Goal: Transaction & Acquisition: Purchase product/service

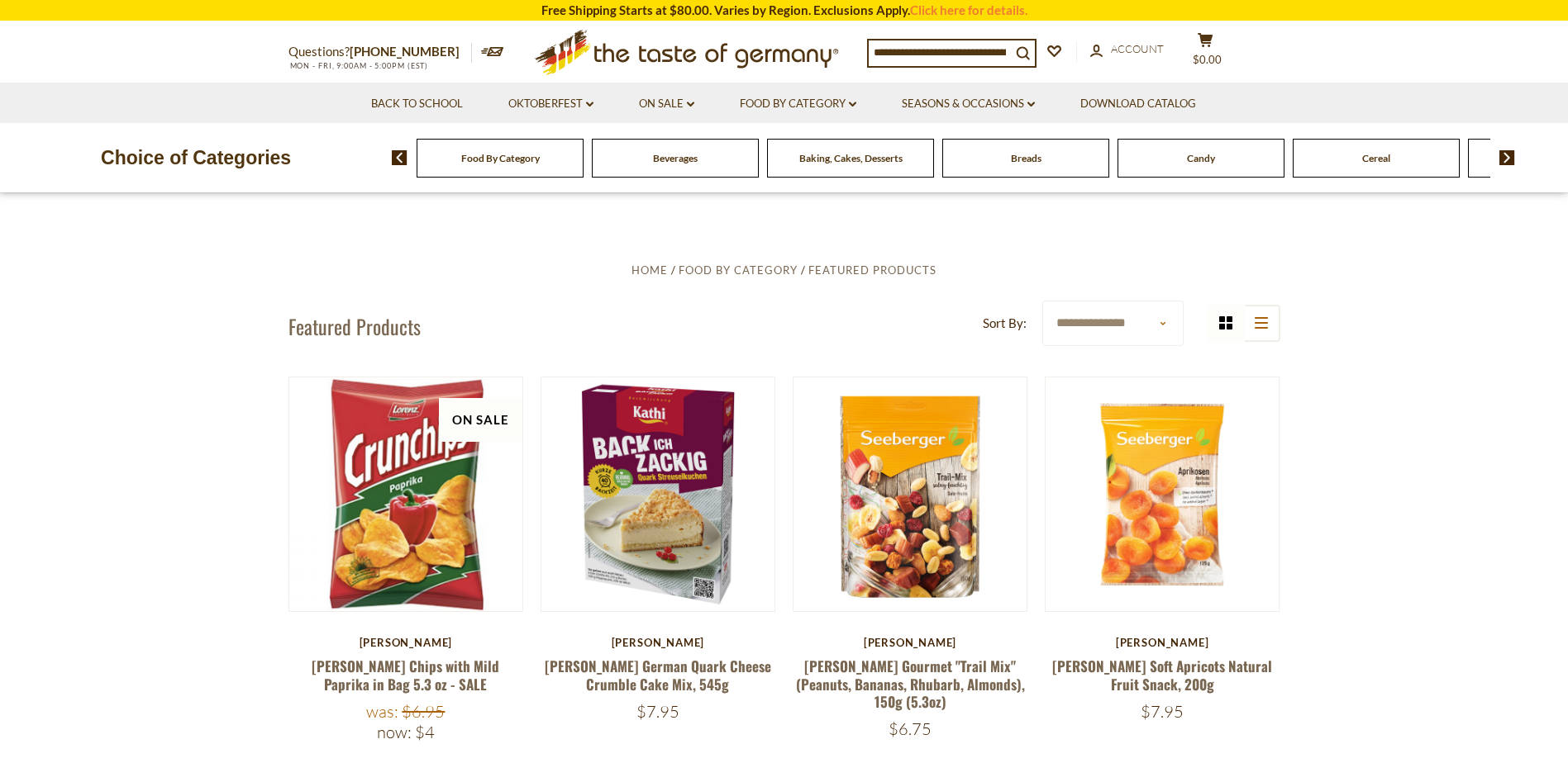
click at [842, 158] on span "Baking, Cakes, Desserts" at bounding box center [851, 158] width 103 height 12
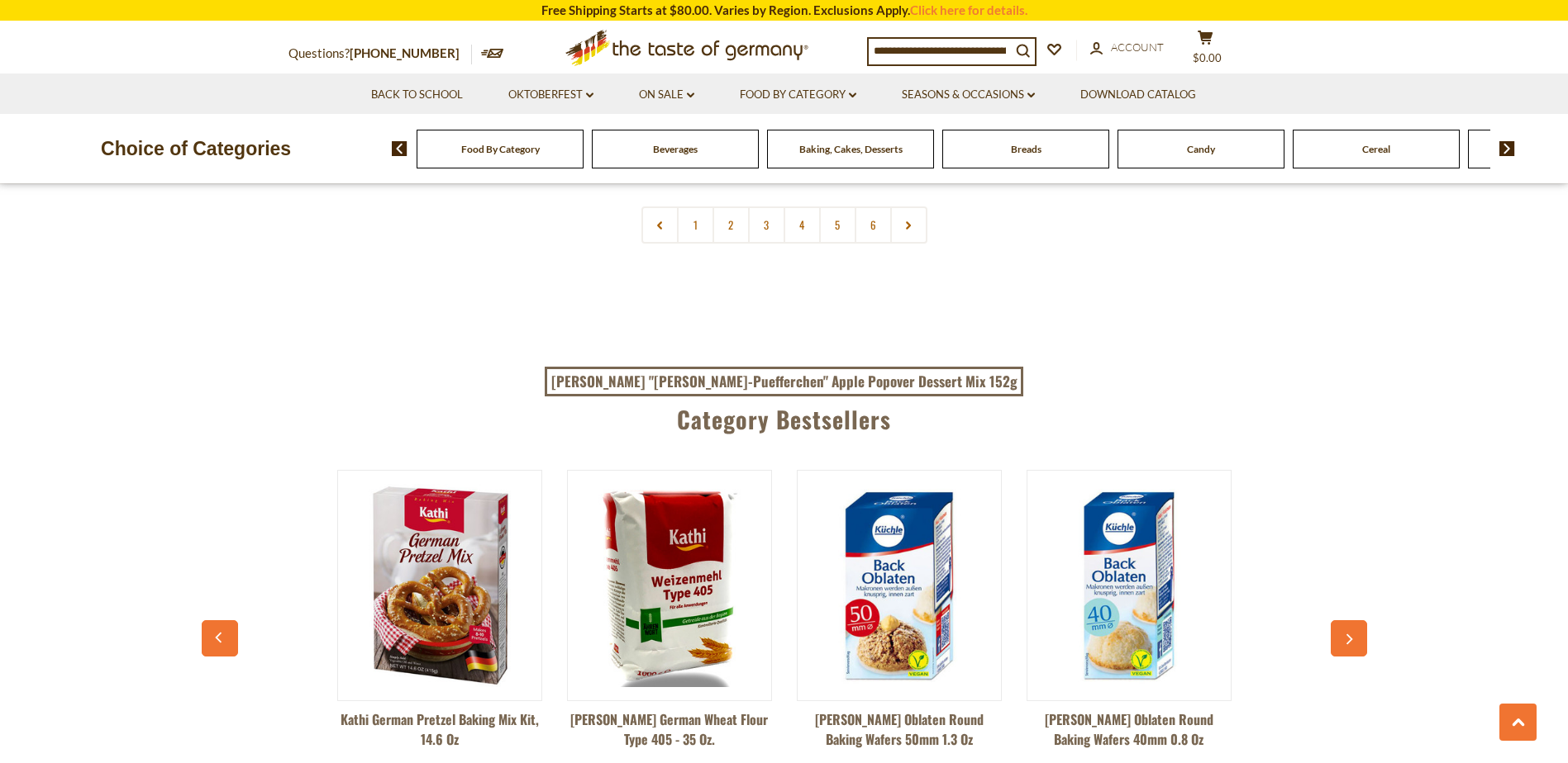
scroll to position [4213, 0]
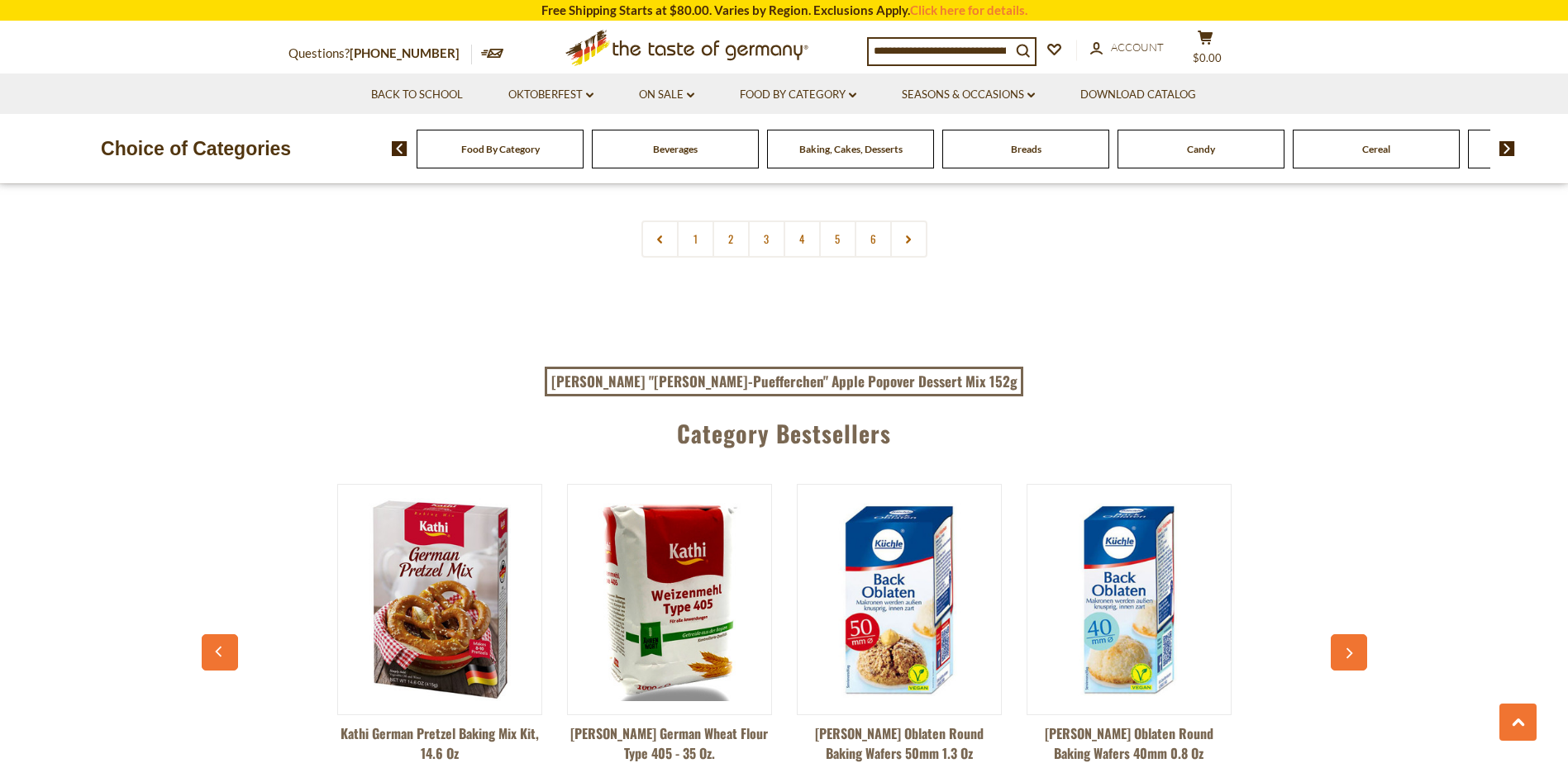
click at [1351, 648] on icon "button" at bounding box center [1348, 654] width 11 height 11
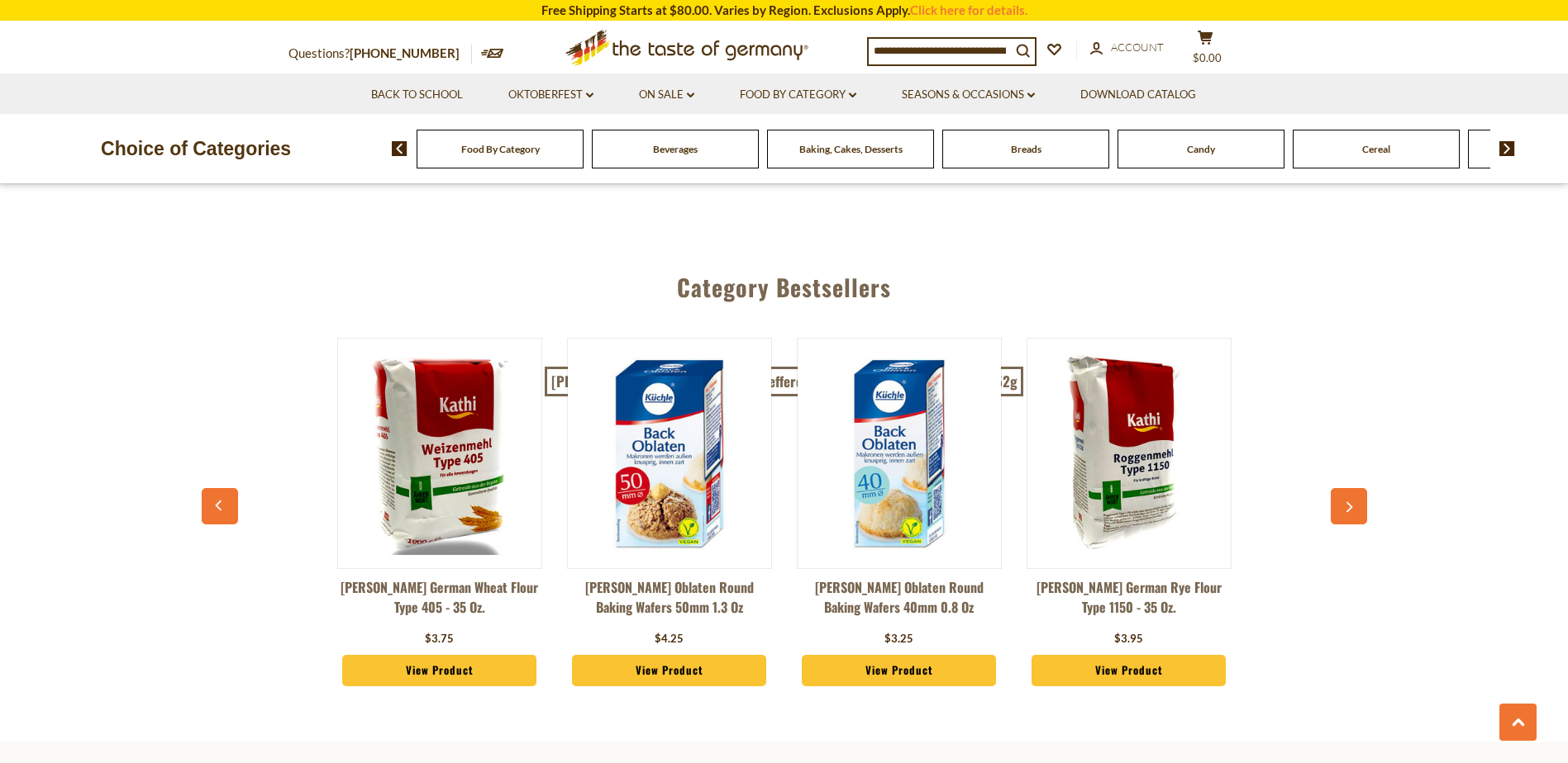
scroll to position [4378, 0]
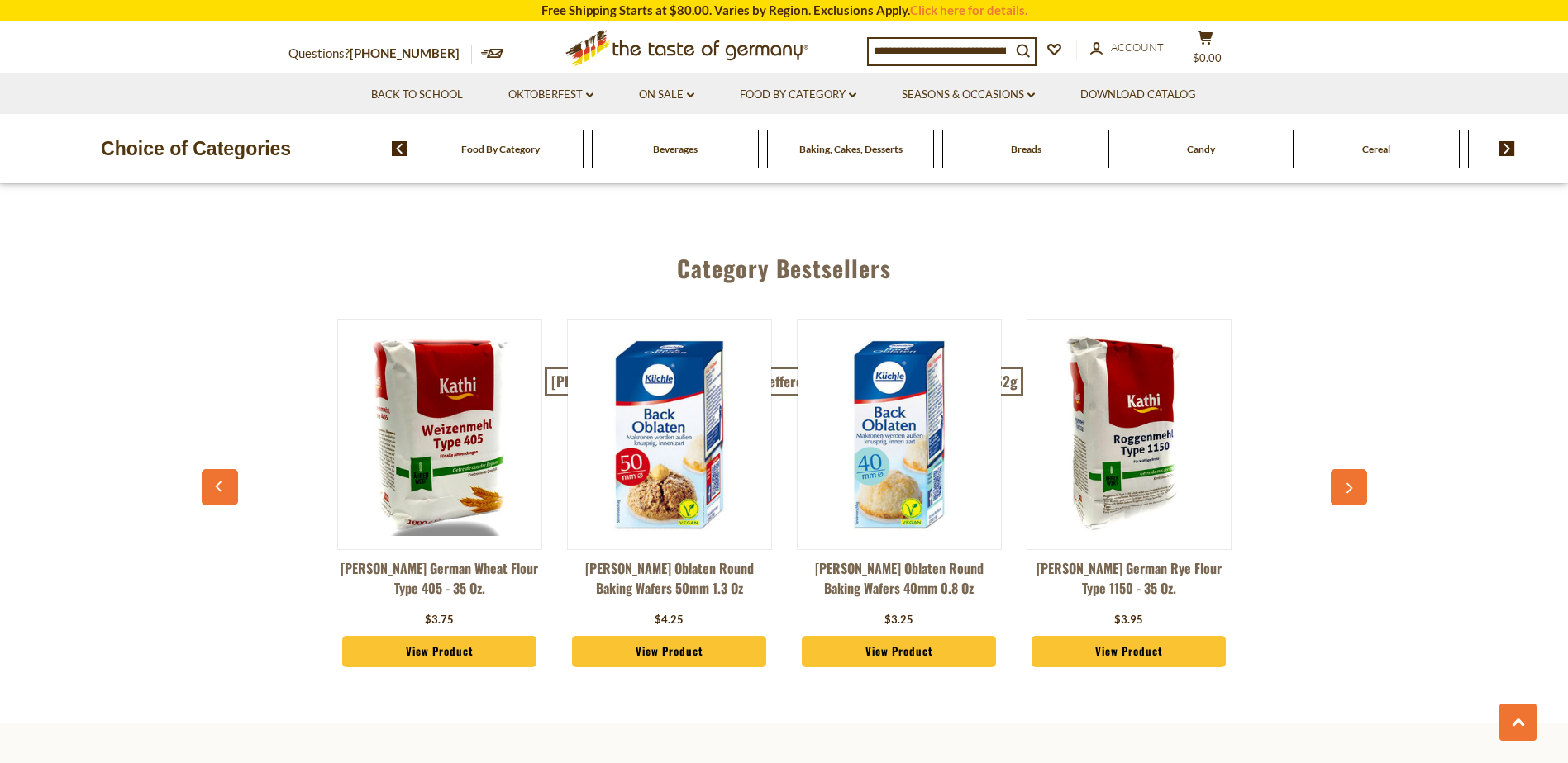
click at [1347, 483] on icon "button" at bounding box center [1348, 488] width 11 height 11
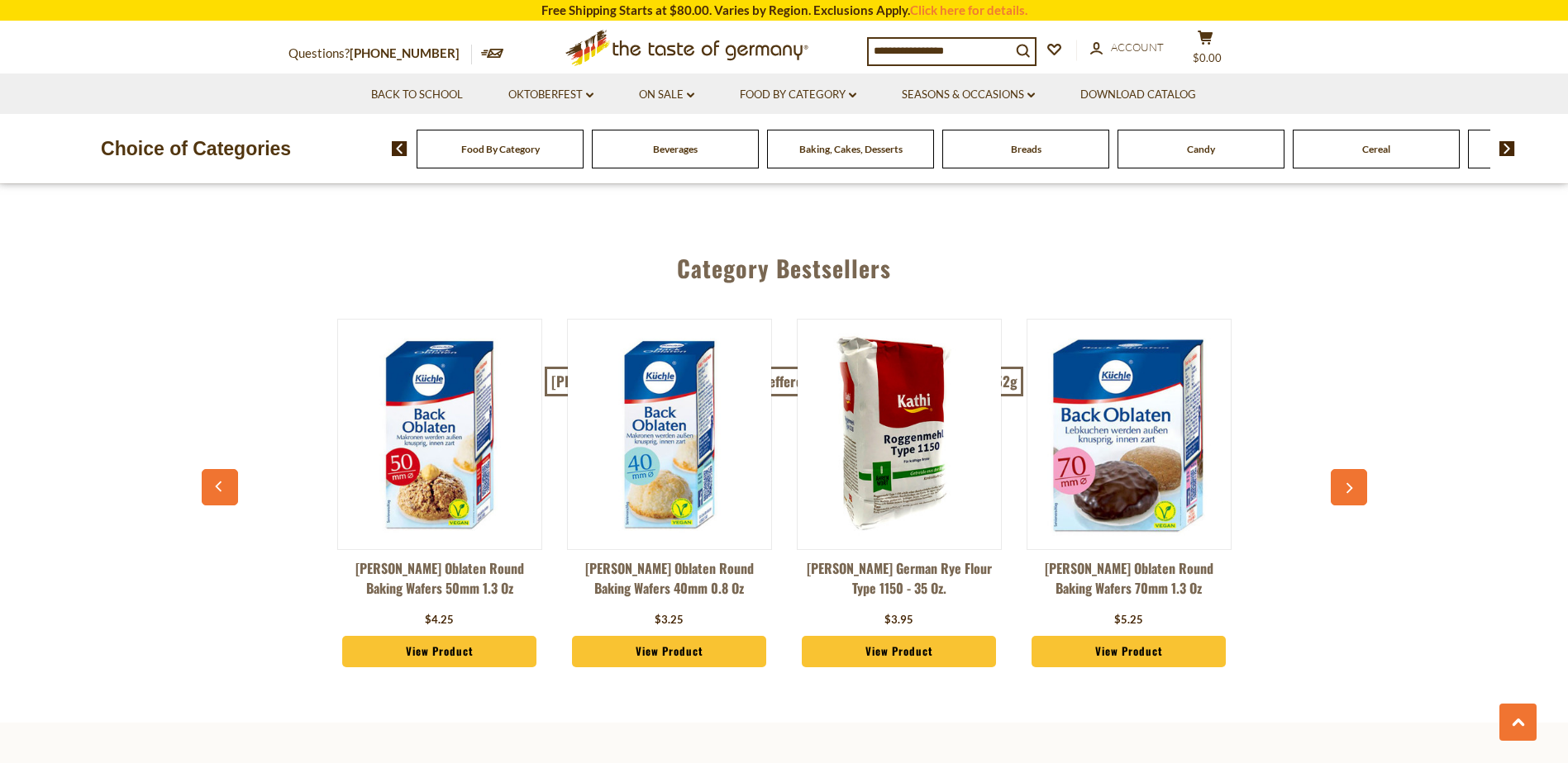
click at [1347, 483] on icon "button" at bounding box center [1348, 488] width 11 height 11
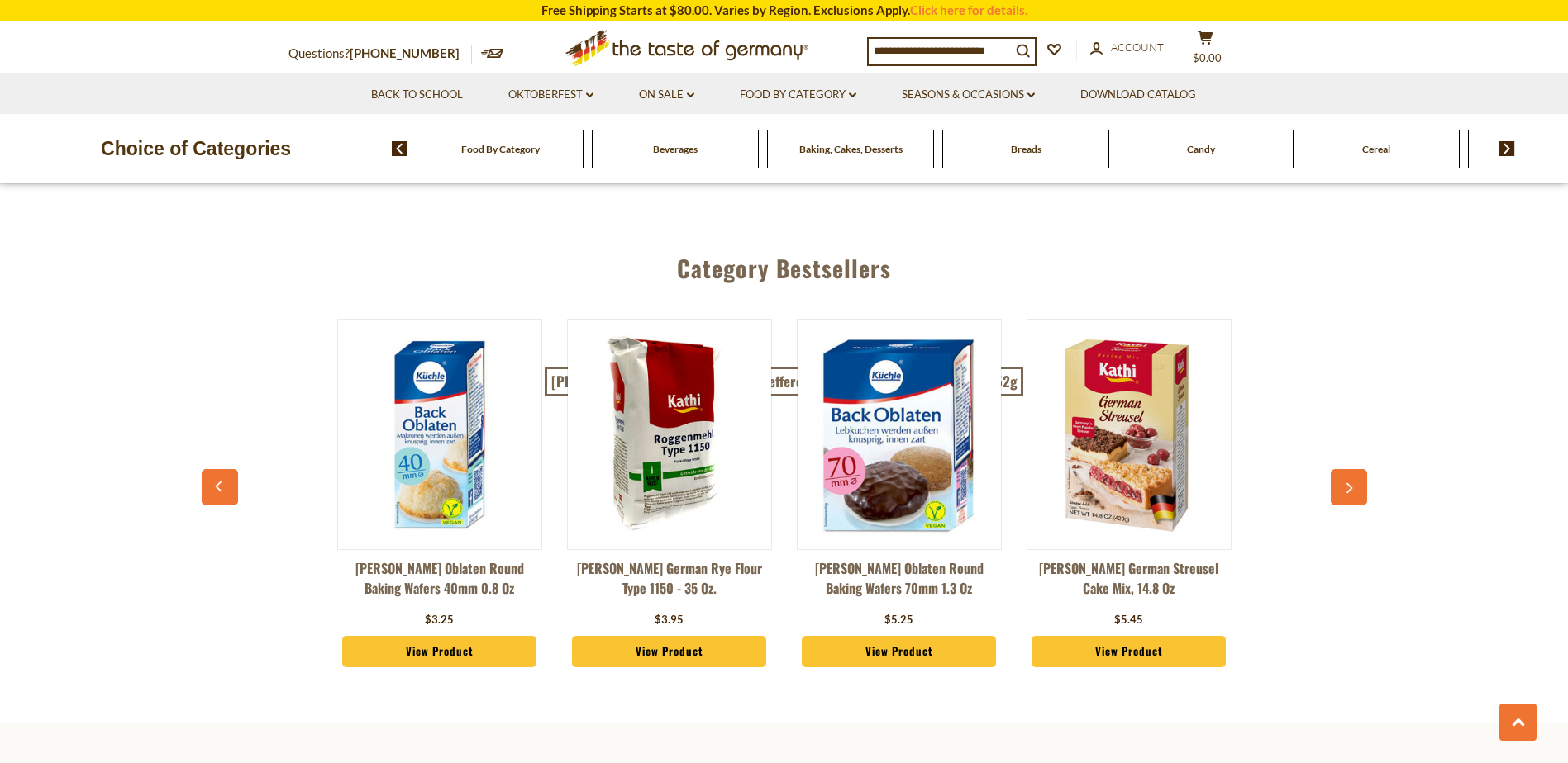
click at [1347, 483] on icon "button" at bounding box center [1348, 488] width 11 height 11
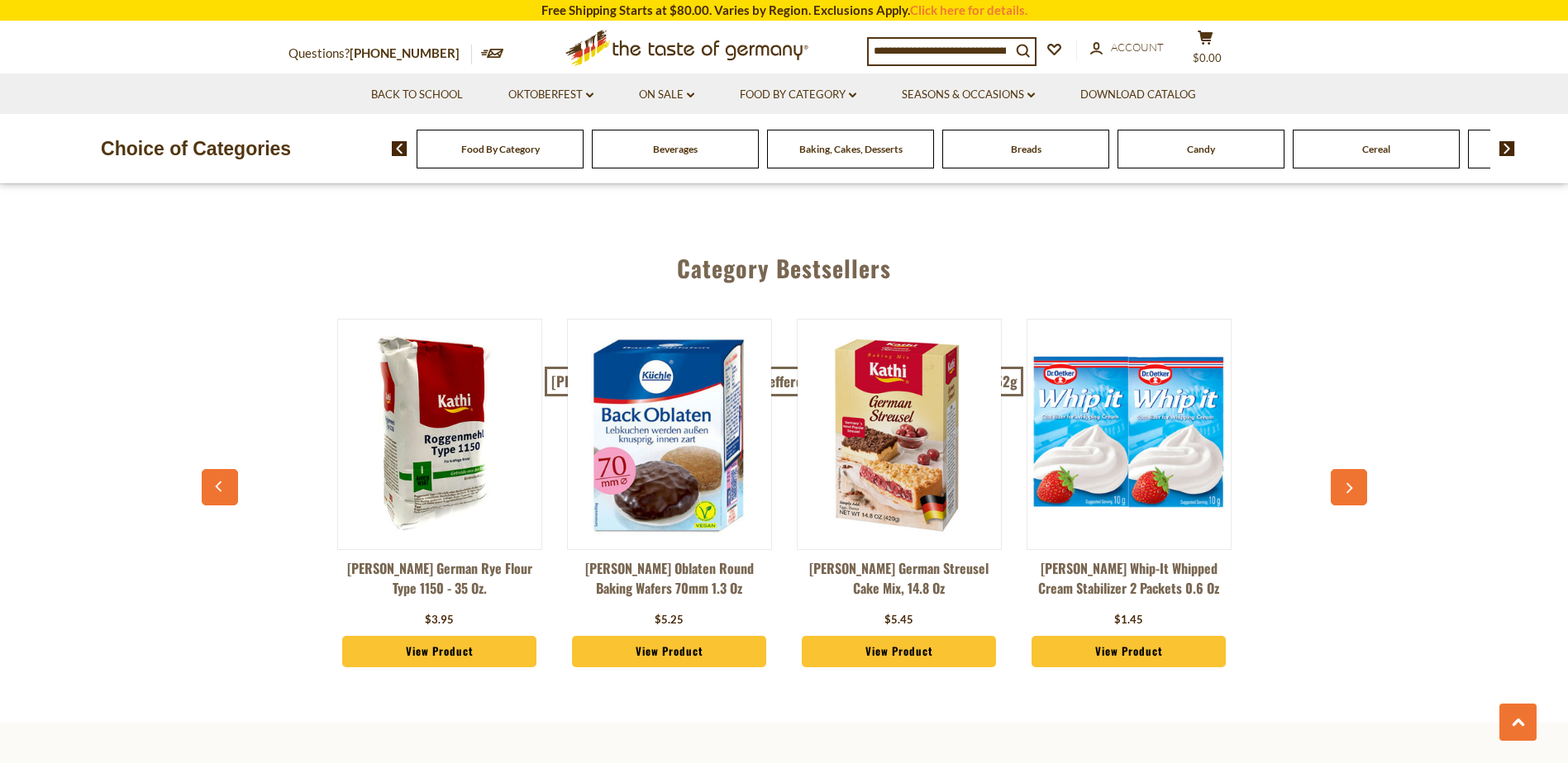
click at [1347, 483] on icon "button" at bounding box center [1348, 488] width 11 height 11
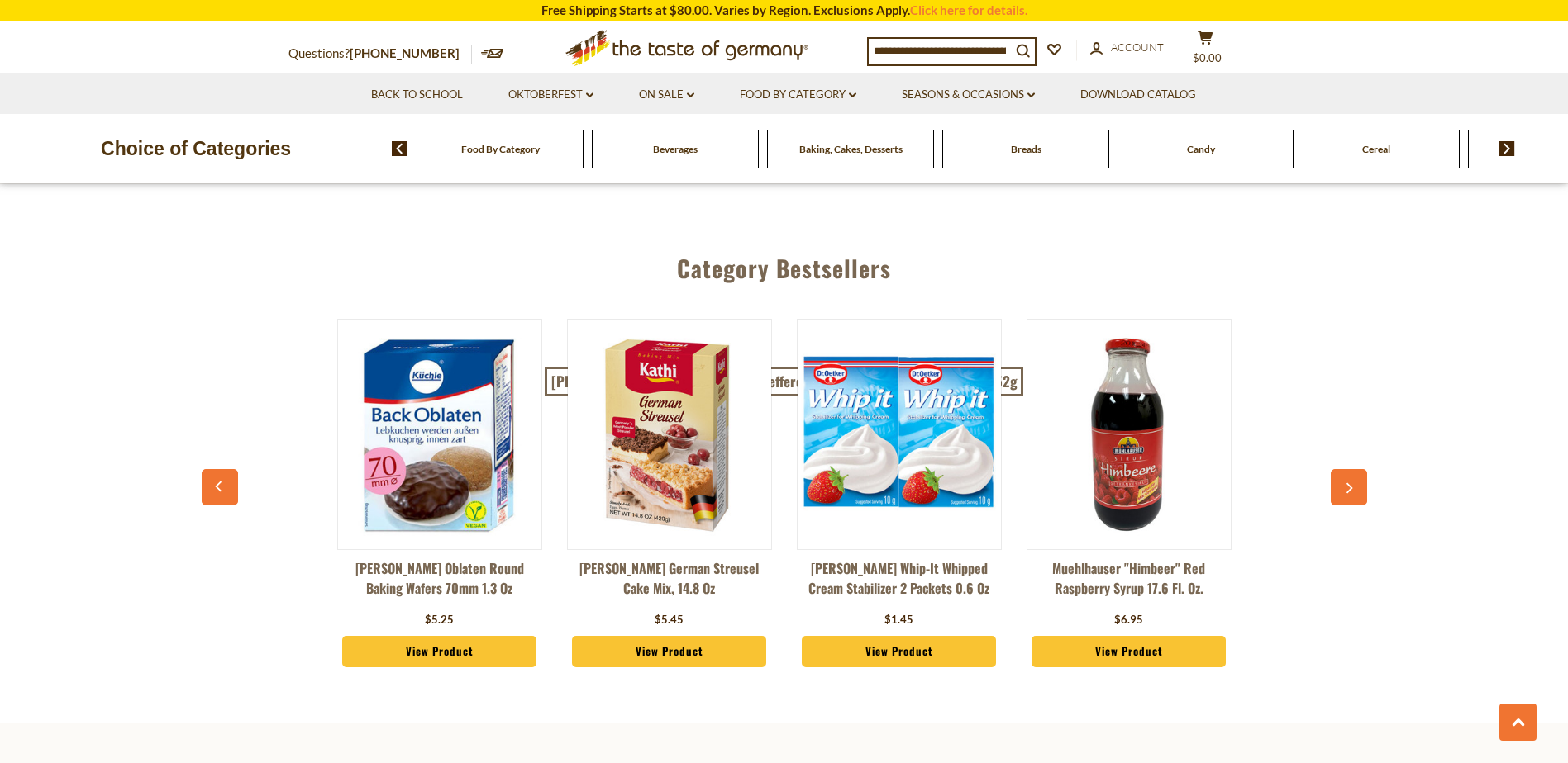
click at [1347, 483] on icon "button" at bounding box center [1348, 488] width 11 height 11
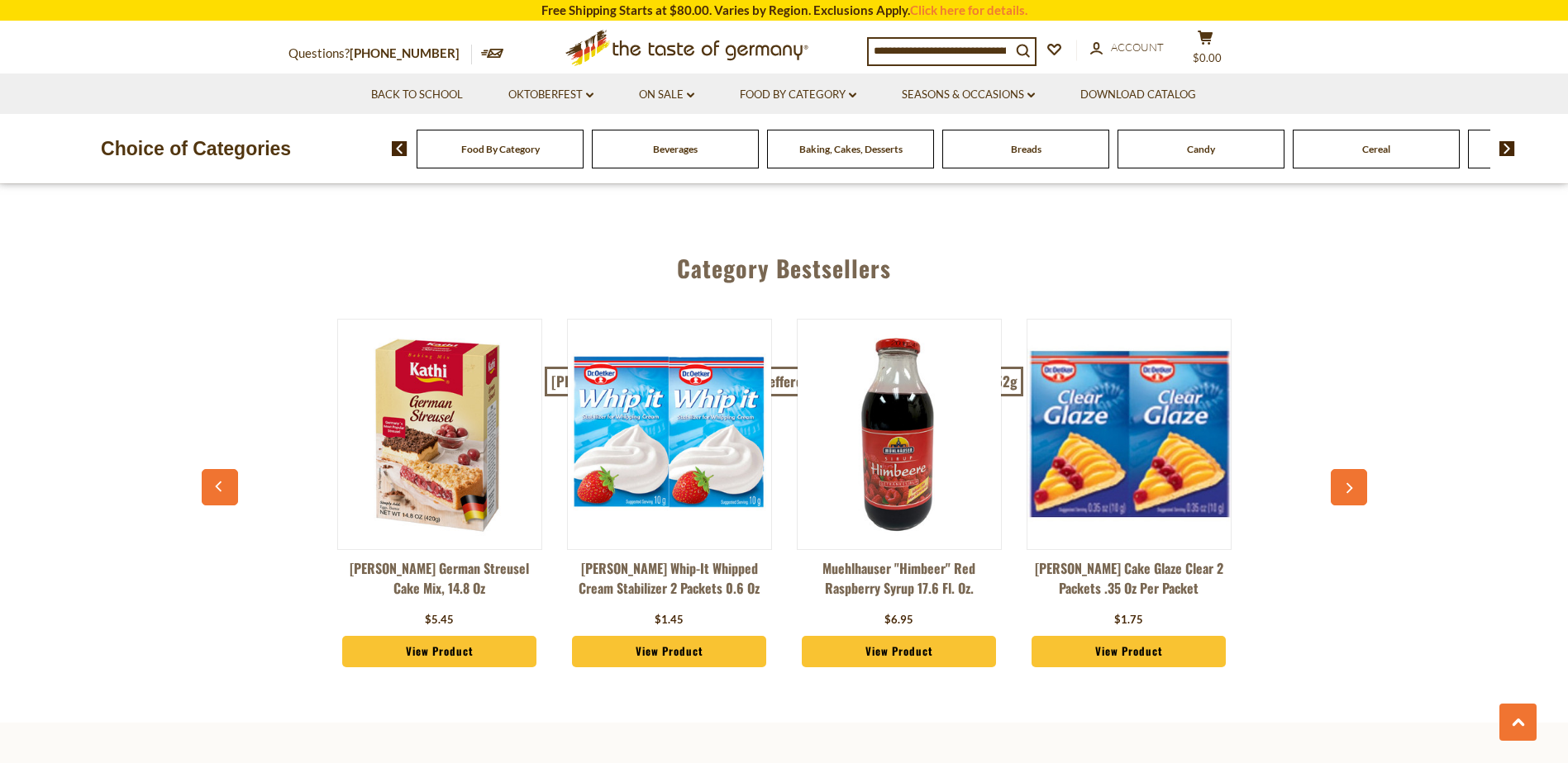
click at [1347, 483] on icon "button" at bounding box center [1348, 488] width 11 height 11
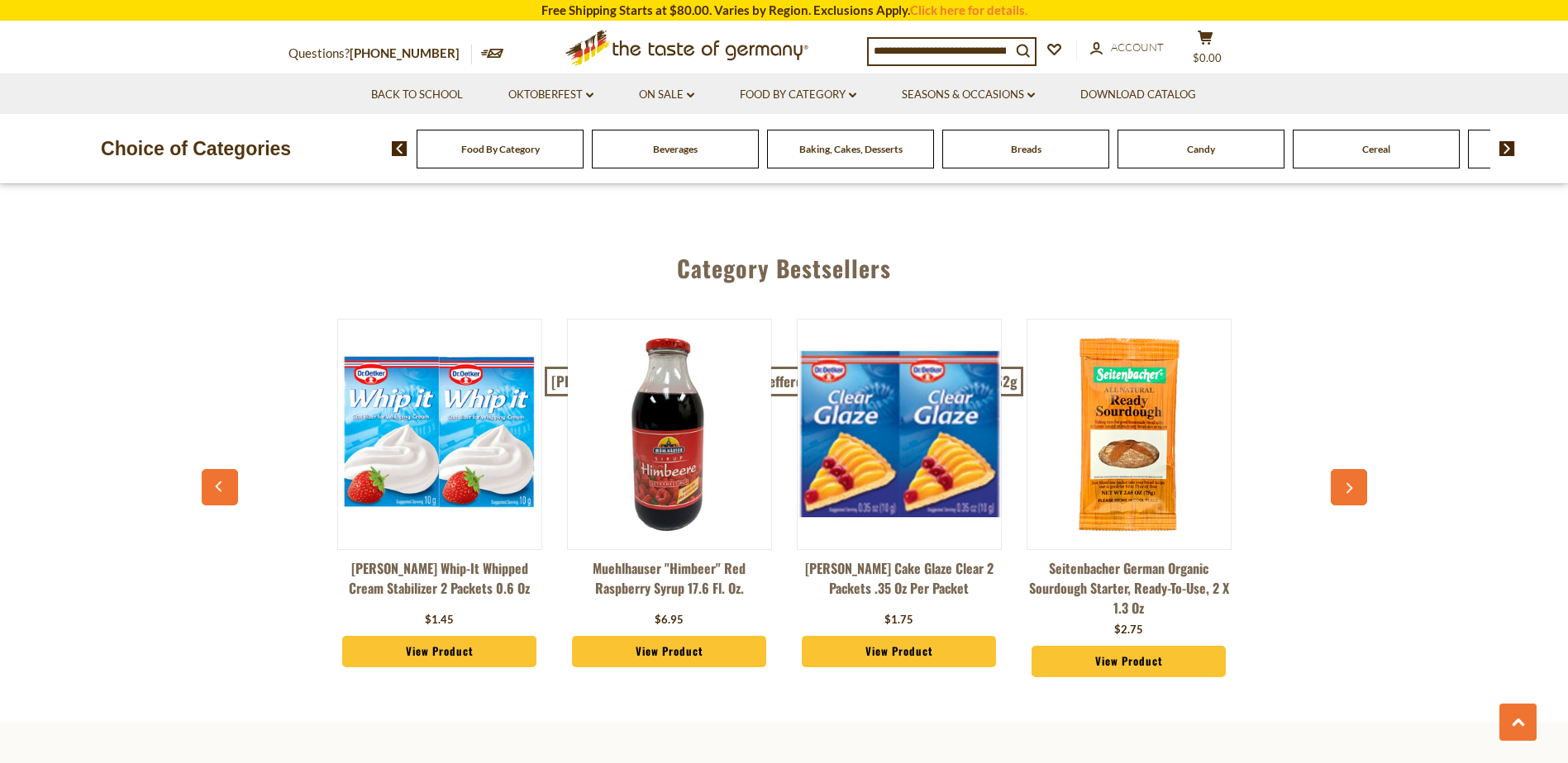
click at [1347, 483] on icon "button" at bounding box center [1348, 488] width 11 height 11
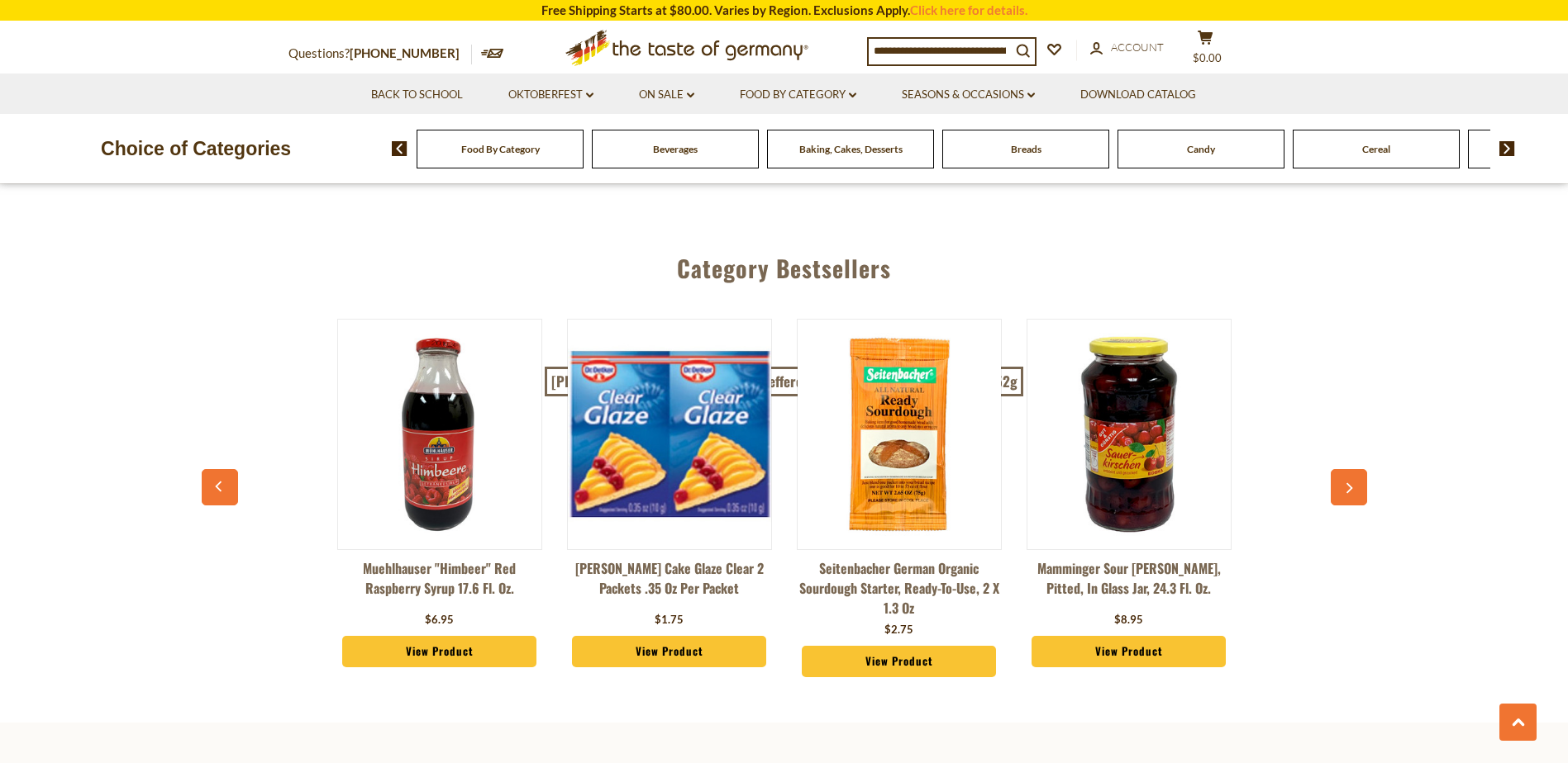
click at [1347, 483] on icon "button" at bounding box center [1348, 488] width 11 height 11
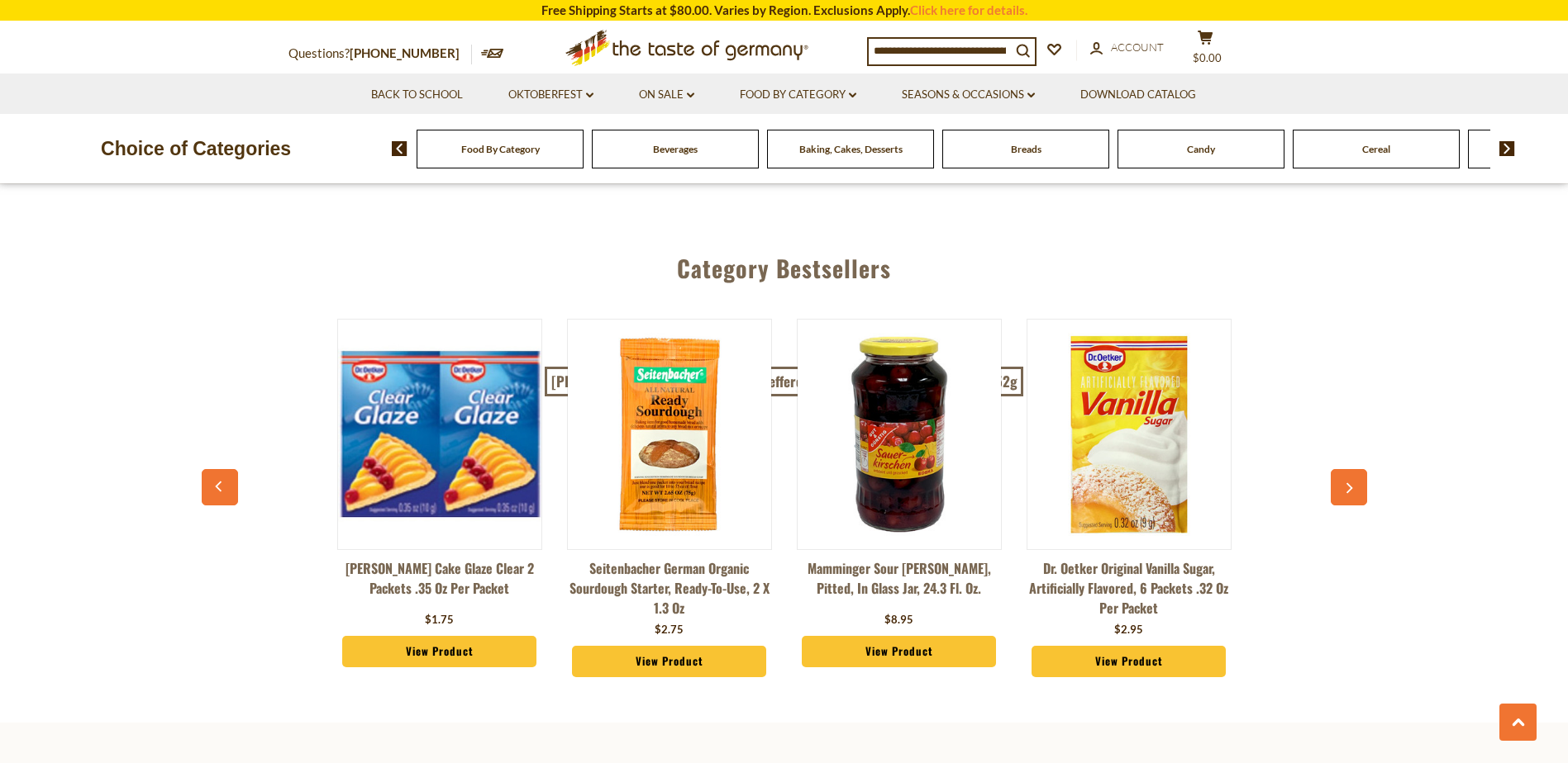
click at [1347, 483] on icon "button" at bounding box center [1348, 488] width 11 height 11
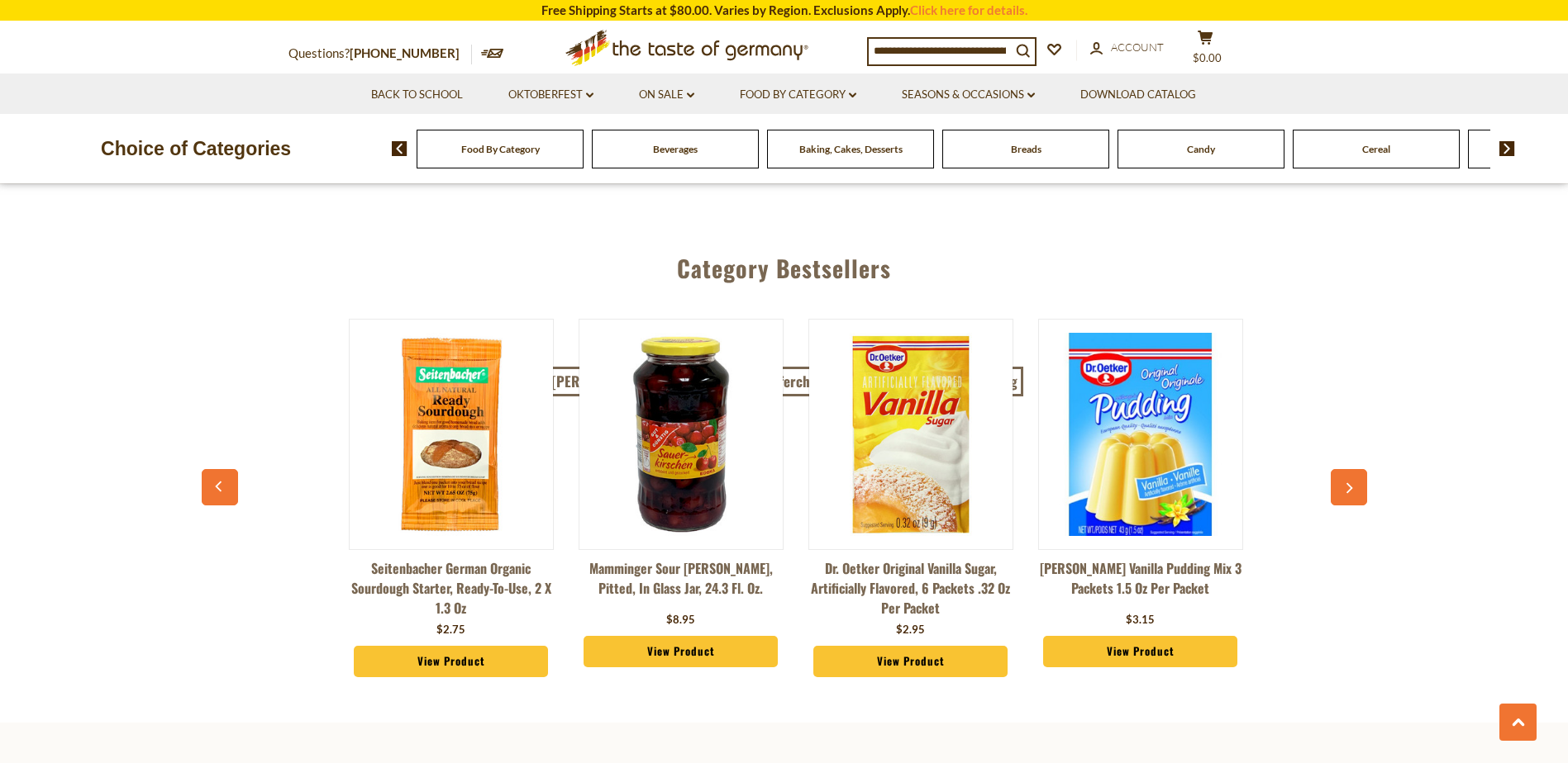
click at [1347, 483] on icon "button" at bounding box center [1348, 488] width 11 height 11
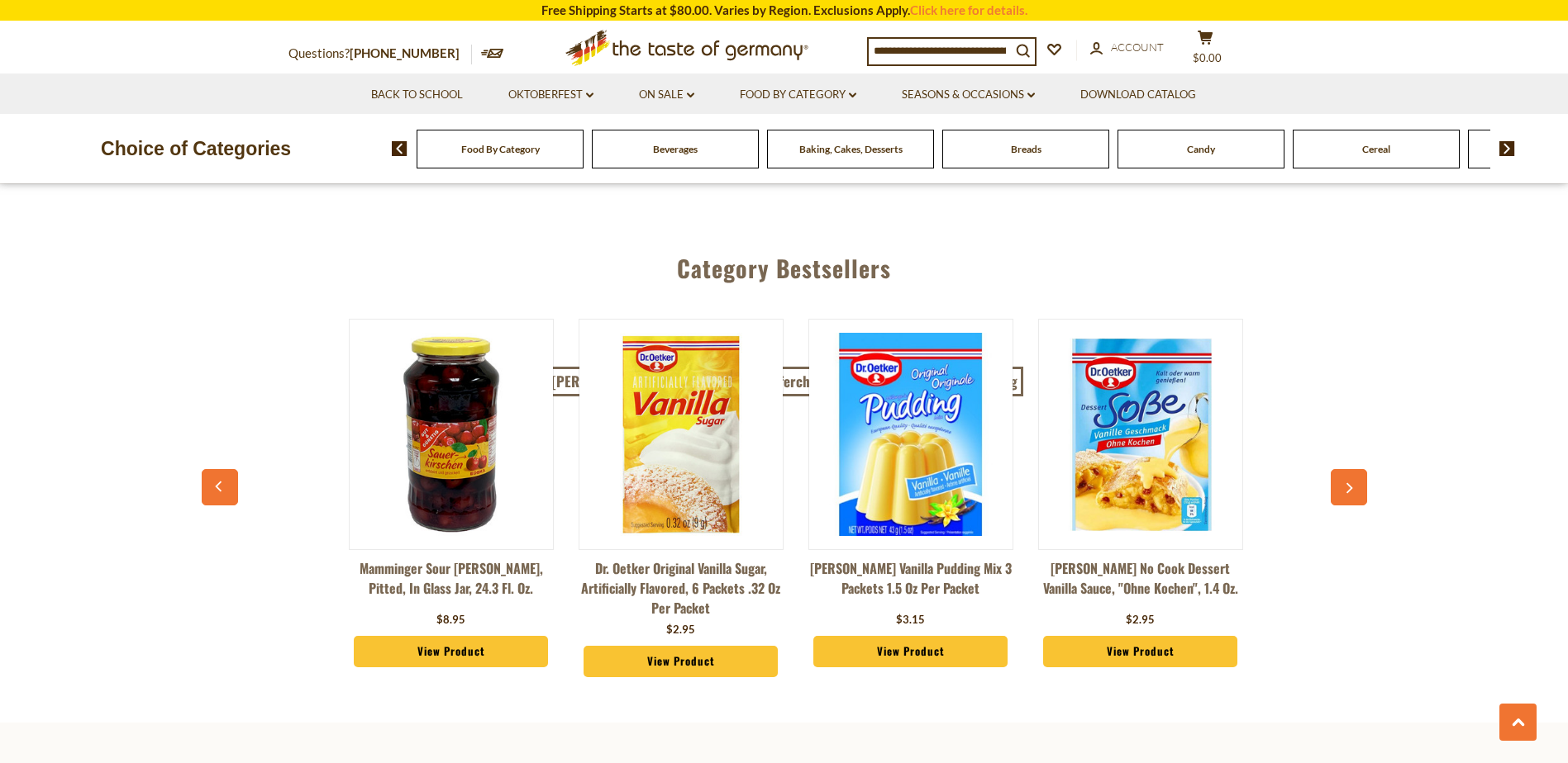
click at [1347, 483] on icon "button" at bounding box center [1348, 488] width 11 height 11
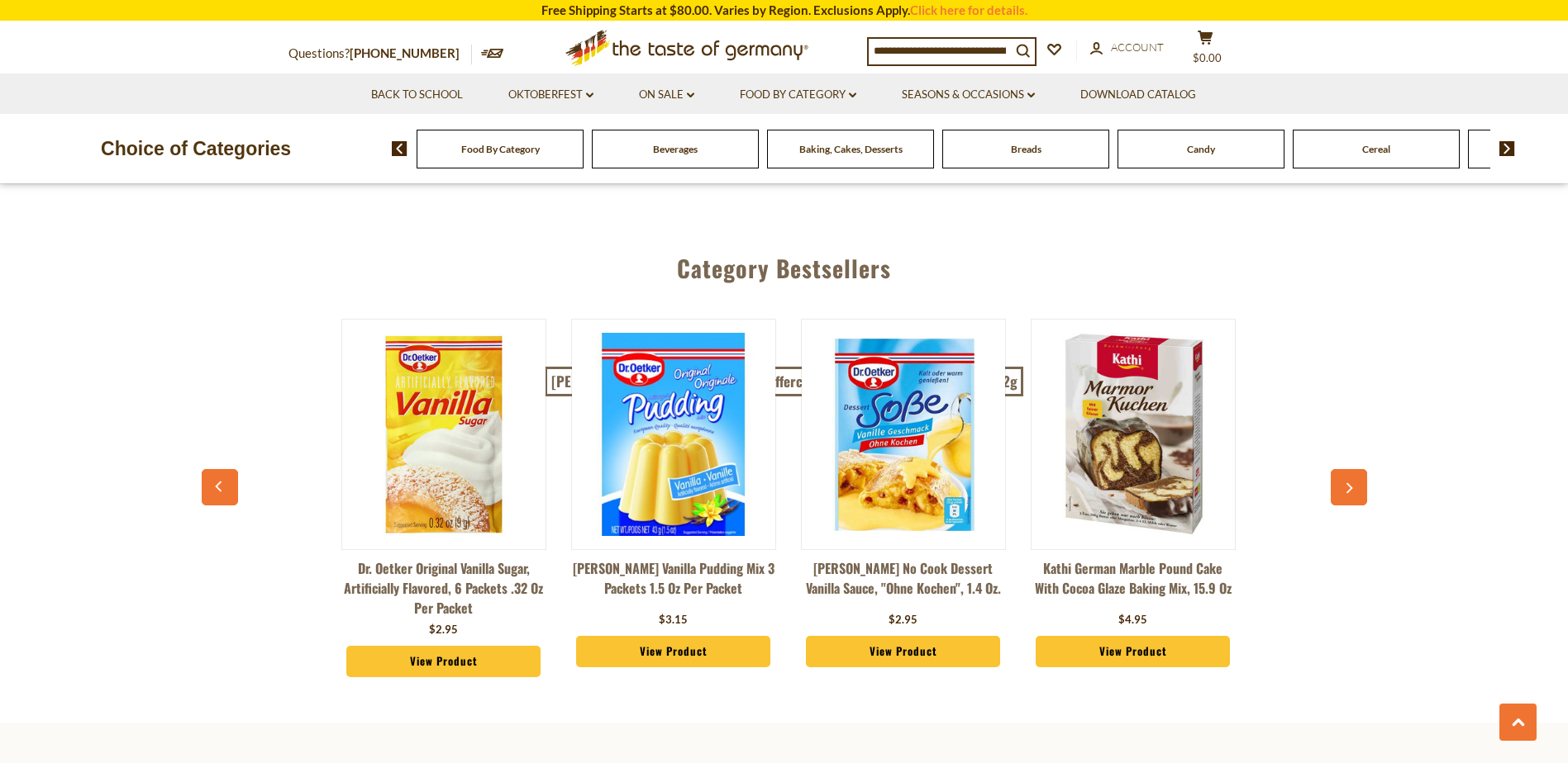
click at [1347, 483] on icon "button" at bounding box center [1348, 488] width 11 height 11
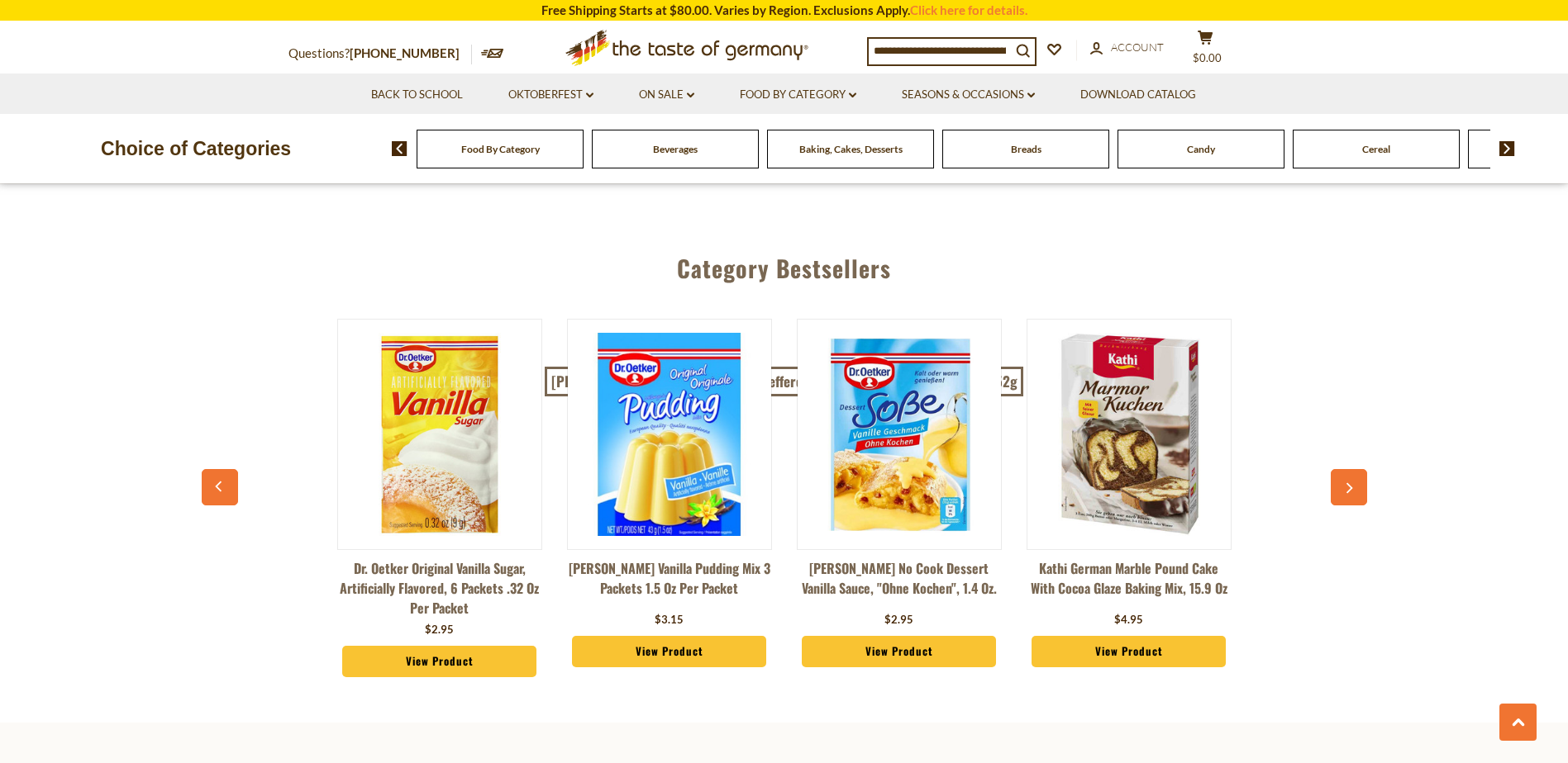
click at [1347, 483] on icon "button" at bounding box center [1348, 488] width 11 height 11
click at [926, 39] on input at bounding box center [939, 50] width 142 height 23
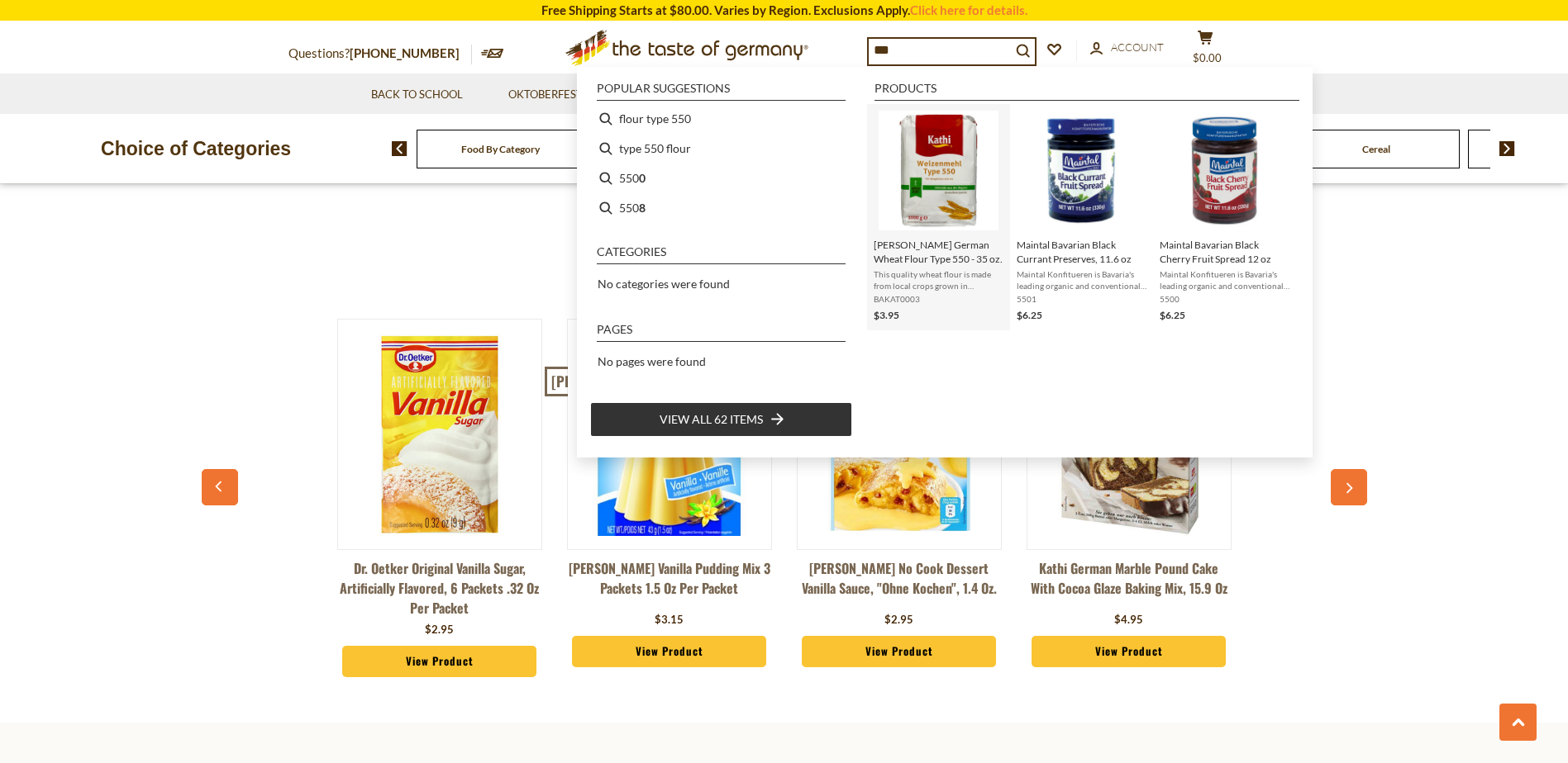
type input "***"
click at [954, 167] on img "Kathi German Wheat Flour Type 550 - 35 oz." at bounding box center [939, 171] width 120 height 120
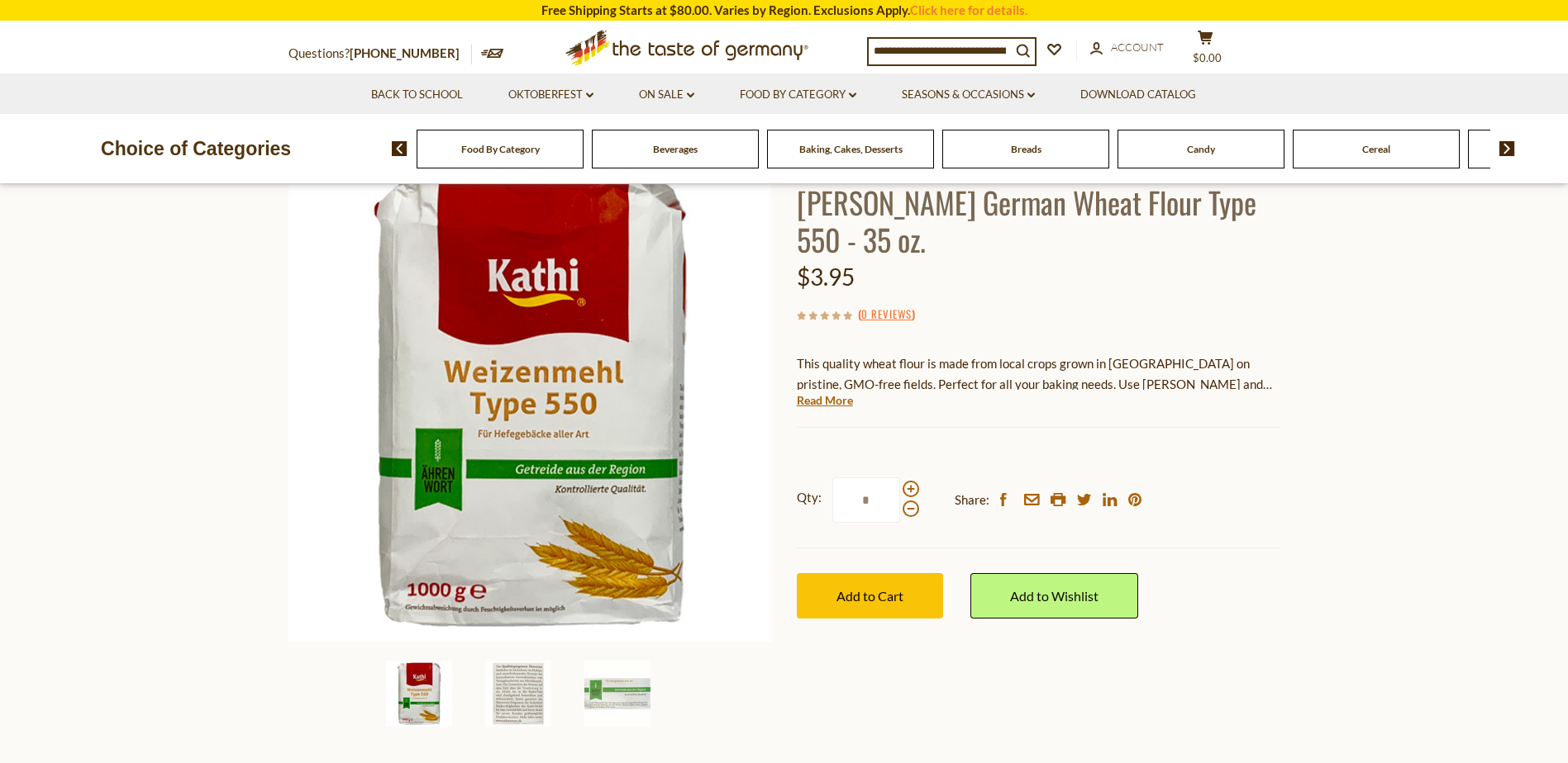
scroll to position [165, 0]
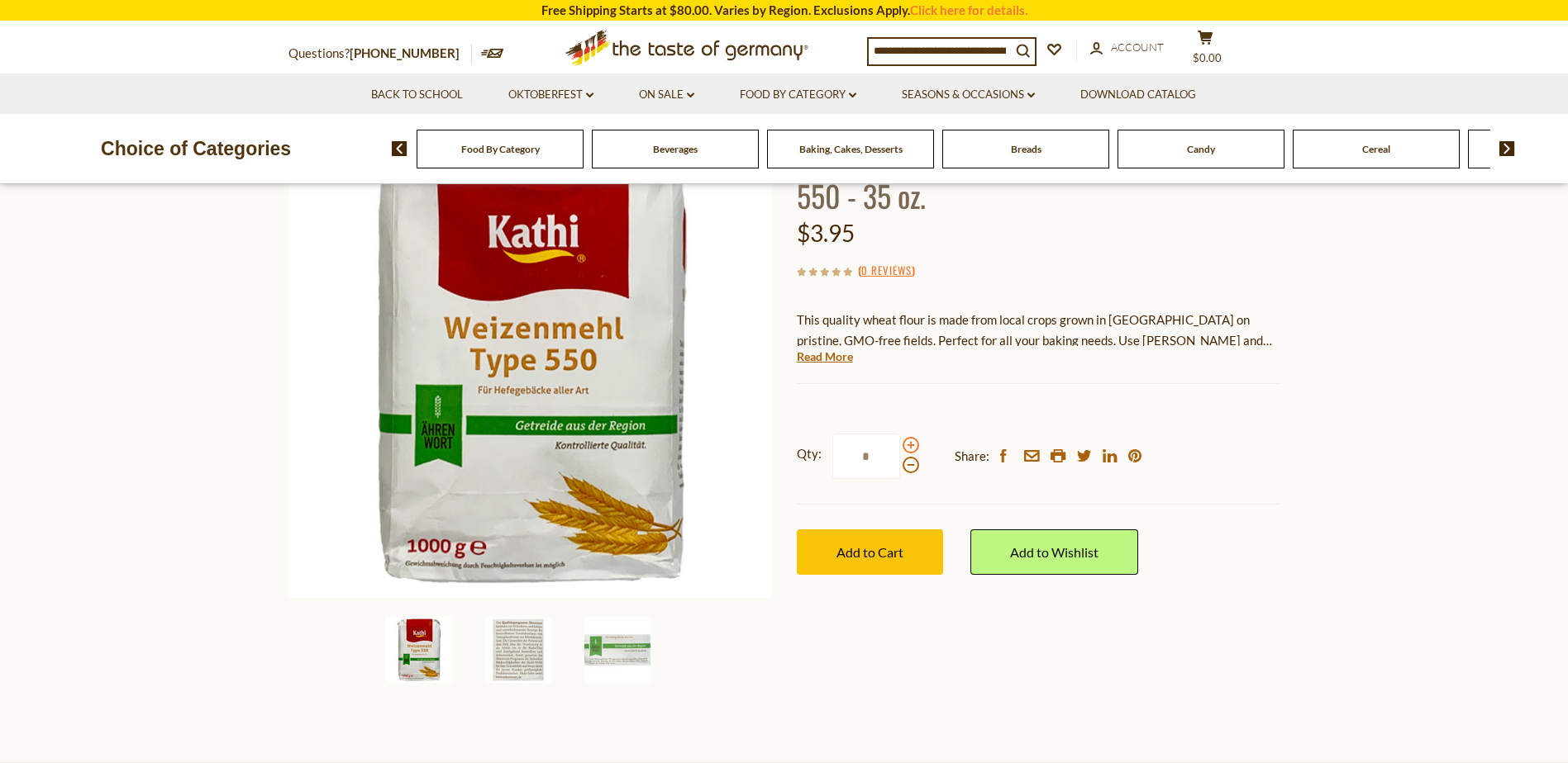
click at [911, 437] on span at bounding box center [911, 444] width 17 height 17
click at [900, 434] on input "*" at bounding box center [866, 457] width 67 height 46
click at [911, 437] on span at bounding box center [911, 444] width 17 height 17
click at [900, 434] on input "*" at bounding box center [866, 457] width 67 height 46
click at [854, 529] on button "Add to Cart" at bounding box center [869, 552] width 146 height 46
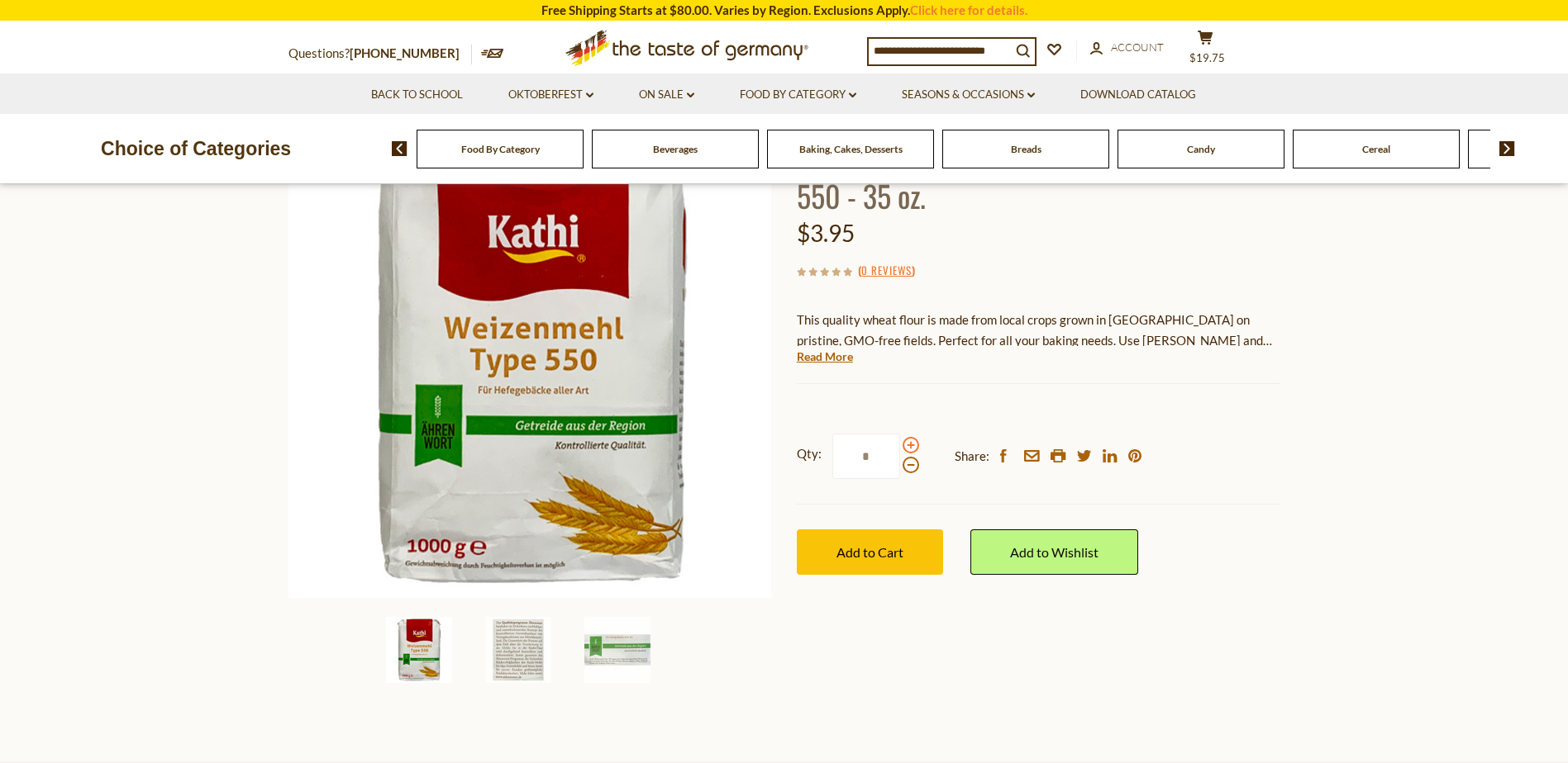
click at [910, 437] on span at bounding box center [911, 444] width 17 height 17
click at [900, 434] on input "*" at bounding box center [866, 457] width 67 height 46
type input "*"
click at [1220, 52] on span "$19.75" at bounding box center [1207, 58] width 36 height 13
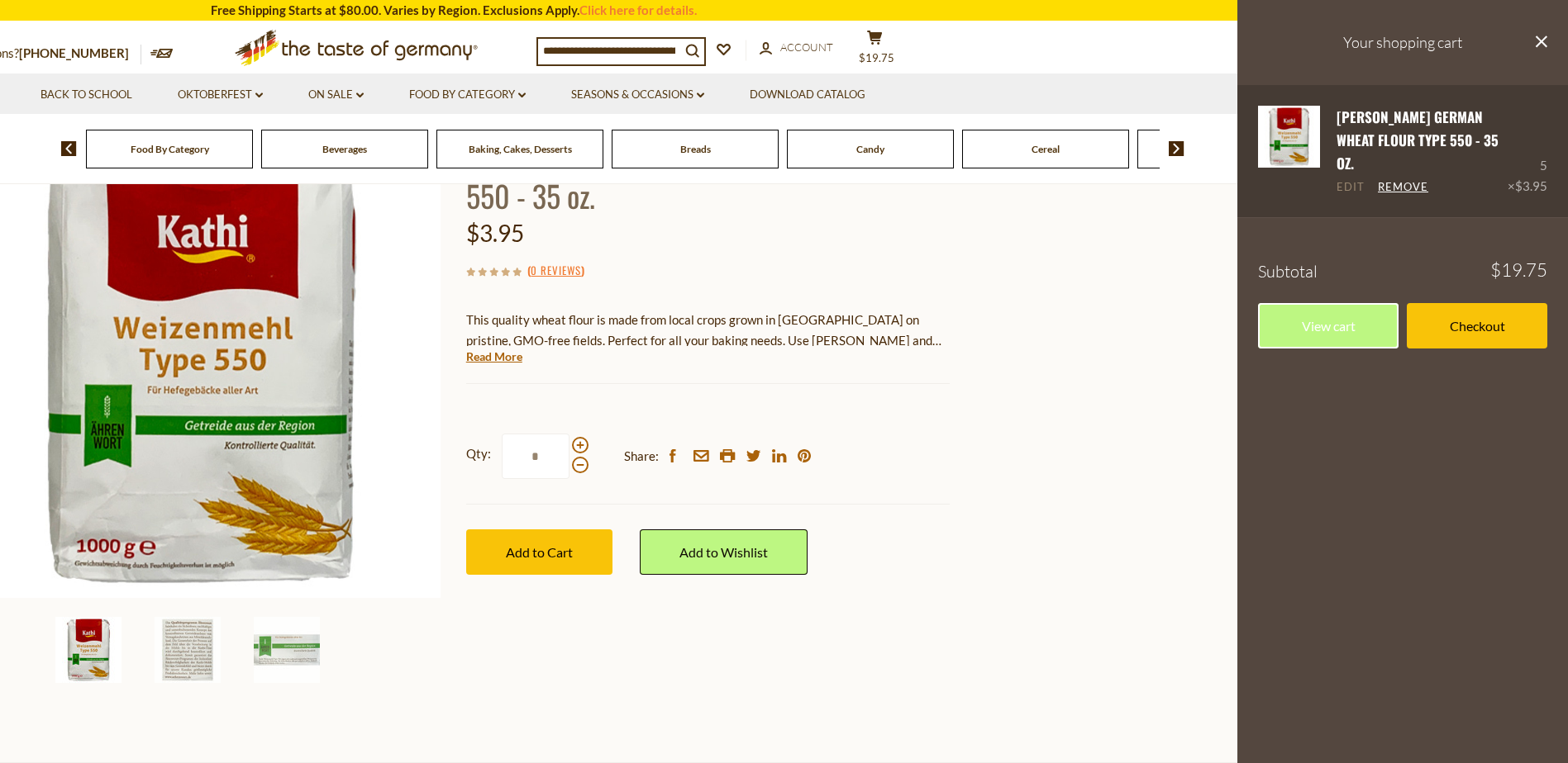
click at [1354, 180] on link "Edit" at bounding box center [1351, 187] width 28 height 15
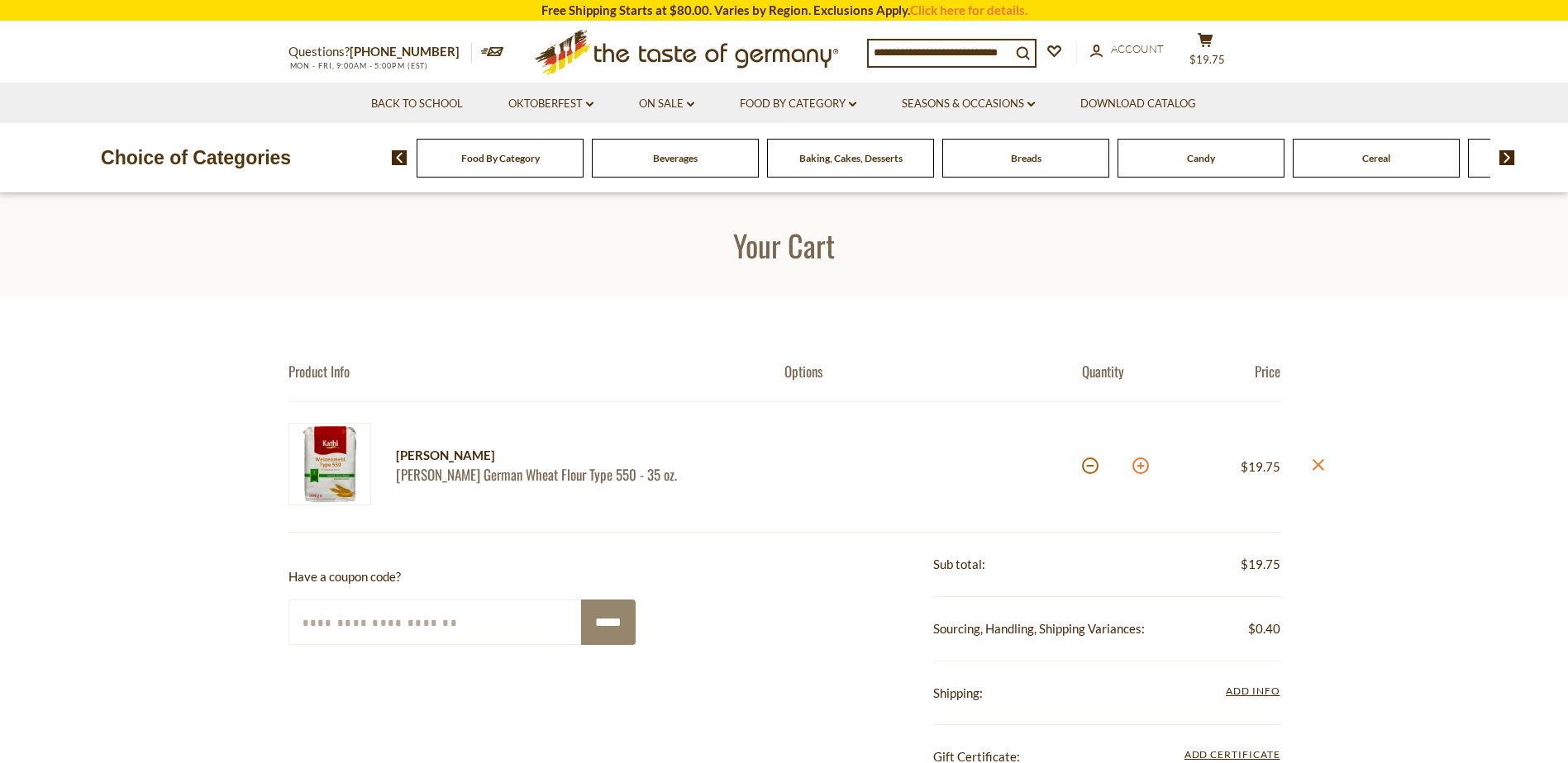
click at [1142, 466] on button at bounding box center [1140, 466] width 17 height 17
type input "*"
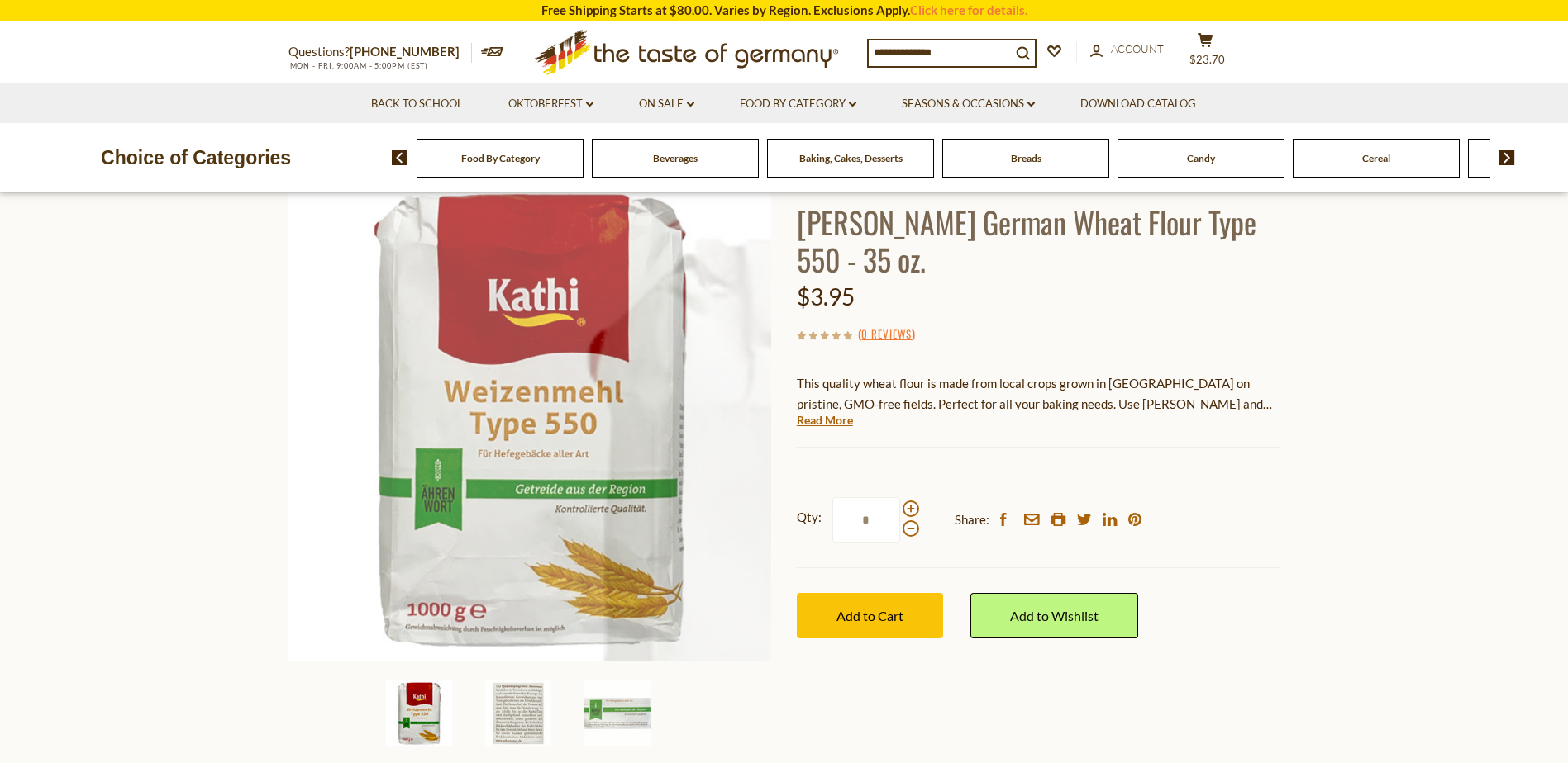
scroll to position [165, 0]
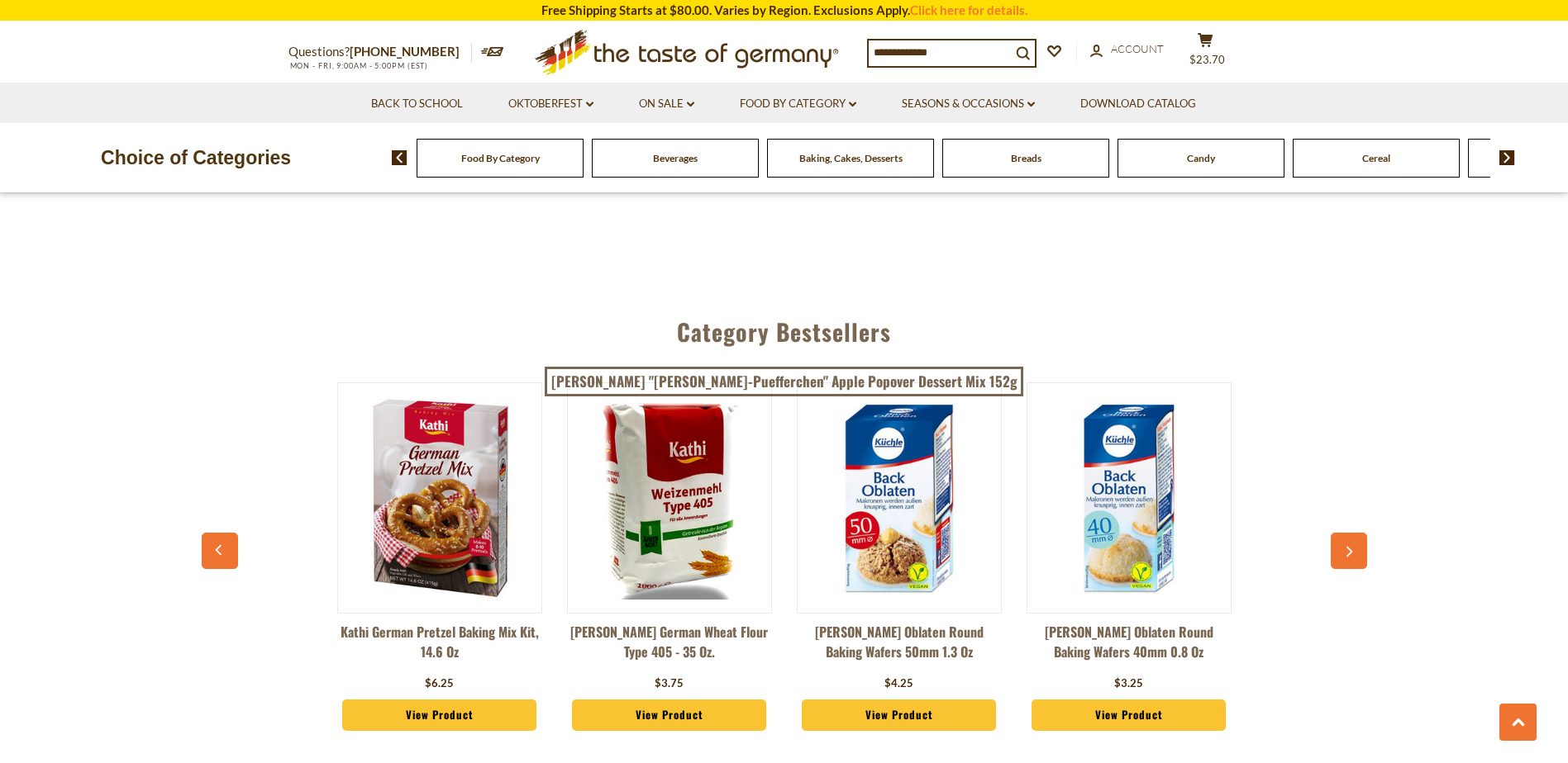
scroll to position [4378, 0]
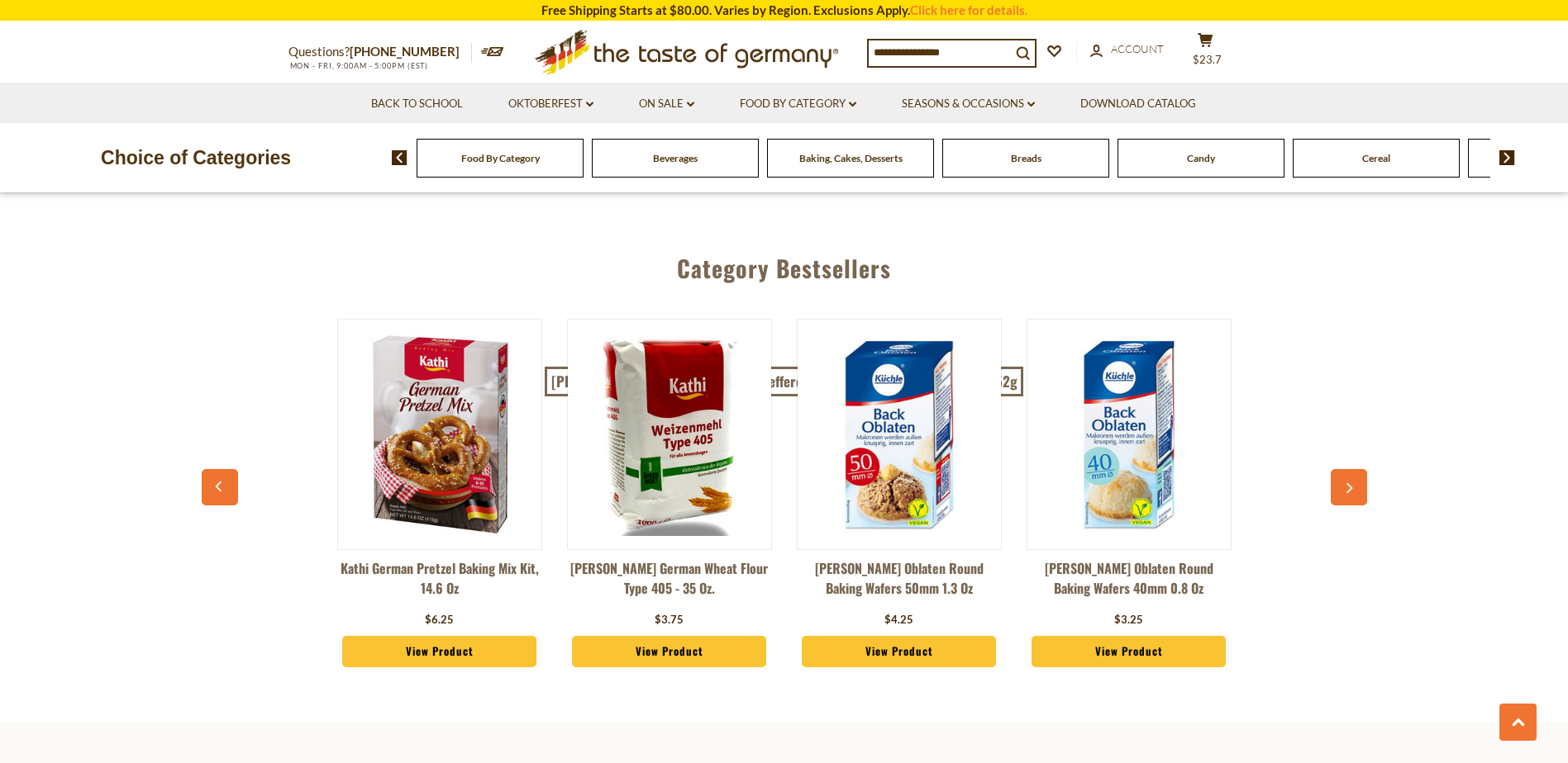
click at [1341, 469] on button "button" at bounding box center [1349, 487] width 37 height 37
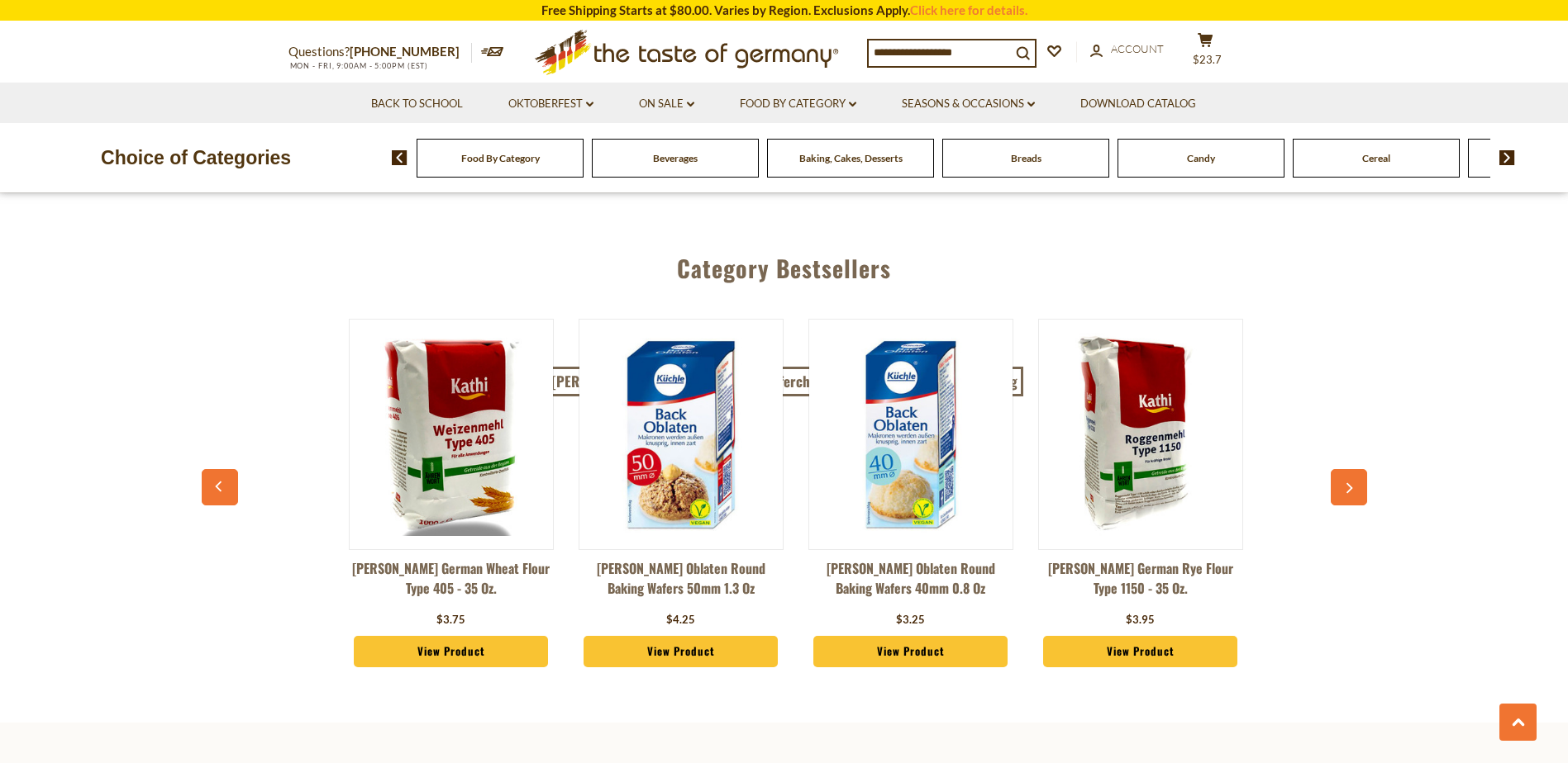
scroll to position [0, 229]
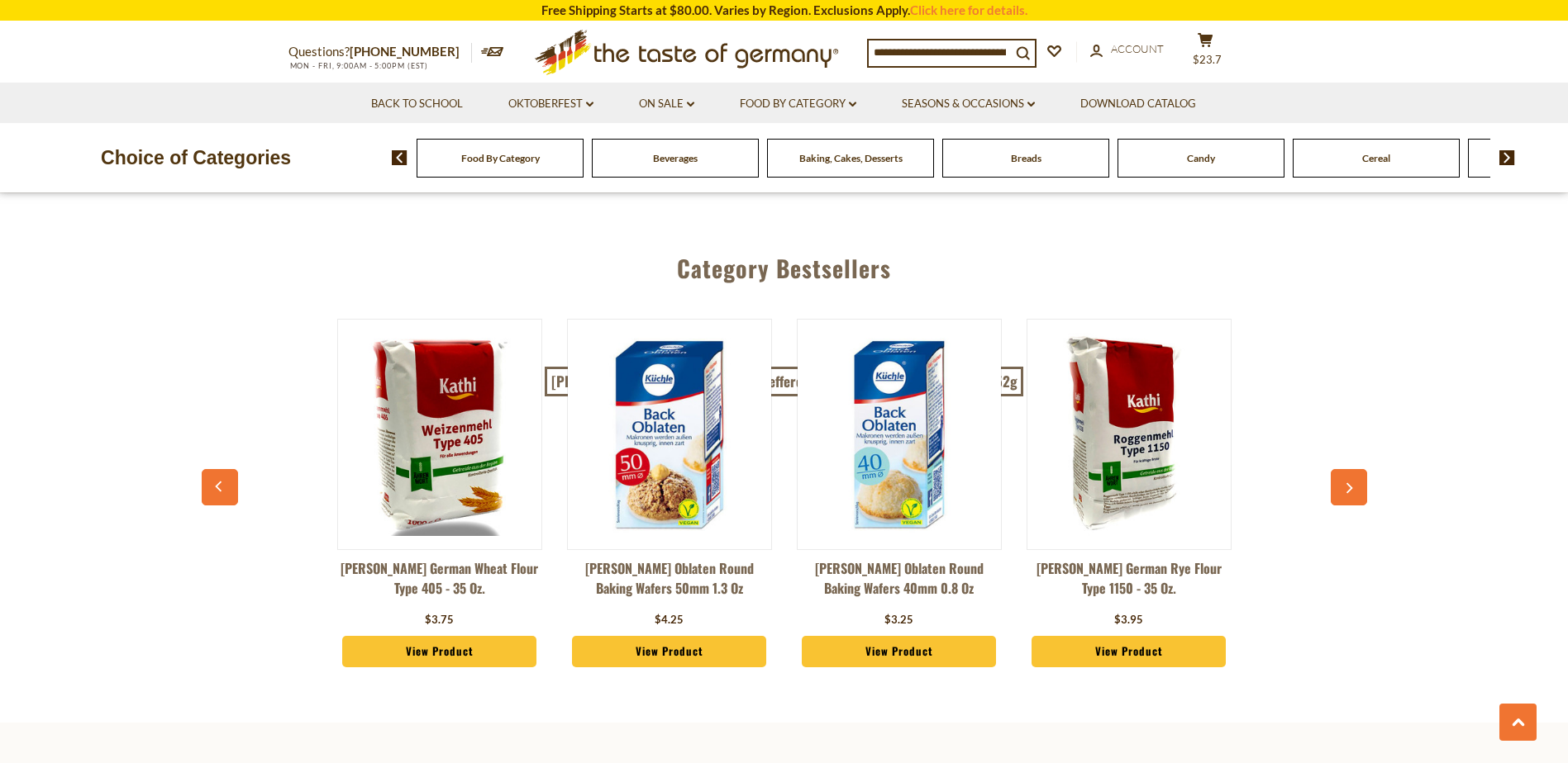
click at [1146, 636] on link "View Product" at bounding box center [1129, 652] width 195 height 32
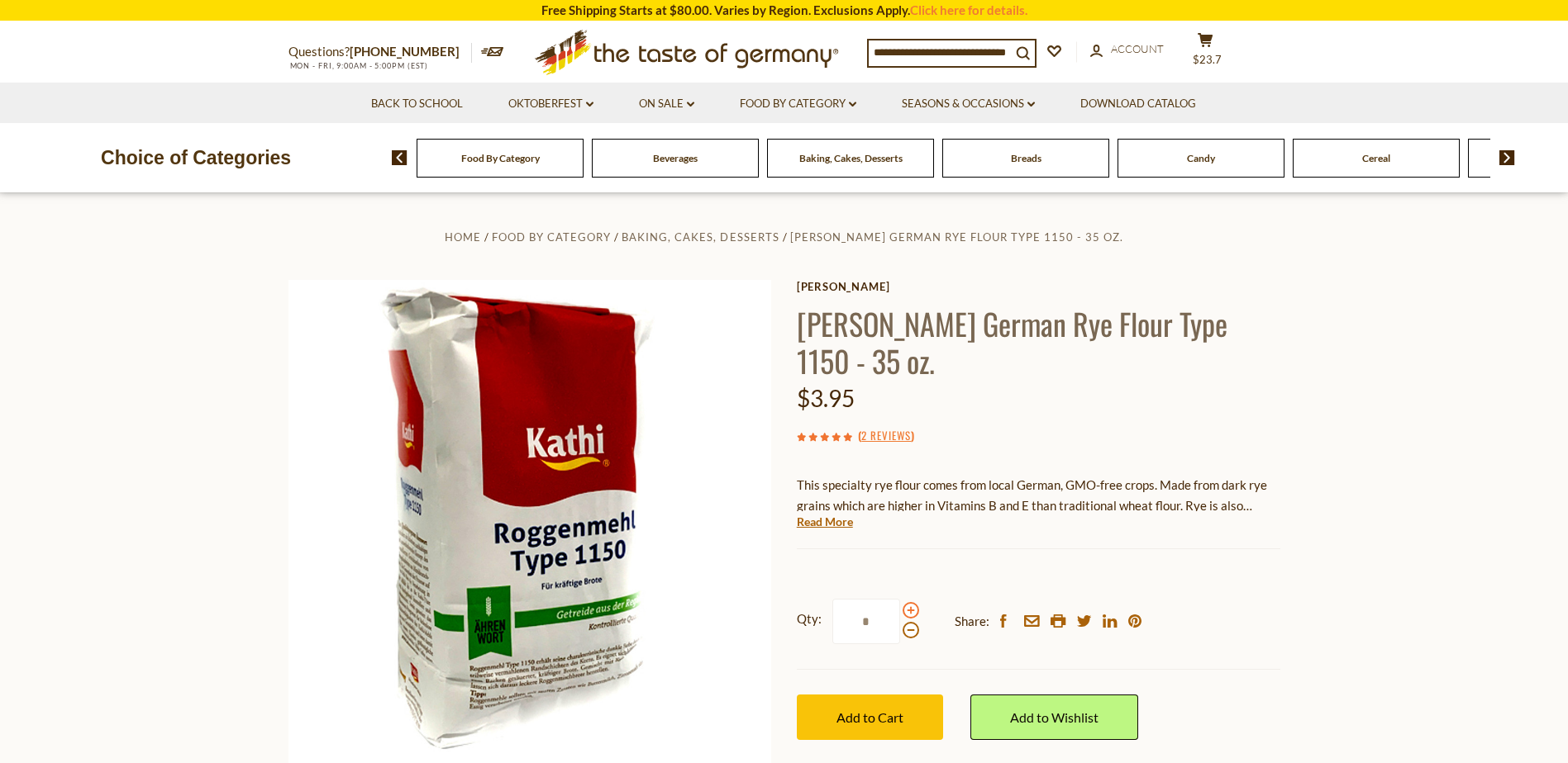
click at [910, 602] on span at bounding box center [911, 610] width 17 height 17
click at [900, 598] on input "*" at bounding box center [866, 621] width 67 height 46
type input "*"
click at [873, 710] on span "Add to Cart" at bounding box center [869, 718] width 67 height 16
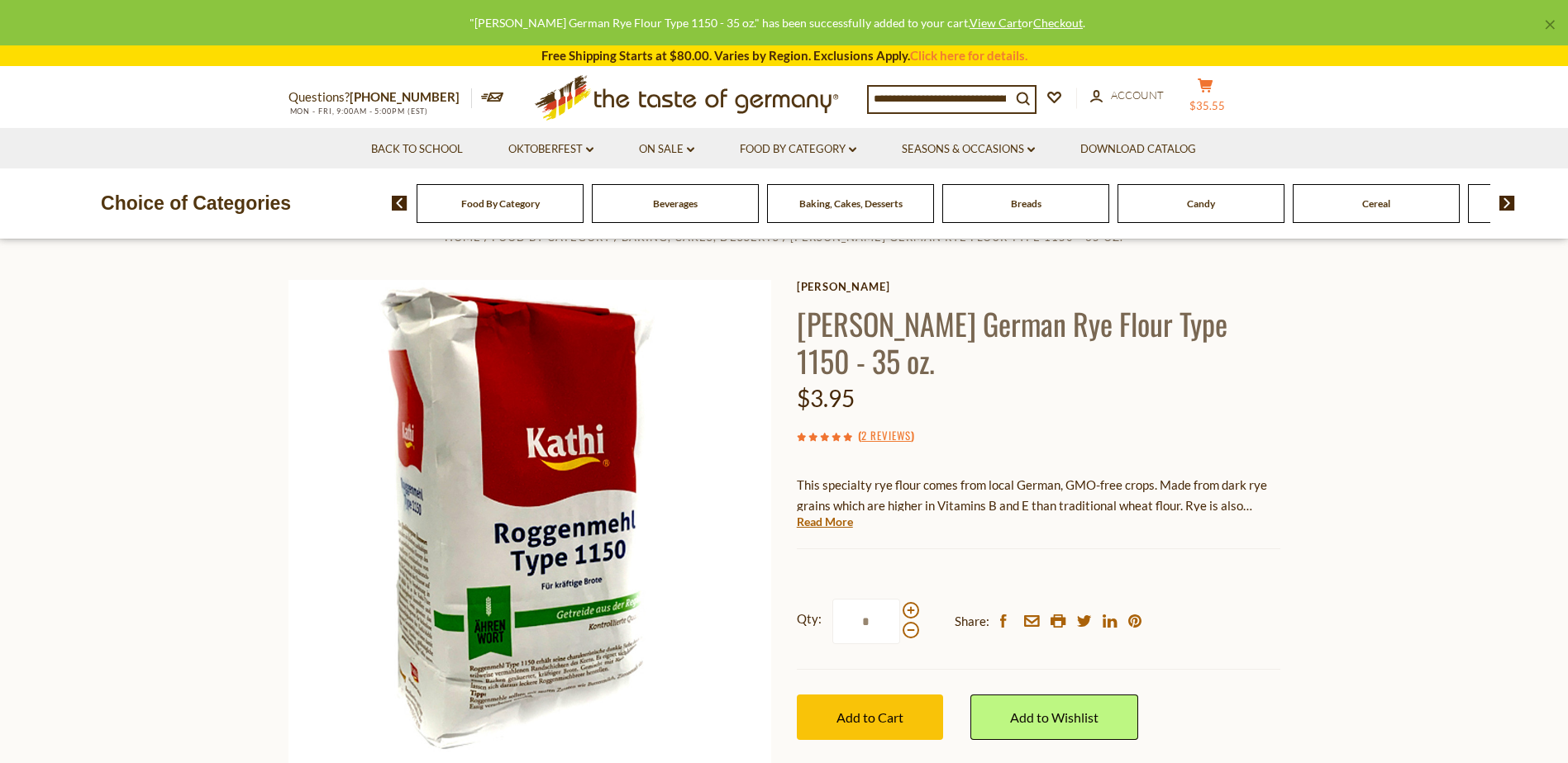
click at [1218, 93] on button "cart $35.55" at bounding box center [1206, 98] width 50 height 41
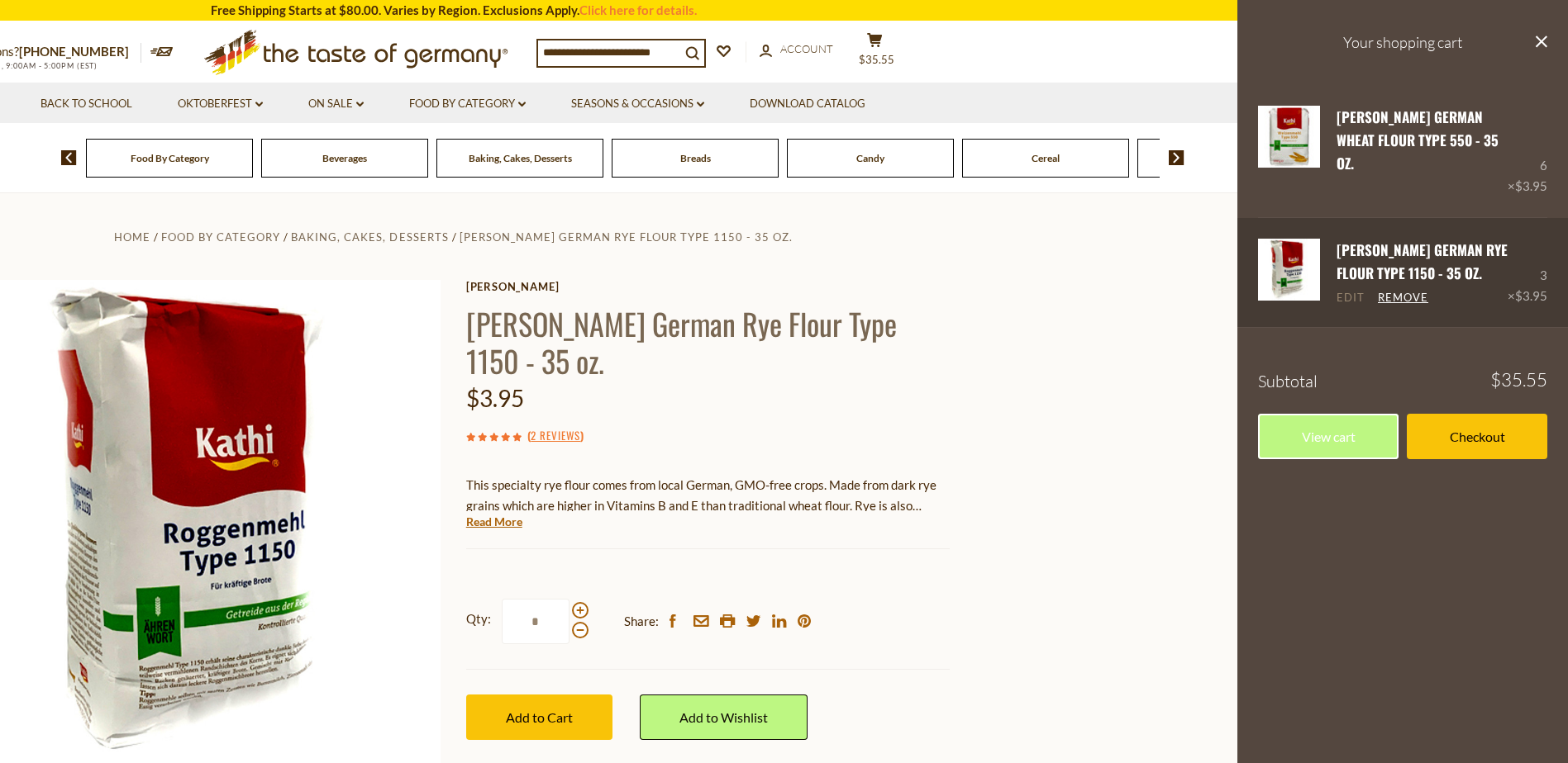
click at [1350, 290] on link "Edit" at bounding box center [1351, 298] width 28 height 15
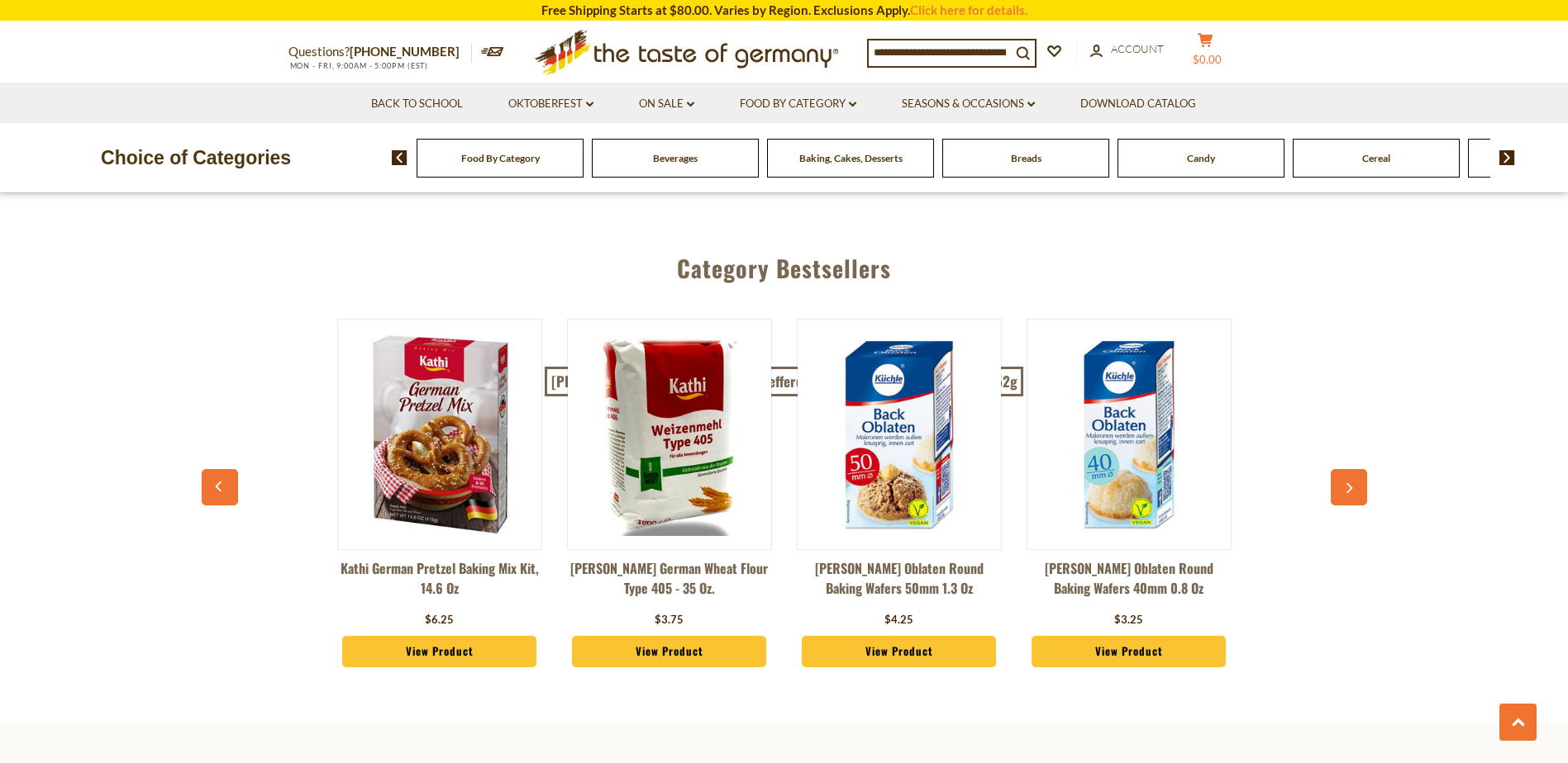
click at [1220, 53] on span "$0.00" at bounding box center [1206, 59] width 29 height 13
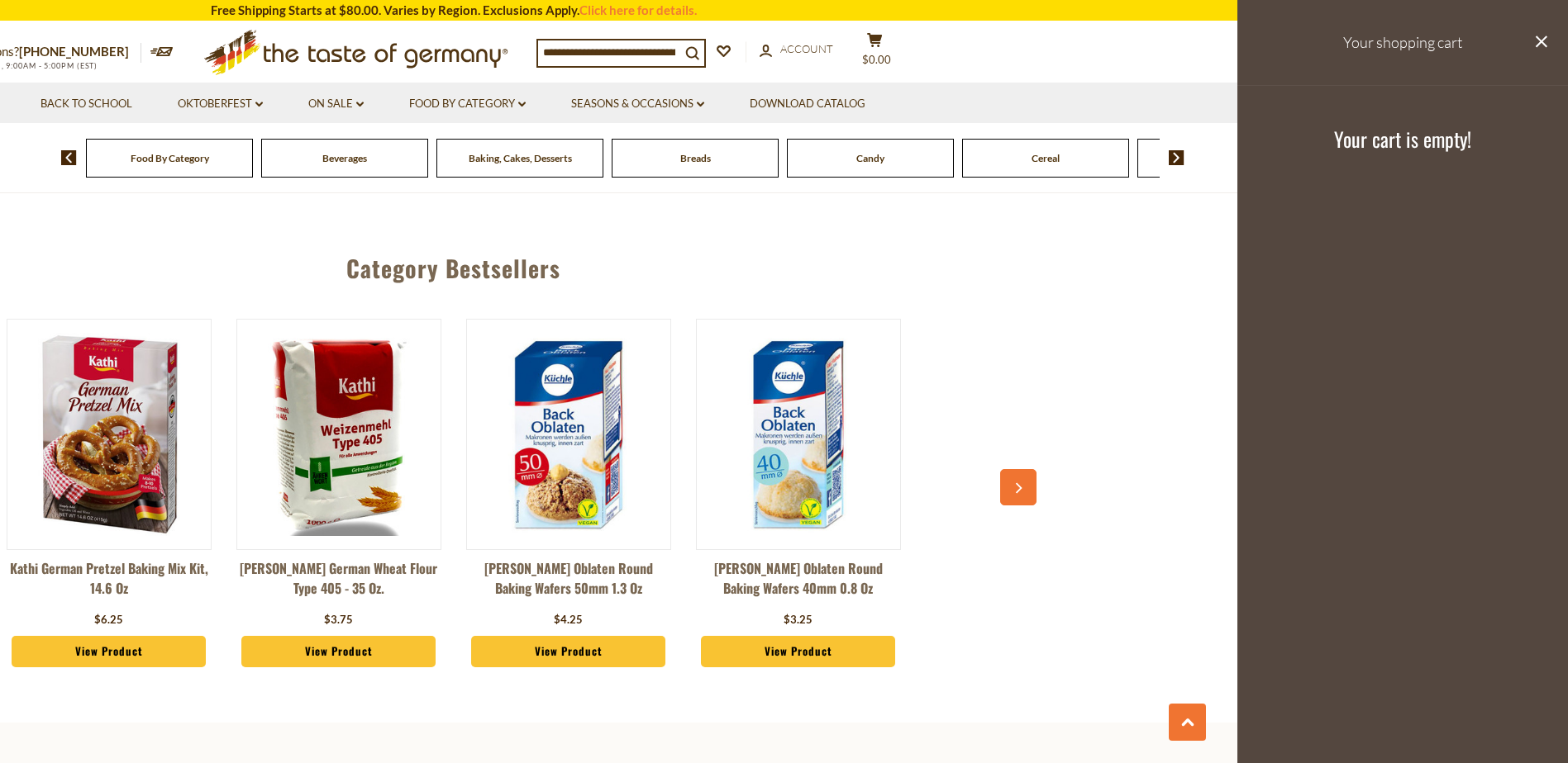
click at [573, 52] on input at bounding box center [609, 52] width 142 height 23
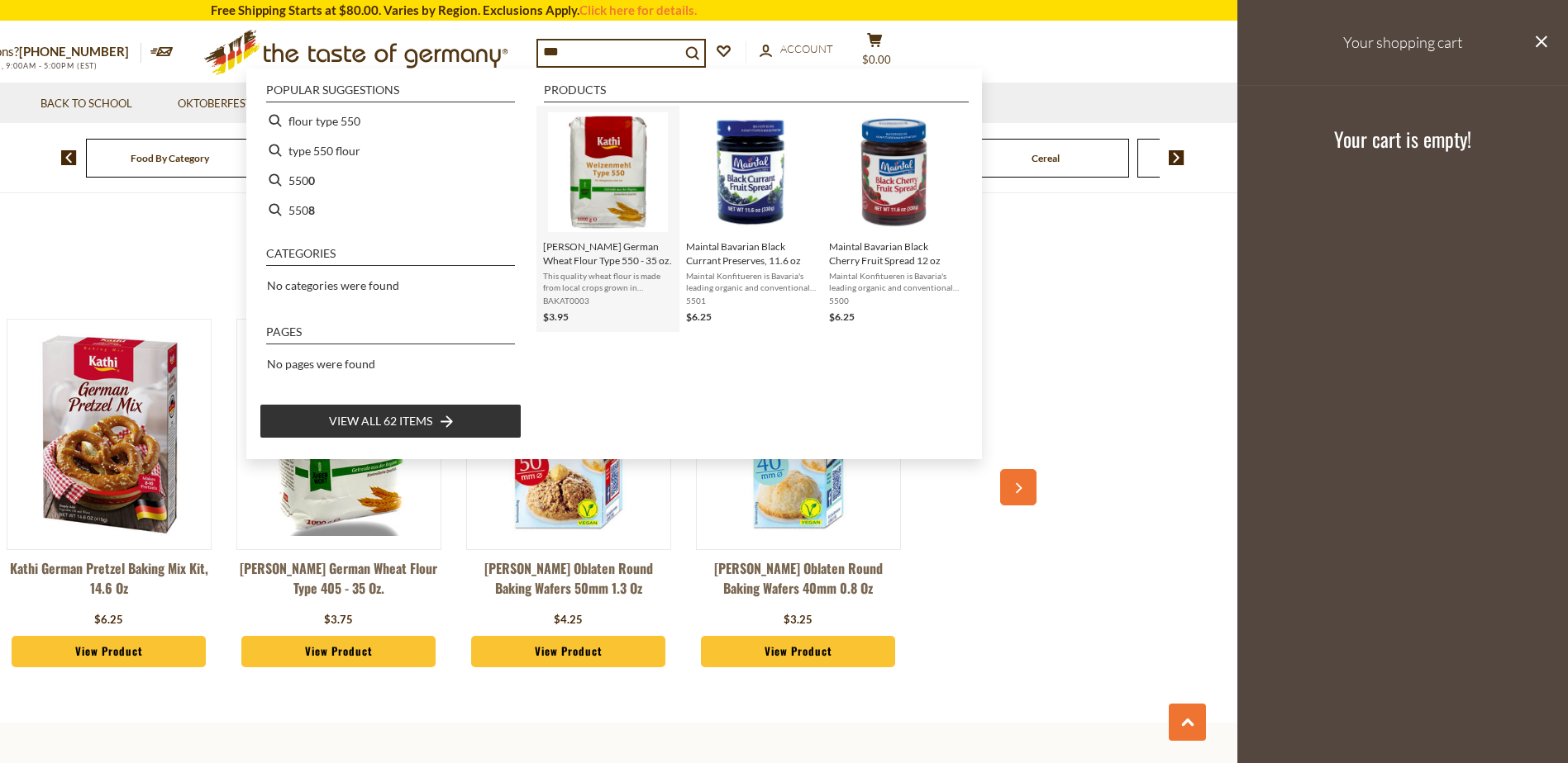
type input "***"
click at [590, 189] on img "Kathi German Wheat Flour Type 550 - 35 oz." at bounding box center [608, 172] width 120 height 120
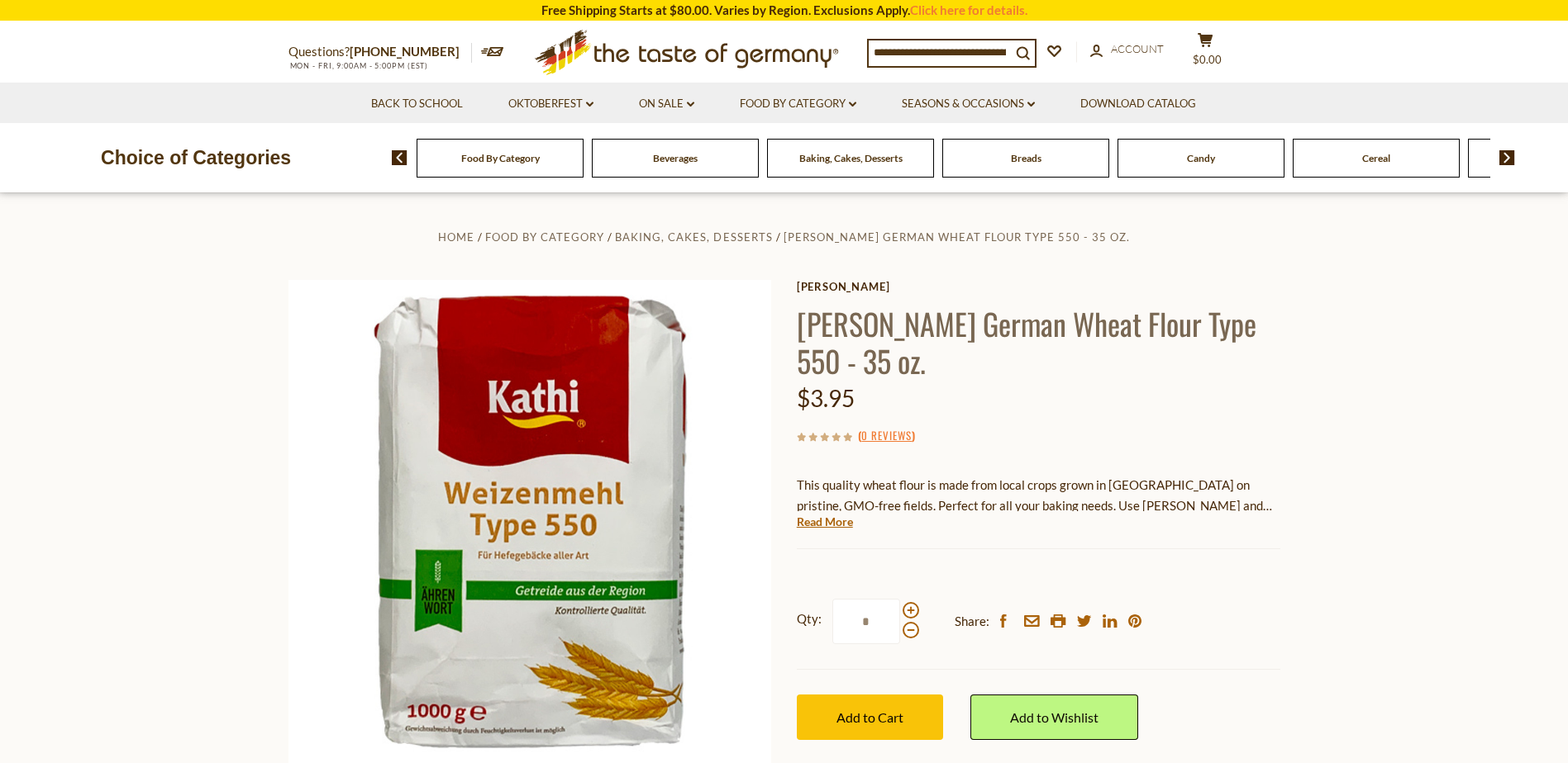
click at [864, 598] on input "*" at bounding box center [866, 621] width 67 height 46
type input "*"
click at [880, 710] on span "Add to Cart" at bounding box center [869, 718] width 67 height 16
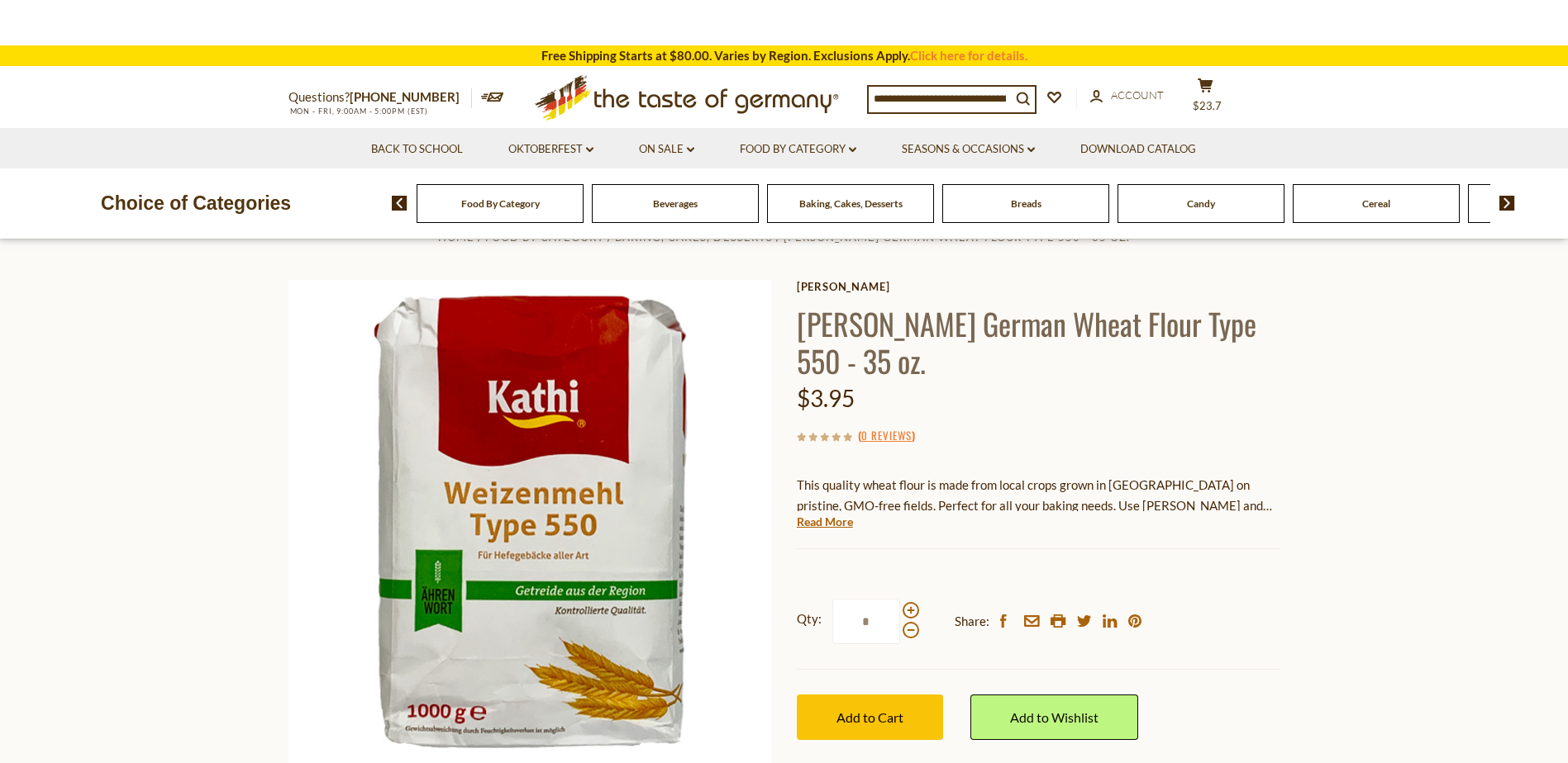
click at [975, 96] on input at bounding box center [939, 98] width 142 height 23
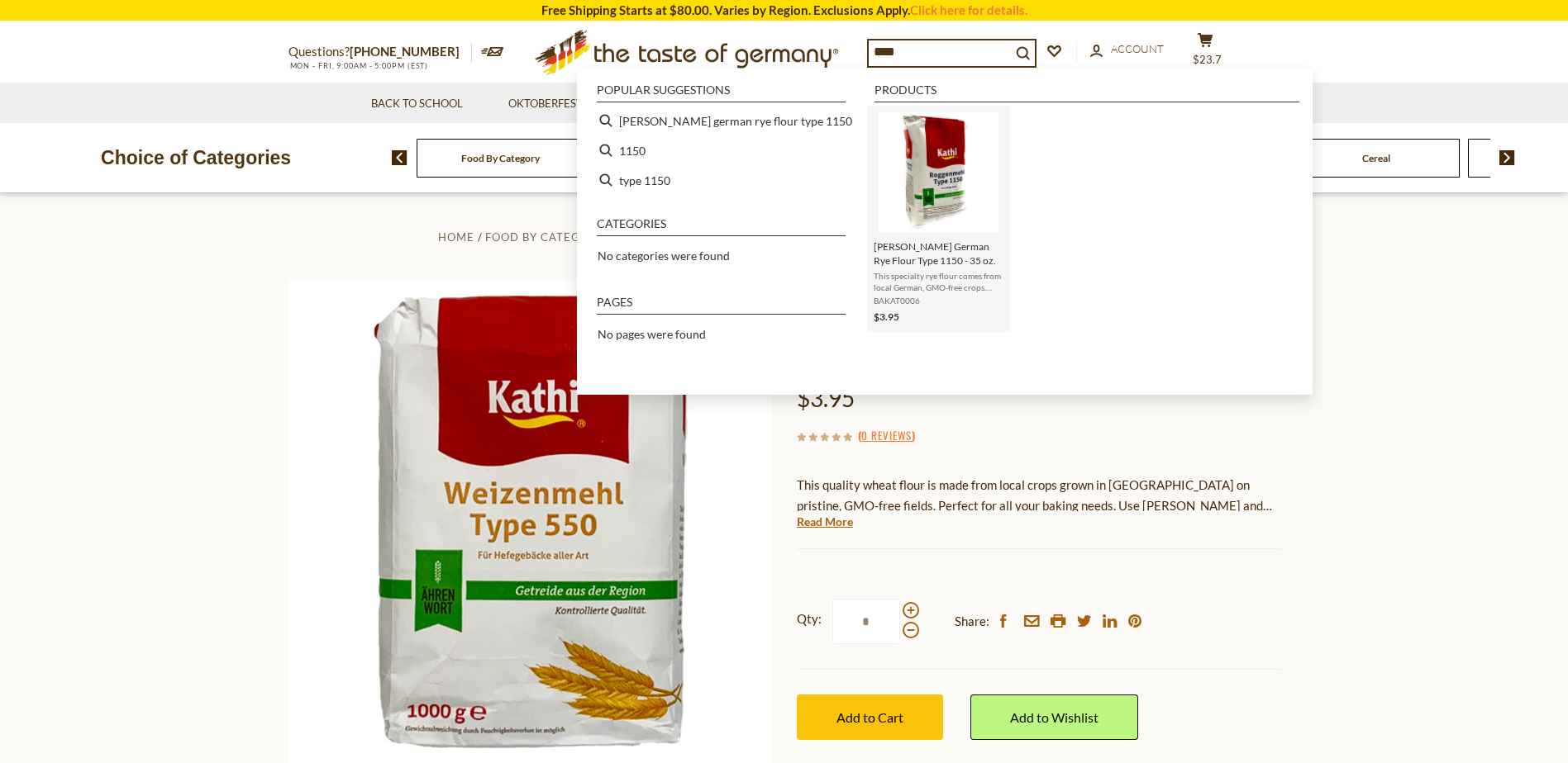
type input "****"
click at [919, 284] on span "This specialty rye flour comes from local German, GMO-free crops. Made from dar…" at bounding box center [939, 282] width 130 height 23
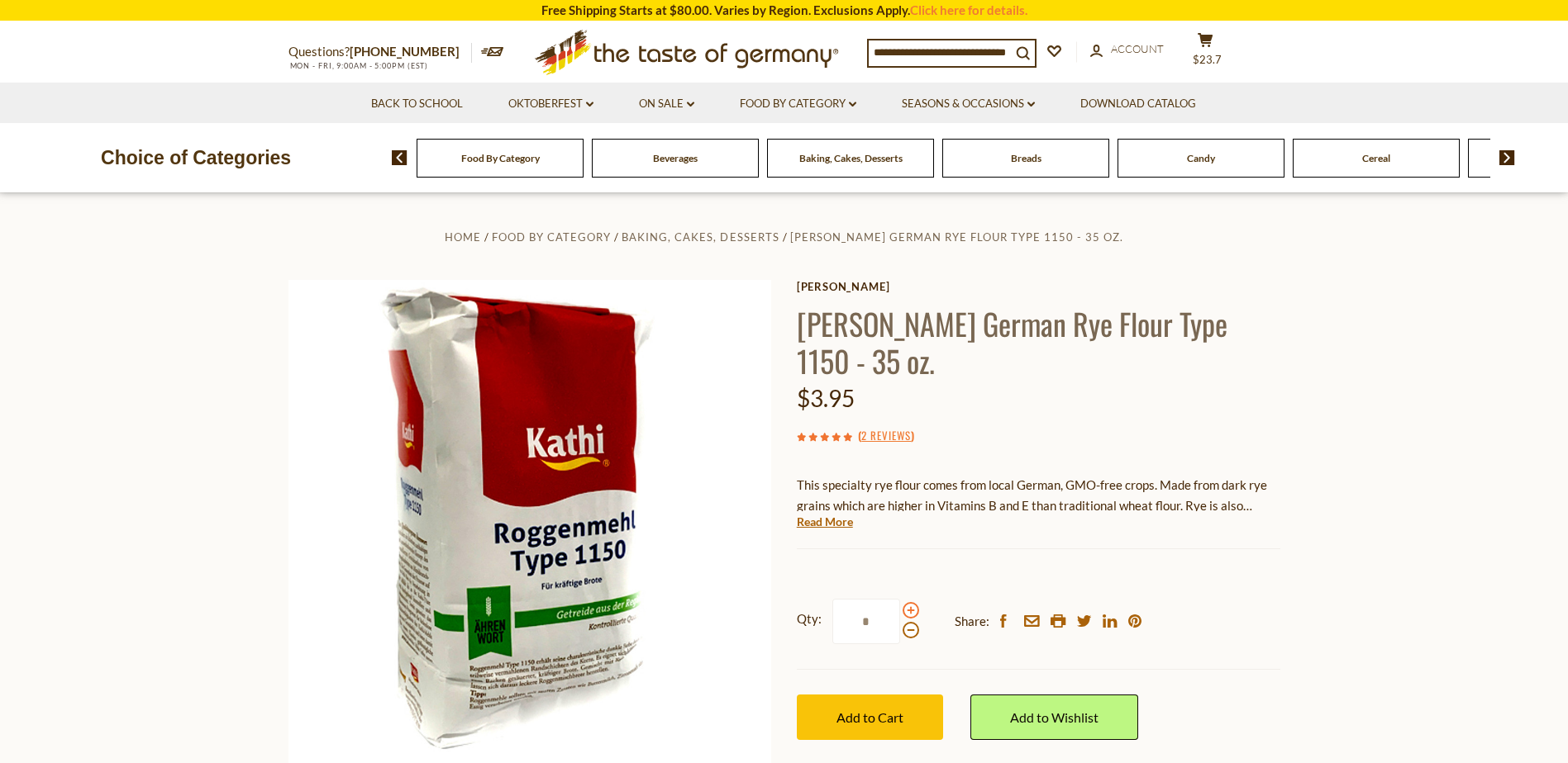
click at [910, 602] on span at bounding box center [911, 610] width 17 height 17
click at [900, 598] on input "*" at bounding box center [866, 621] width 67 height 46
click at [863, 598] on input "*" at bounding box center [866, 621] width 67 height 46
type input "*"
click at [880, 710] on span "Add to Cart" at bounding box center [869, 718] width 67 height 16
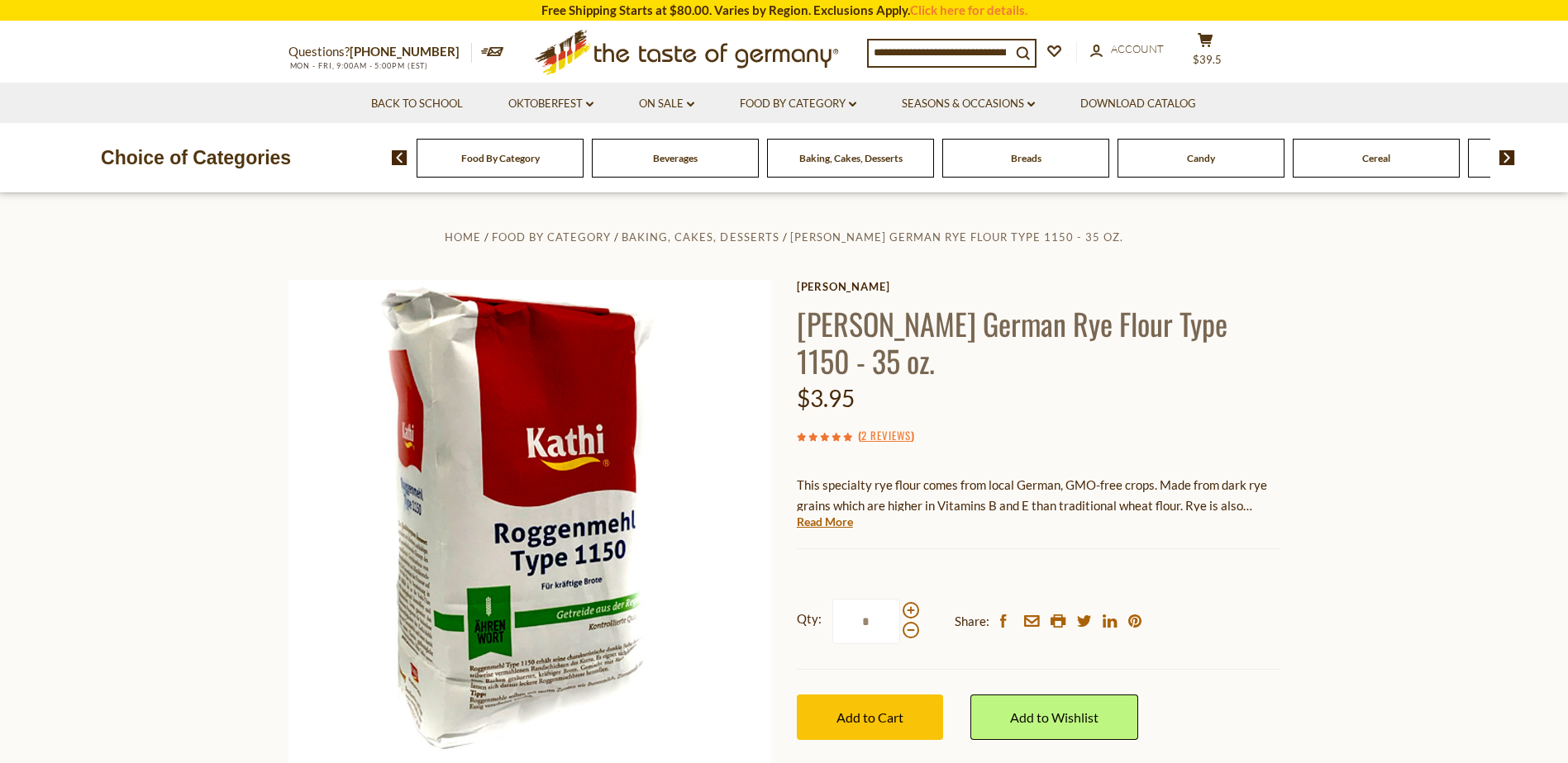
click at [911, 47] on input at bounding box center [939, 52] width 142 height 23
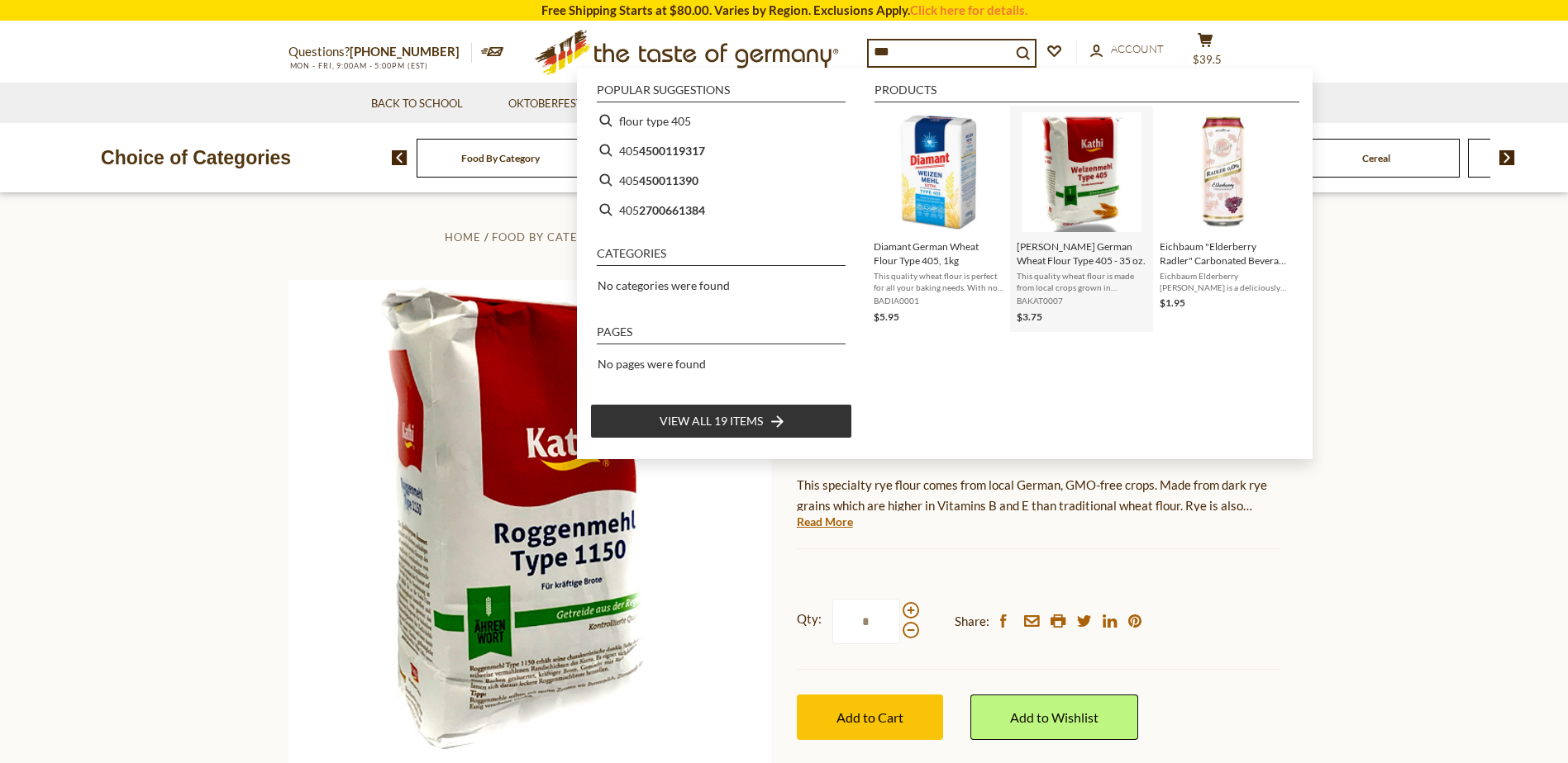
type input "***"
click at [1099, 189] on img "Kathi German Wheat Flour Type 405 - 35 oz." at bounding box center [1081, 172] width 120 height 120
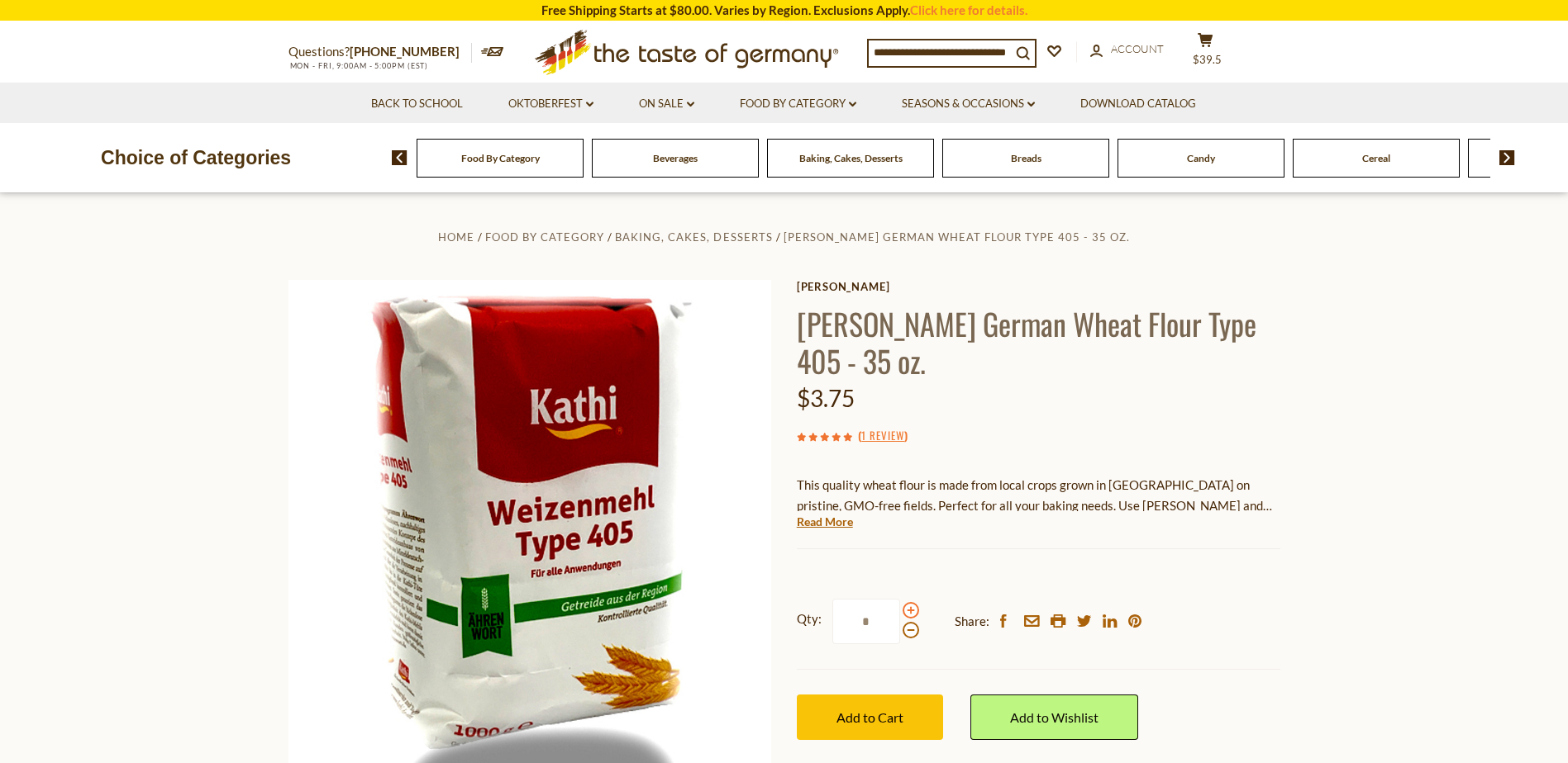
click at [911, 602] on span at bounding box center [911, 610] width 17 height 17
click at [900, 598] on input "*" at bounding box center [866, 621] width 67 height 46
type input "*"
click at [897, 710] on span "Add to Cart" at bounding box center [869, 718] width 67 height 16
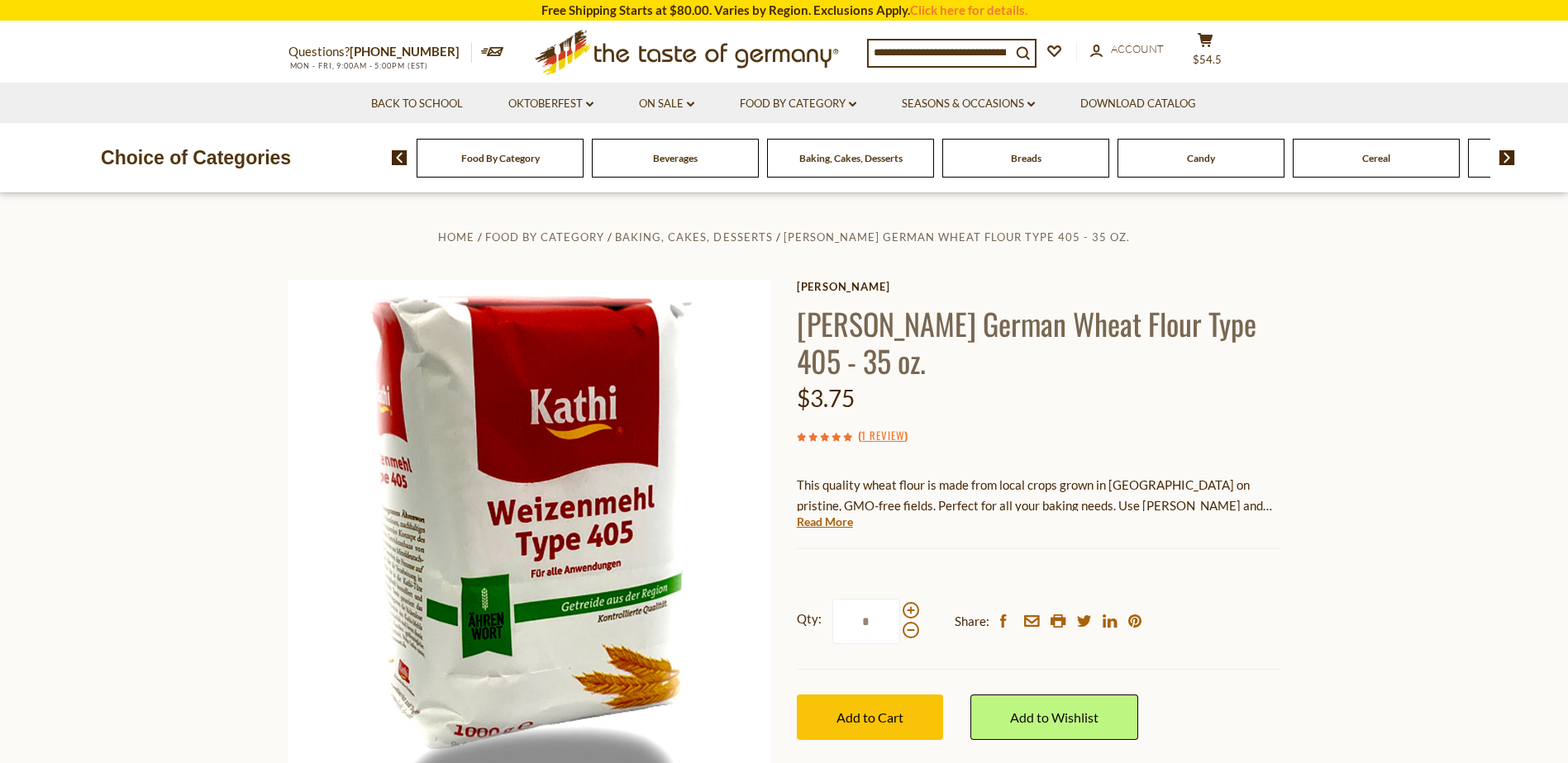
click at [398, 153] on img at bounding box center [400, 158] width 16 height 15
click at [1508, 154] on img at bounding box center [1508, 158] width 16 height 15
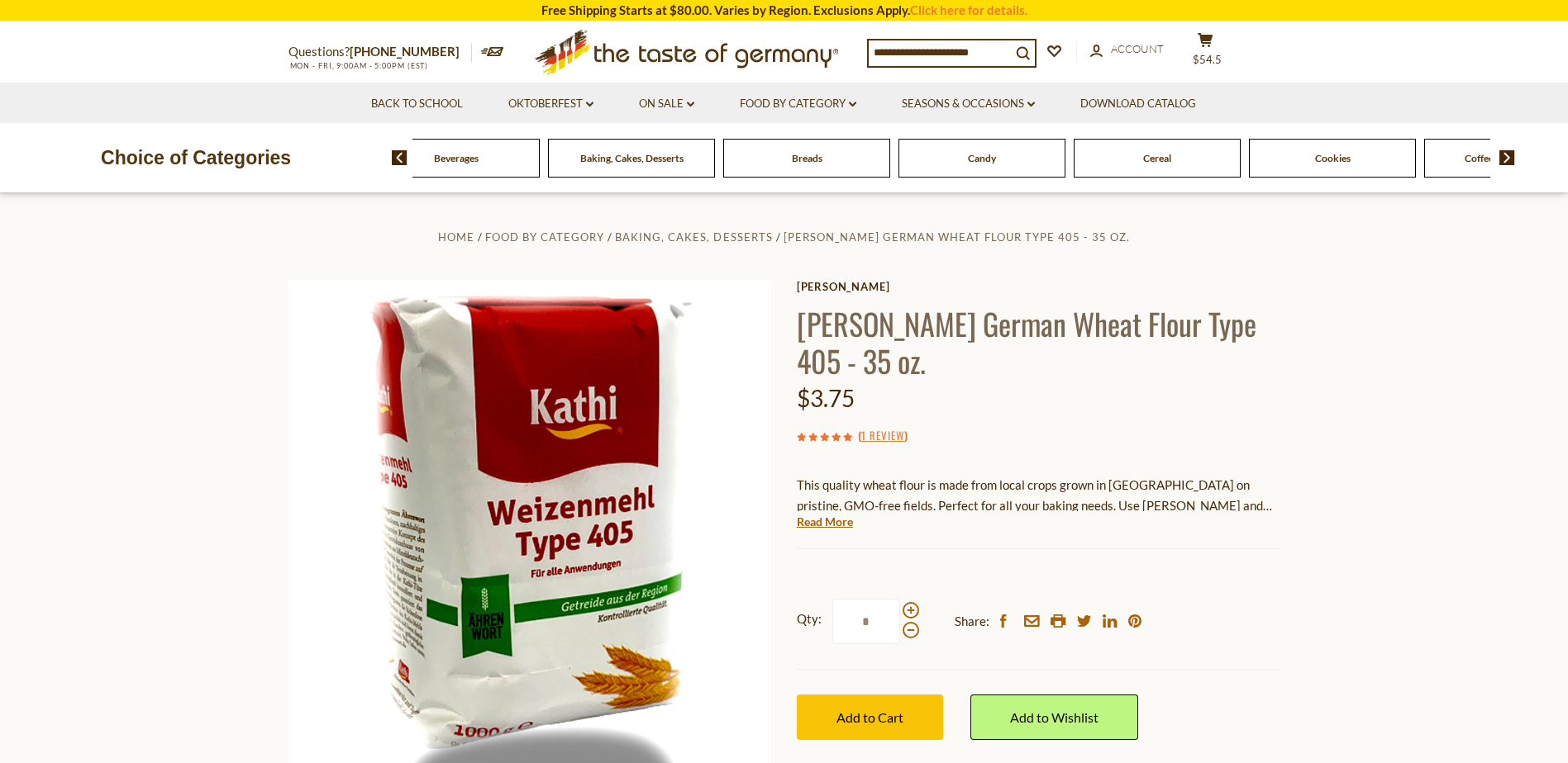
click at [1508, 154] on img at bounding box center [1508, 158] width 16 height 15
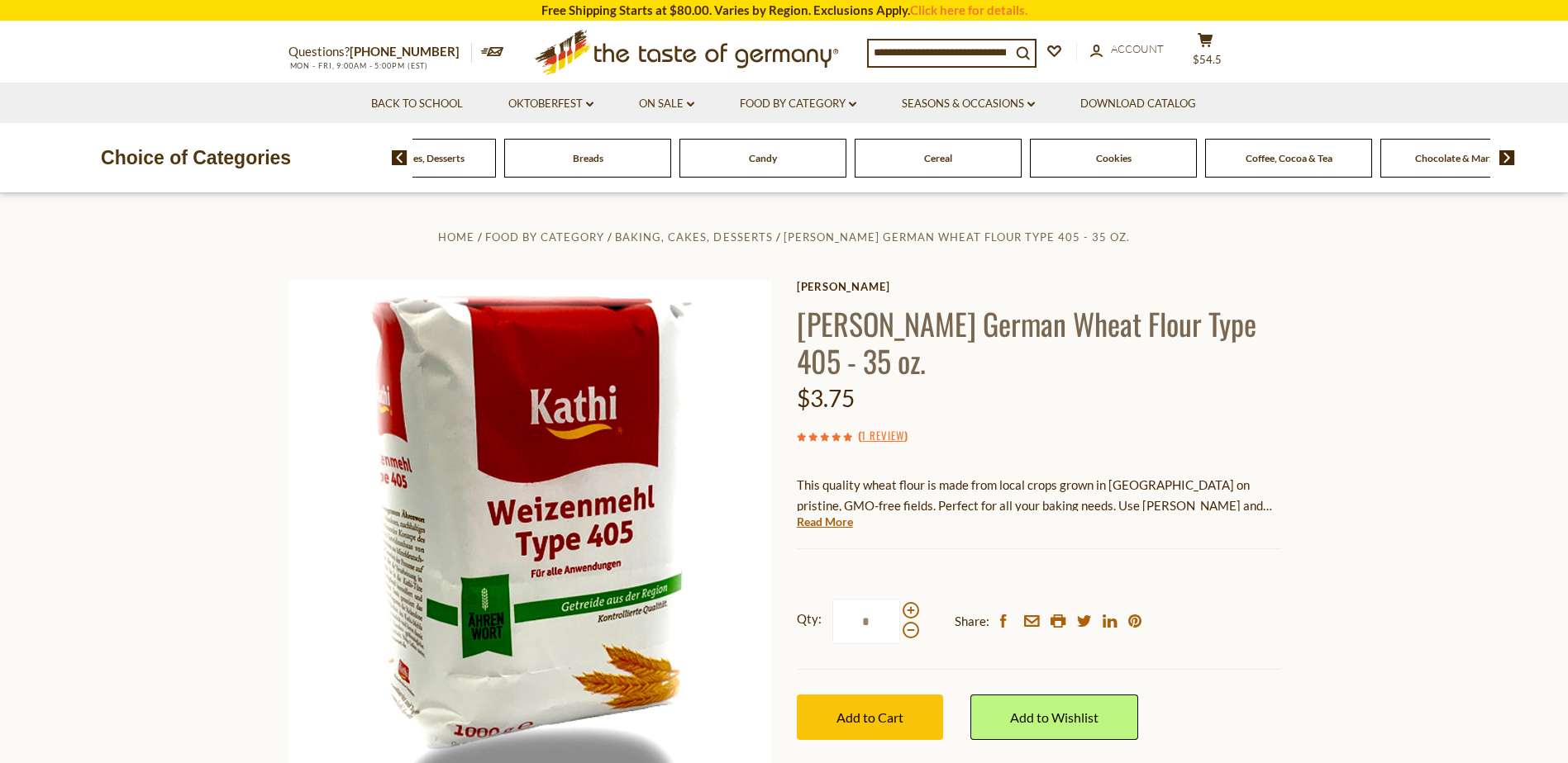
click at [1508, 154] on img at bounding box center [1508, 158] width 16 height 15
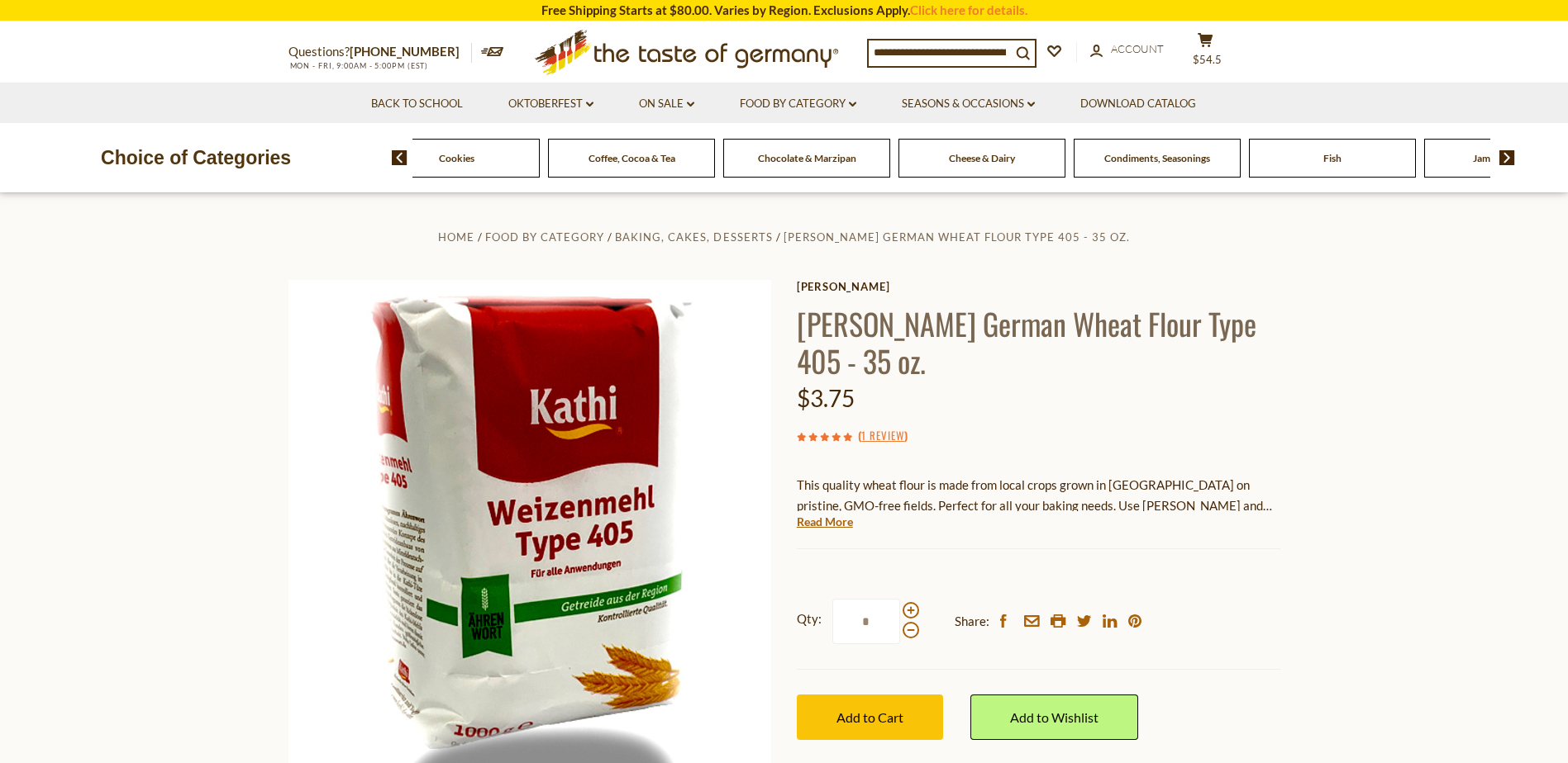
click at [1508, 154] on img at bounding box center [1508, 158] width 16 height 15
click at [896, 153] on span "Fish" at bounding box center [894, 158] width 18 height 12
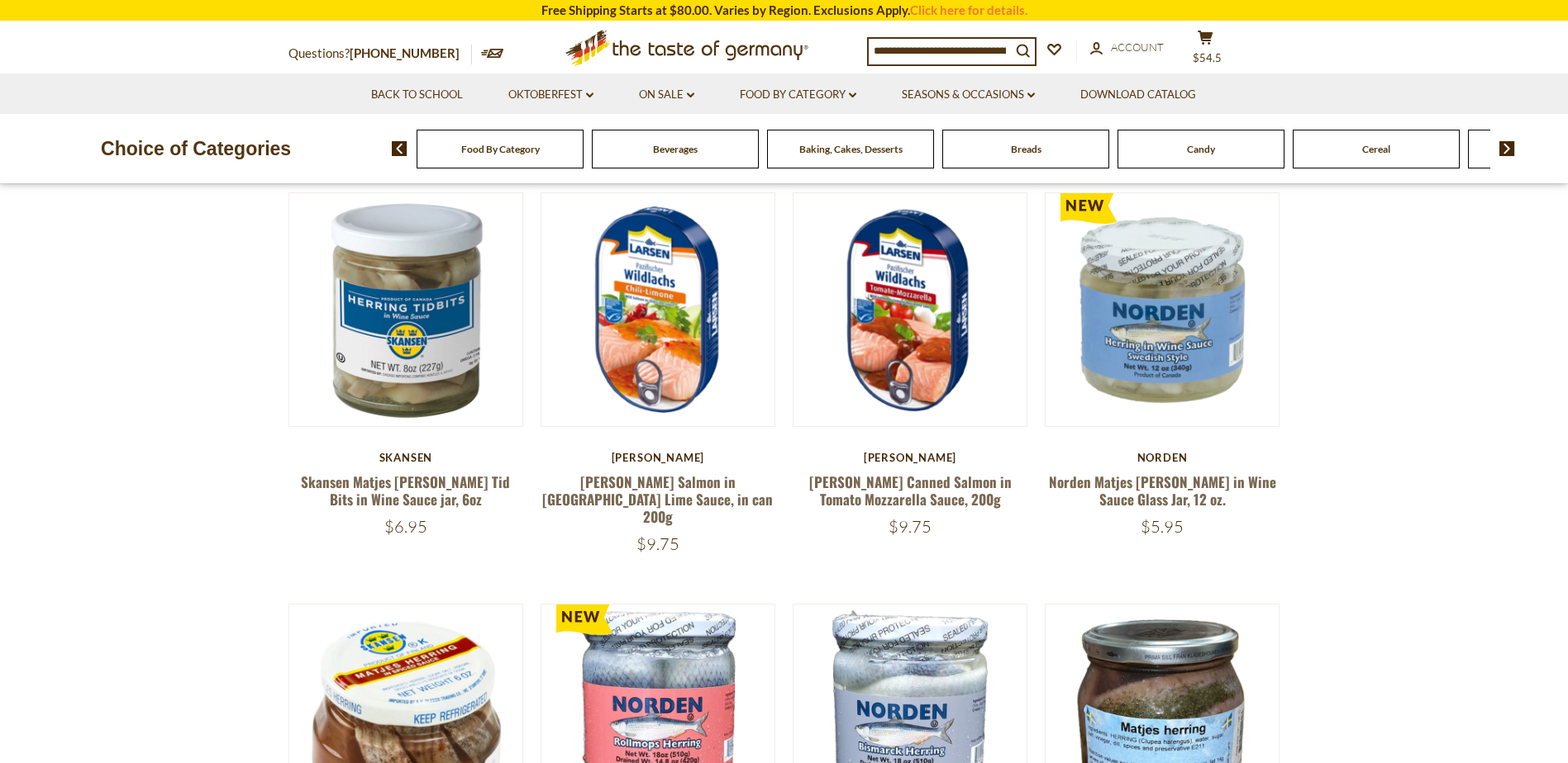
scroll to position [248, 0]
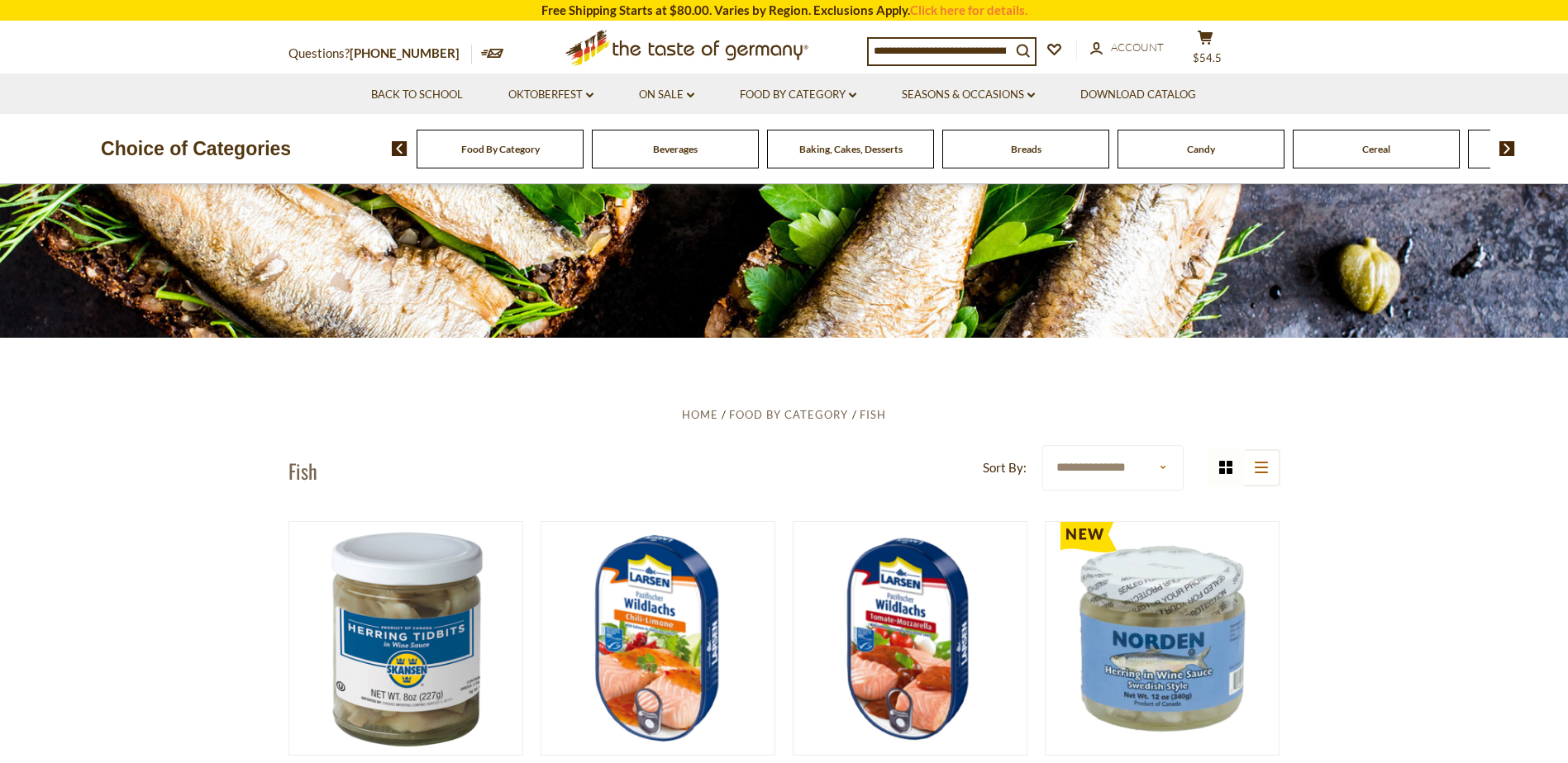
click at [490, 155] on span "Food By Category" at bounding box center [501, 149] width 79 height 12
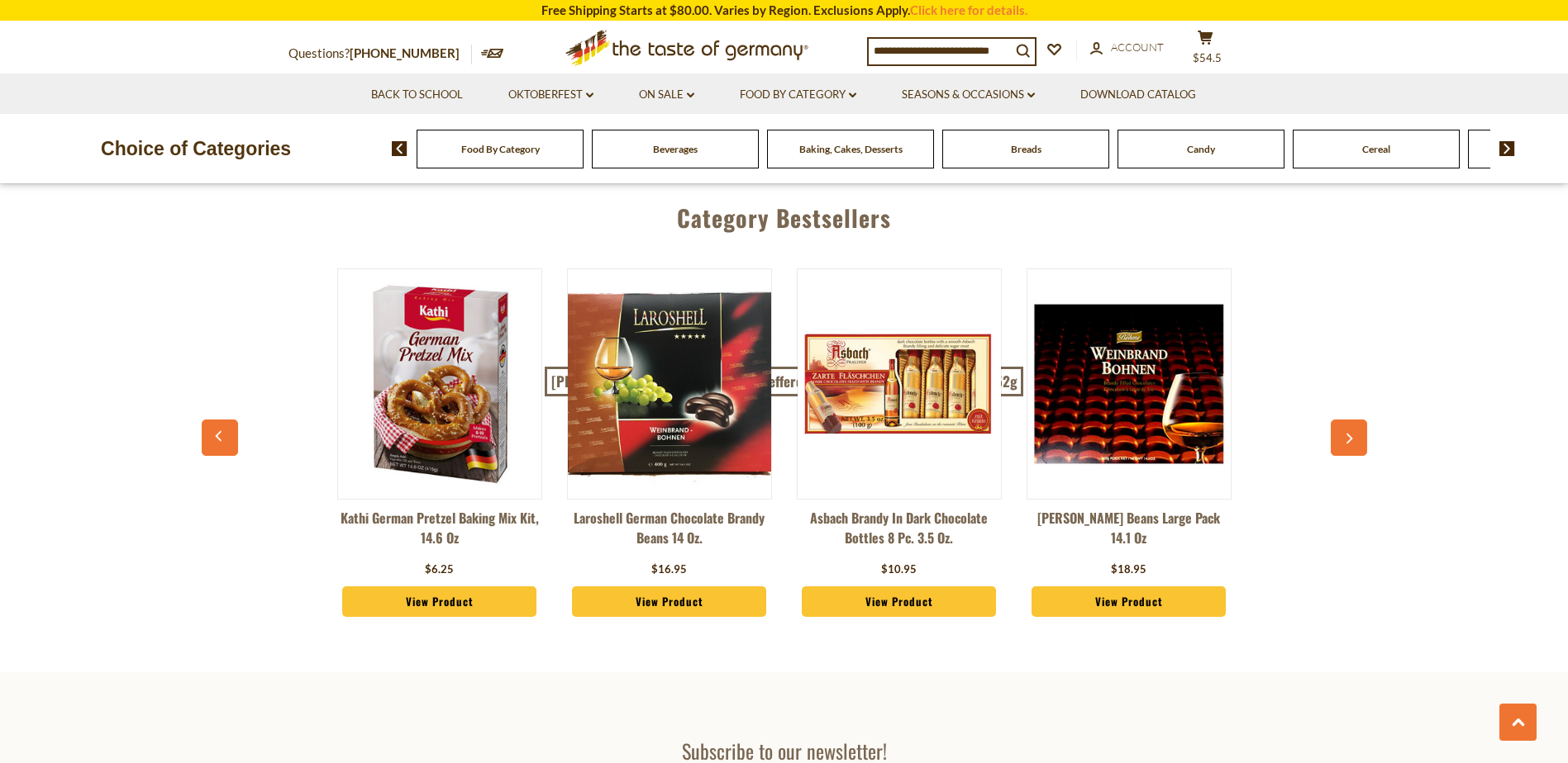
scroll to position [4048, 0]
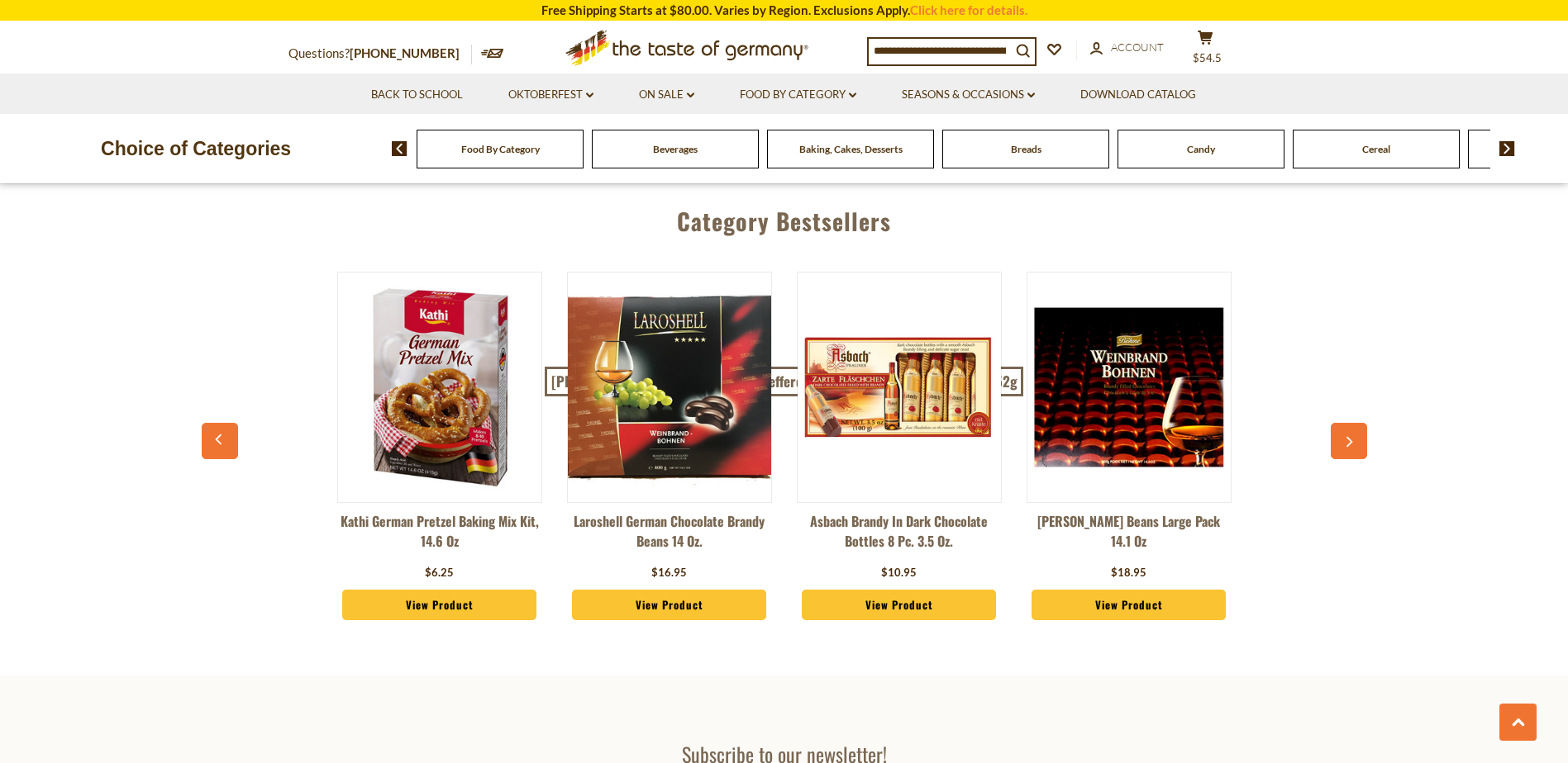
click at [1348, 437] on icon "button" at bounding box center [1350, 442] width 7 height 10
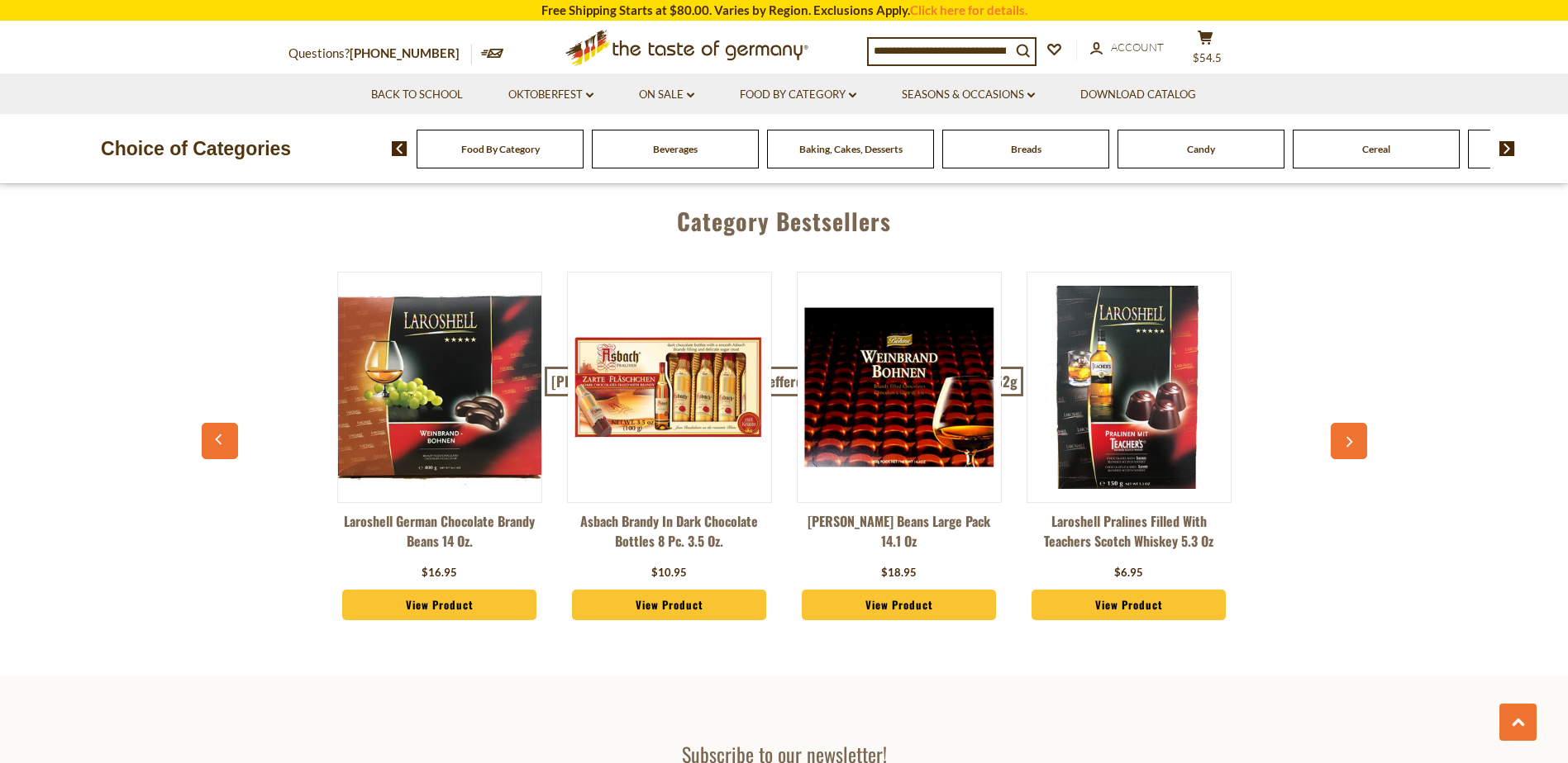
click at [1347, 436] on icon "button" at bounding box center [1348, 441] width 11 height 11
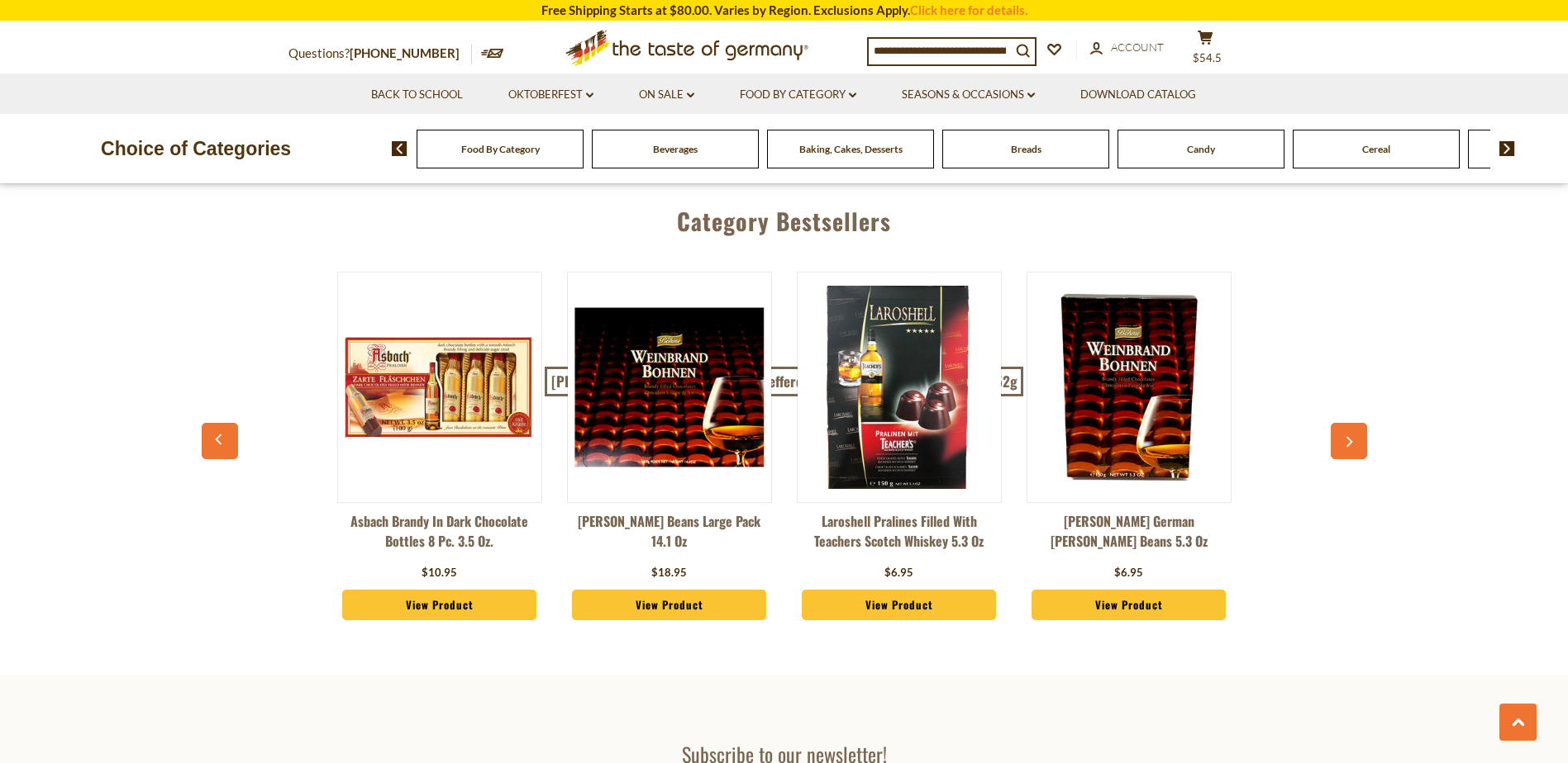
click at [1347, 436] on icon "button" at bounding box center [1348, 441] width 11 height 11
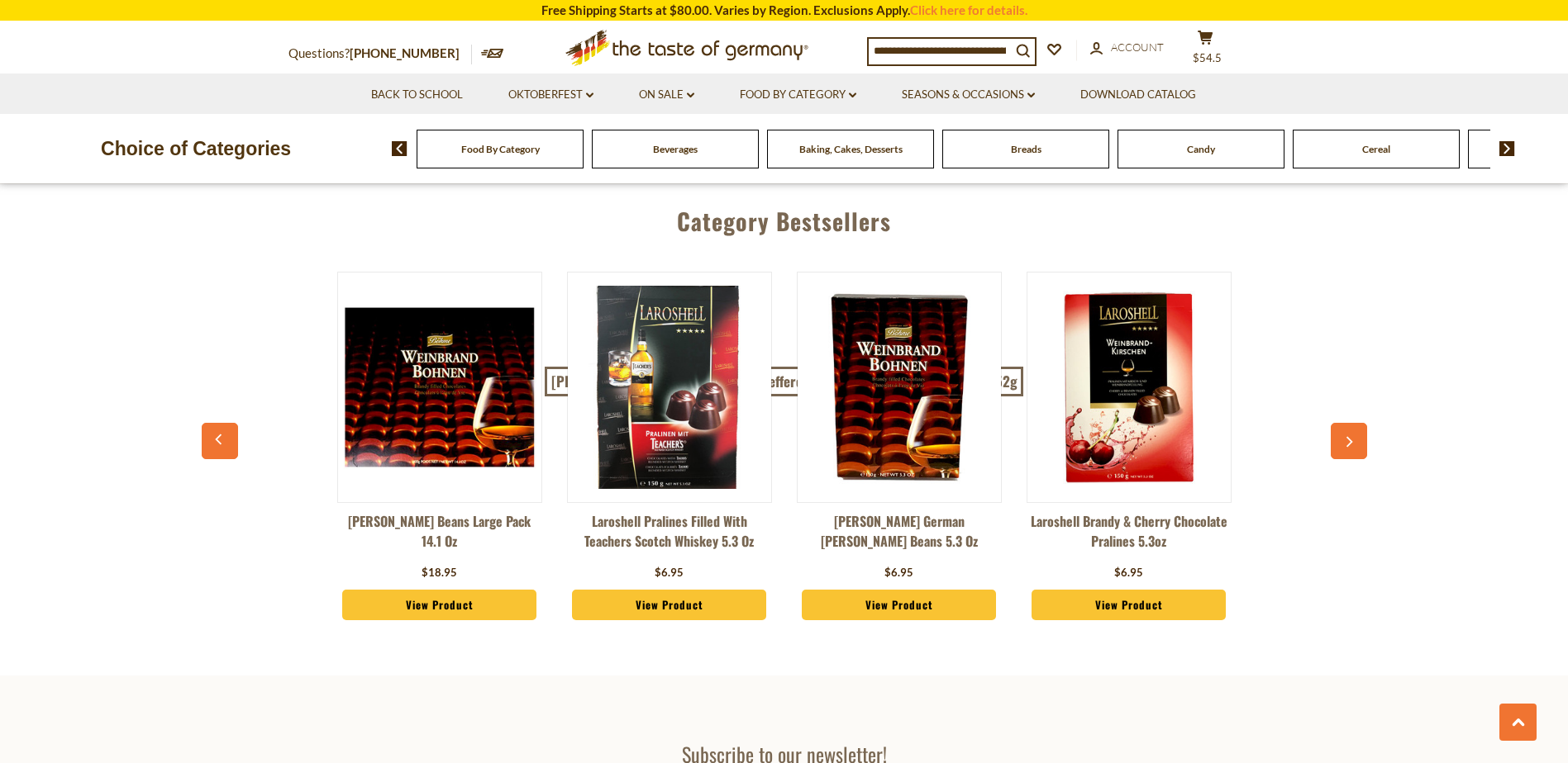
click at [1347, 436] on icon "button" at bounding box center [1348, 441] width 11 height 11
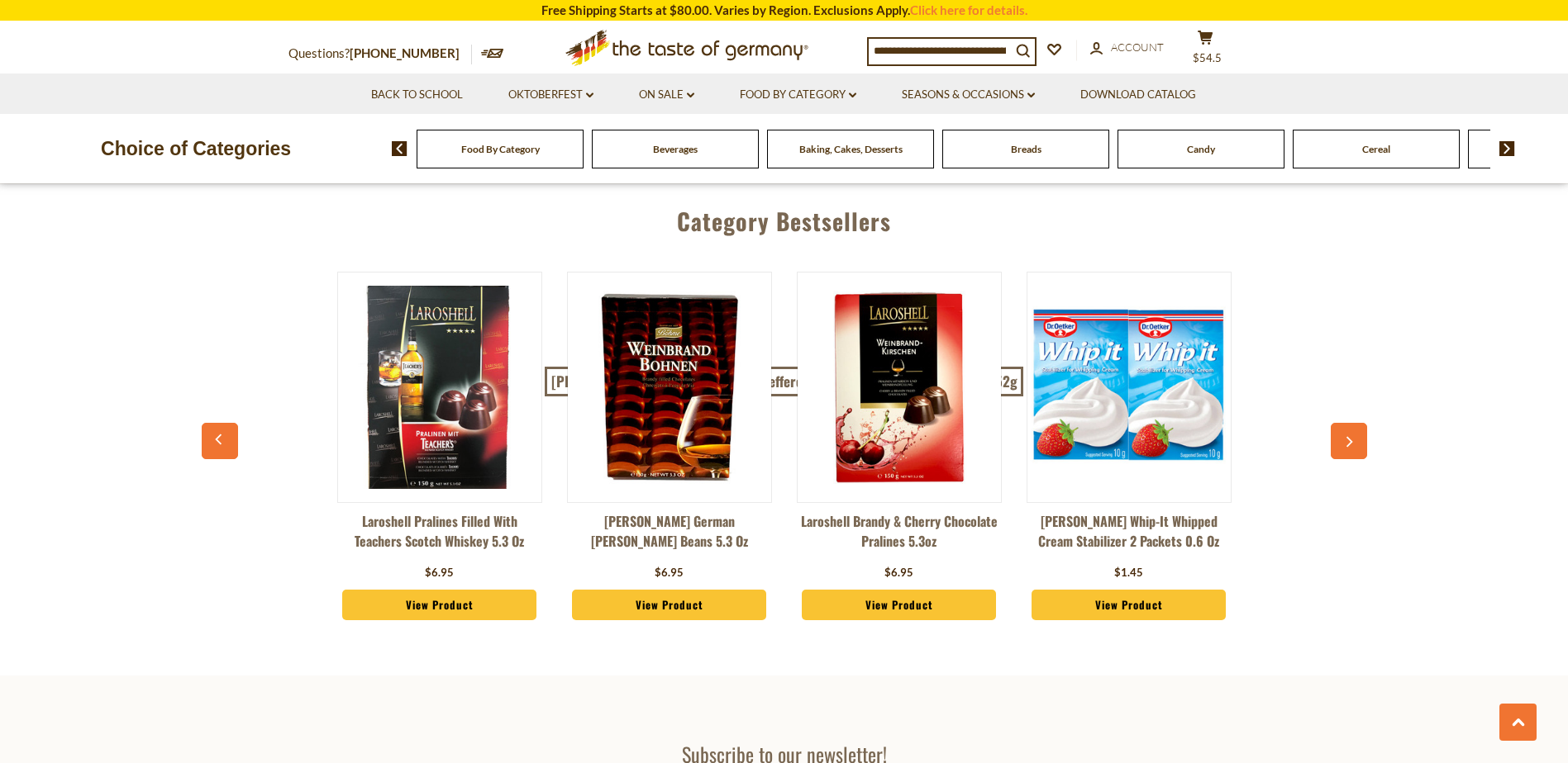
click at [1347, 436] on icon "button" at bounding box center [1348, 441] width 11 height 11
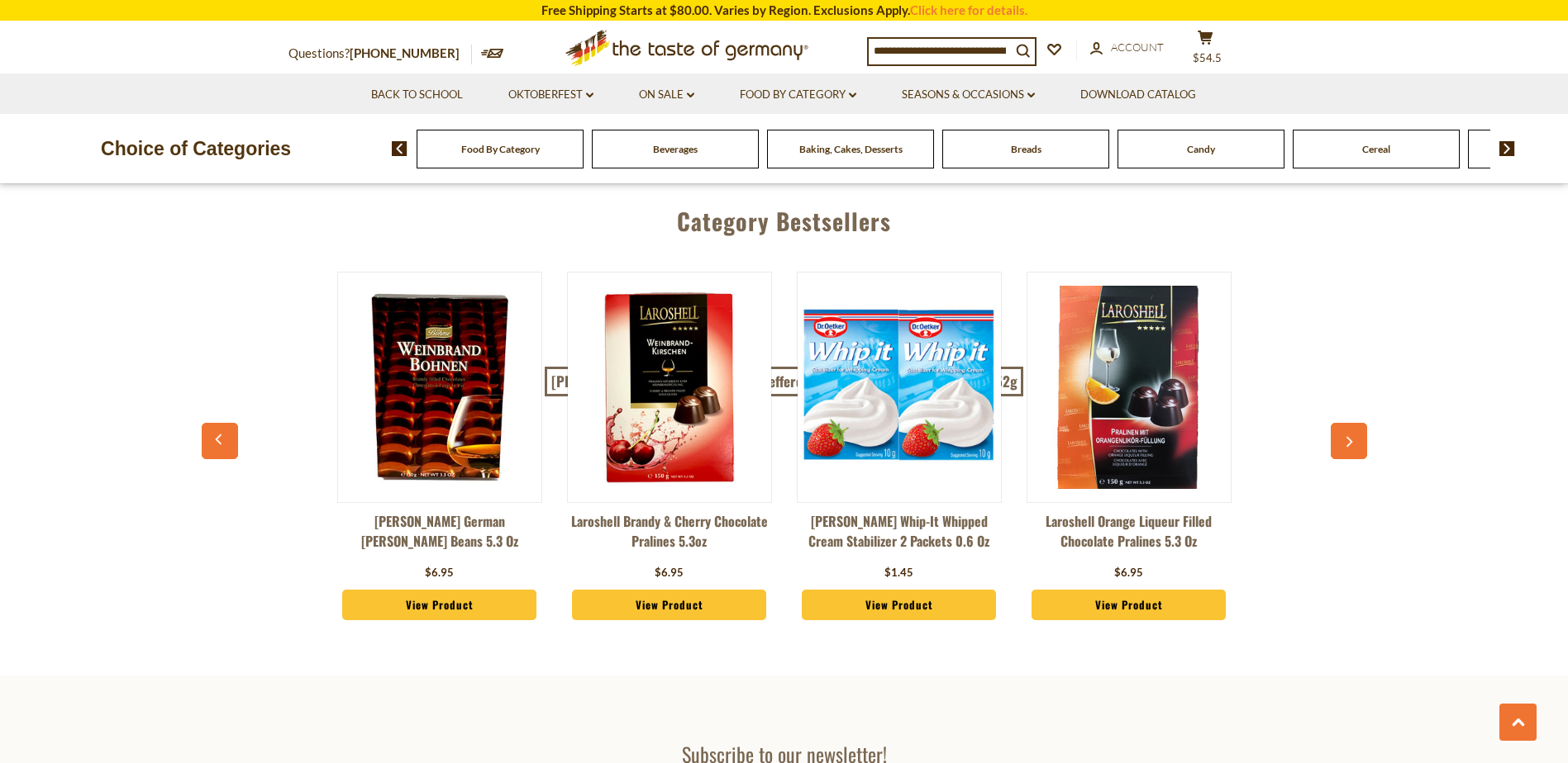
click at [1347, 436] on icon "button" at bounding box center [1348, 441] width 11 height 11
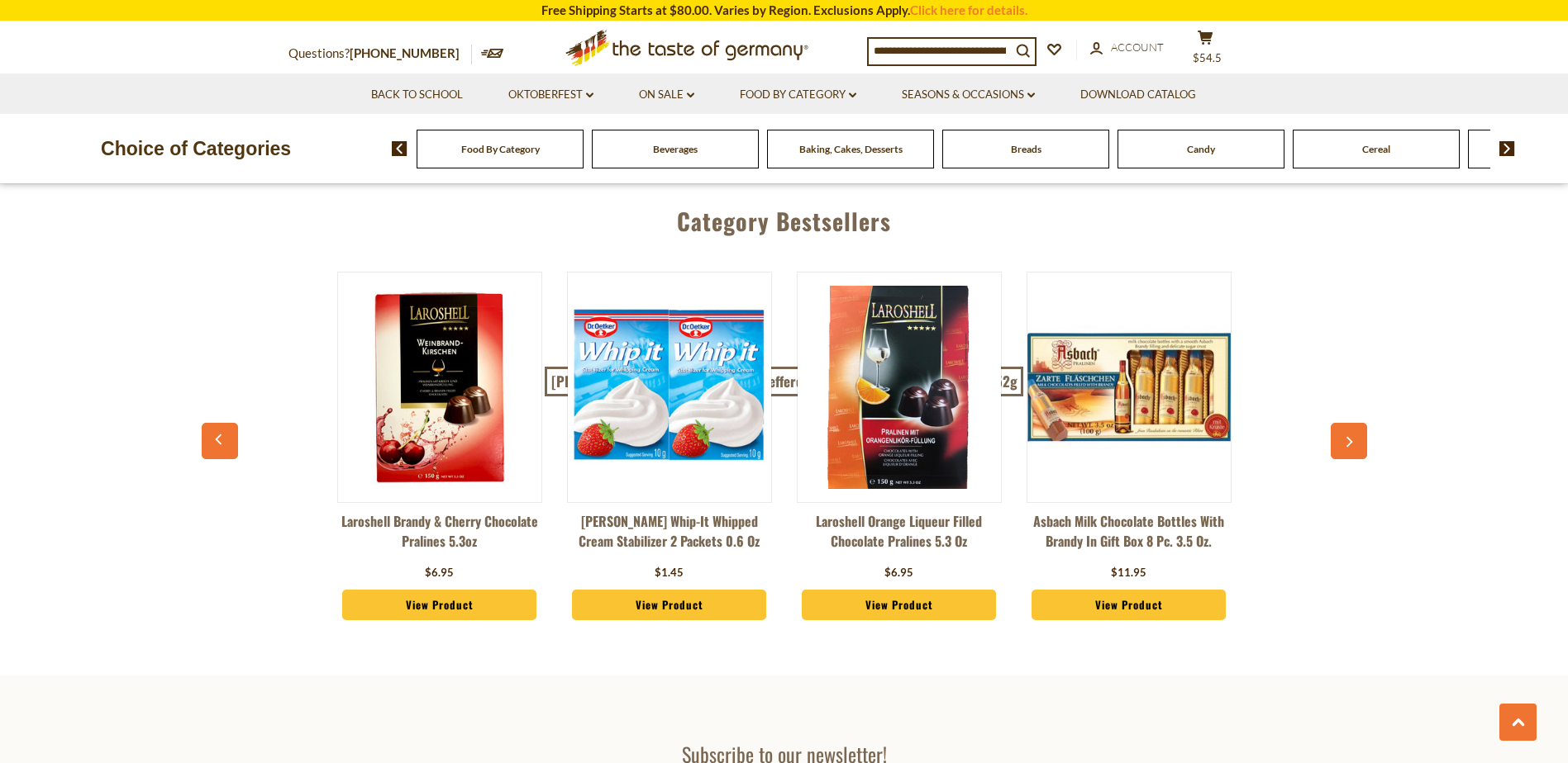
click at [1347, 436] on icon "button" at bounding box center [1348, 441] width 11 height 11
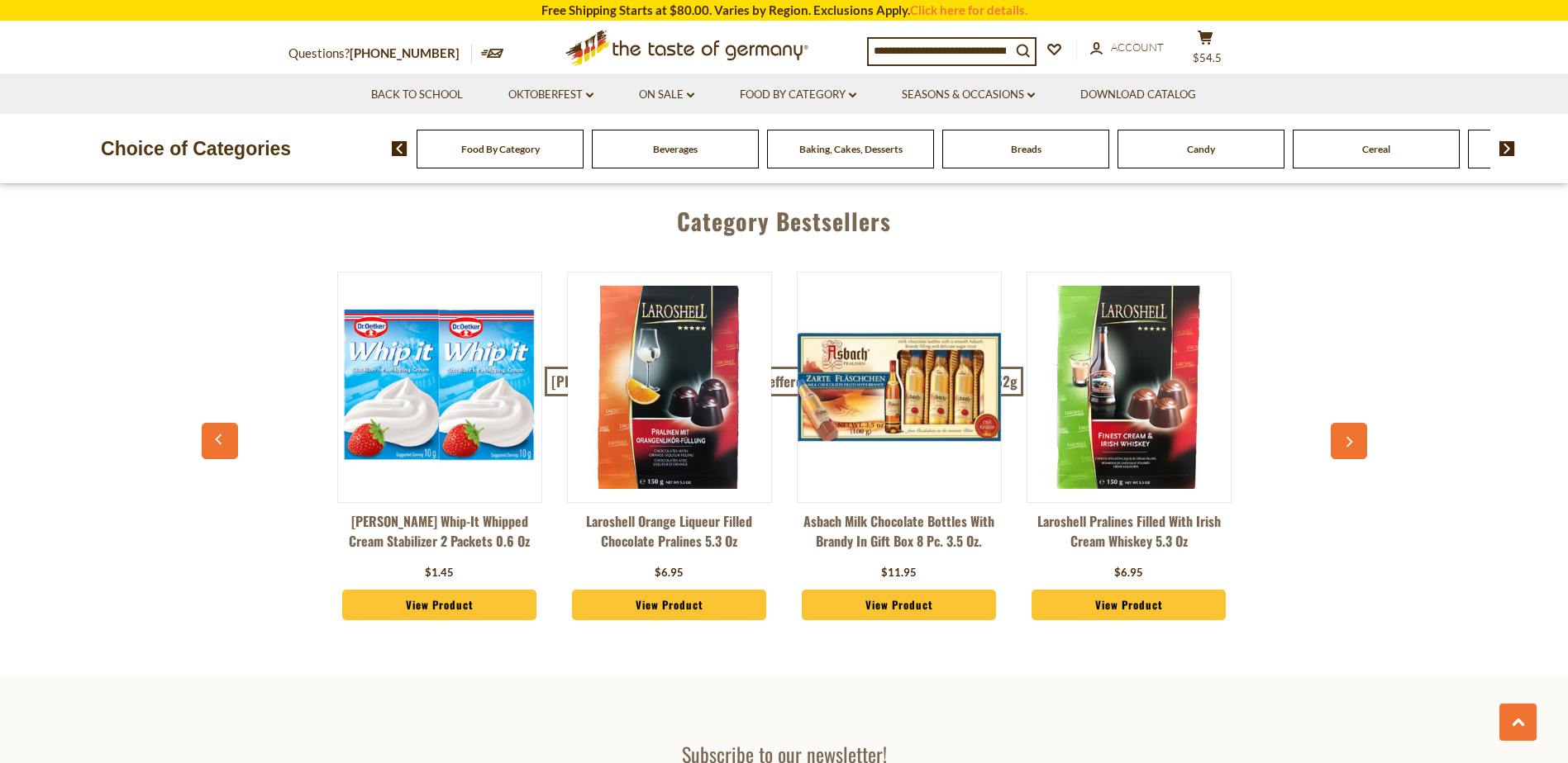
click at [1347, 436] on icon "button" at bounding box center [1348, 441] width 11 height 11
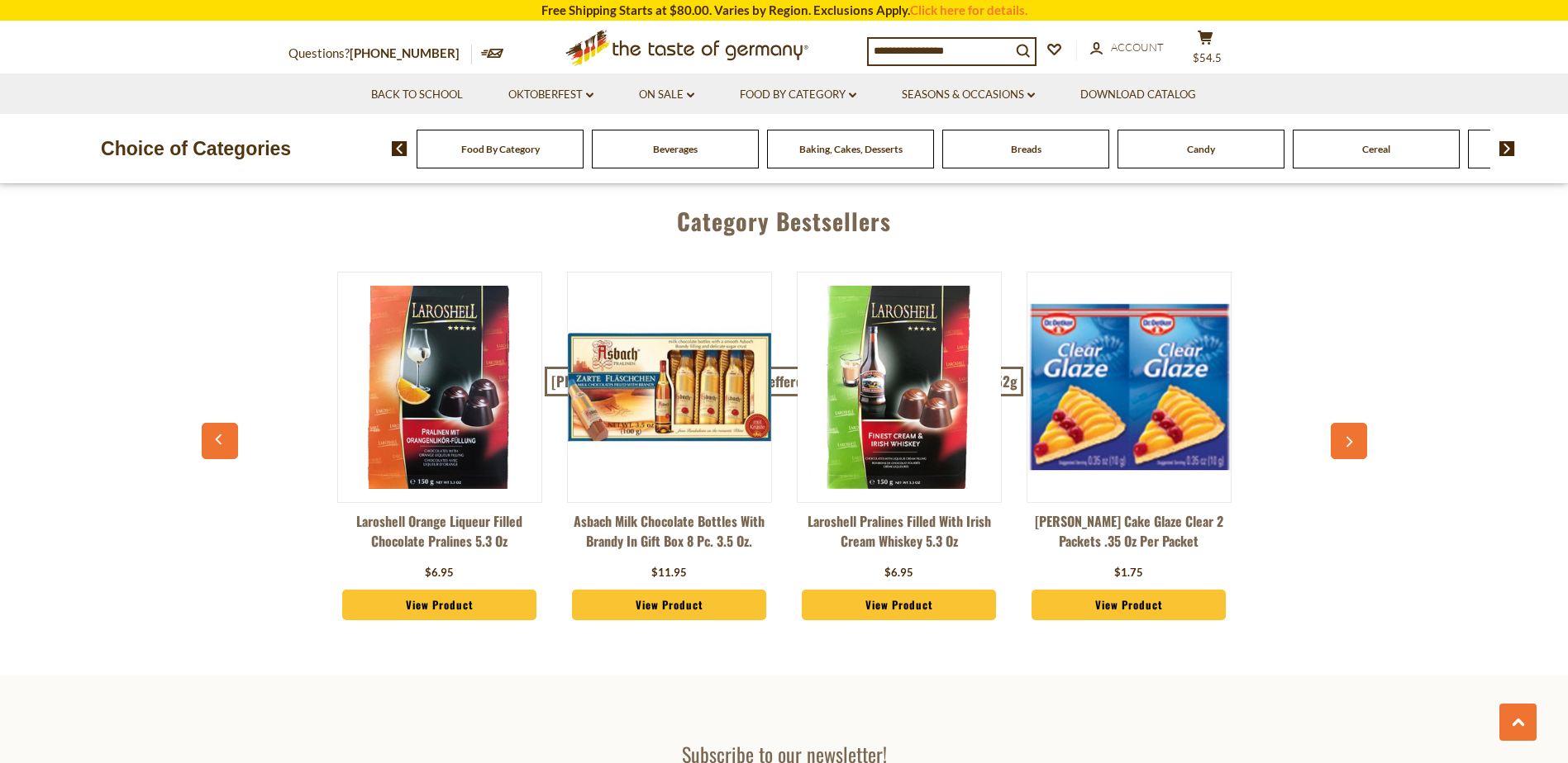
click at [1347, 436] on icon "button" at bounding box center [1348, 441] width 11 height 11
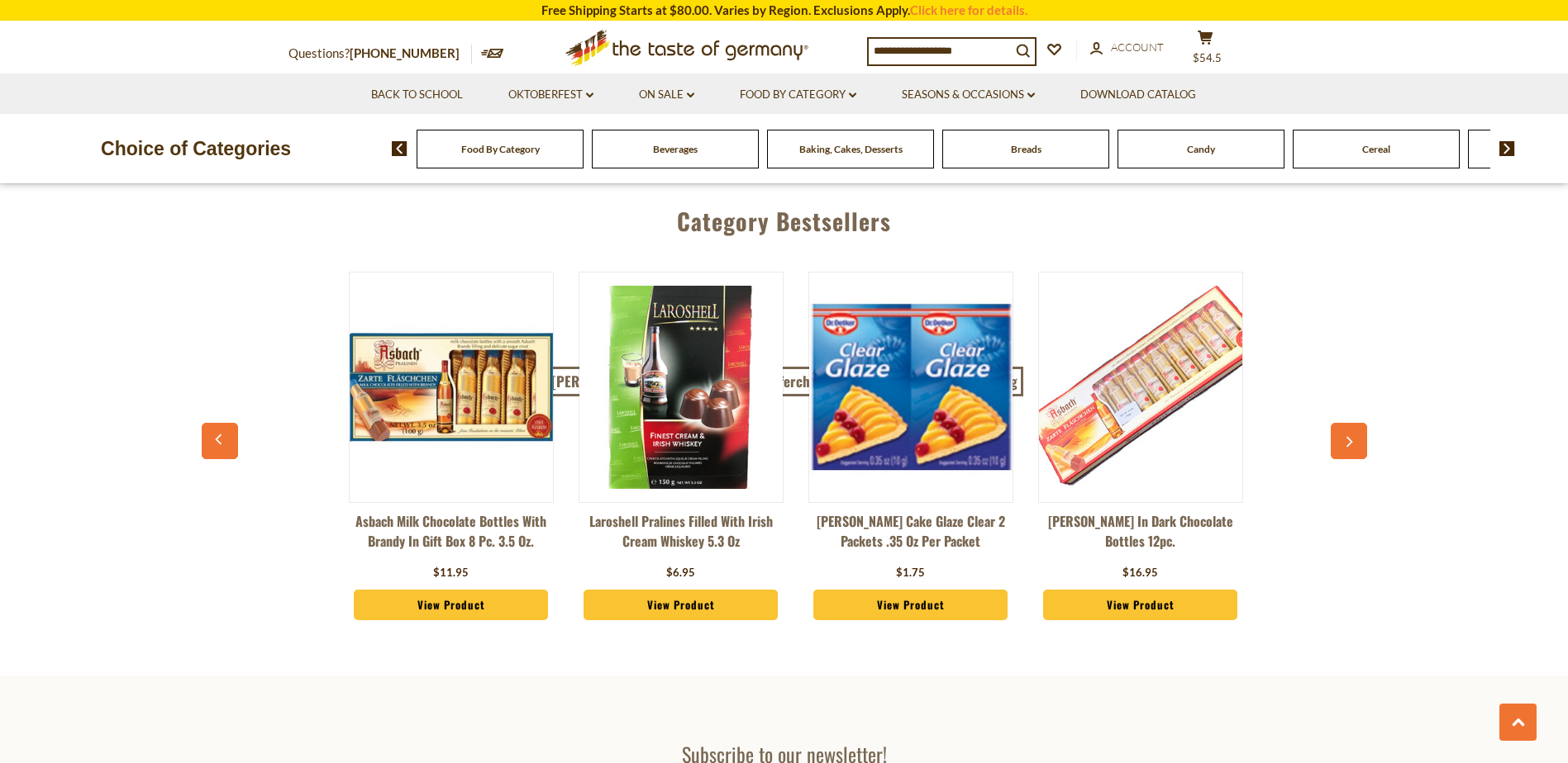
click at [1347, 436] on icon "button" at bounding box center [1348, 441] width 11 height 11
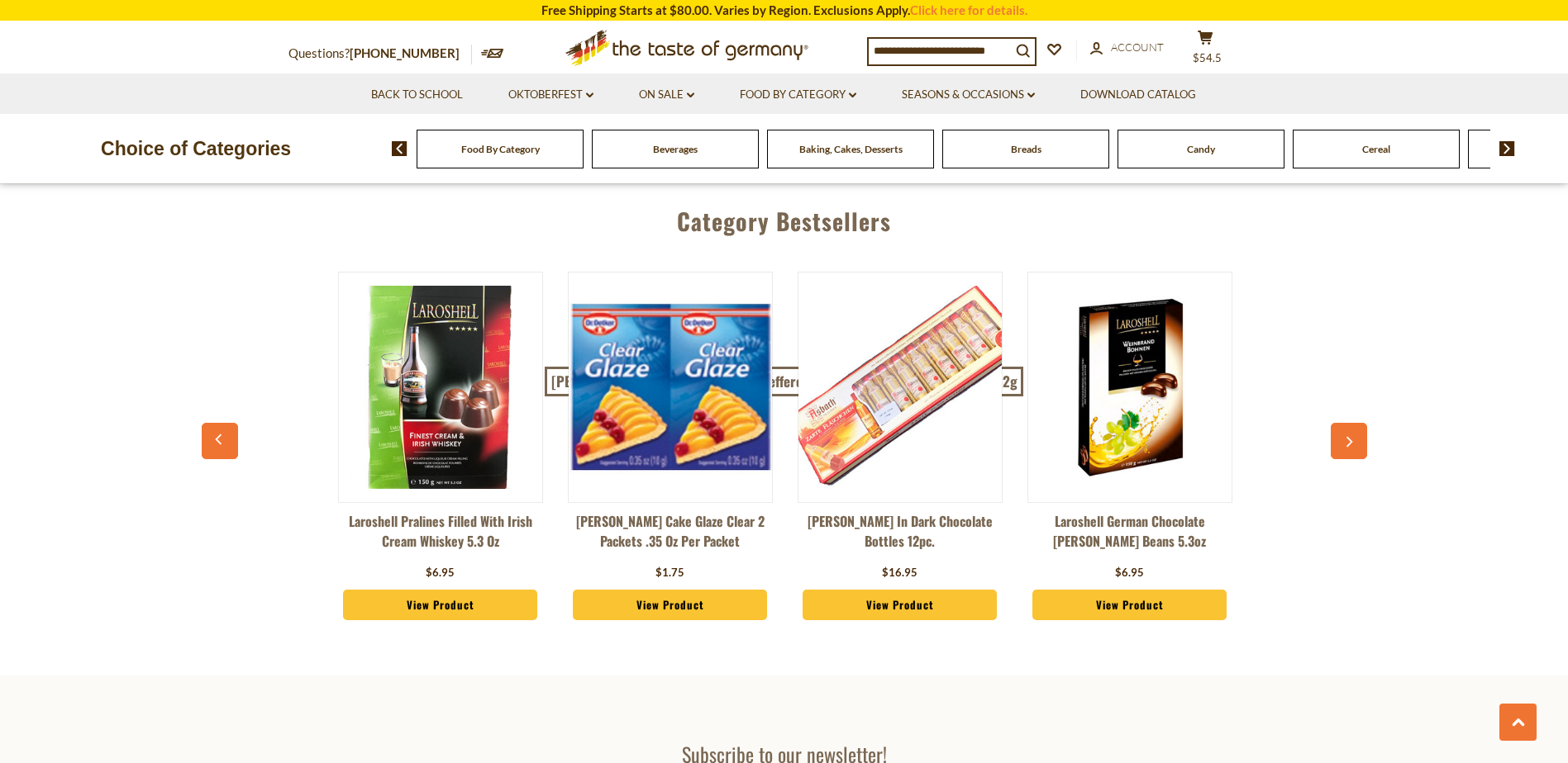
click at [1349, 437] on icon "button" at bounding box center [1350, 442] width 7 height 10
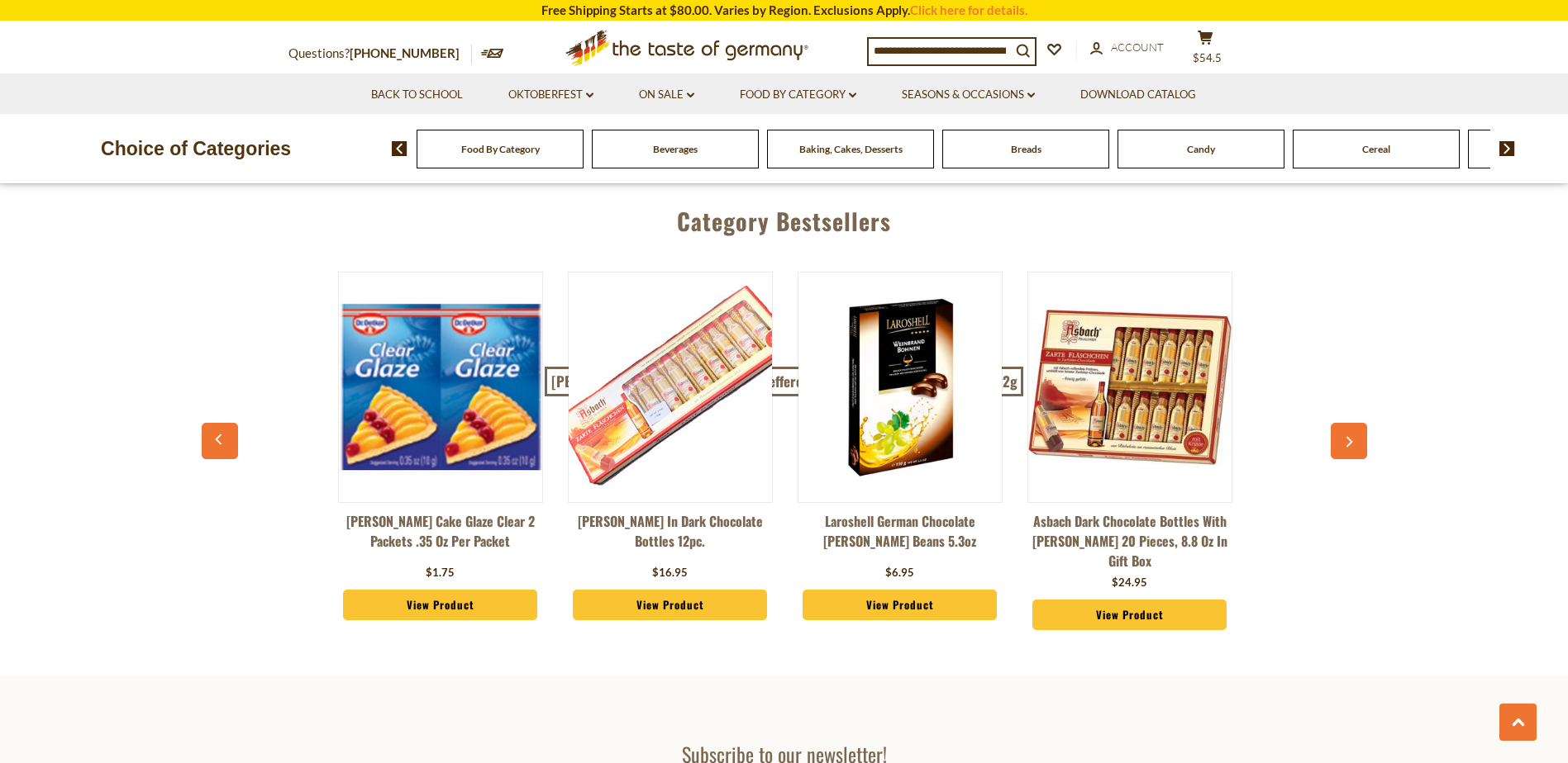
click at [1349, 437] on icon "button" at bounding box center [1350, 442] width 7 height 10
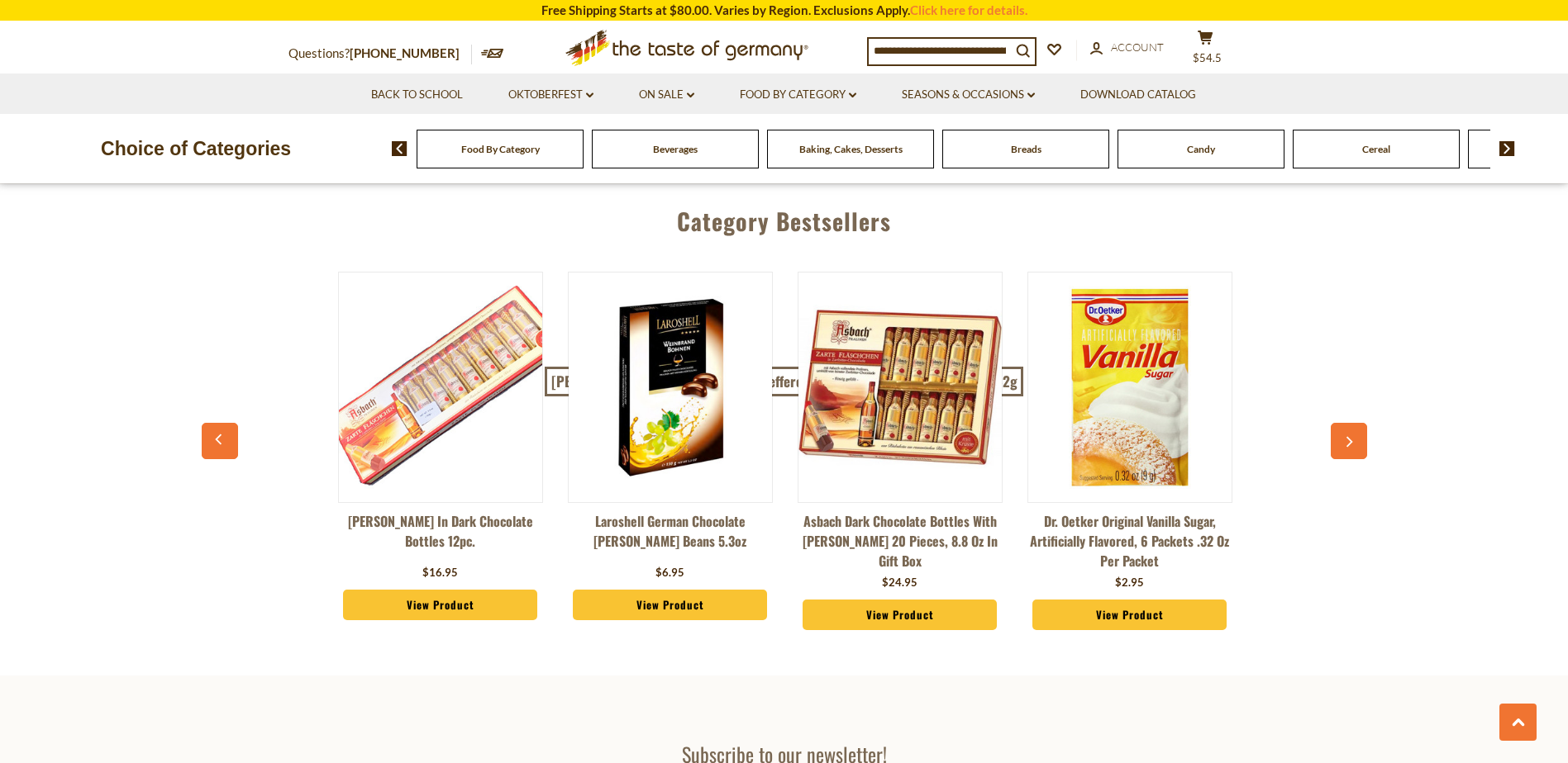
click at [1349, 437] on icon "button" at bounding box center [1350, 442] width 7 height 10
click at [1348, 423] on button "button" at bounding box center [1349, 441] width 37 height 37
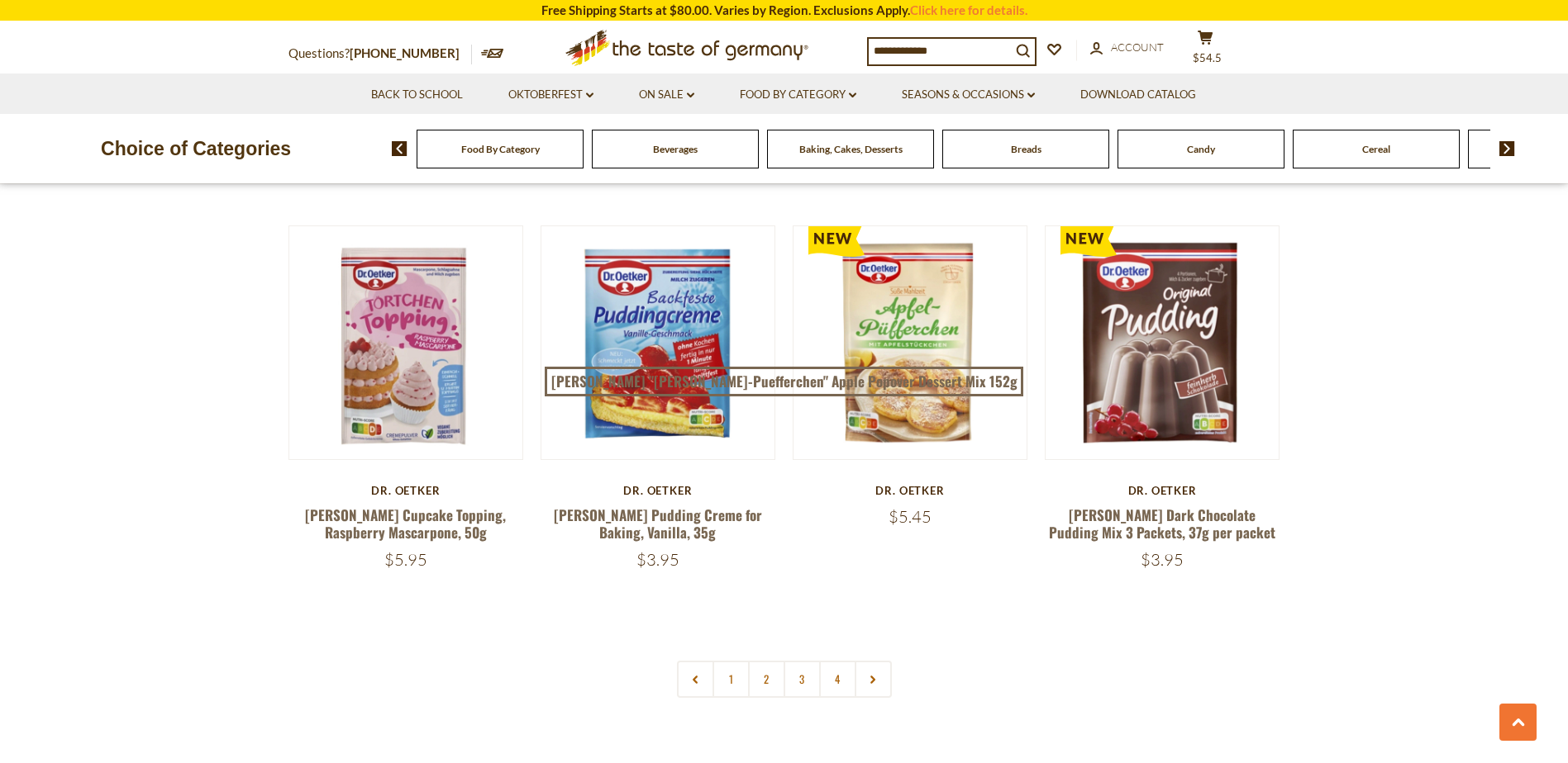
scroll to position [3387, 0]
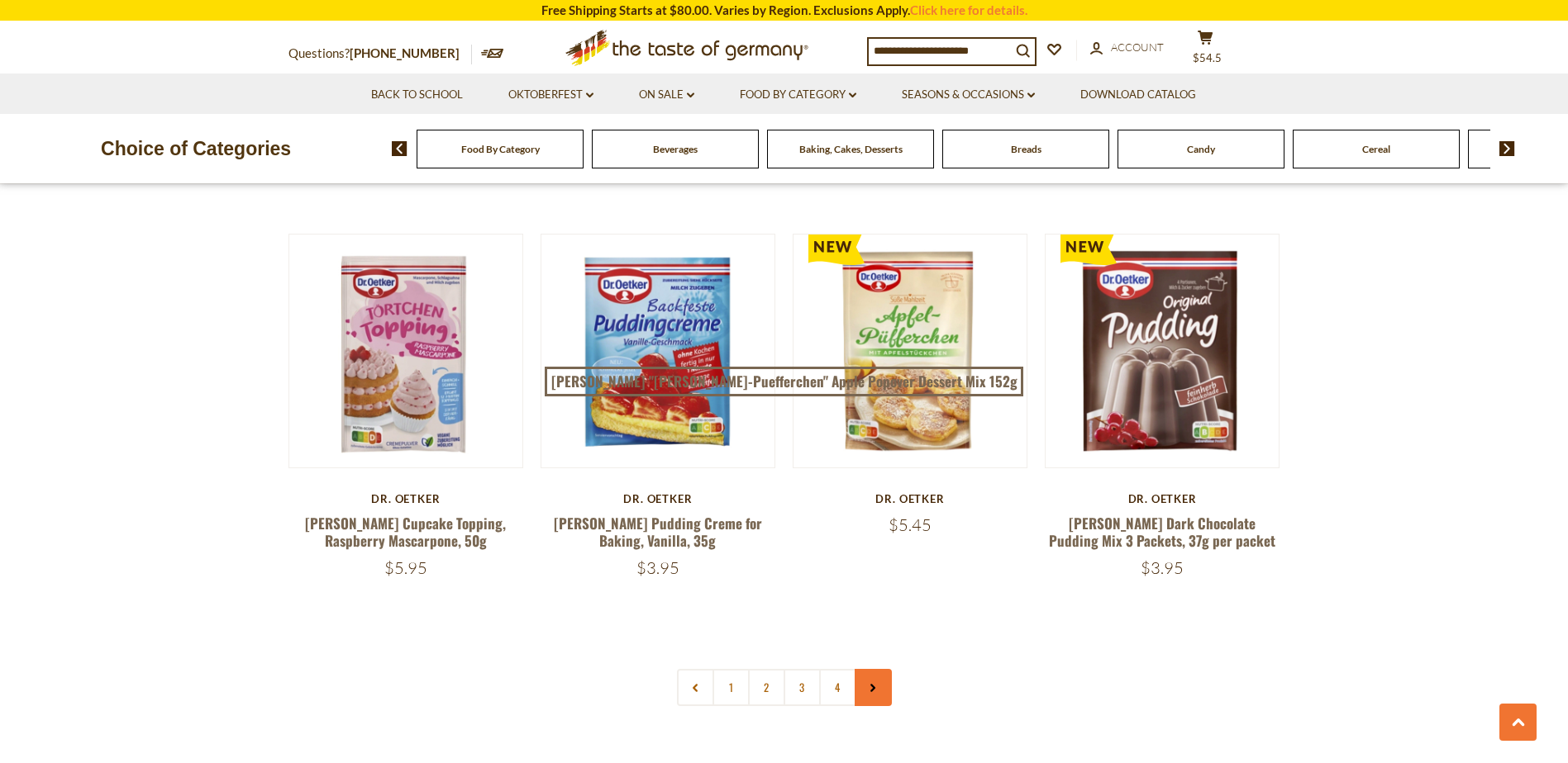
click at [878, 669] on link at bounding box center [873, 688] width 37 height 37
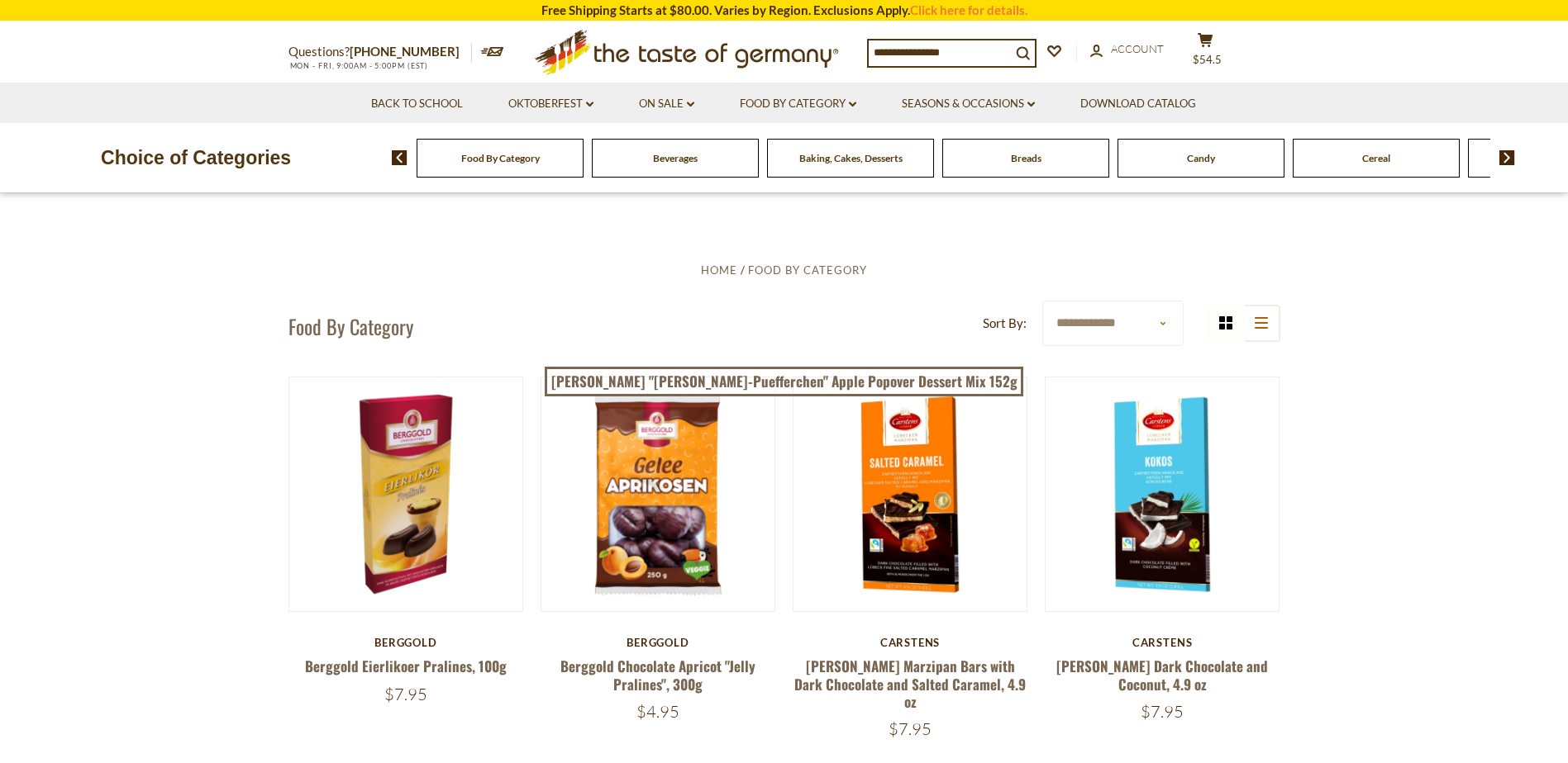
click at [678, 158] on span "Beverages" at bounding box center [675, 158] width 45 height 12
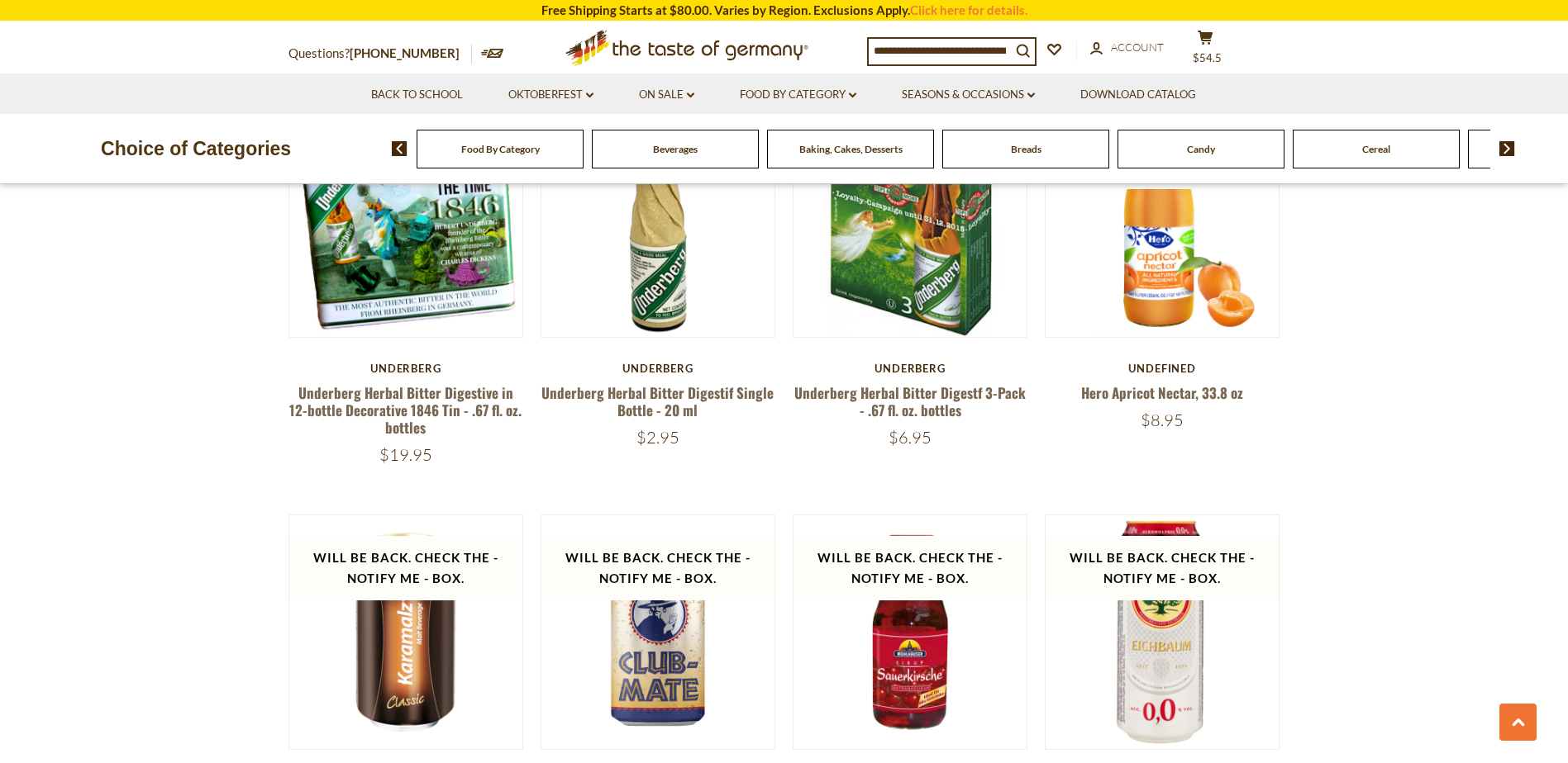
scroll to position [1900, 0]
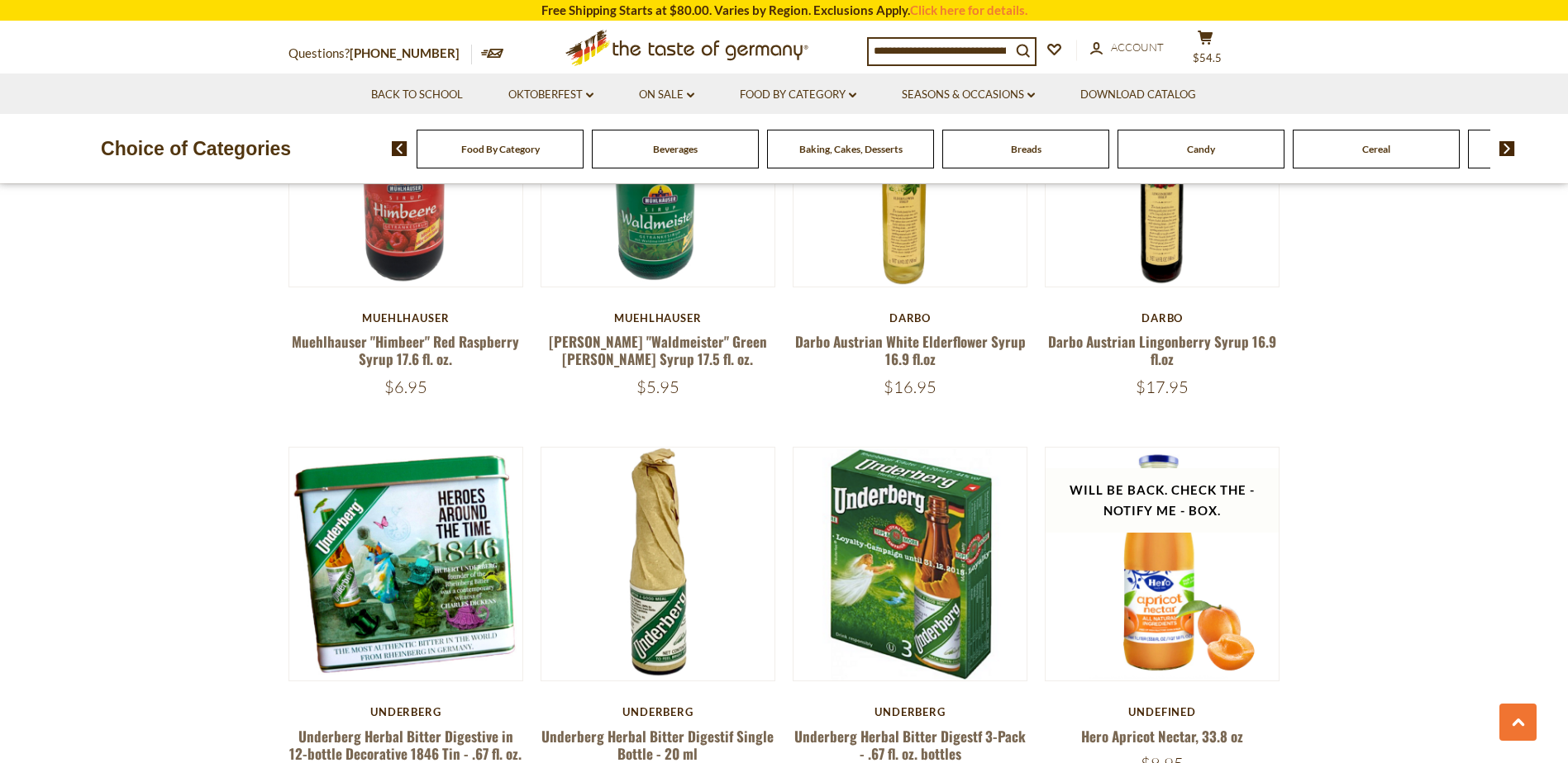
click at [846, 148] on span "Baking, Cakes, Desserts" at bounding box center [851, 149] width 103 height 12
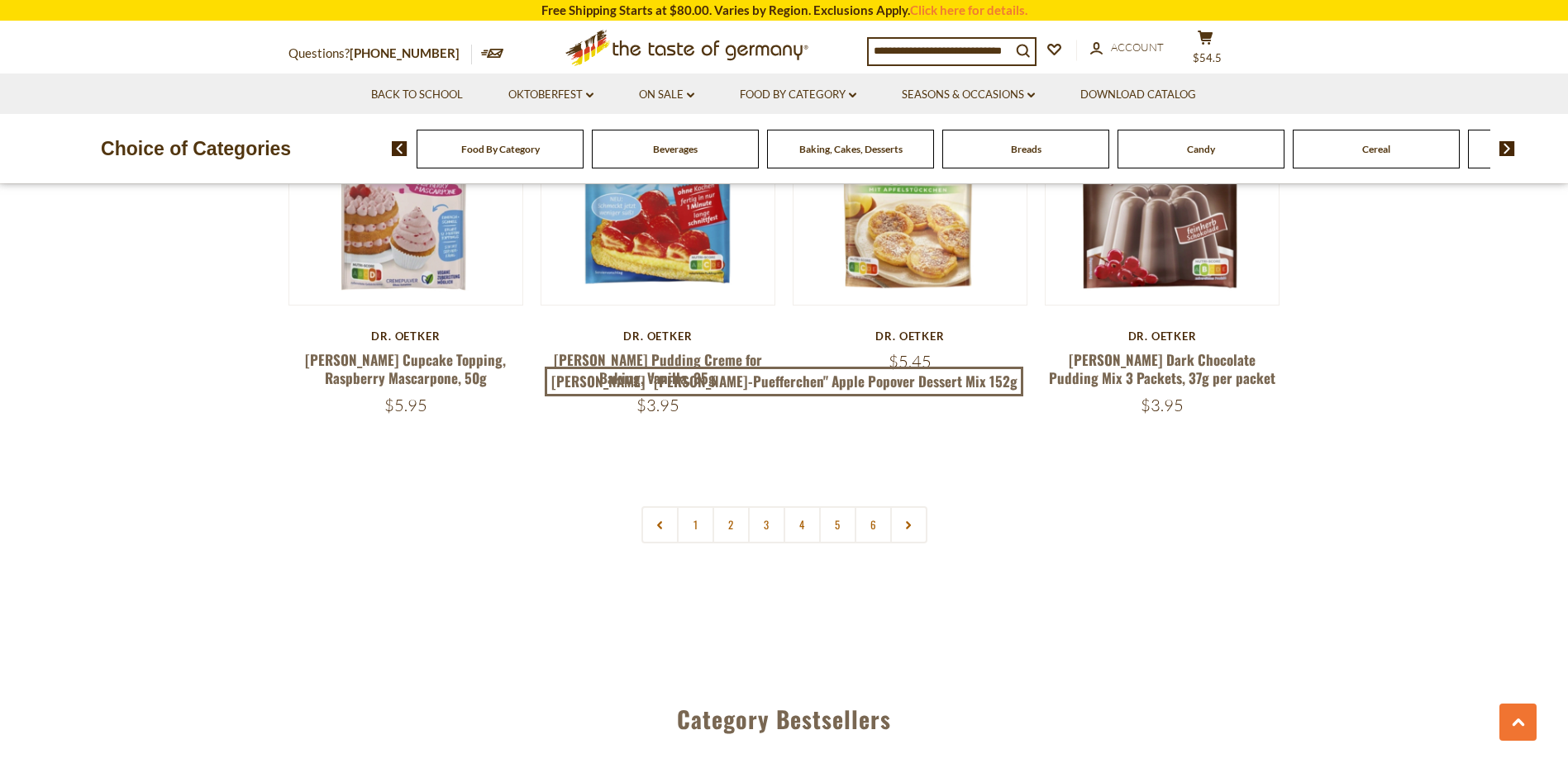
scroll to position [4131, 0]
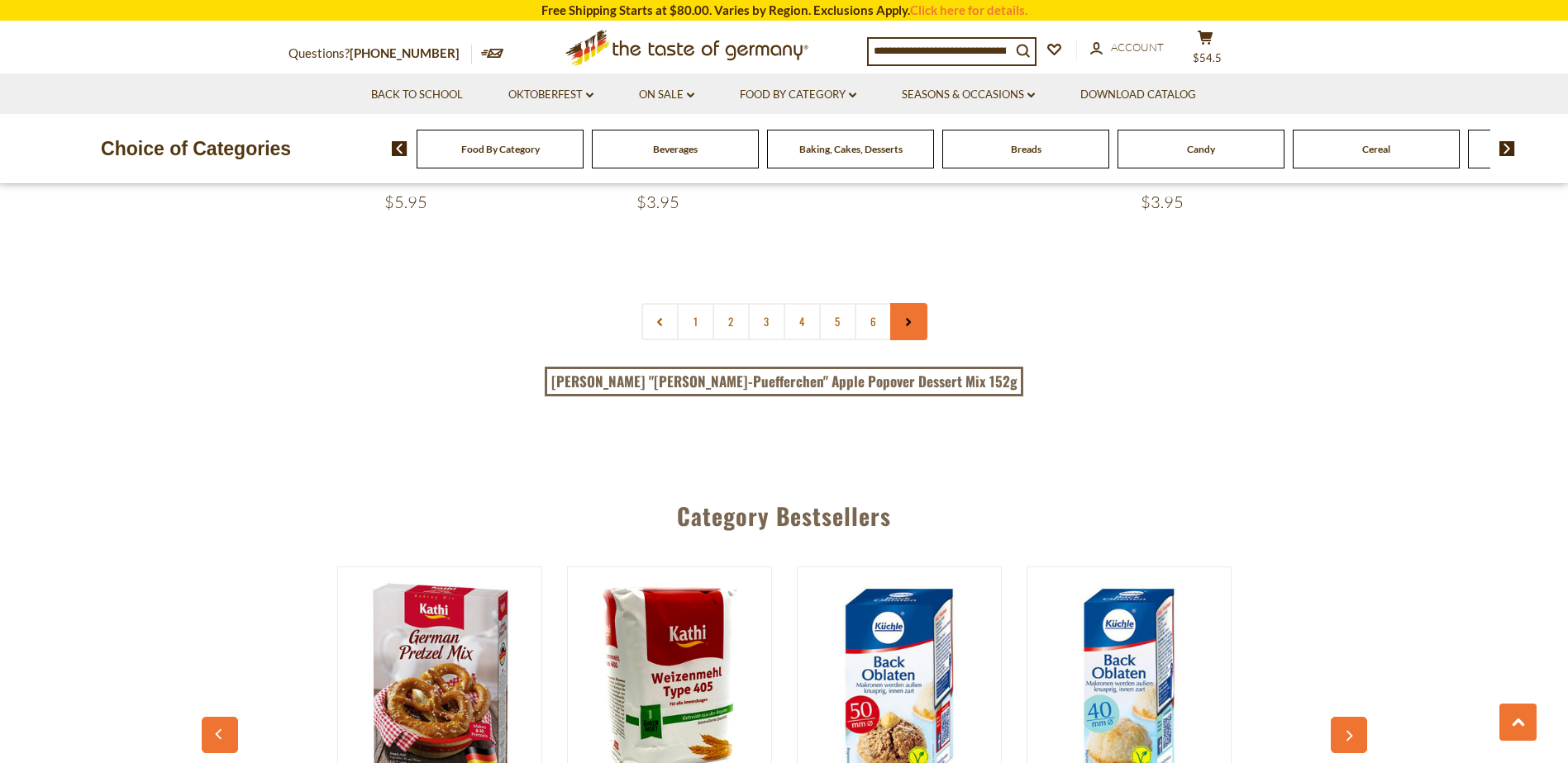
click at [911, 303] on link at bounding box center [909, 321] width 37 height 37
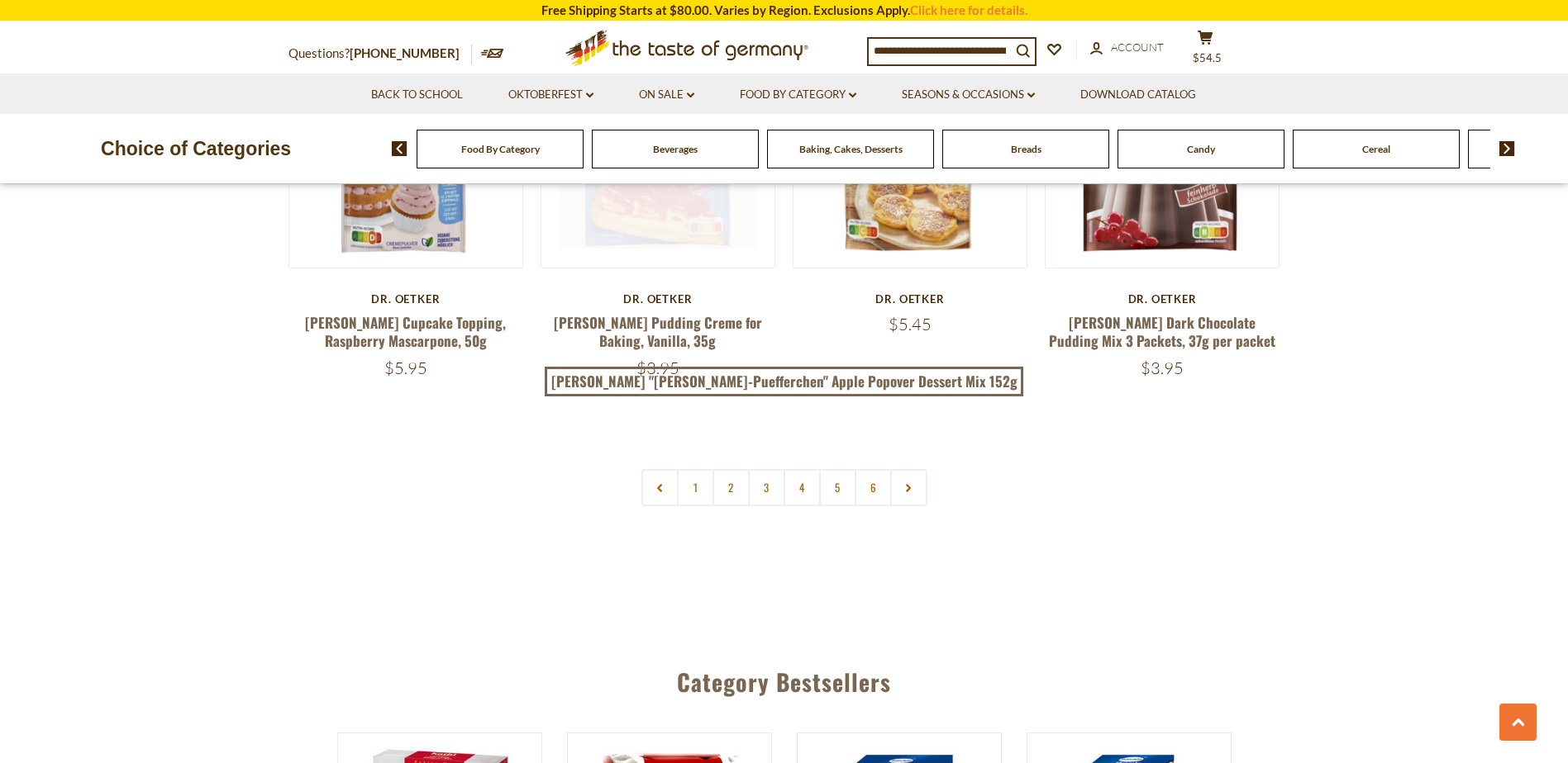
scroll to position [3966, 0]
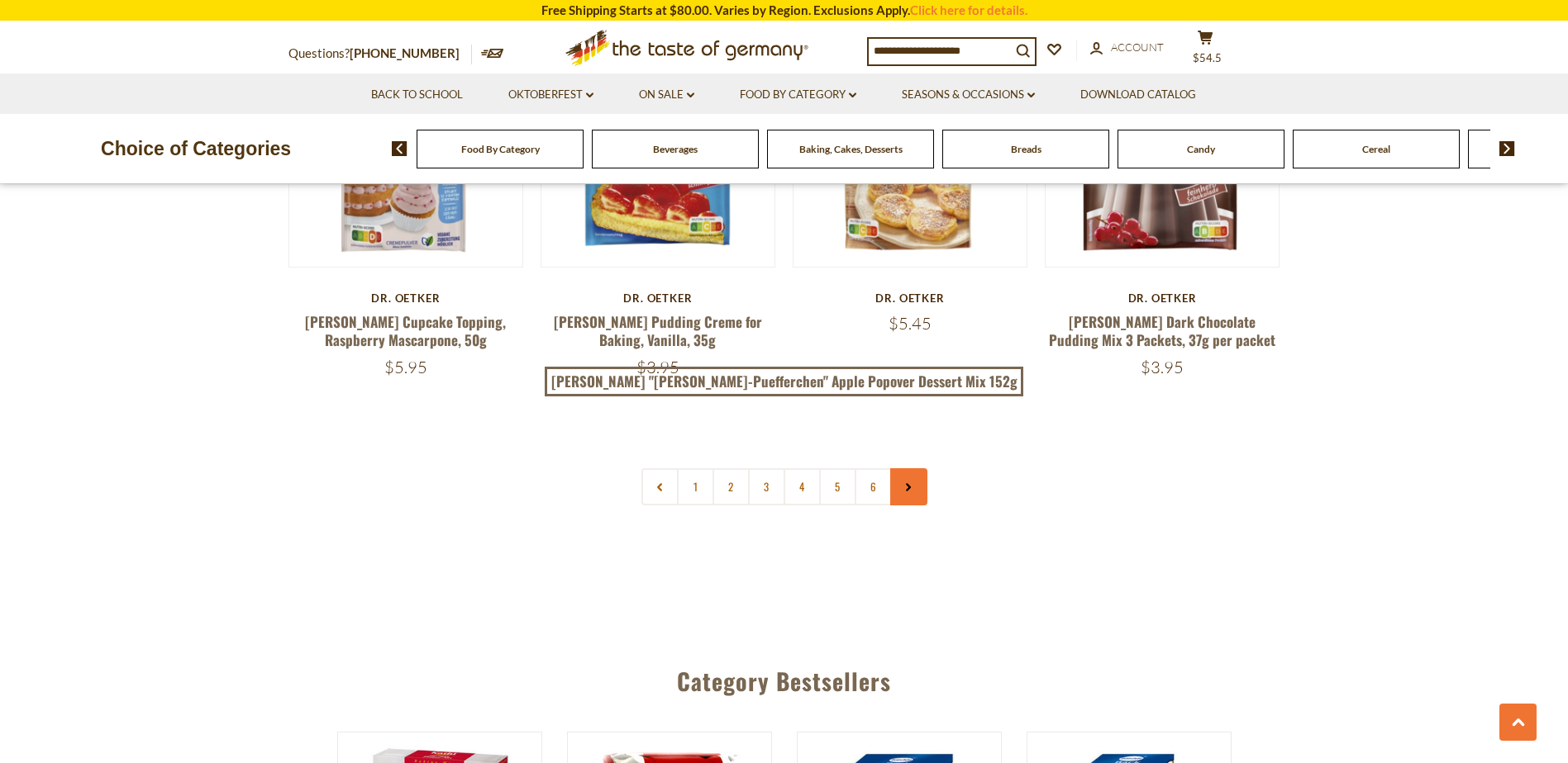
click at [911, 468] on link at bounding box center [909, 486] width 37 height 37
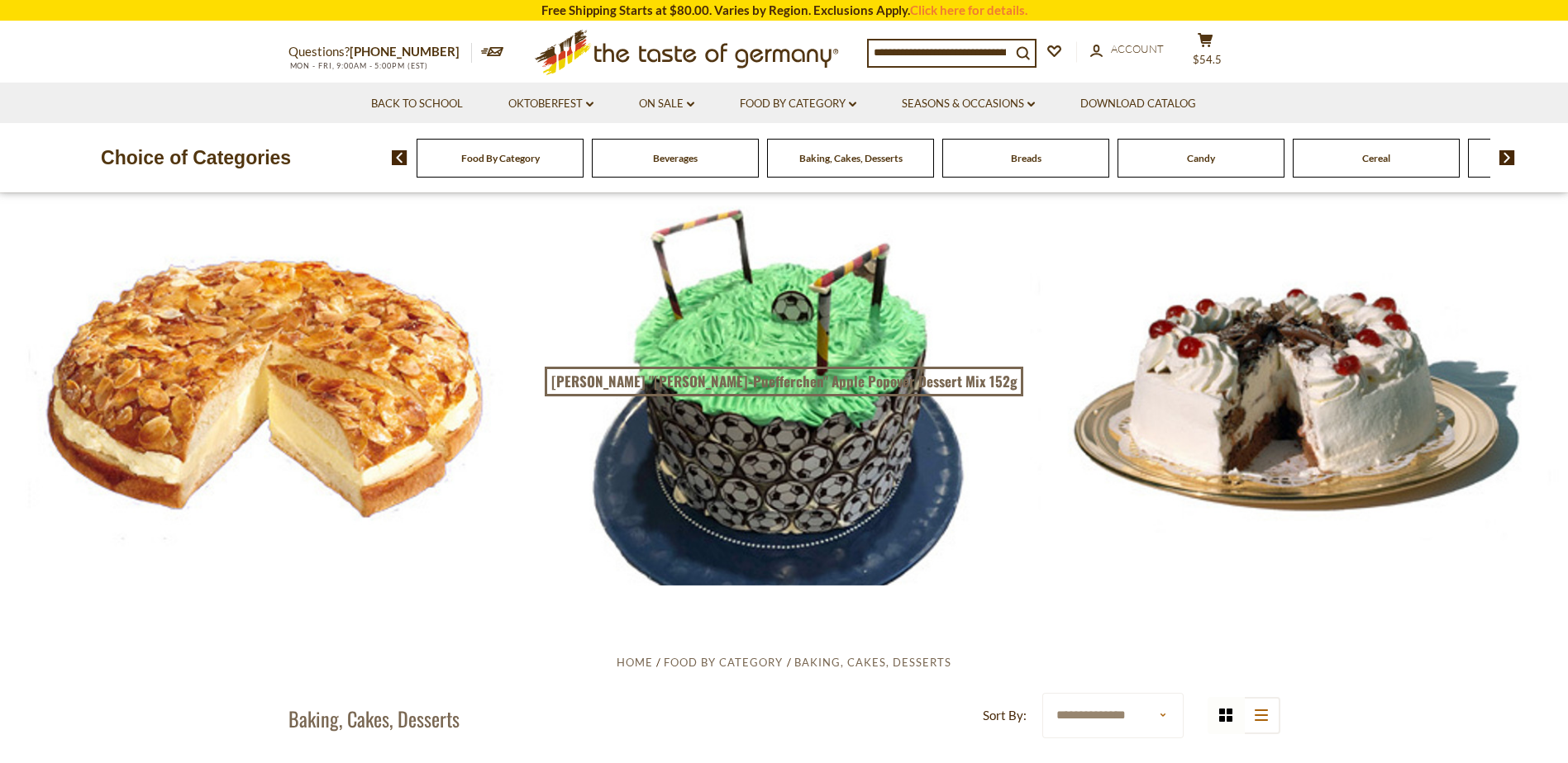
click at [1028, 160] on span "Breads" at bounding box center [1026, 158] width 31 height 12
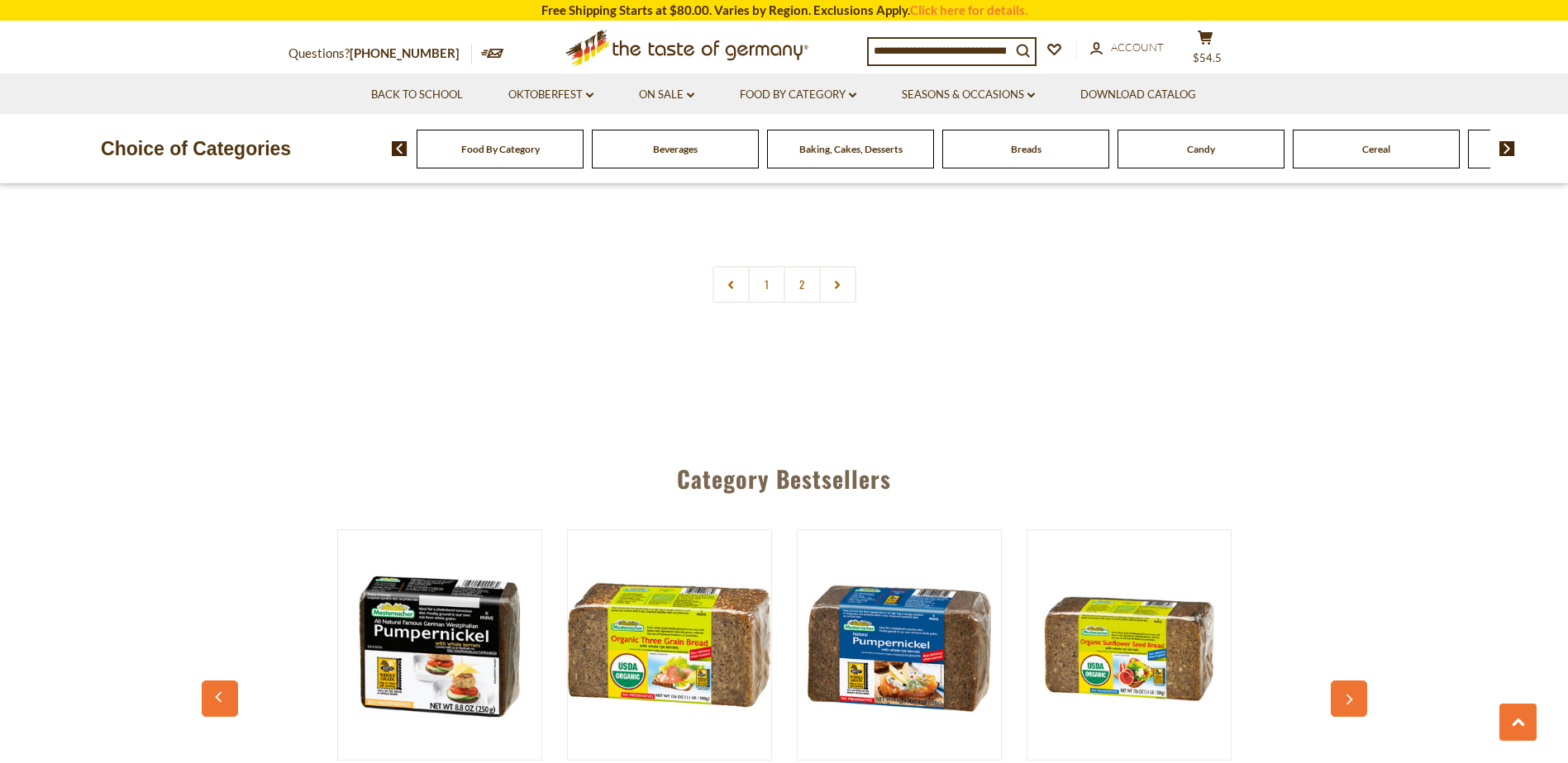
scroll to position [4131, 0]
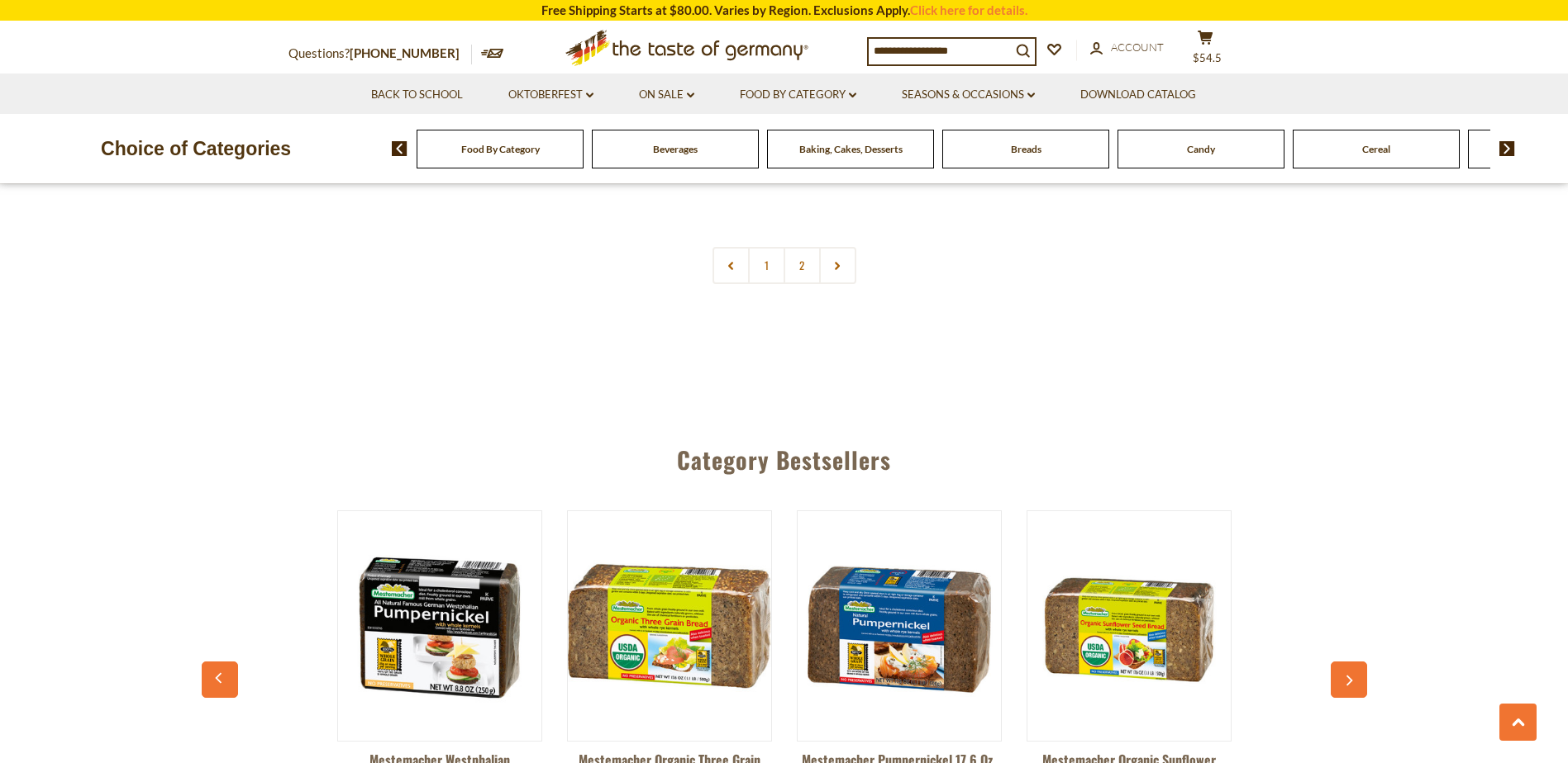
click at [836, 268] on icon at bounding box center [837, 265] width 10 height 8
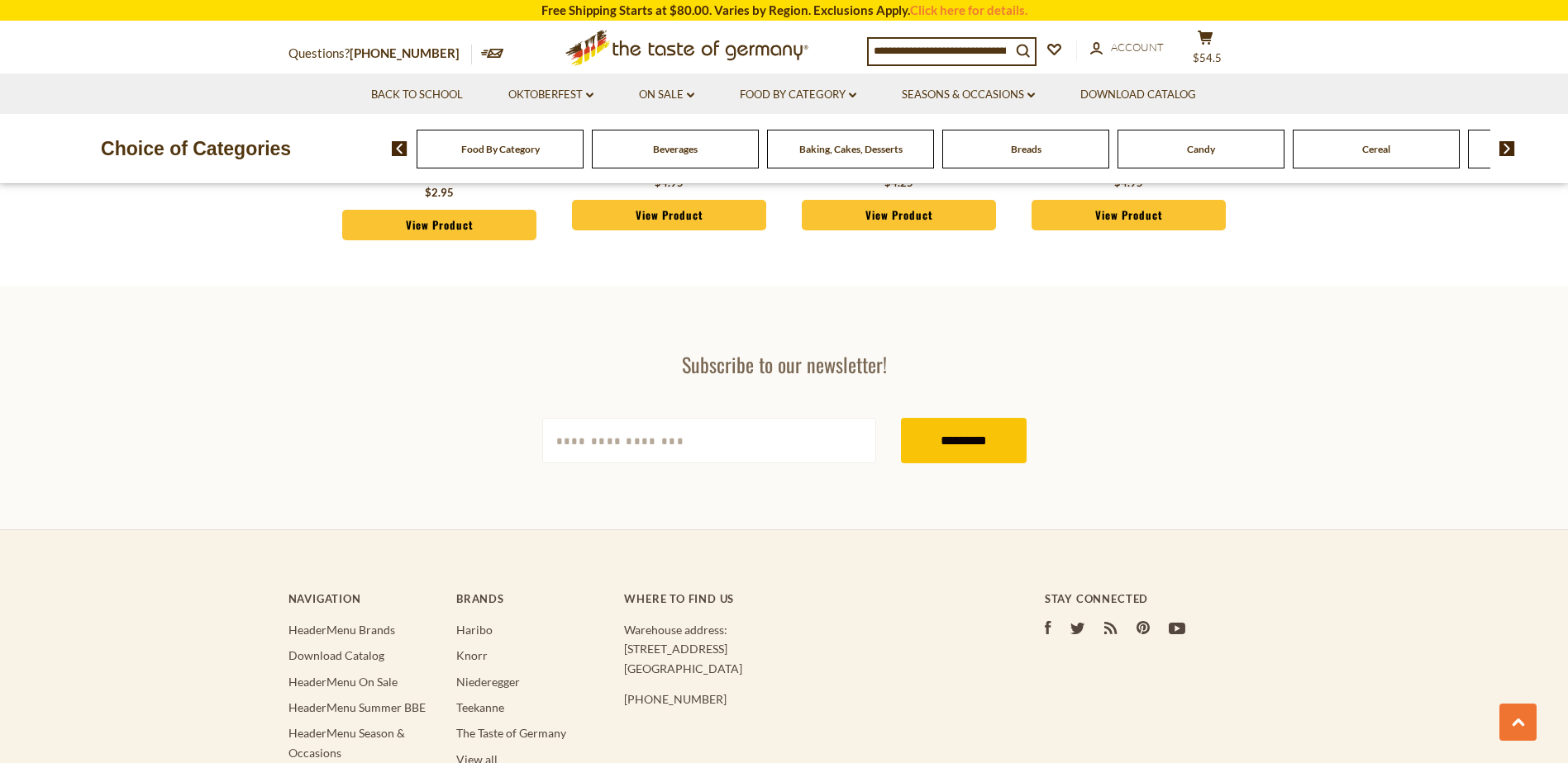
scroll to position [4792, 0]
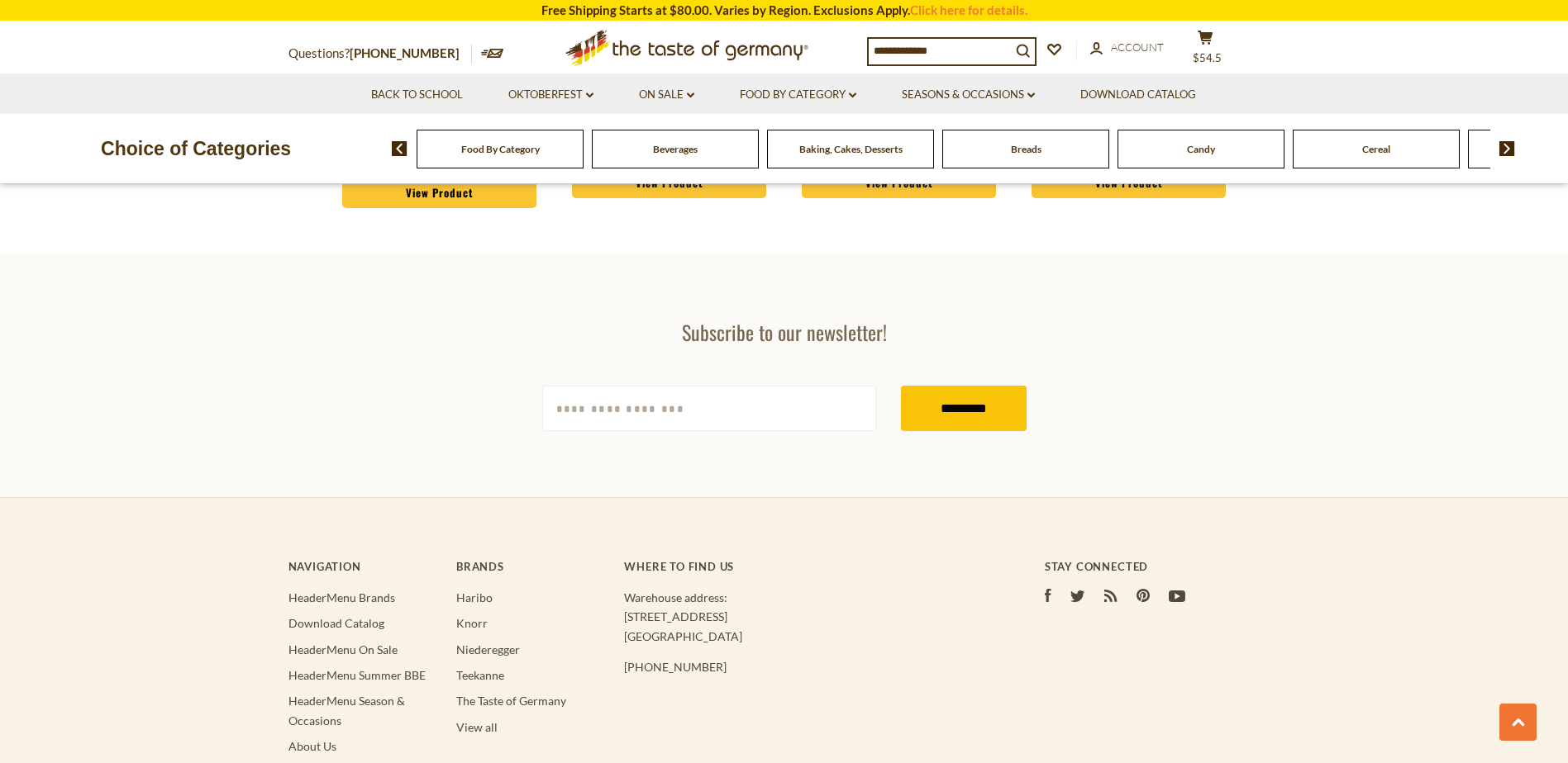
click at [1197, 151] on span "Candy" at bounding box center [1201, 149] width 28 height 12
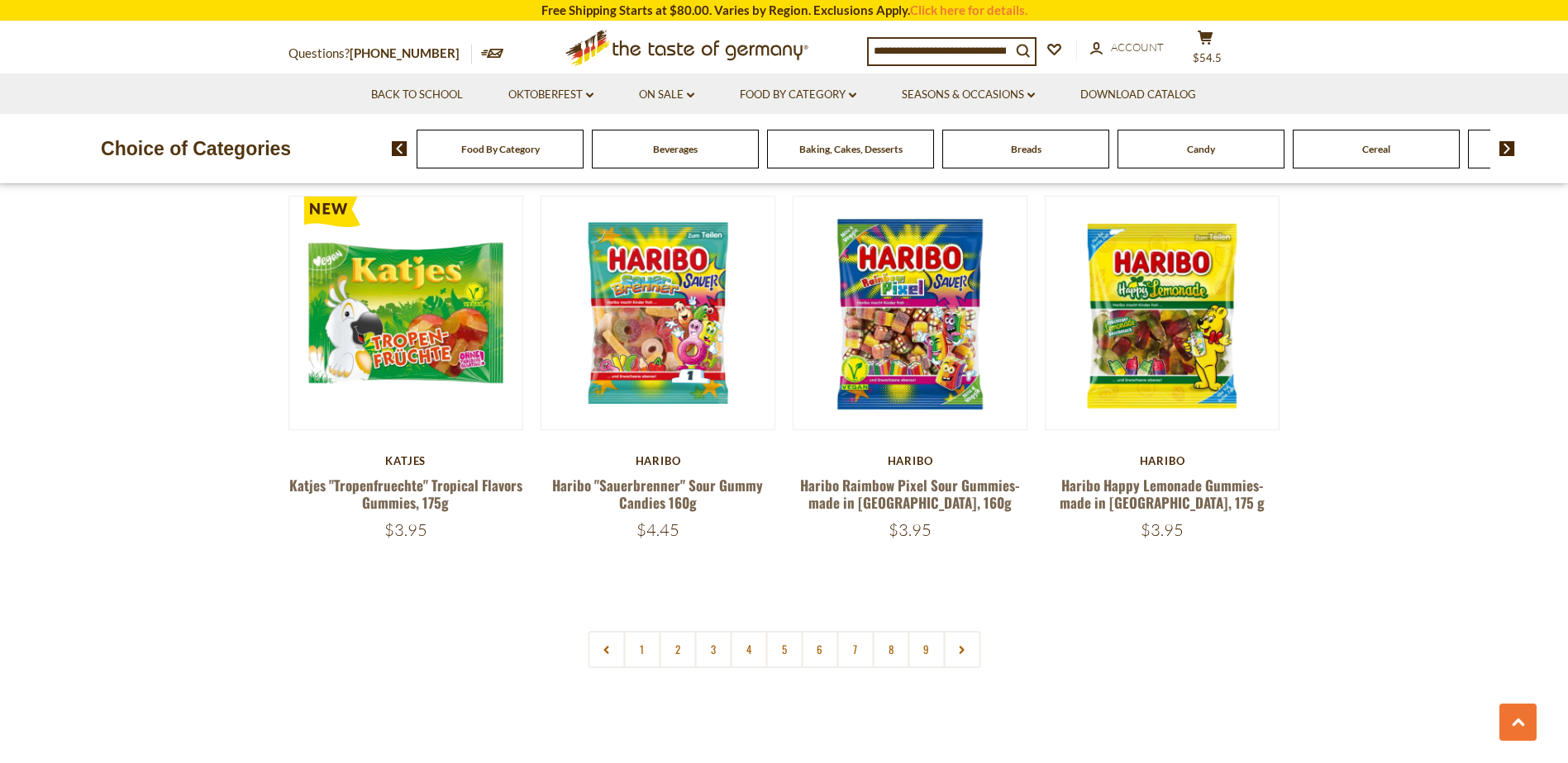
scroll to position [3966, 0]
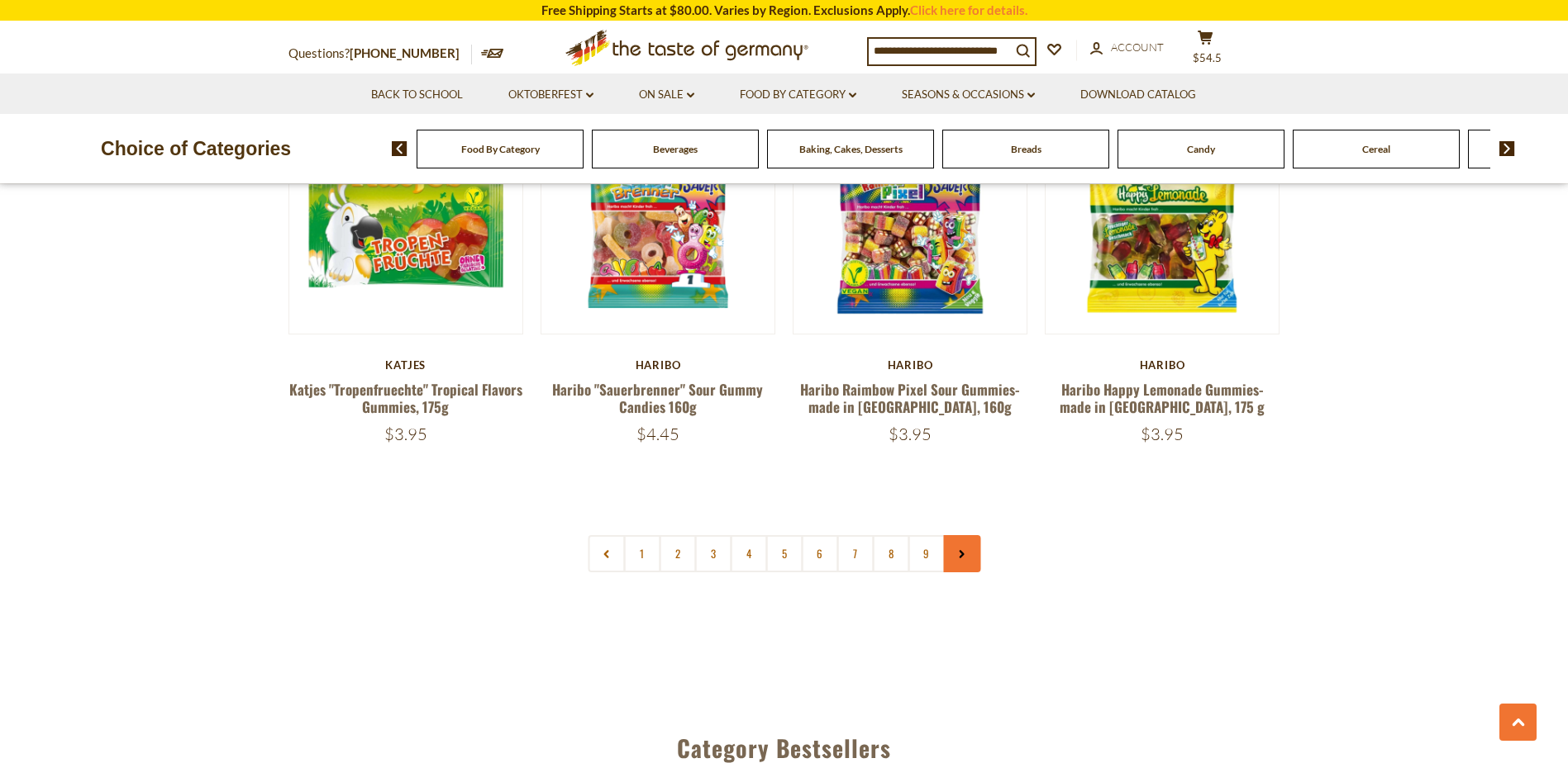
click at [954, 536] on link at bounding box center [961, 554] width 37 height 37
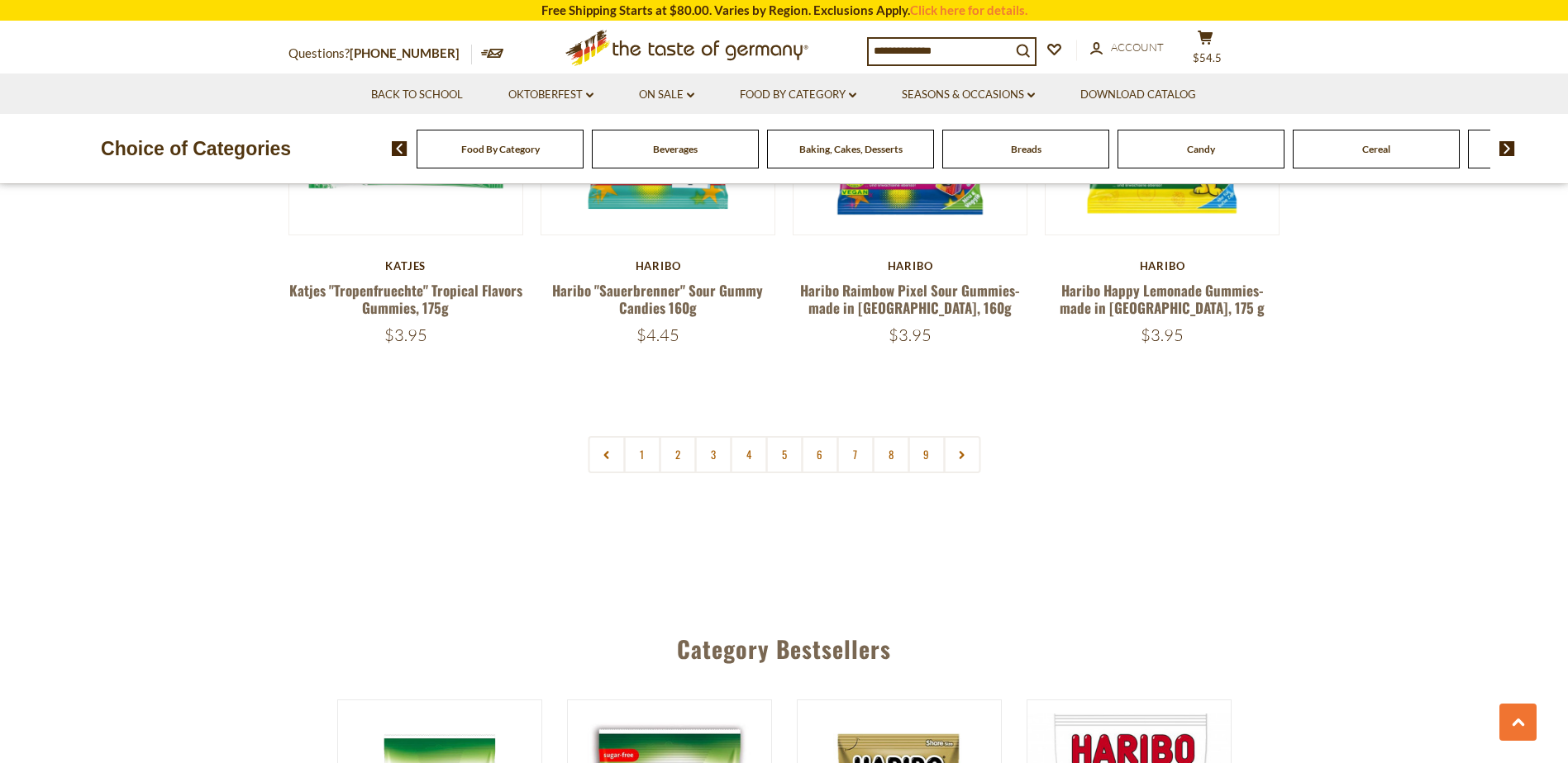
scroll to position [4048, 0]
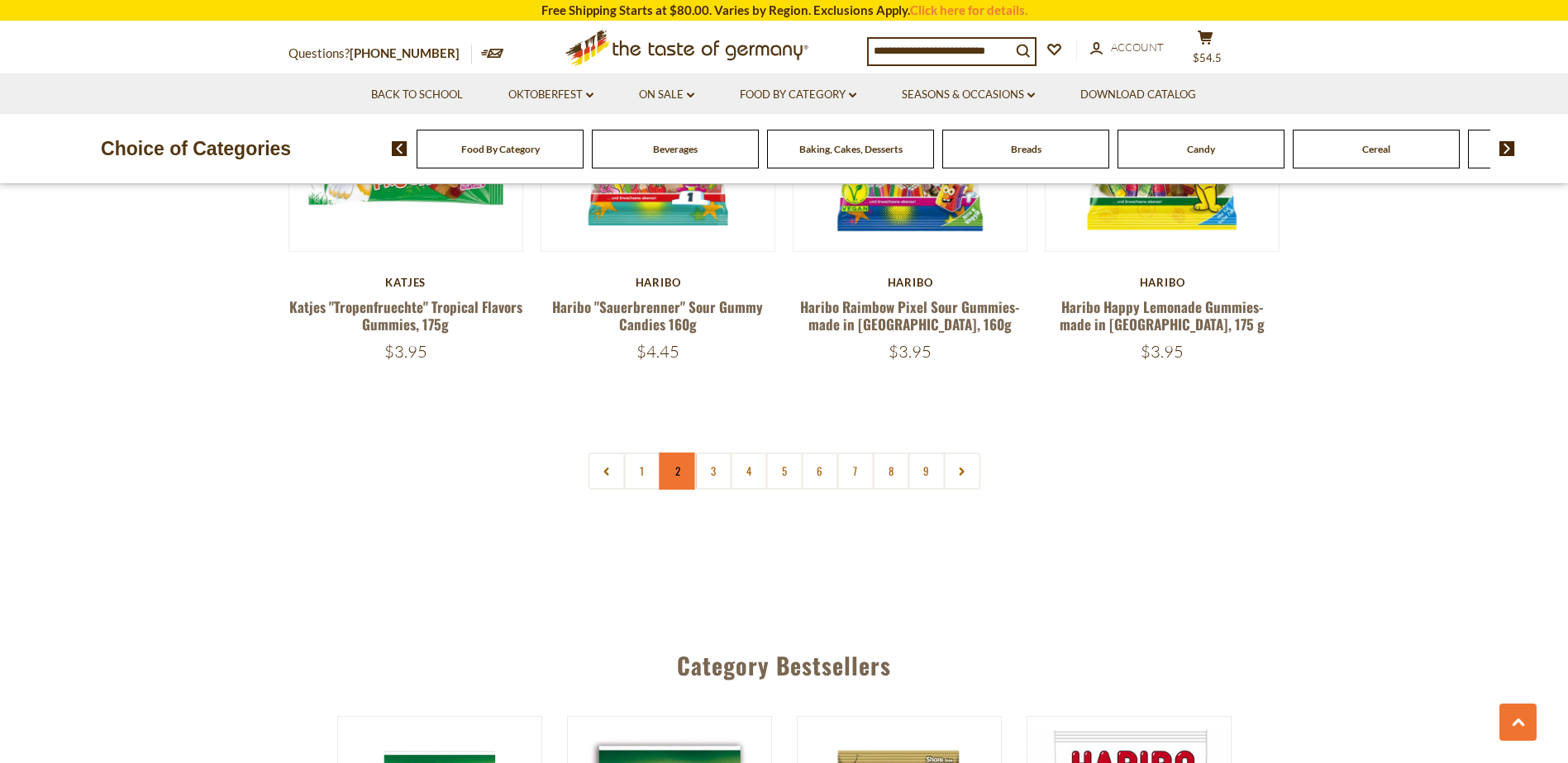
click at [666, 452] on link "2" at bounding box center [677, 471] width 37 height 37
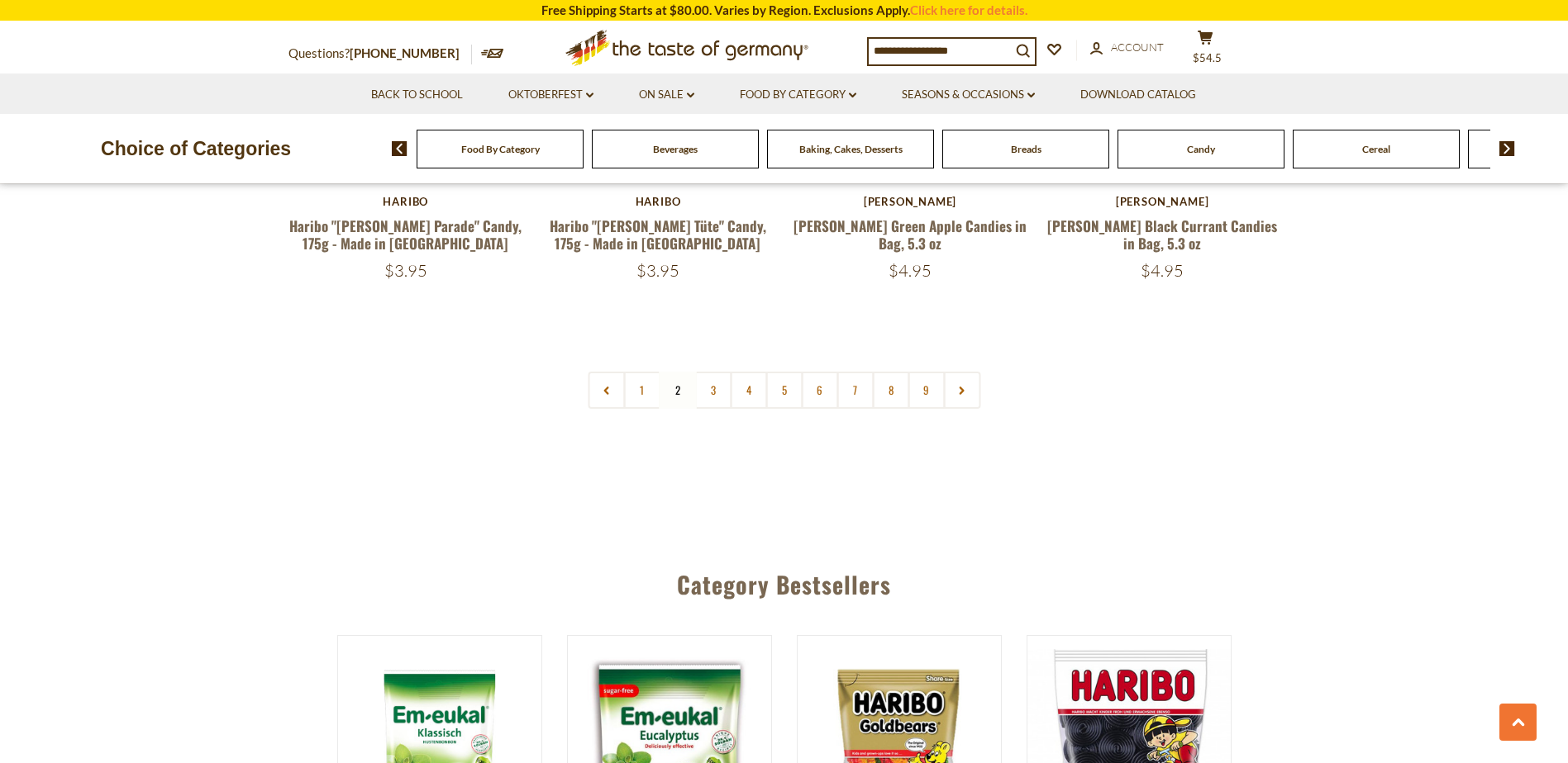
scroll to position [4080, 0]
click at [713, 371] on link "3" at bounding box center [713, 389] width 37 height 37
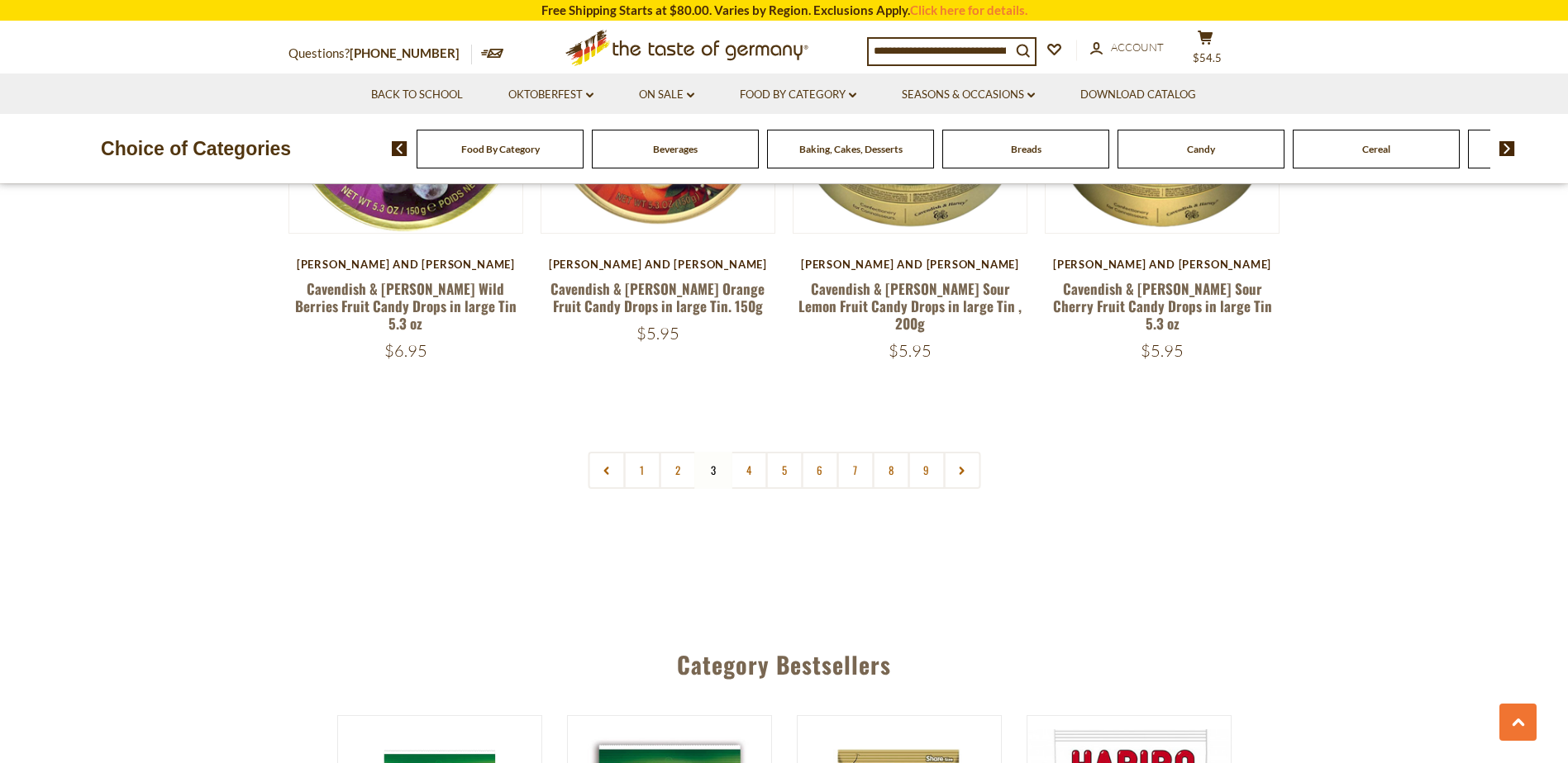
scroll to position [3998, 0]
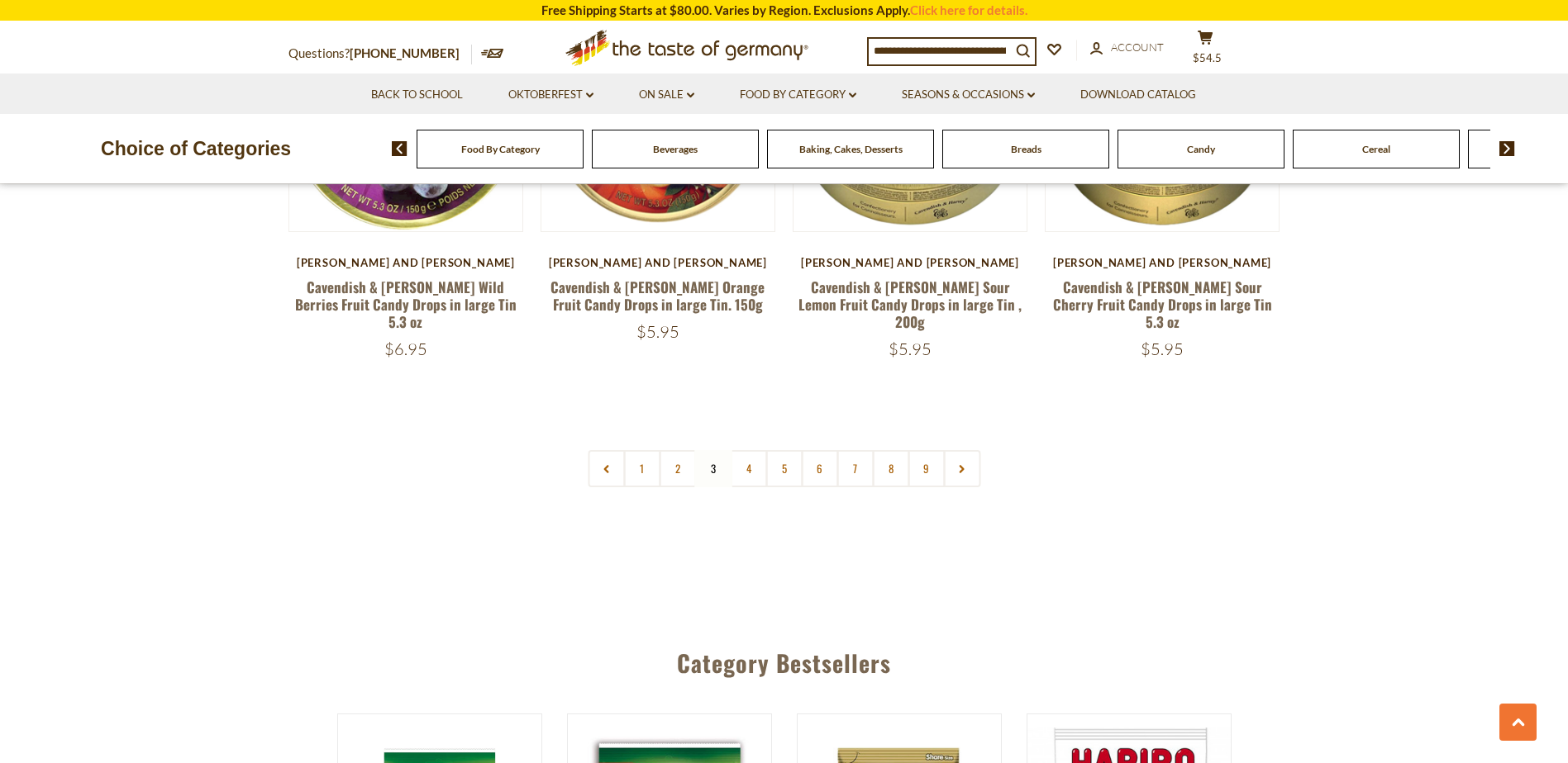
click at [739, 451] on link "4" at bounding box center [749, 469] width 37 height 37
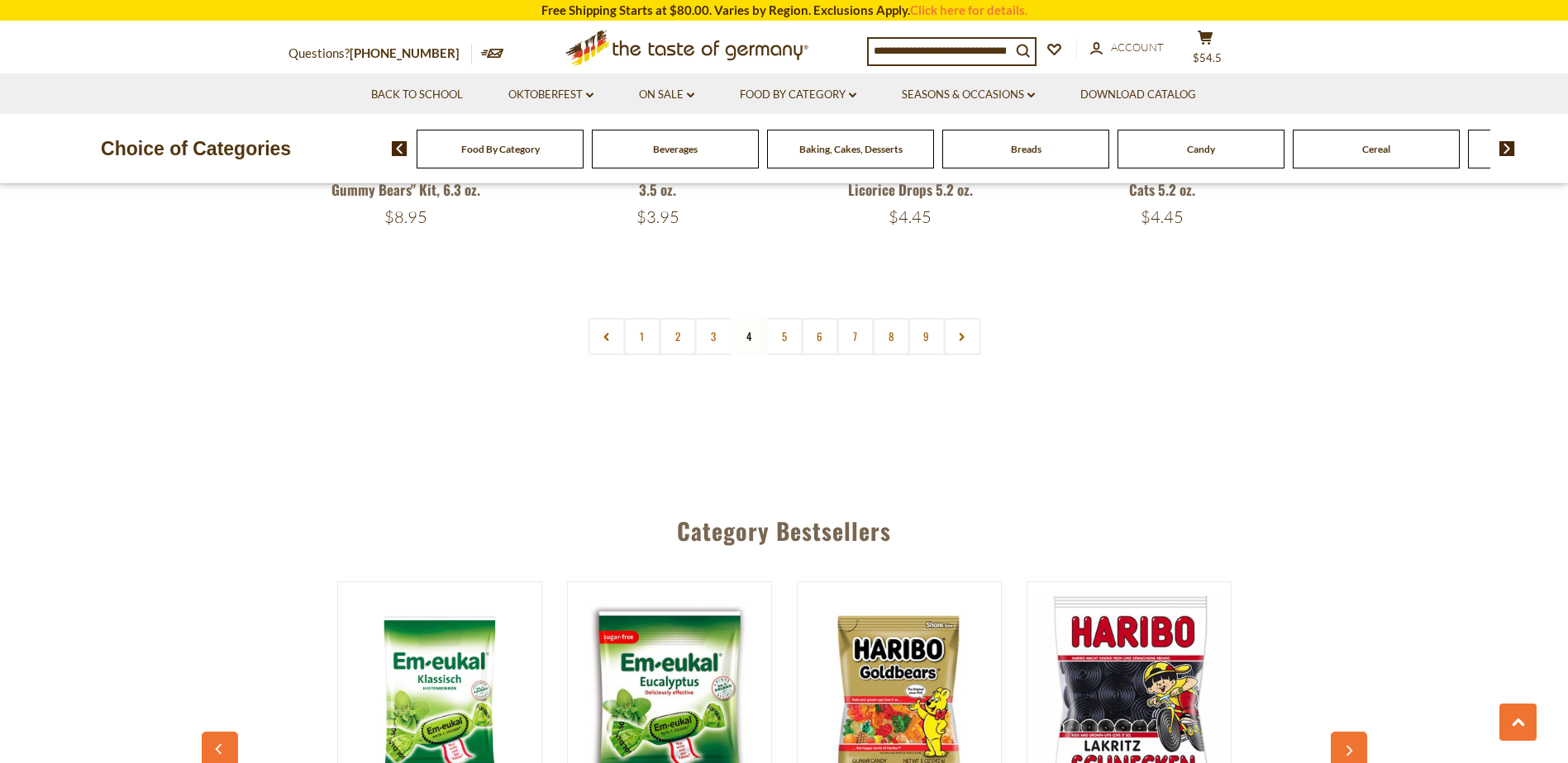
scroll to position [4162, 0]
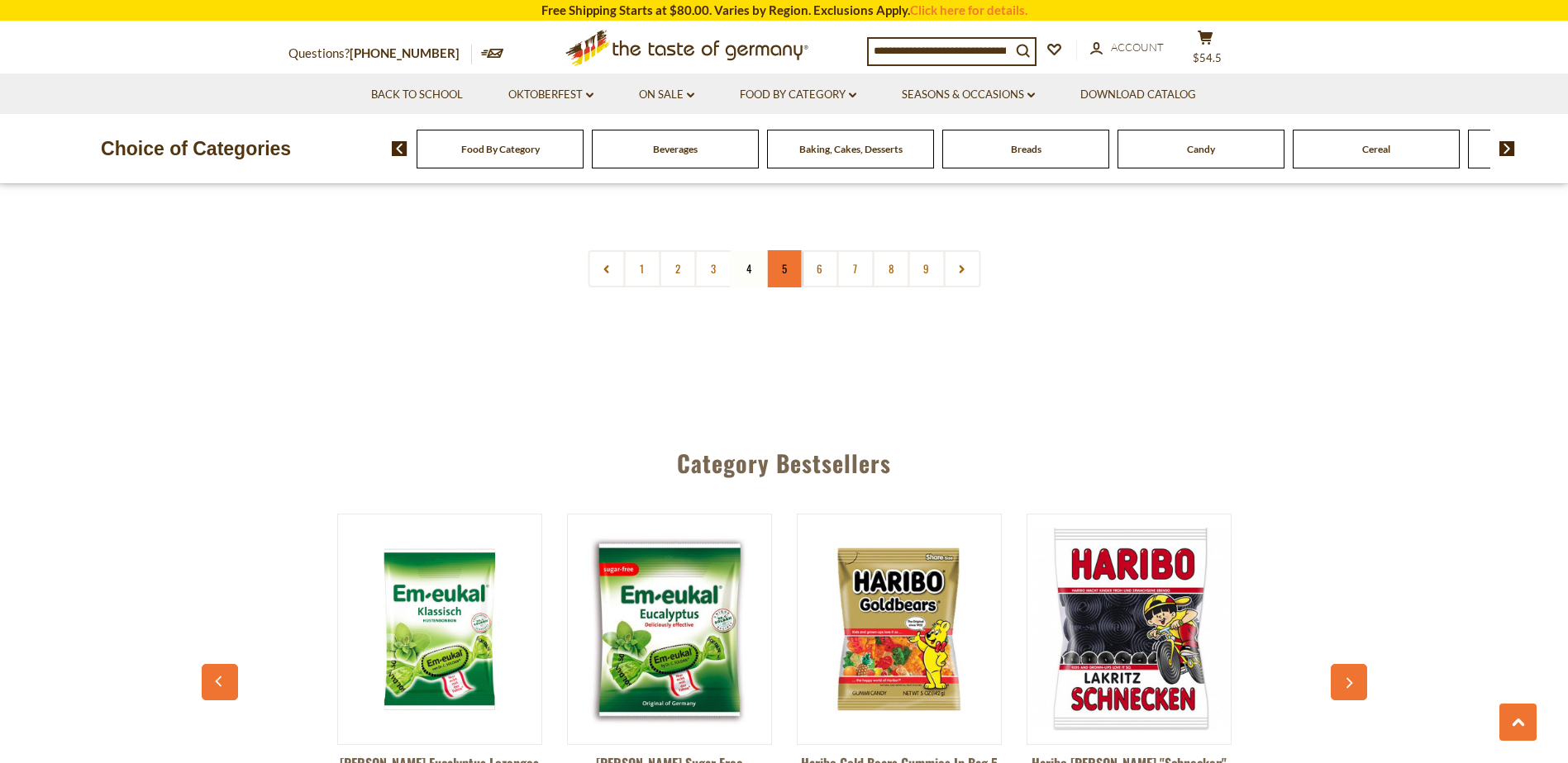
click at [783, 262] on link "5" at bounding box center [784, 269] width 37 height 37
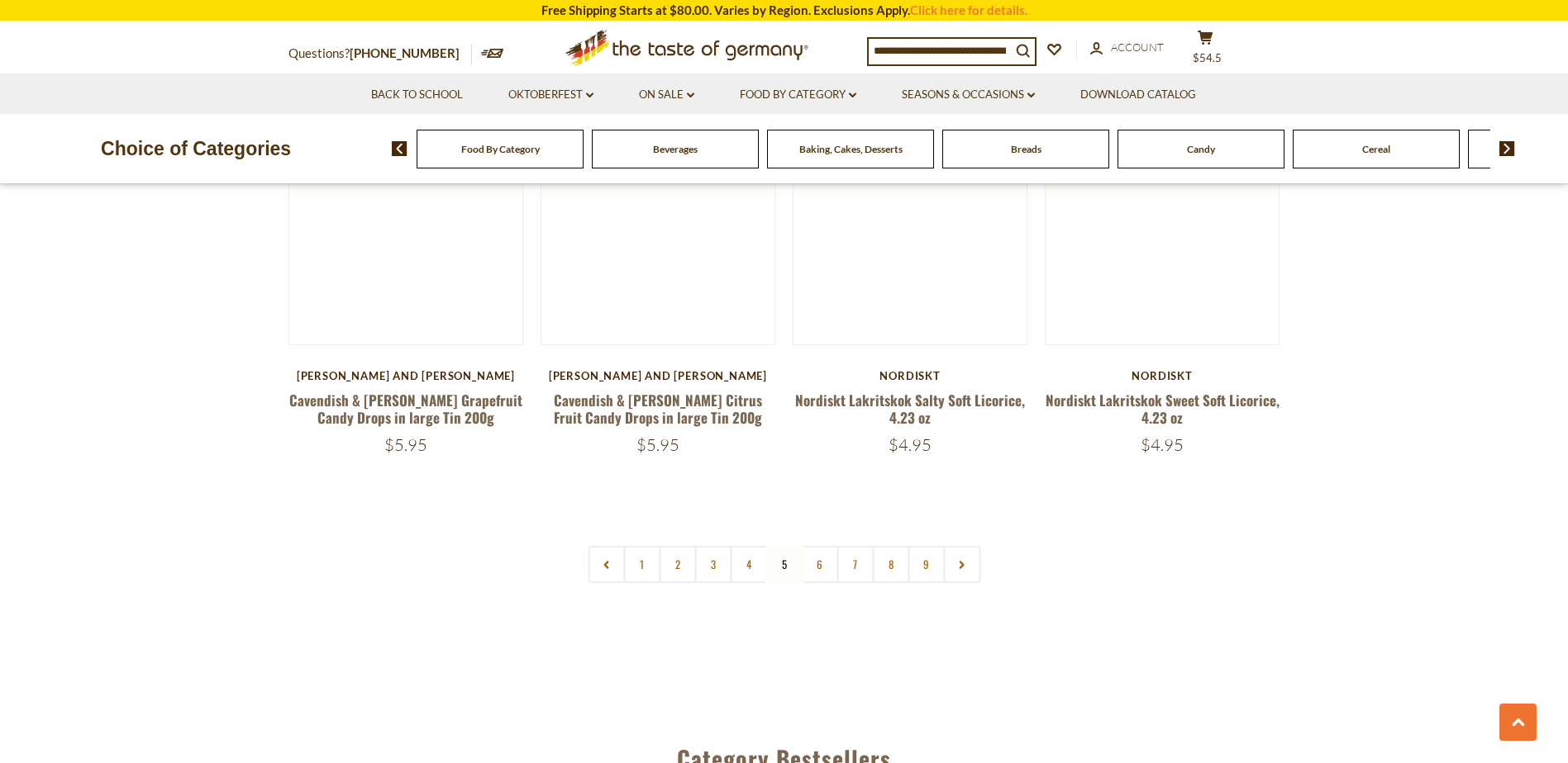
scroll to position [3915, 0]
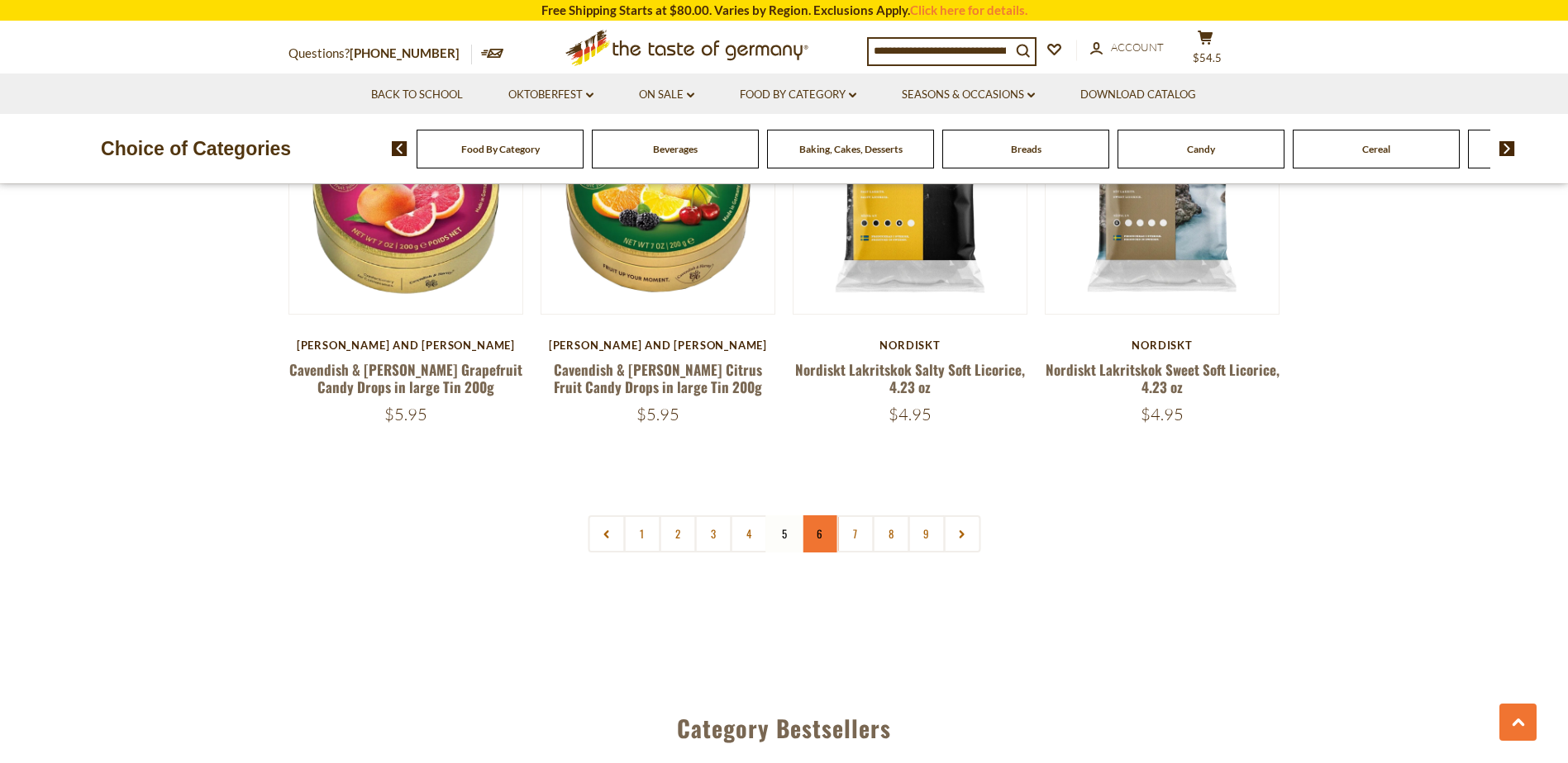
click at [819, 515] on link "6" at bounding box center [819, 534] width 37 height 37
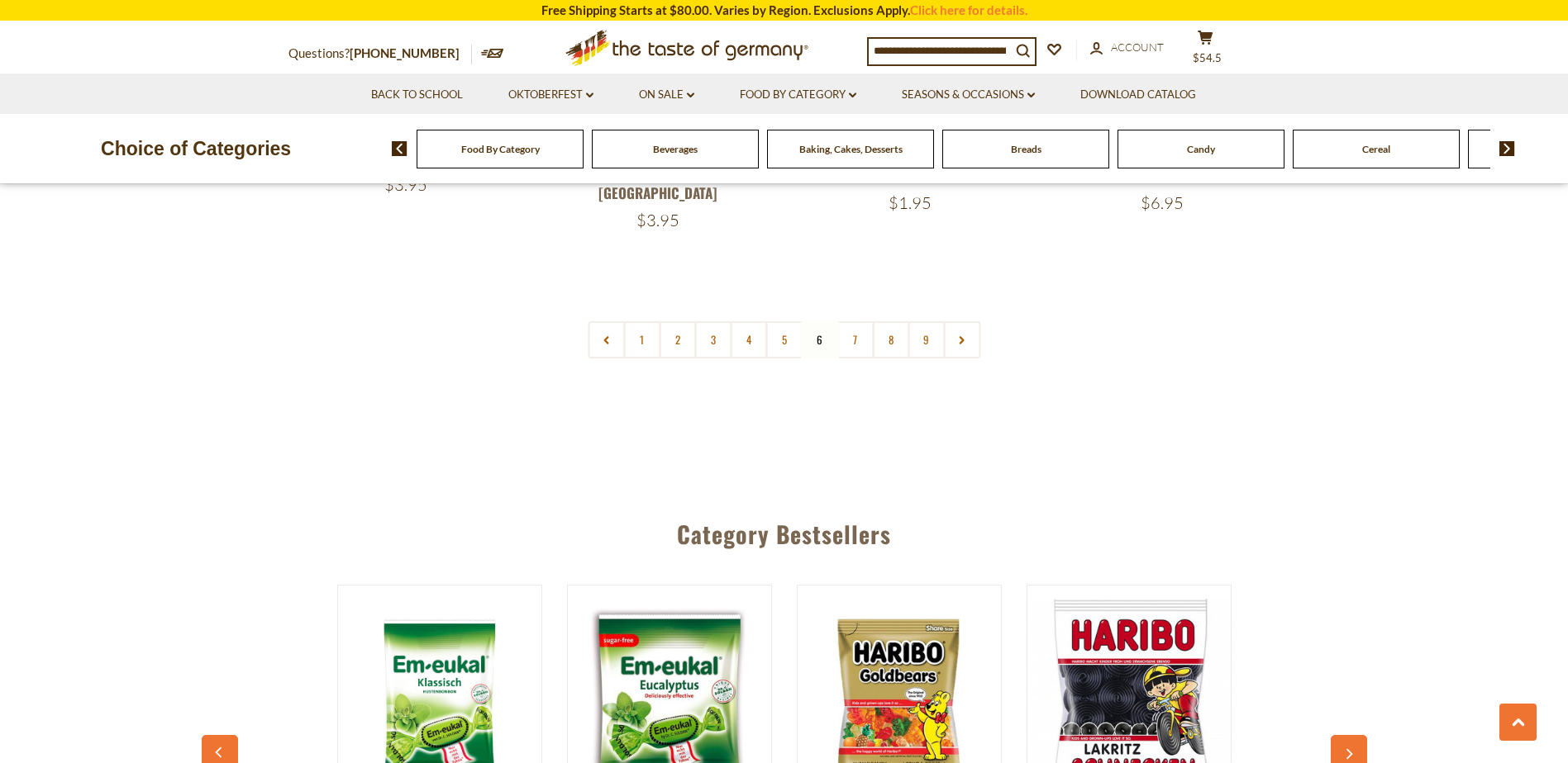
scroll to position [4162, 0]
click at [850, 320] on link "7" at bounding box center [854, 339] width 37 height 37
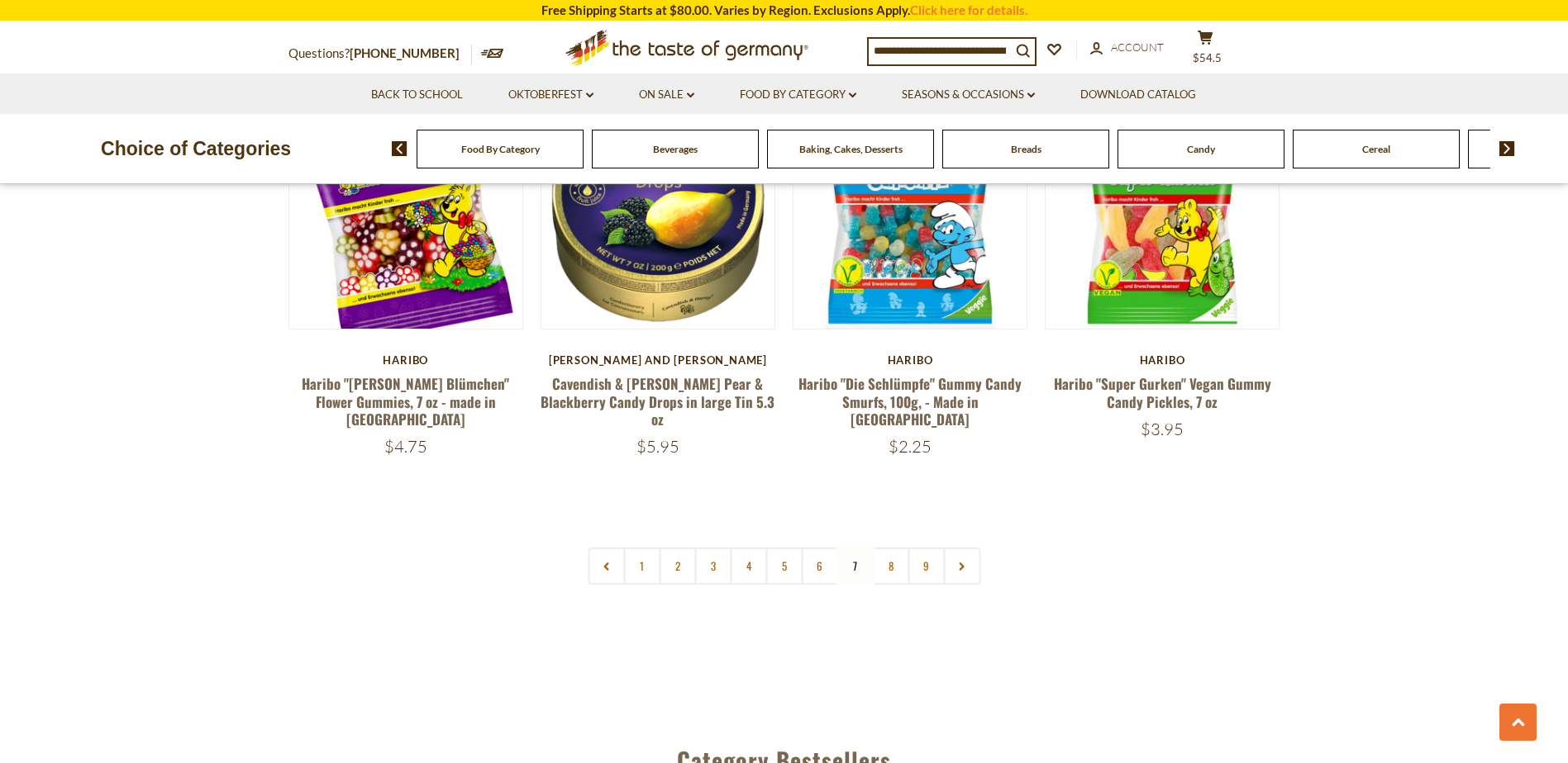
scroll to position [3915, 0]
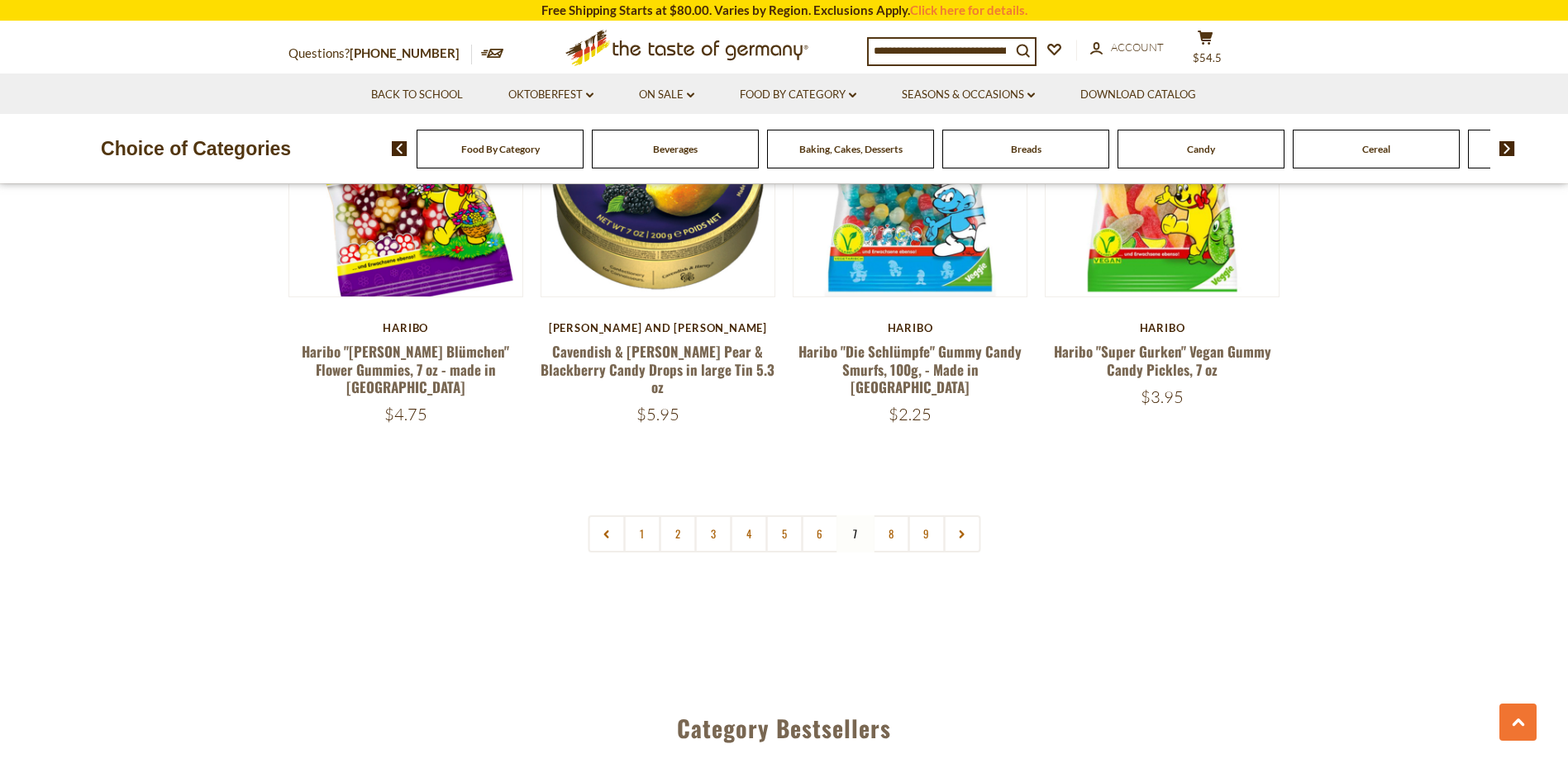
click at [887, 515] on link "8" at bounding box center [890, 534] width 37 height 37
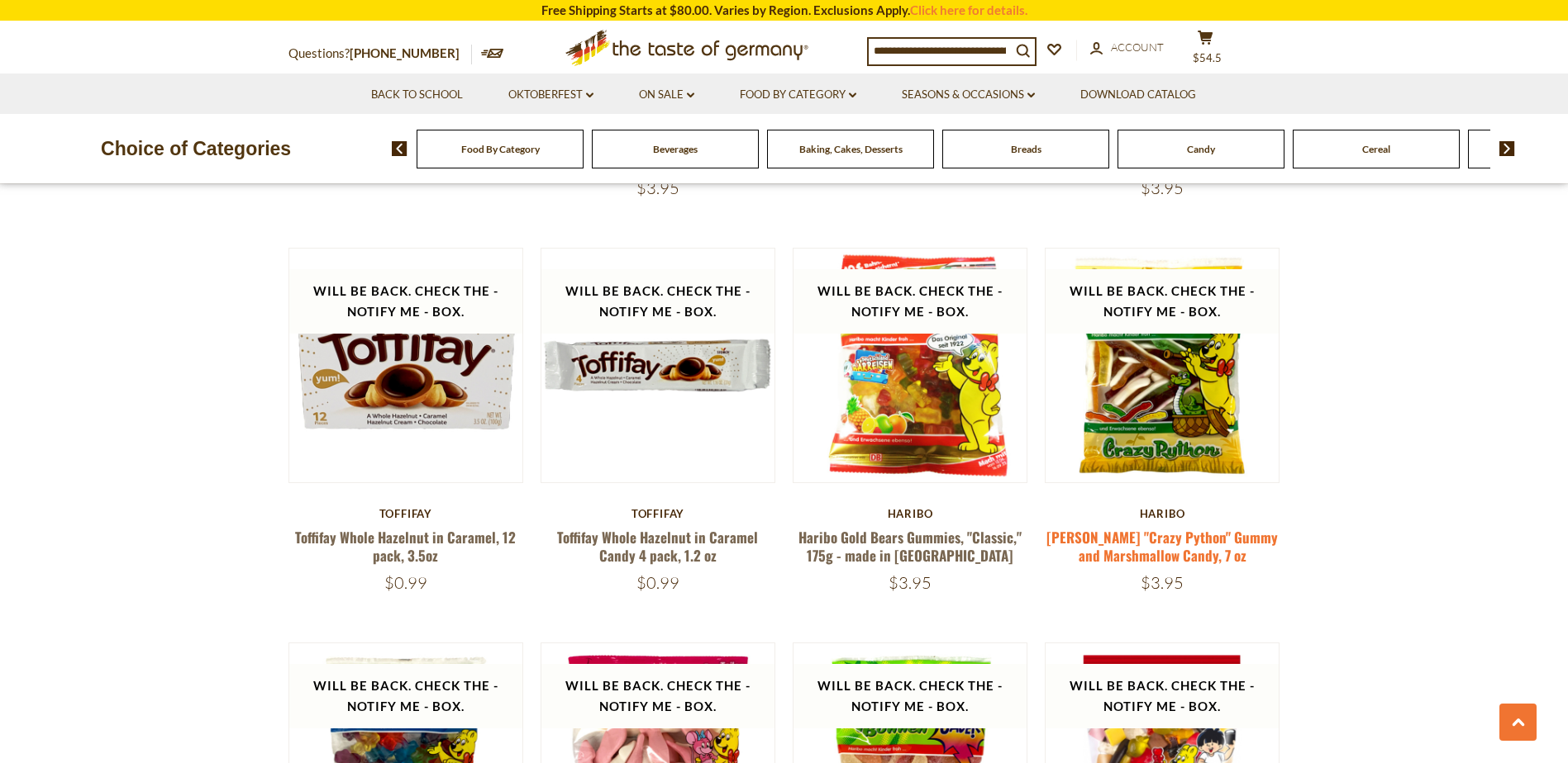
scroll to position [1106, 0]
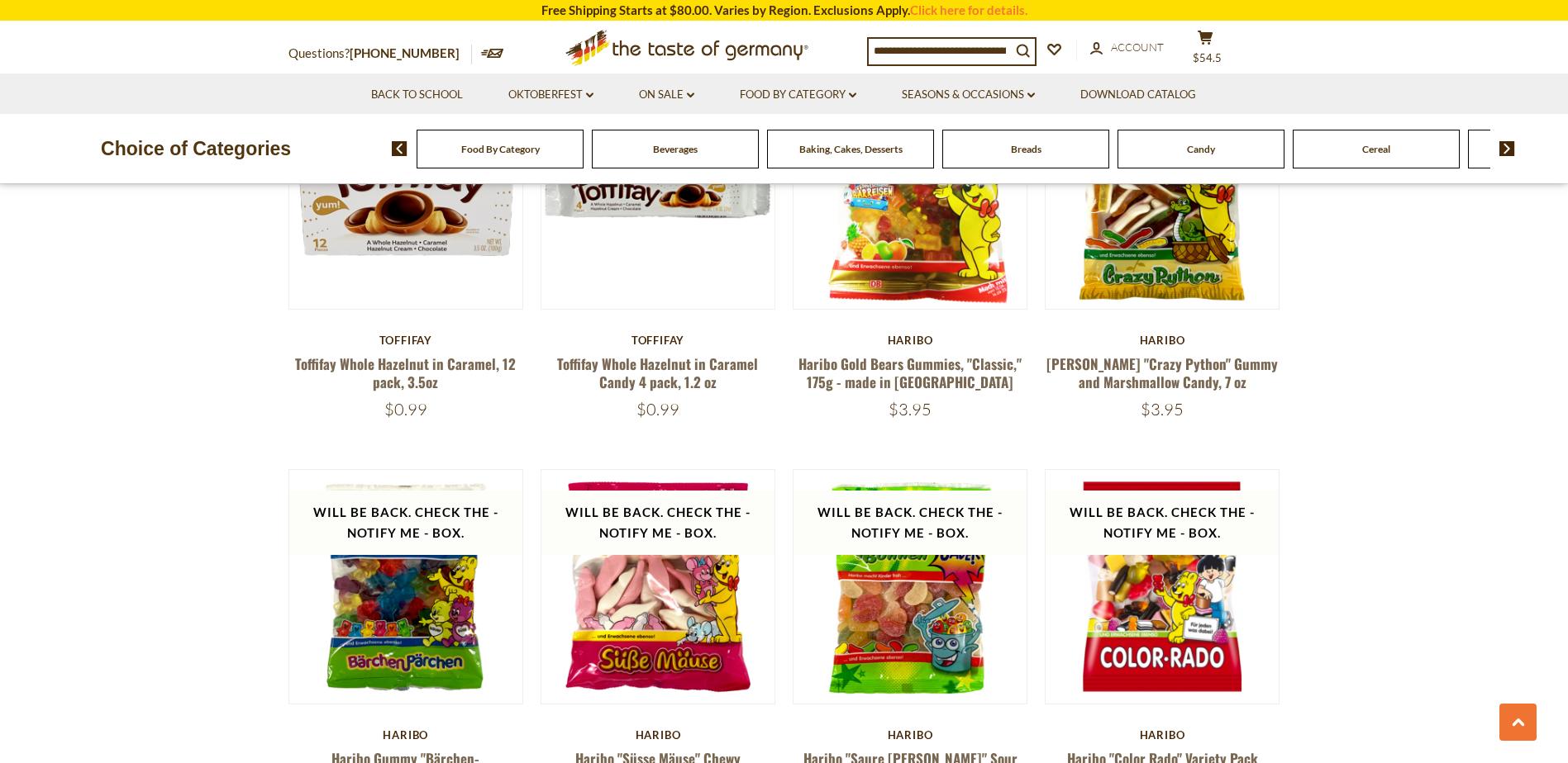
drag, startPoint x: 1385, startPoint y: 147, endPoint x: 1376, endPoint y: 165, distance: 20.1
click at [1384, 149] on span "Cereal" at bounding box center [1376, 149] width 28 height 12
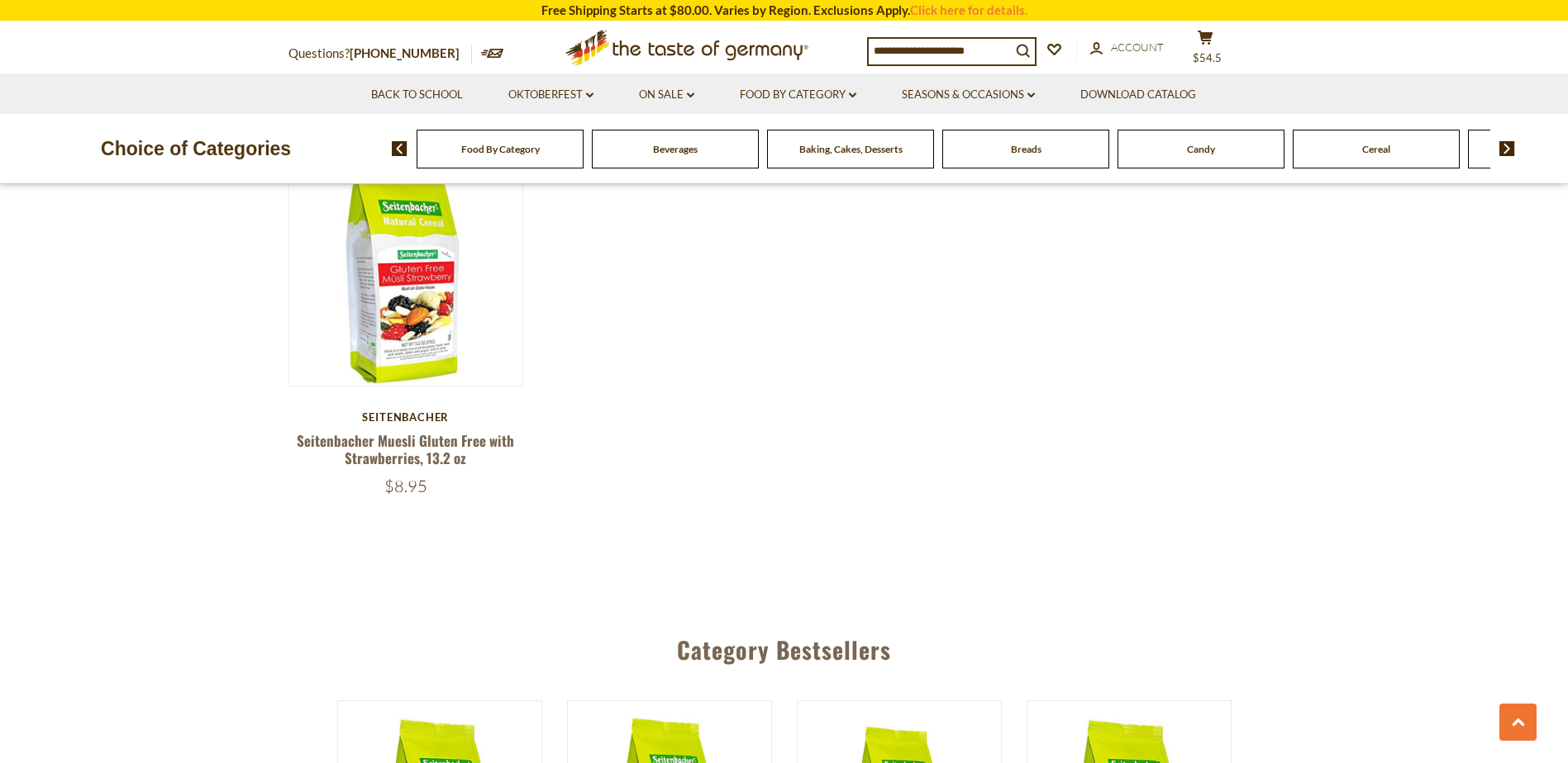
scroll to position [2561, 0]
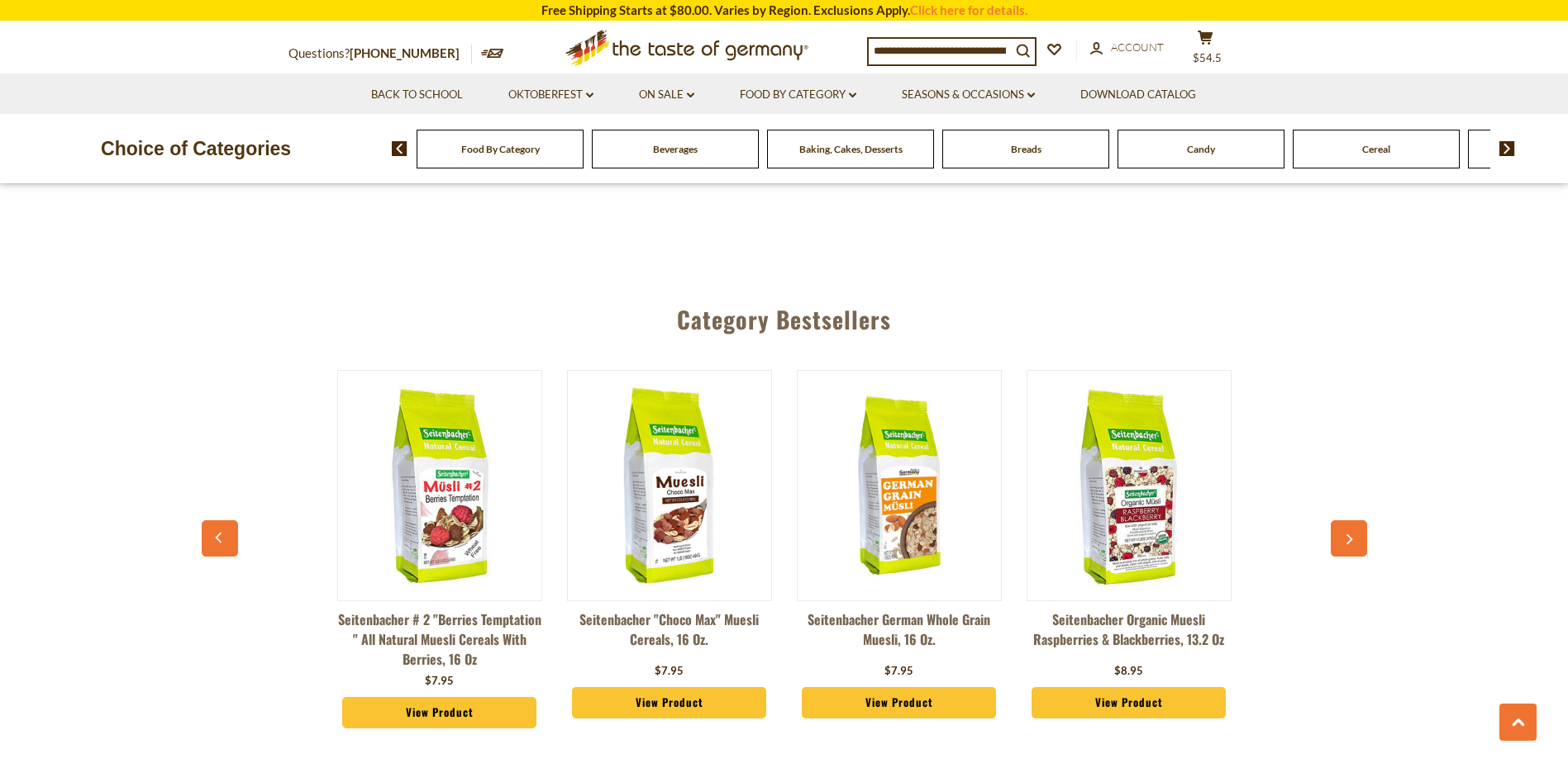
click at [1508, 150] on img at bounding box center [1508, 148] width 16 height 15
click at [1507, 150] on img at bounding box center [1508, 148] width 16 height 15
click at [1506, 150] on img at bounding box center [1508, 148] width 16 height 15
click at [889, 155] on span "Cookies" at bounding box center [895, 149] width 36 height 12
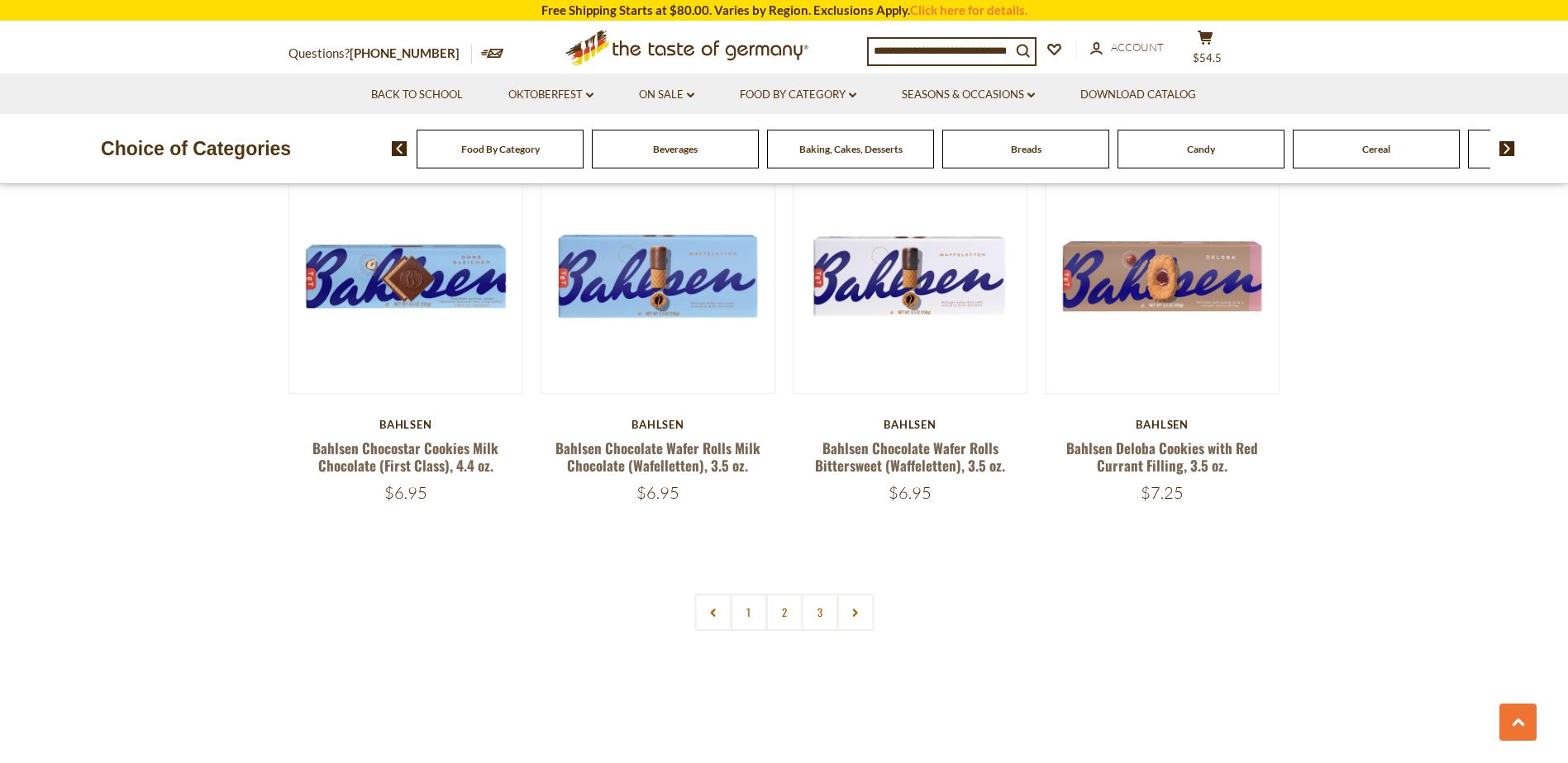
scroll to position [3800, 0]
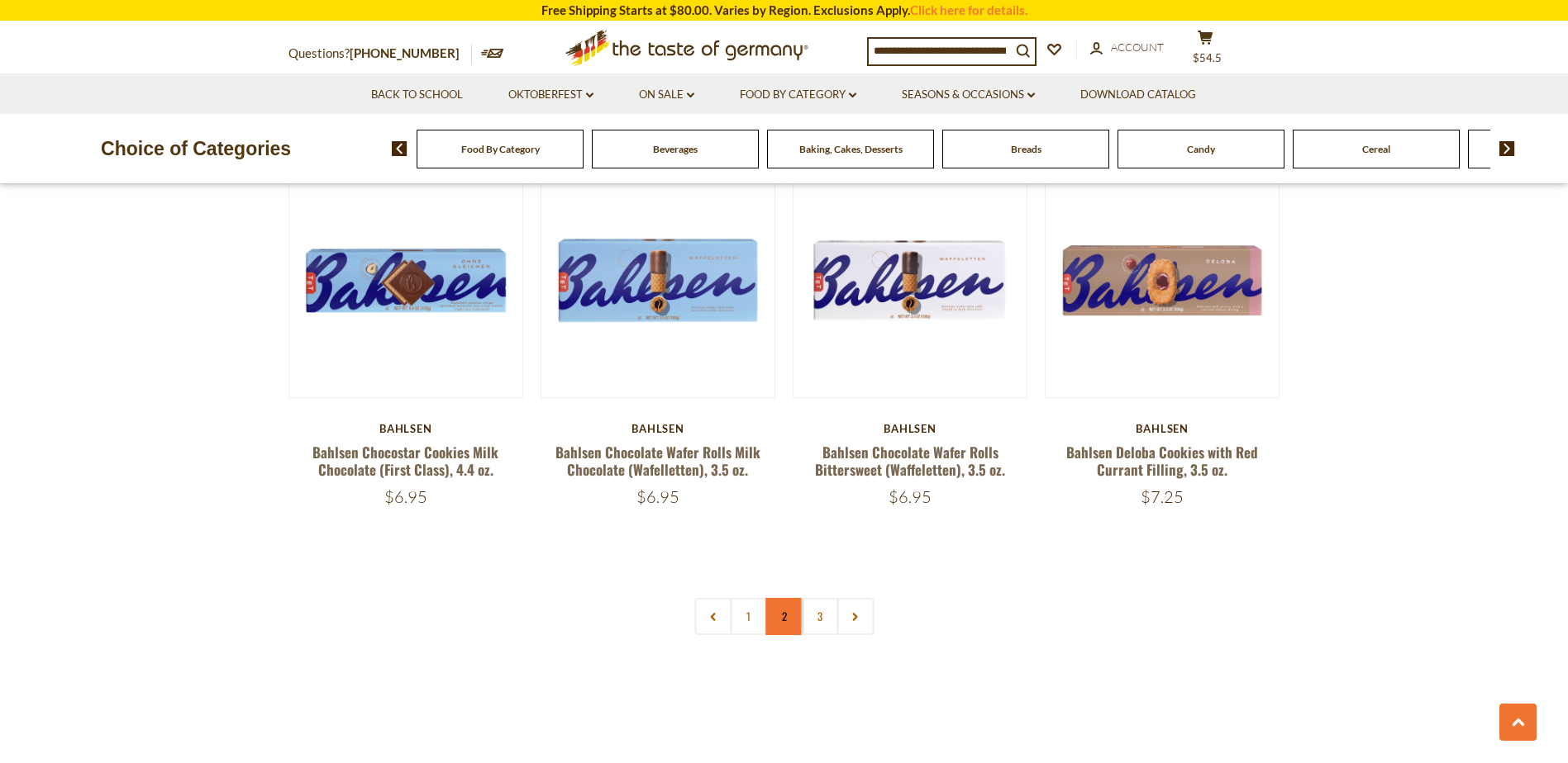
drag, startPoint x: 781, startPoint y: 620, endPoint x: 791, endPoint y: 616, distance: 10.8
click at [782, 620] on link "2" at bounding box center [784, 617] width 37 height 37
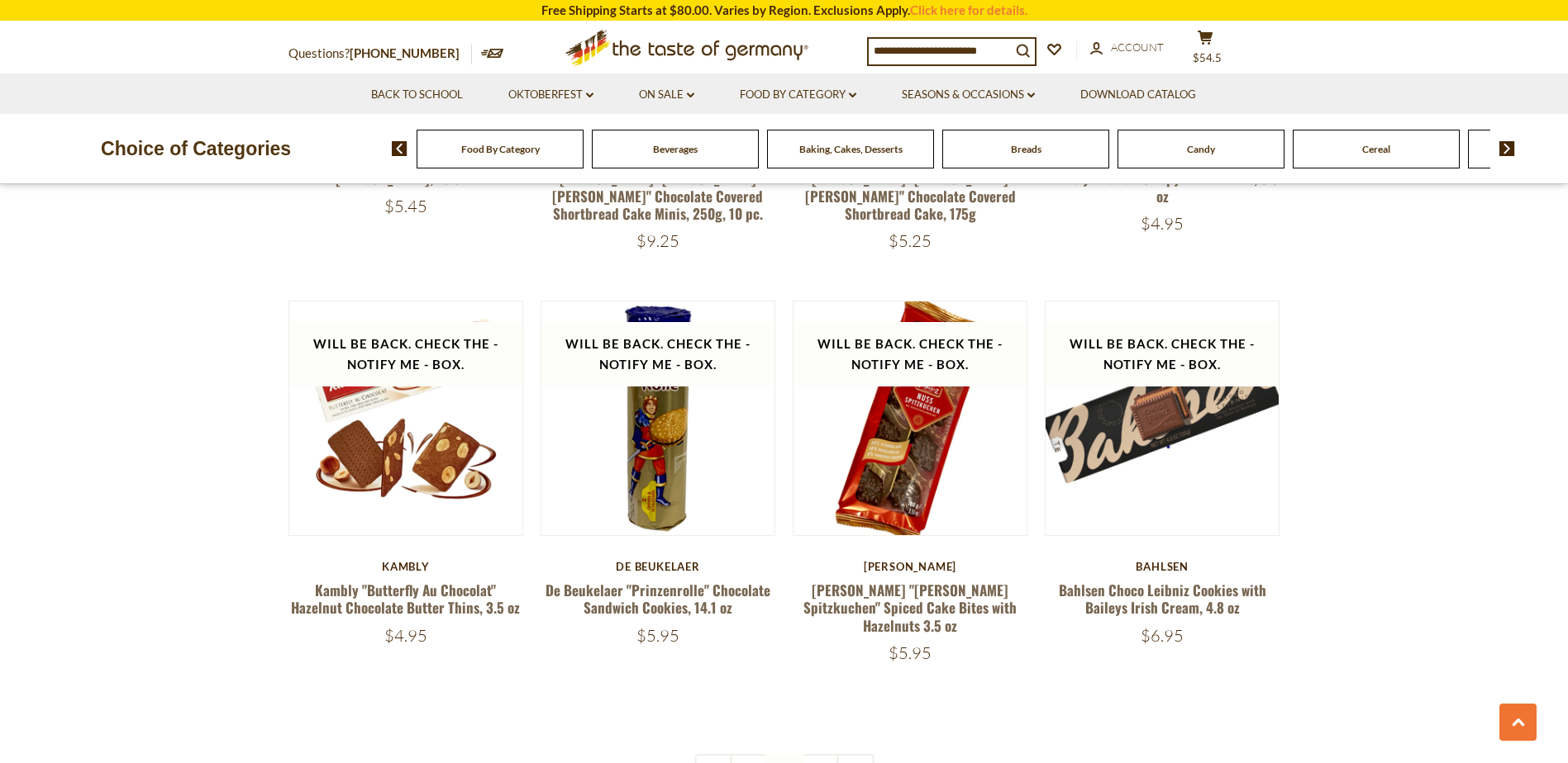
scroll to position [3749, 0]
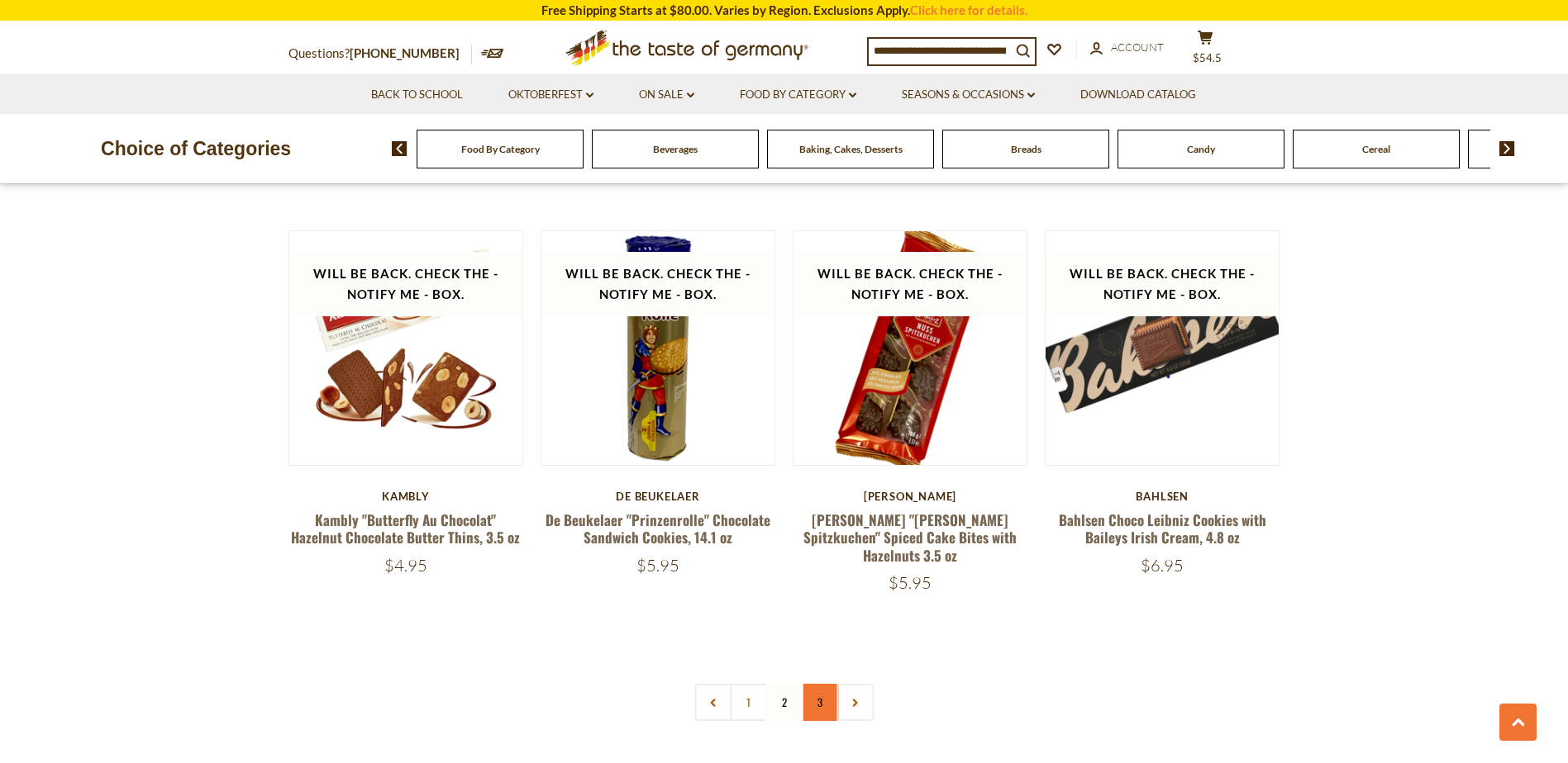
click at [814, 684] on link "3" at bounding box center [819, 703] width 37 height 37
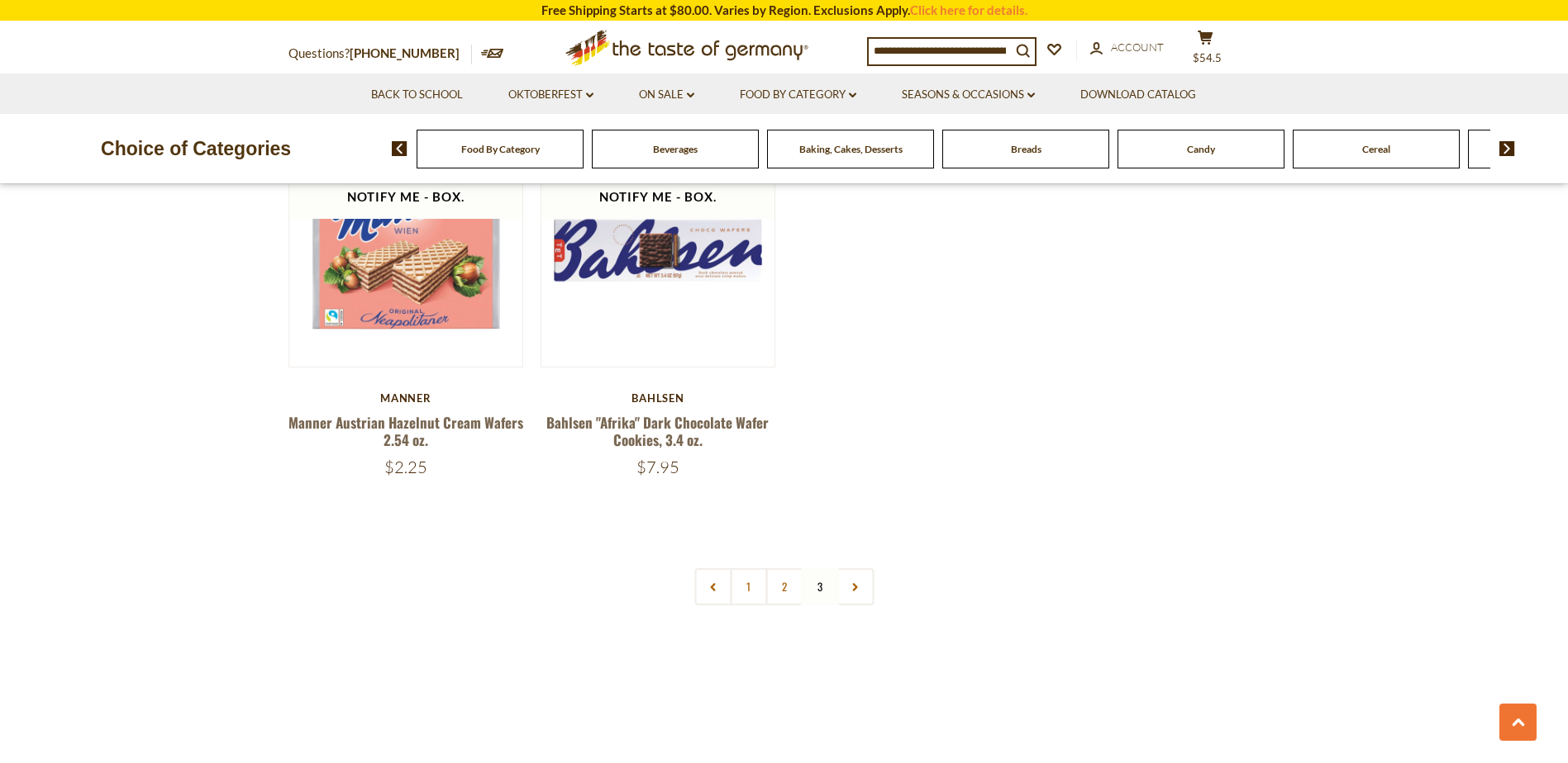
scroll to position [1519, 0]
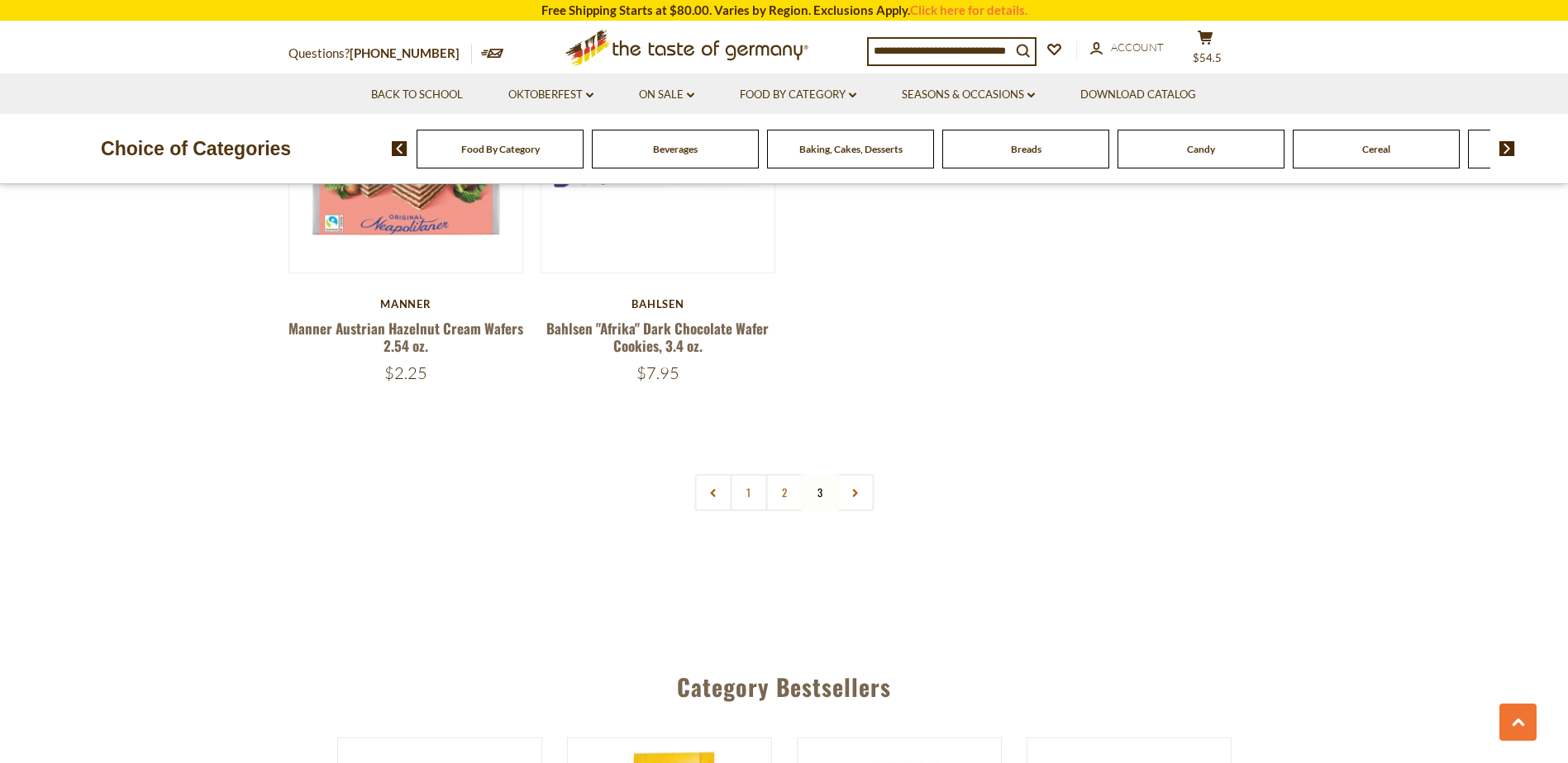
click at [1504, 145] on img at bounding box center [1508, 148] width 16 height 15
click at [1506, 148] on img at bounding box center [1508, 148] width 16 height 15
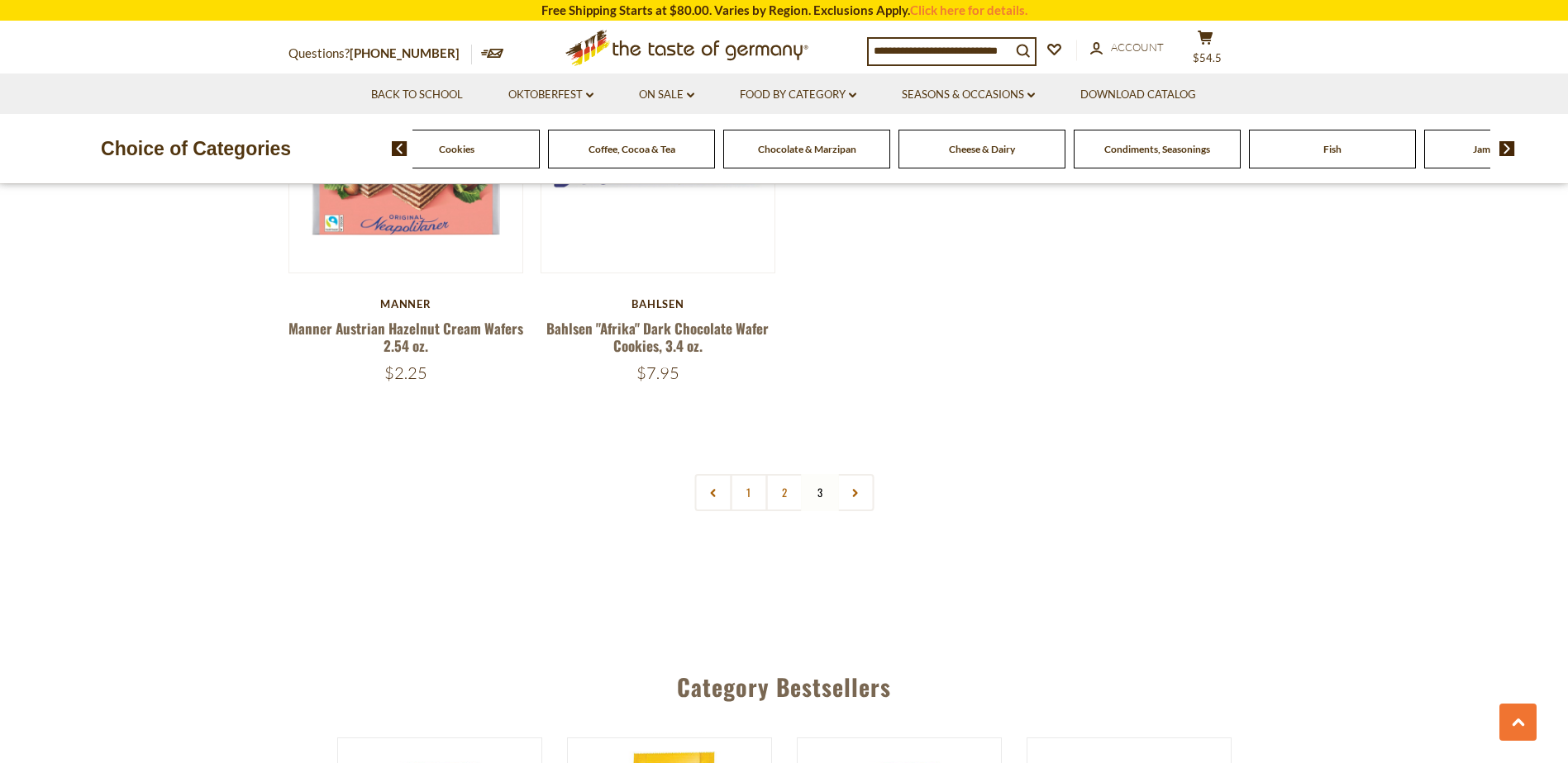
click at [1506, 148] on img at bounding box center [1508, 148] width 16 height 15
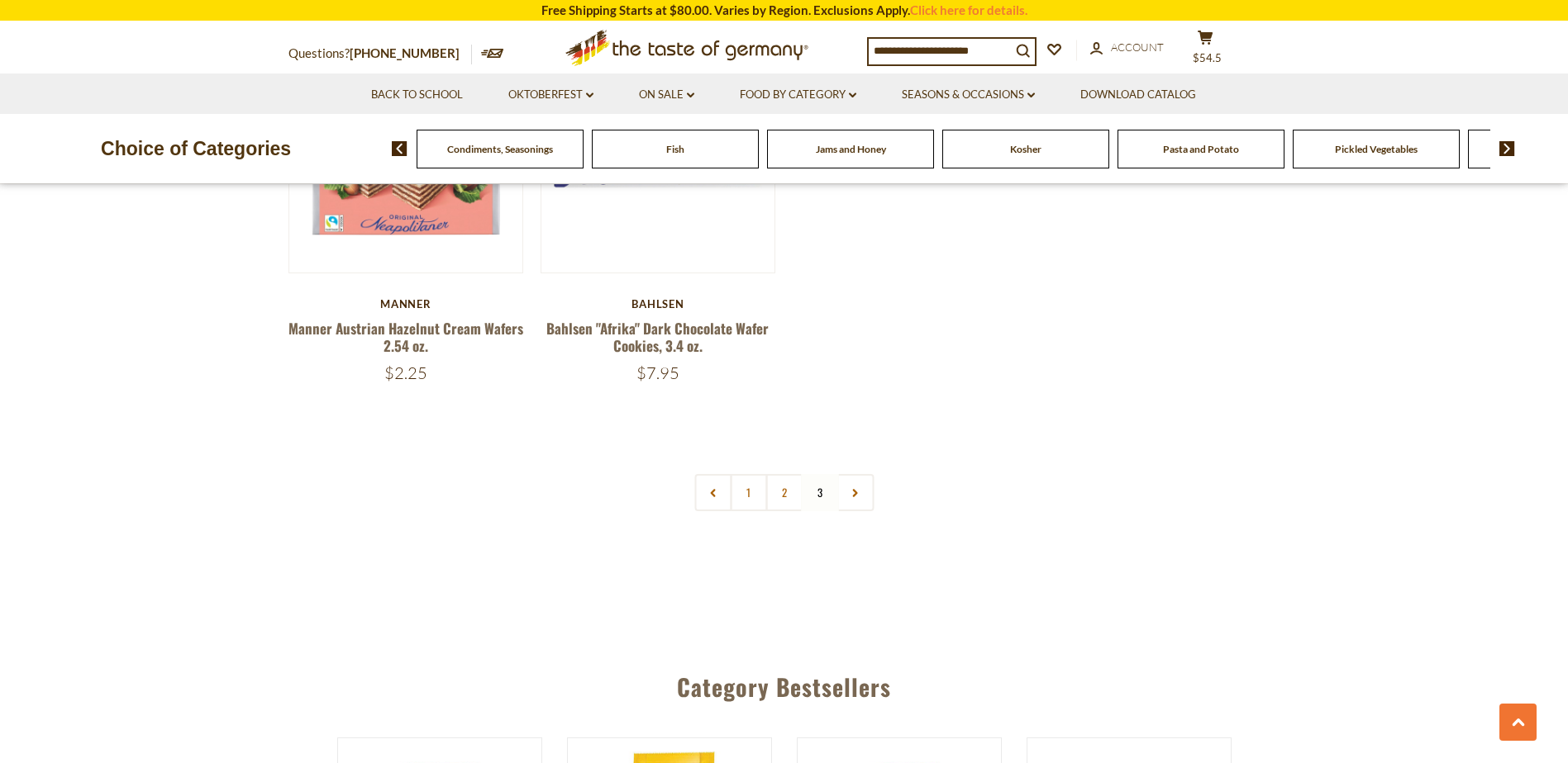
click at [856, 154] on span "Jams and Honey" at bounding box center [851, 149] width 70 height 12
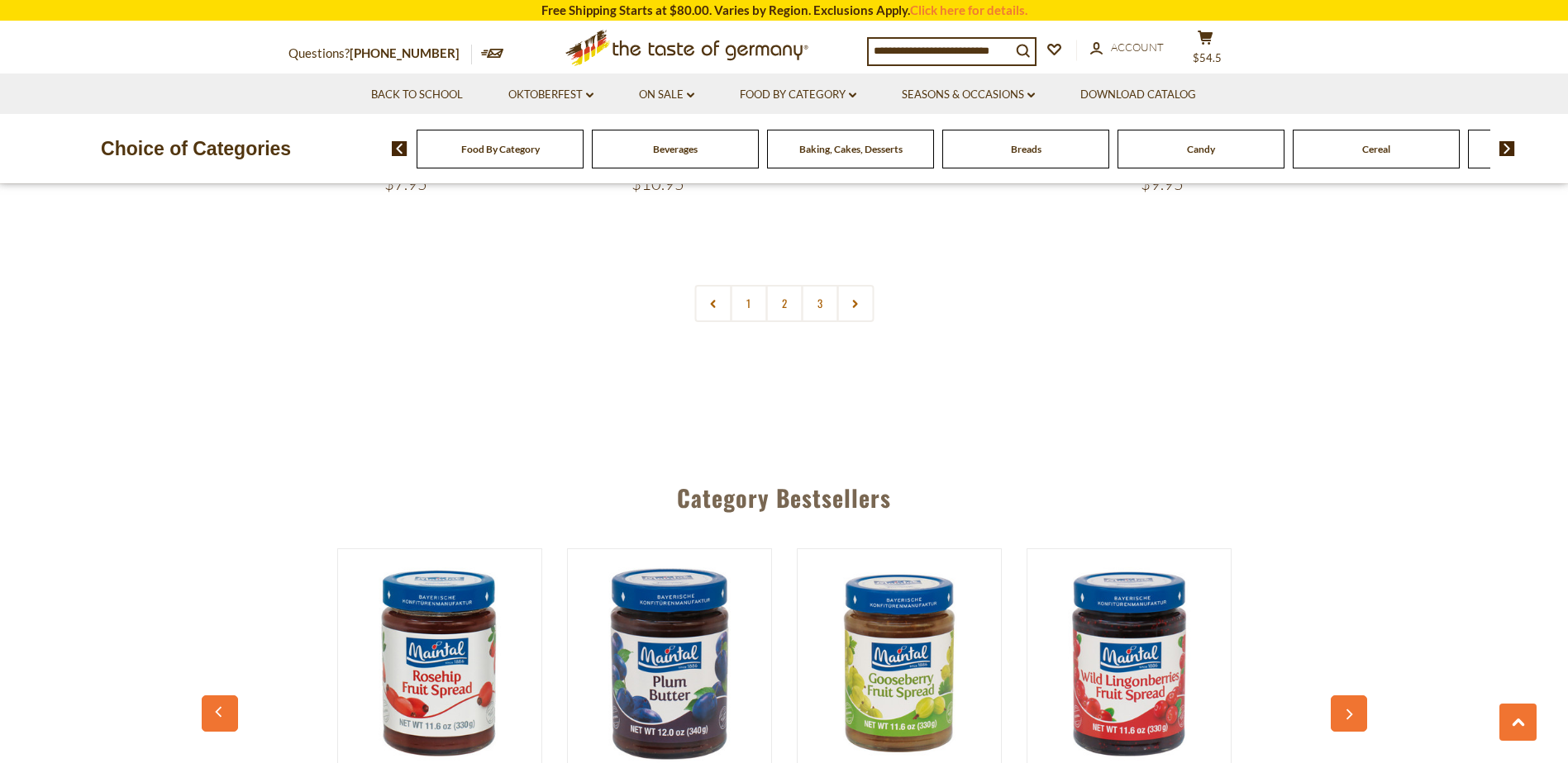
scroll to position [4048, 0]
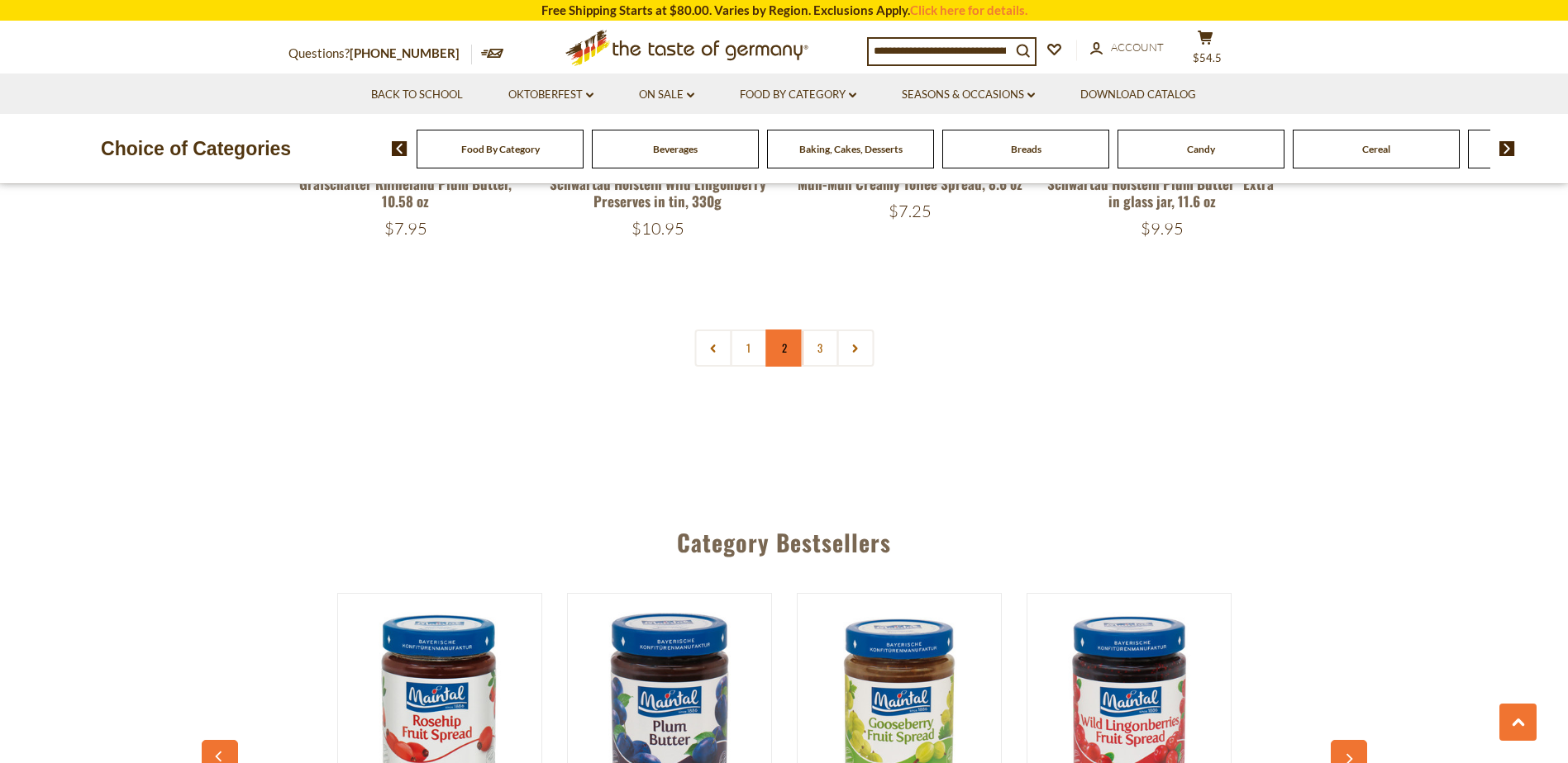
click at [782, 331] on link "2" at bounding box center [784, 348] width 37 height 37
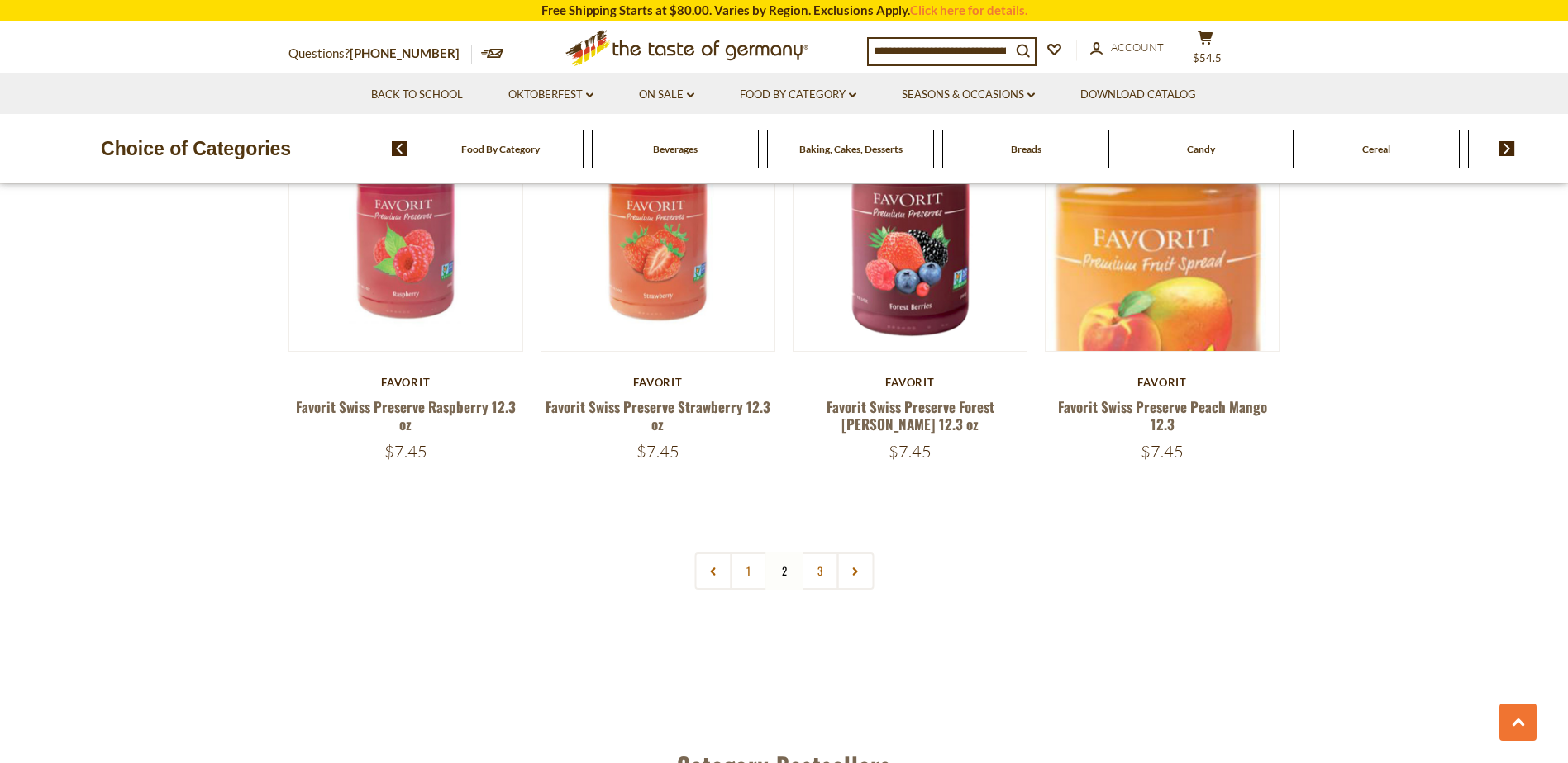
scroll to position [3832, 0]
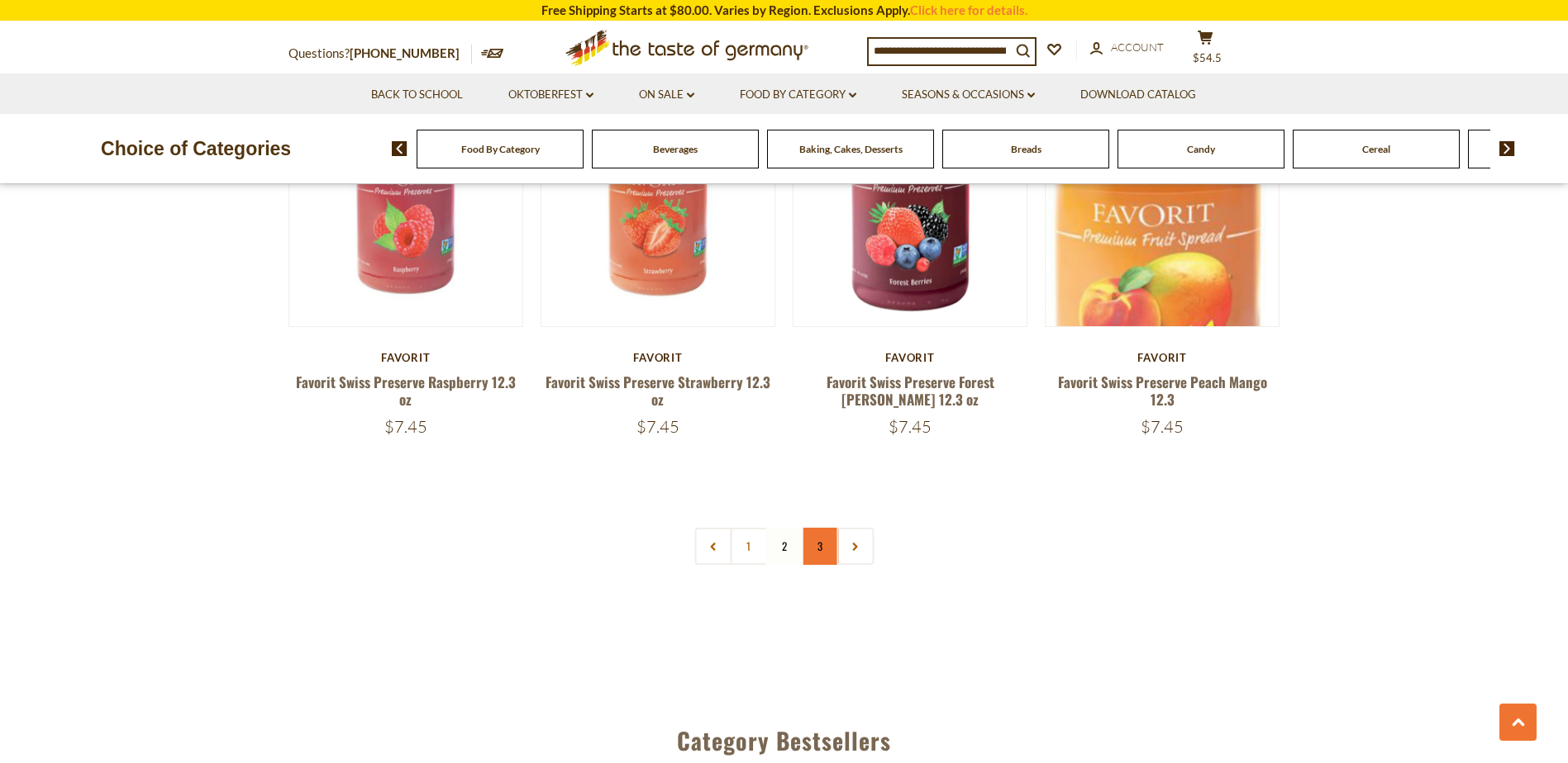
click at [819, 547] on link "3" at bounding box center [819, 546] width 37 height 37
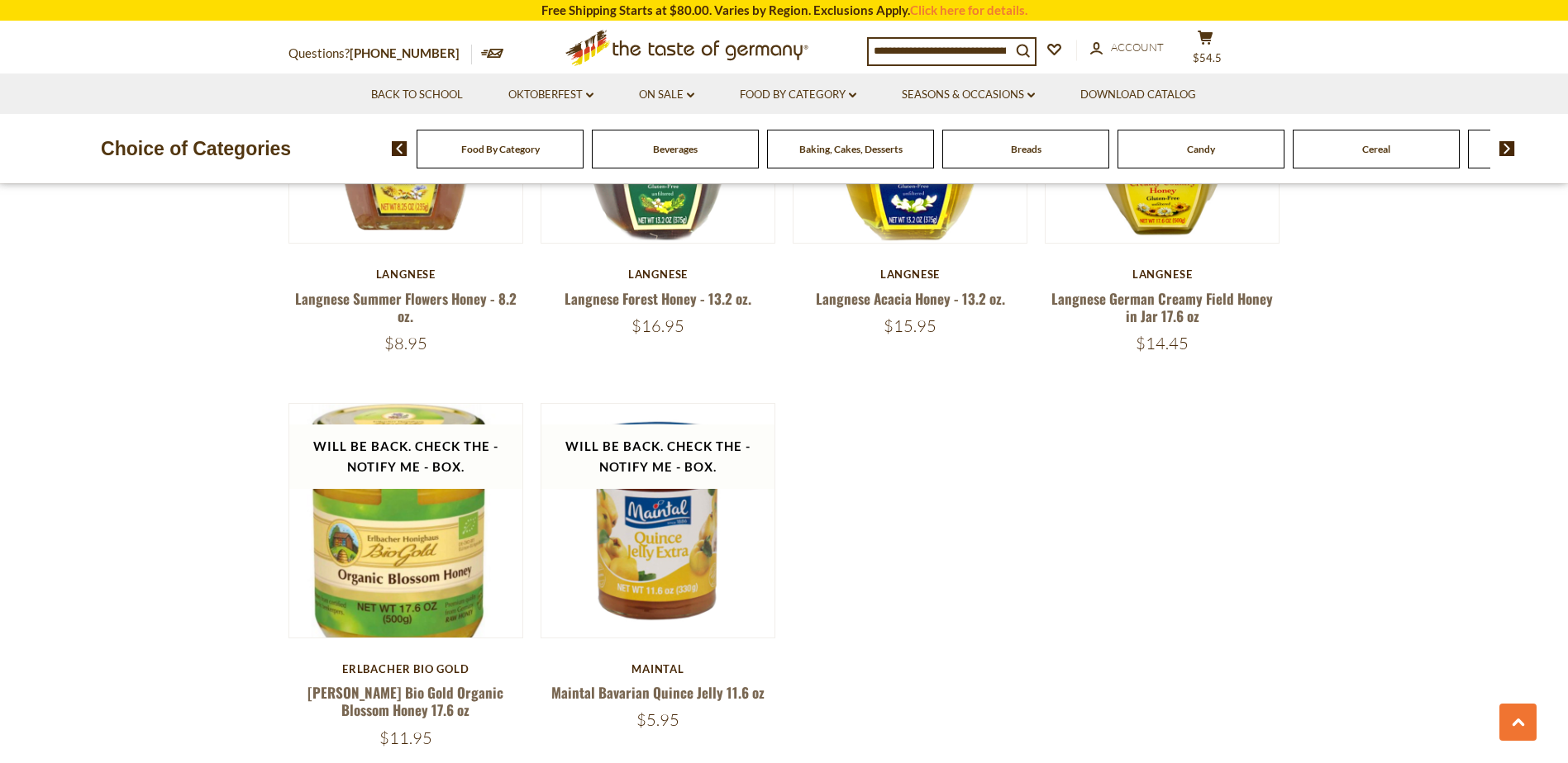
scroll to position [3254, 0]
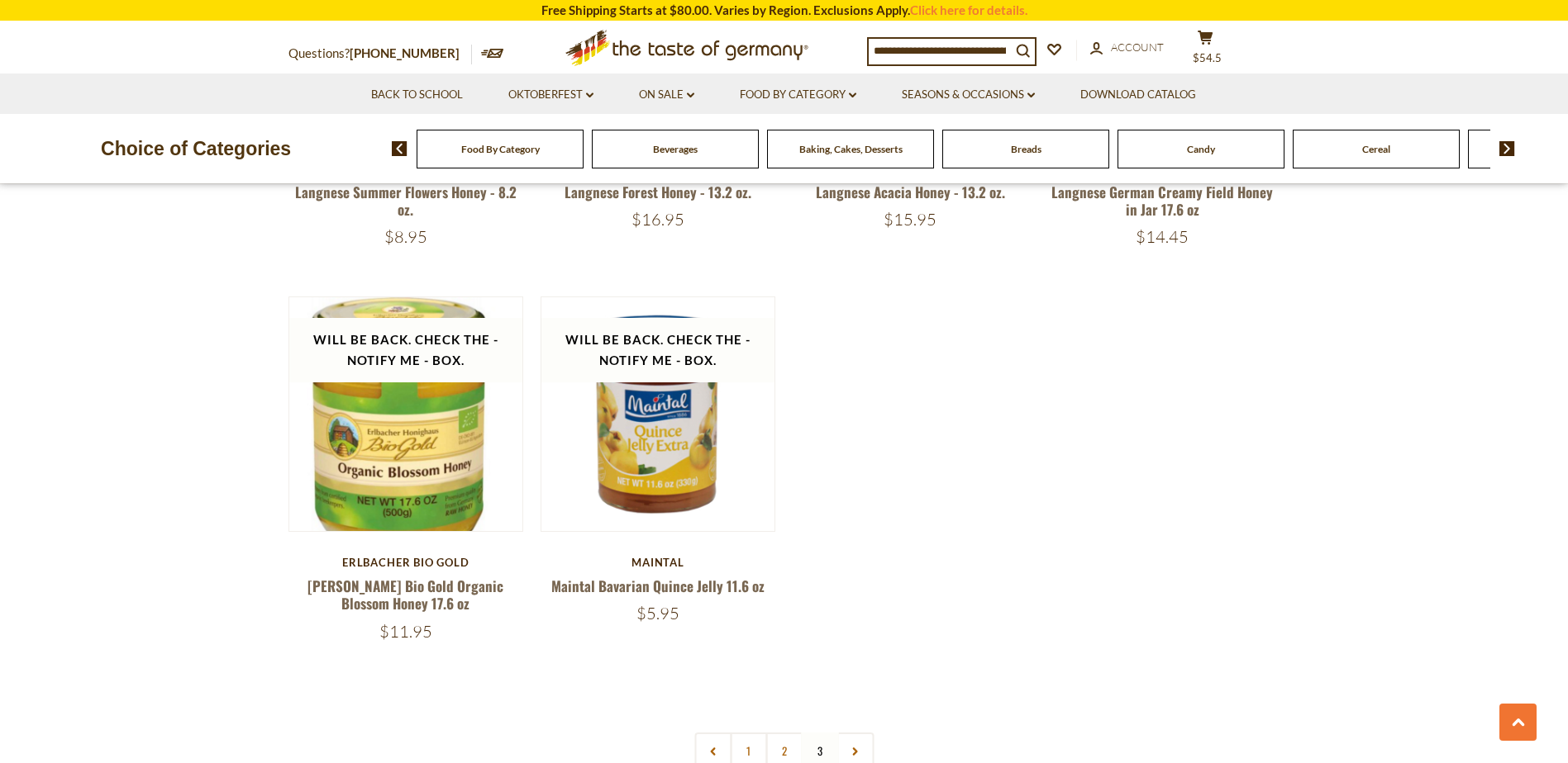
click at [1508, 148] on img at bounding box center [1508, 148] width 16 height 15
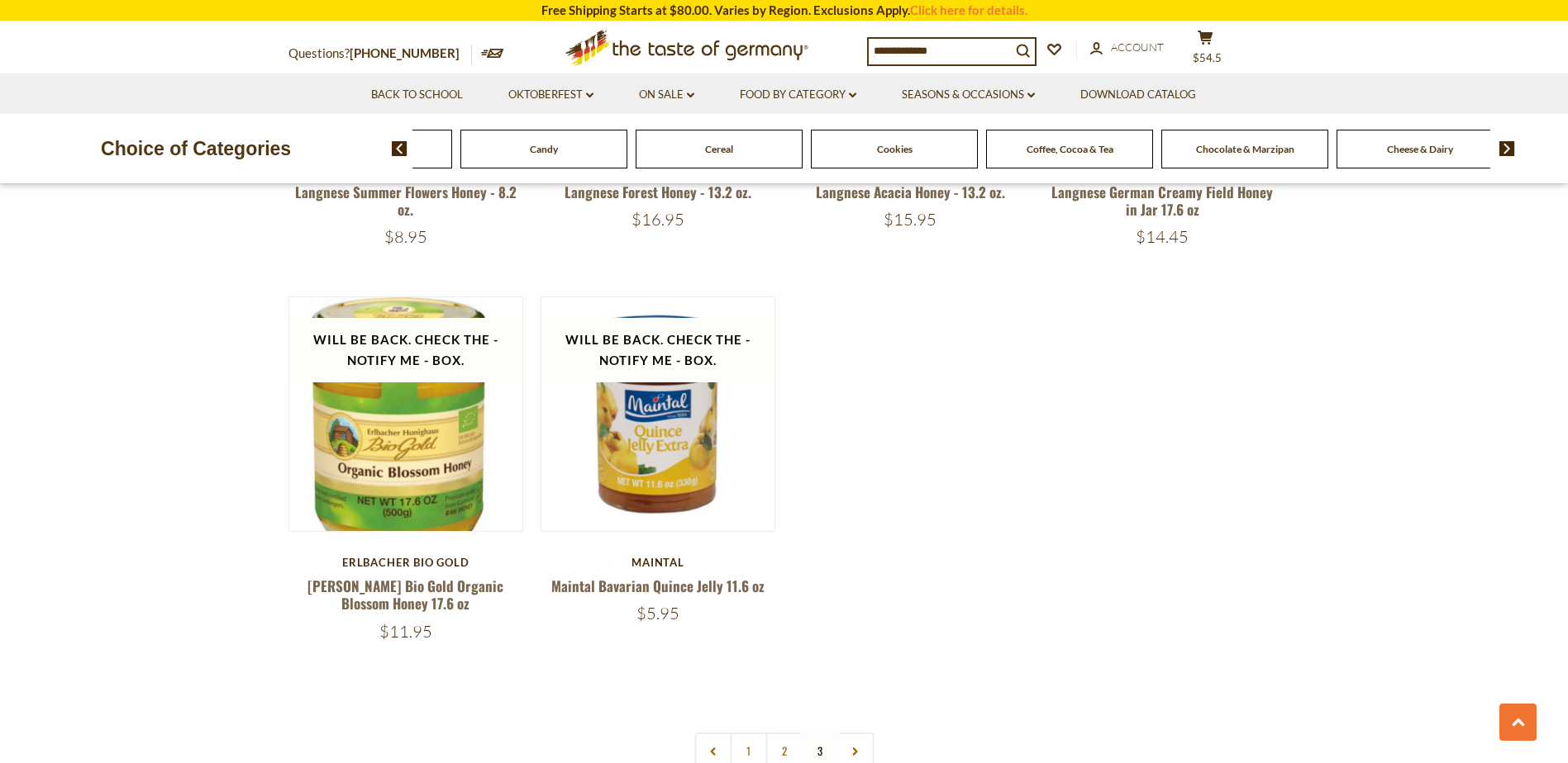
click at [1508, 148] on img at bounding box center [1508, 148] width 16 height 15
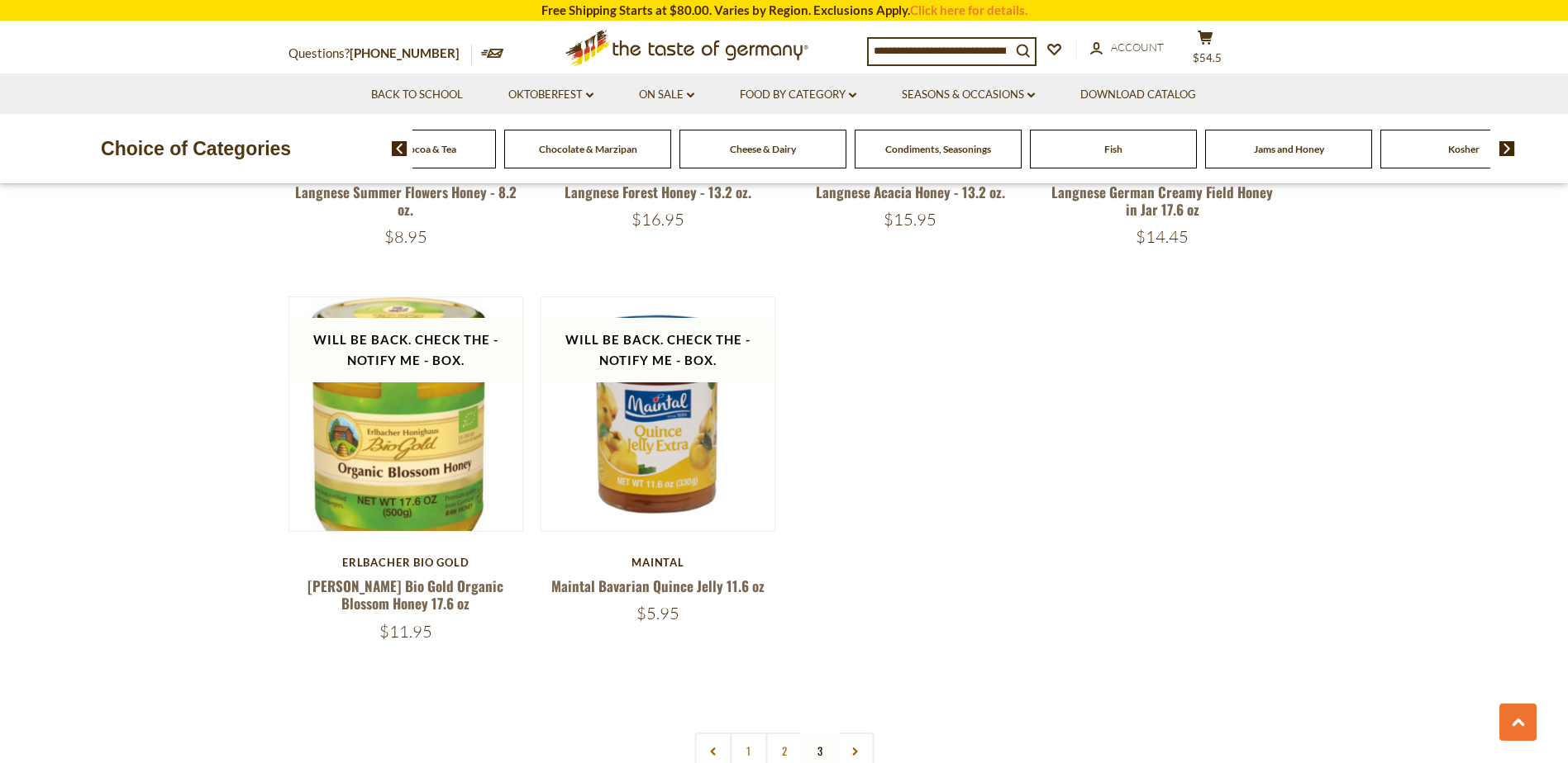
click at [1508, 148] on img at bounding box center [1508, 148] width 16 height 15
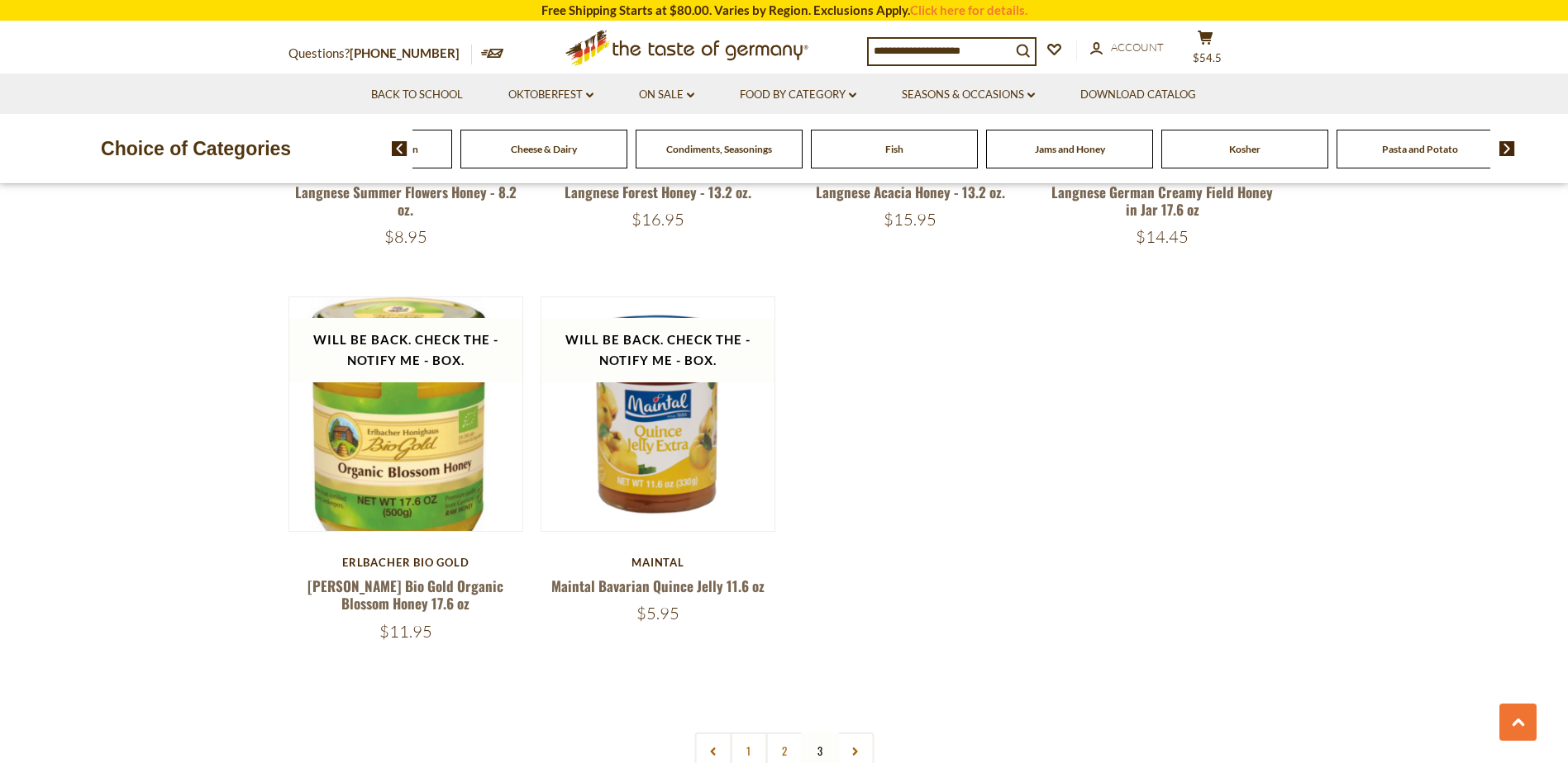
click at [1507, 148] on img at bounding box center [1508, 148] width 16 height 15
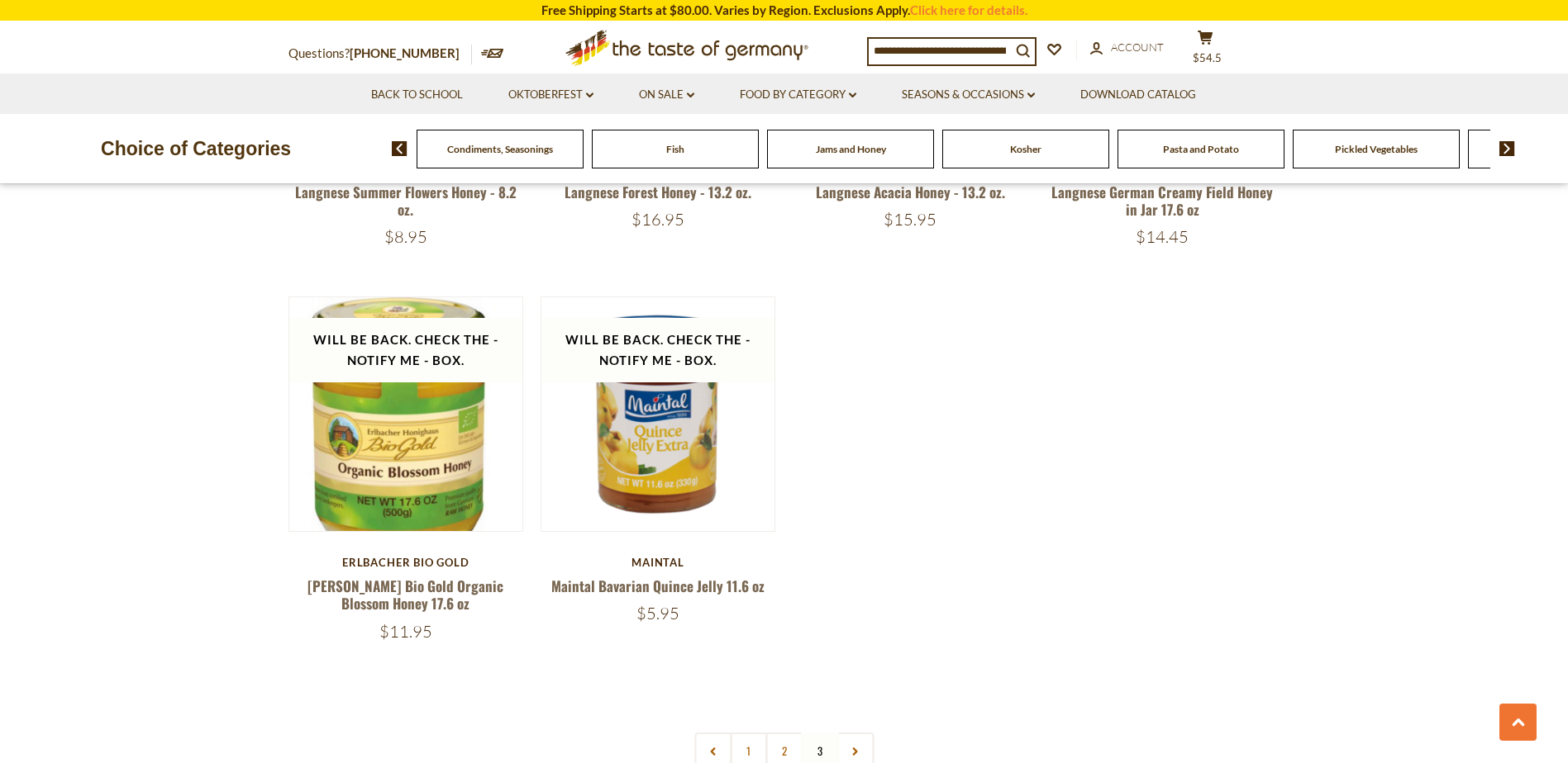
click at [1507, 148] on img at bounding box center [1508, 148] width 16 height 15
click at [1117, 148] on span "Savory Snacks" at bounding box center [1114, 149] width 62 height 12
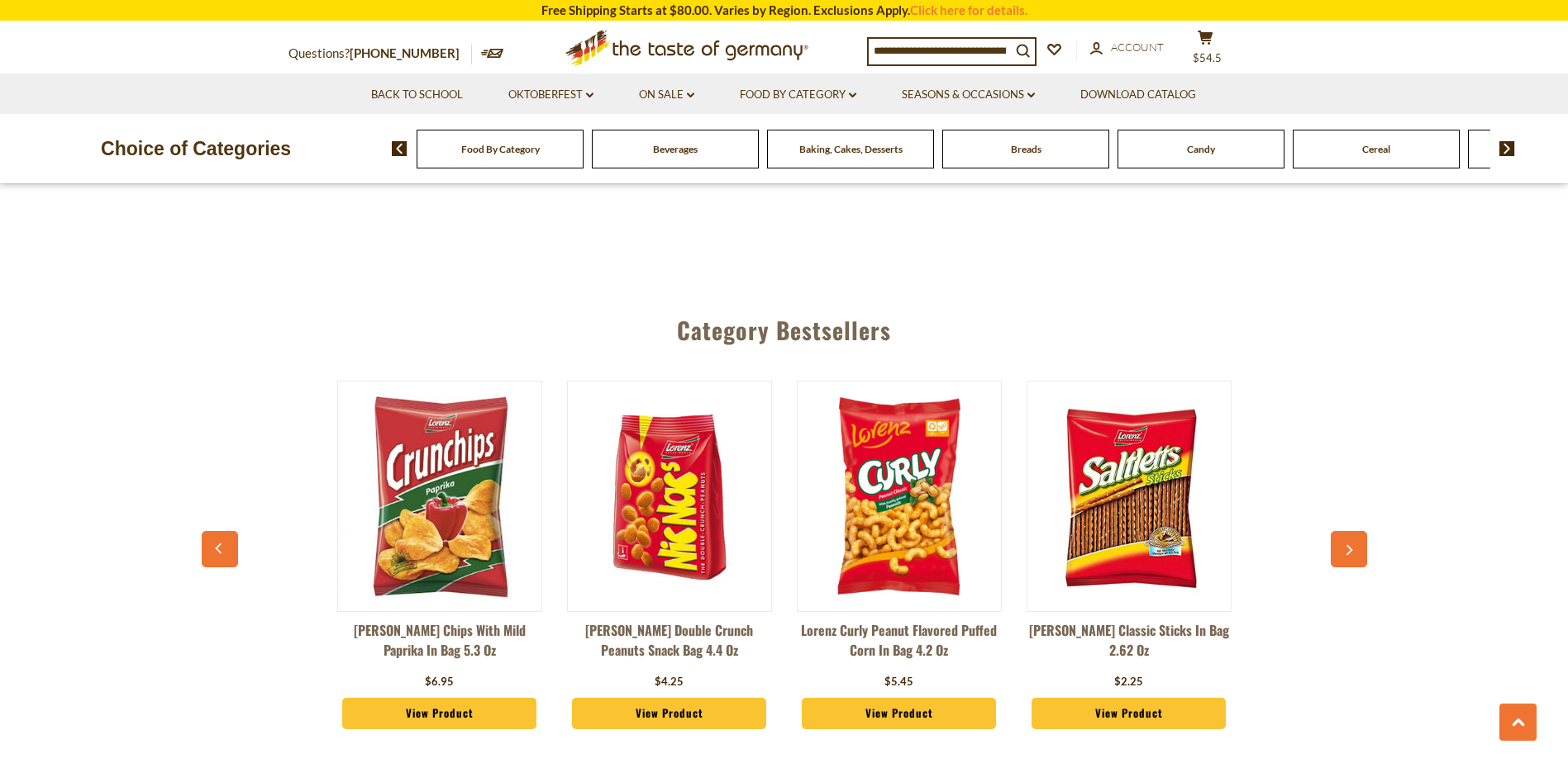
scroll to position [4378, 0]
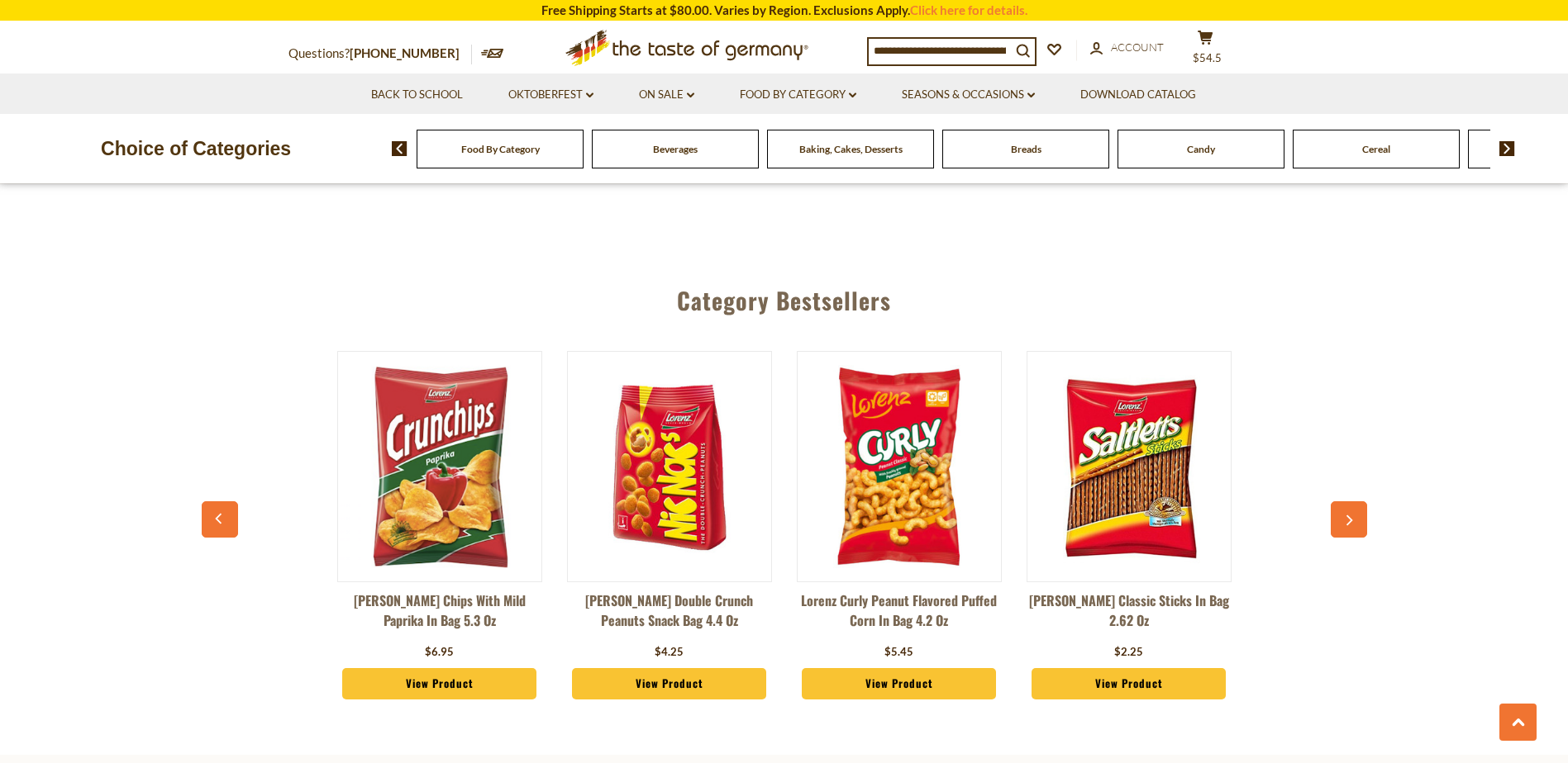
click at [1134, 668] on link "View Product" at bounding box center [1129, 684] width 195 height 32
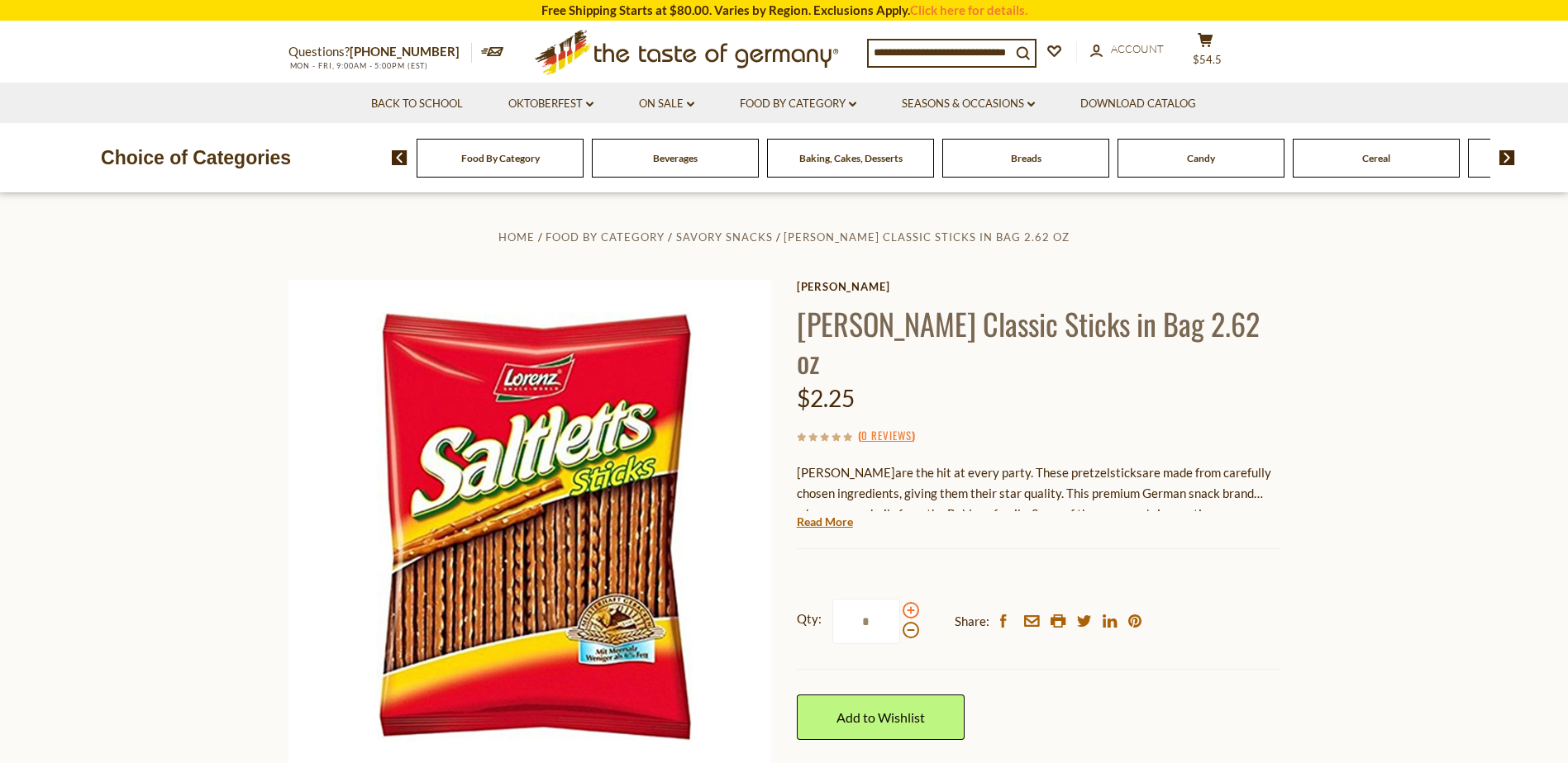
click at [910, 602] on span at bounding box center [911, 610] width 17 height 17
click at [900, 598] on input "*" at bounding box center [866, 621] width 67 height 46
type input "*"
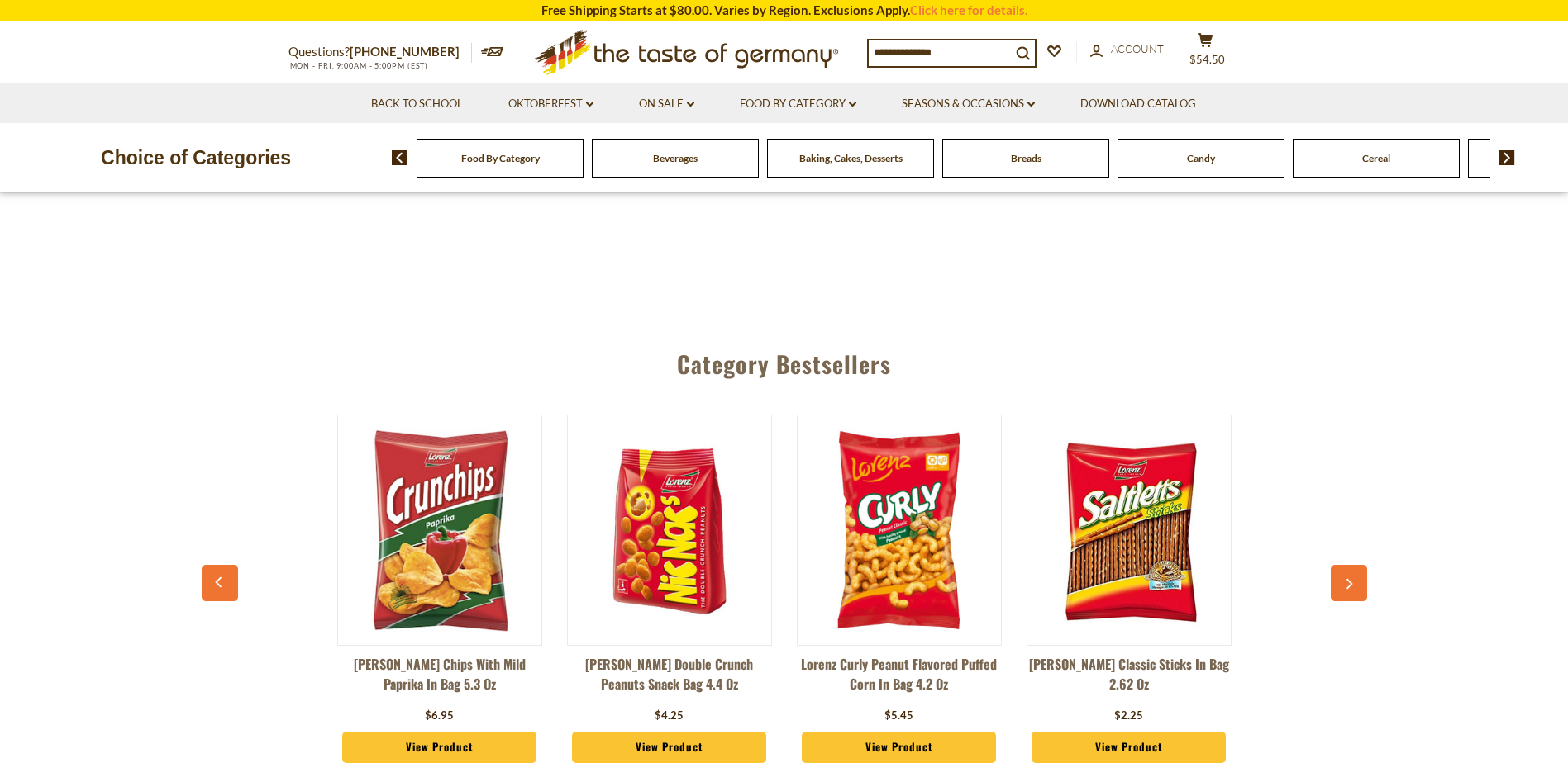
scroll to position [4378, 0]
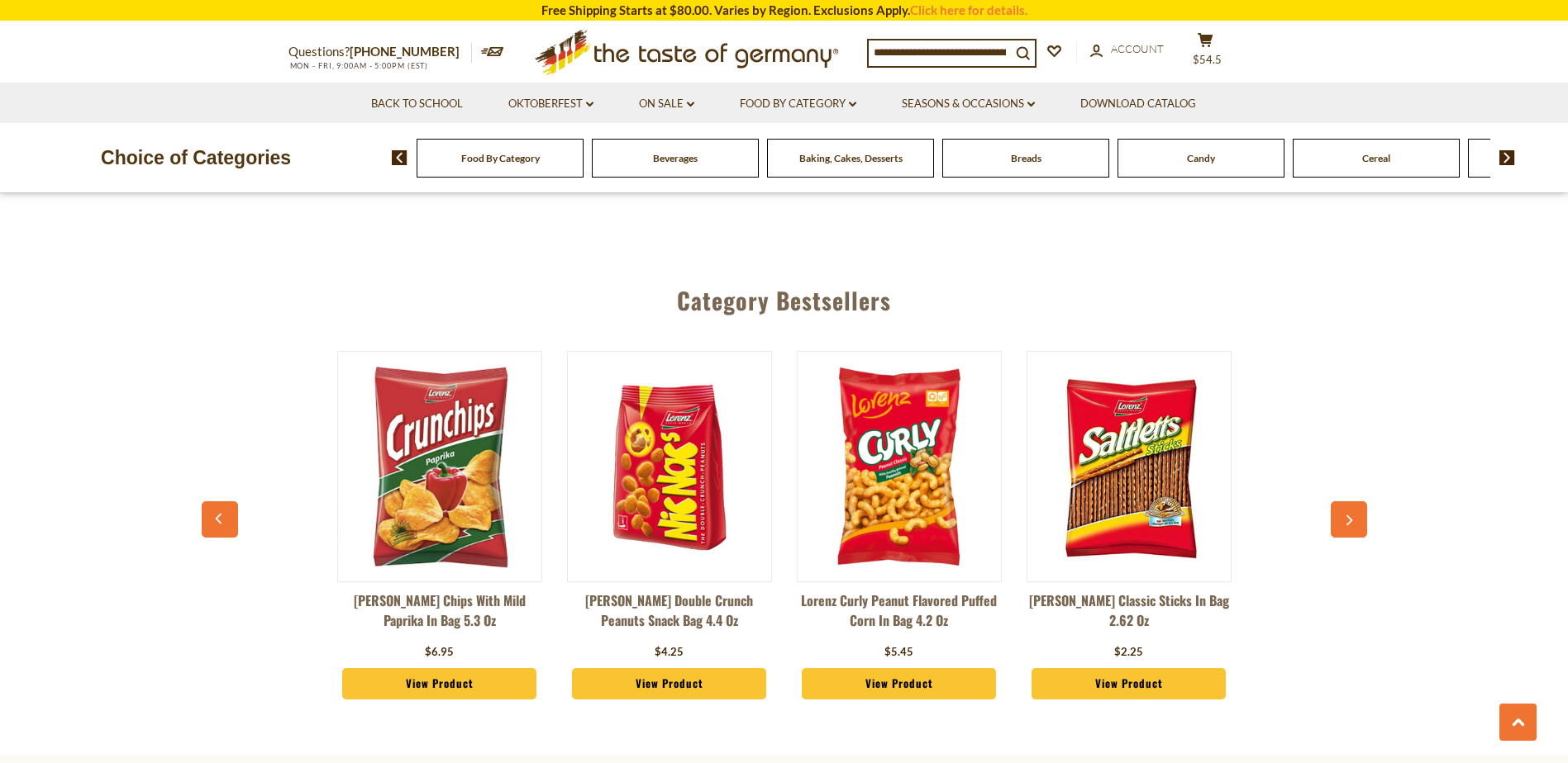
click at [1353, 501] on button "button" at bounding box center [1349, 520] width 37 height 37
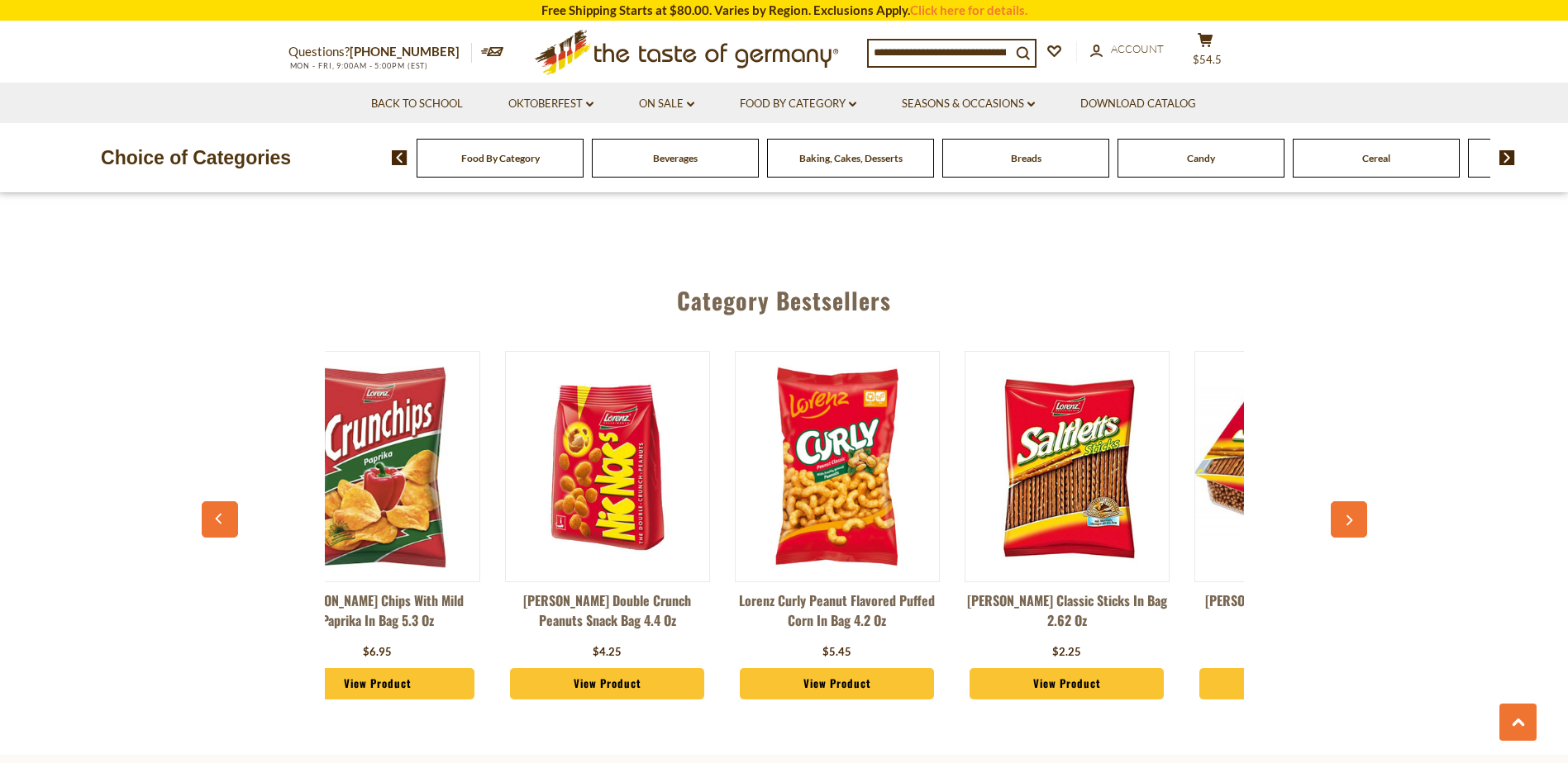
scroll to position [0, 229]
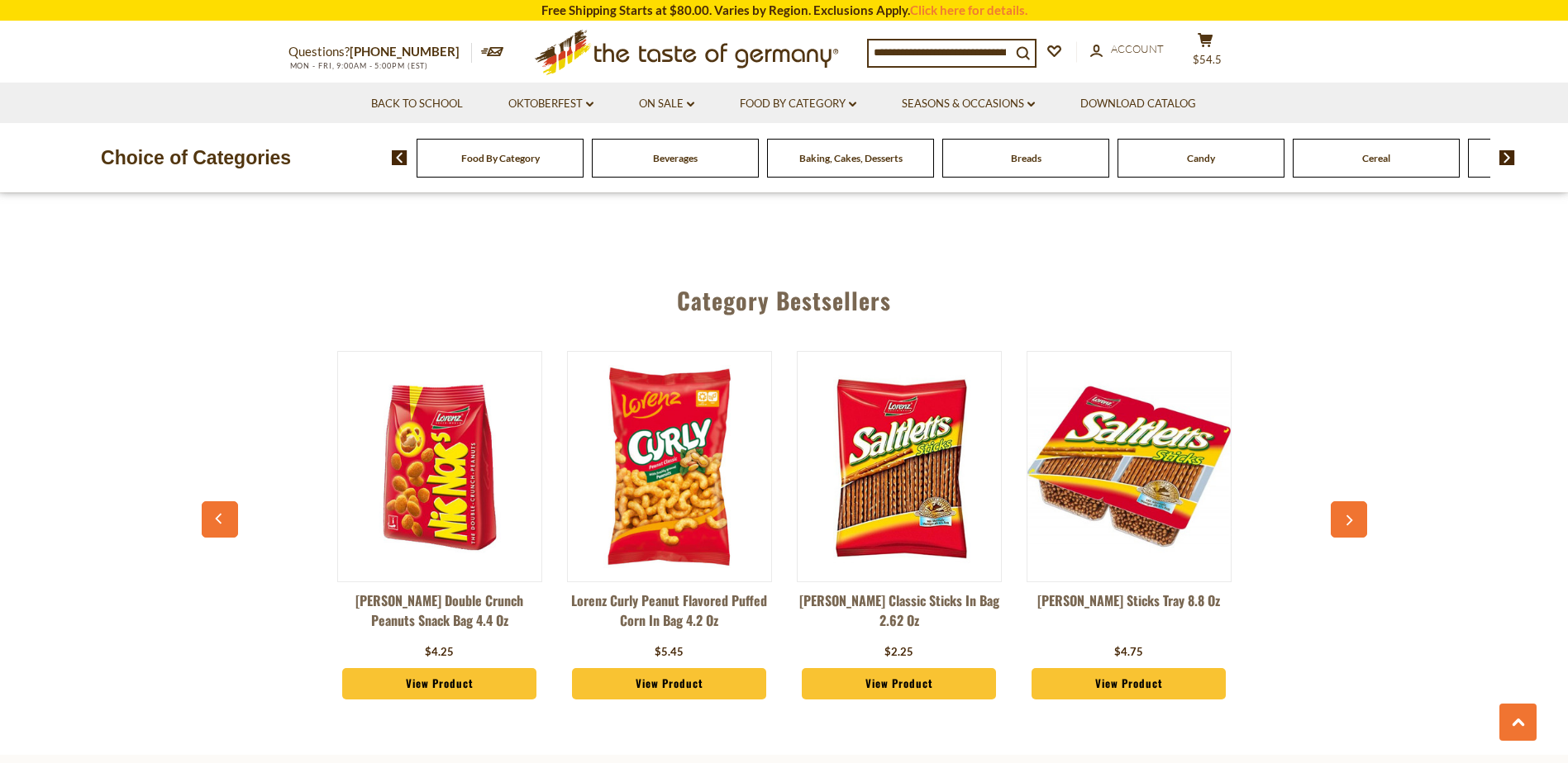
click at [1131, 668] on link "View Product" at bounding box center [1129, 684] width 195 height 32
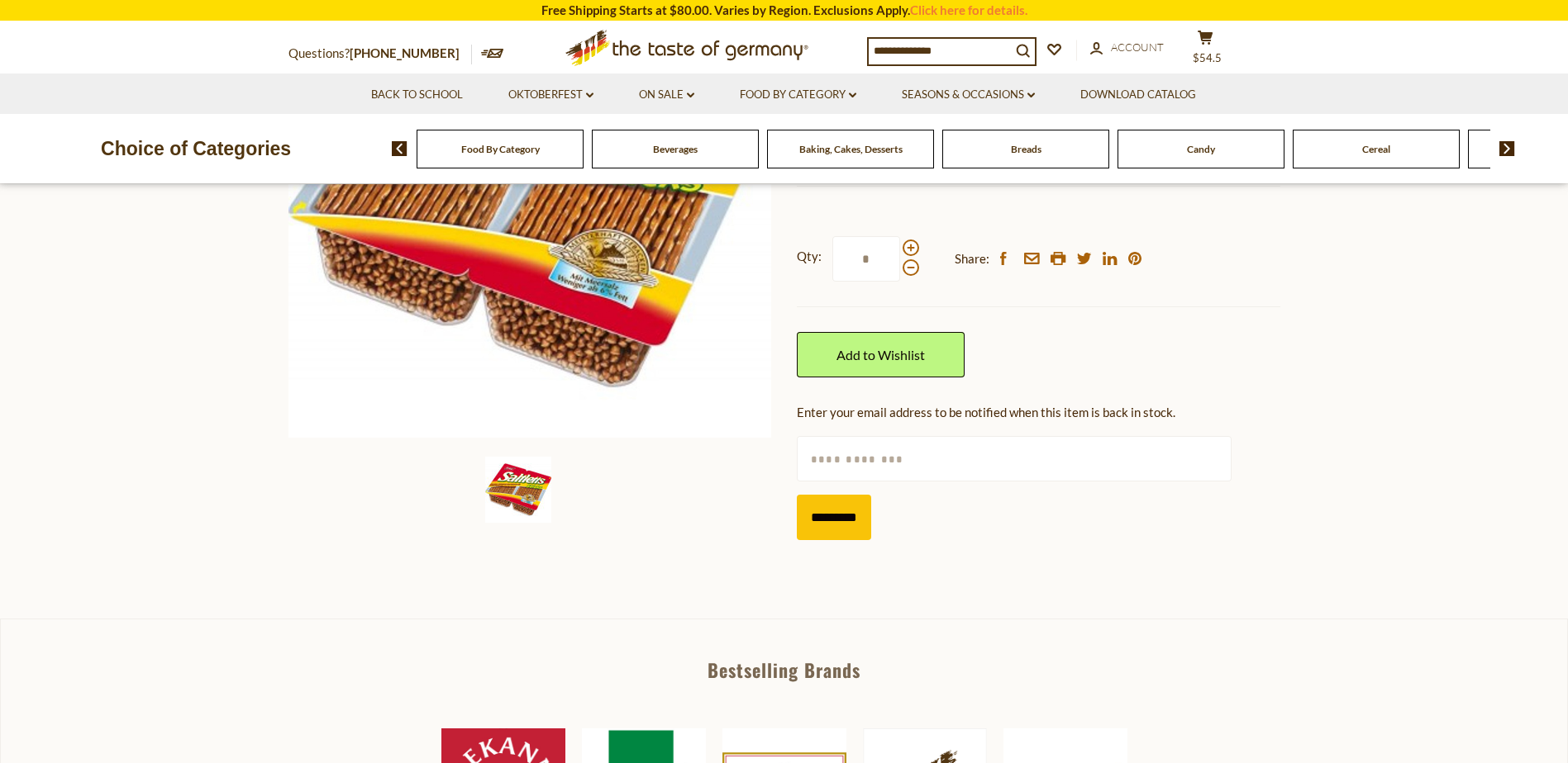
scroll to position [248, 0]
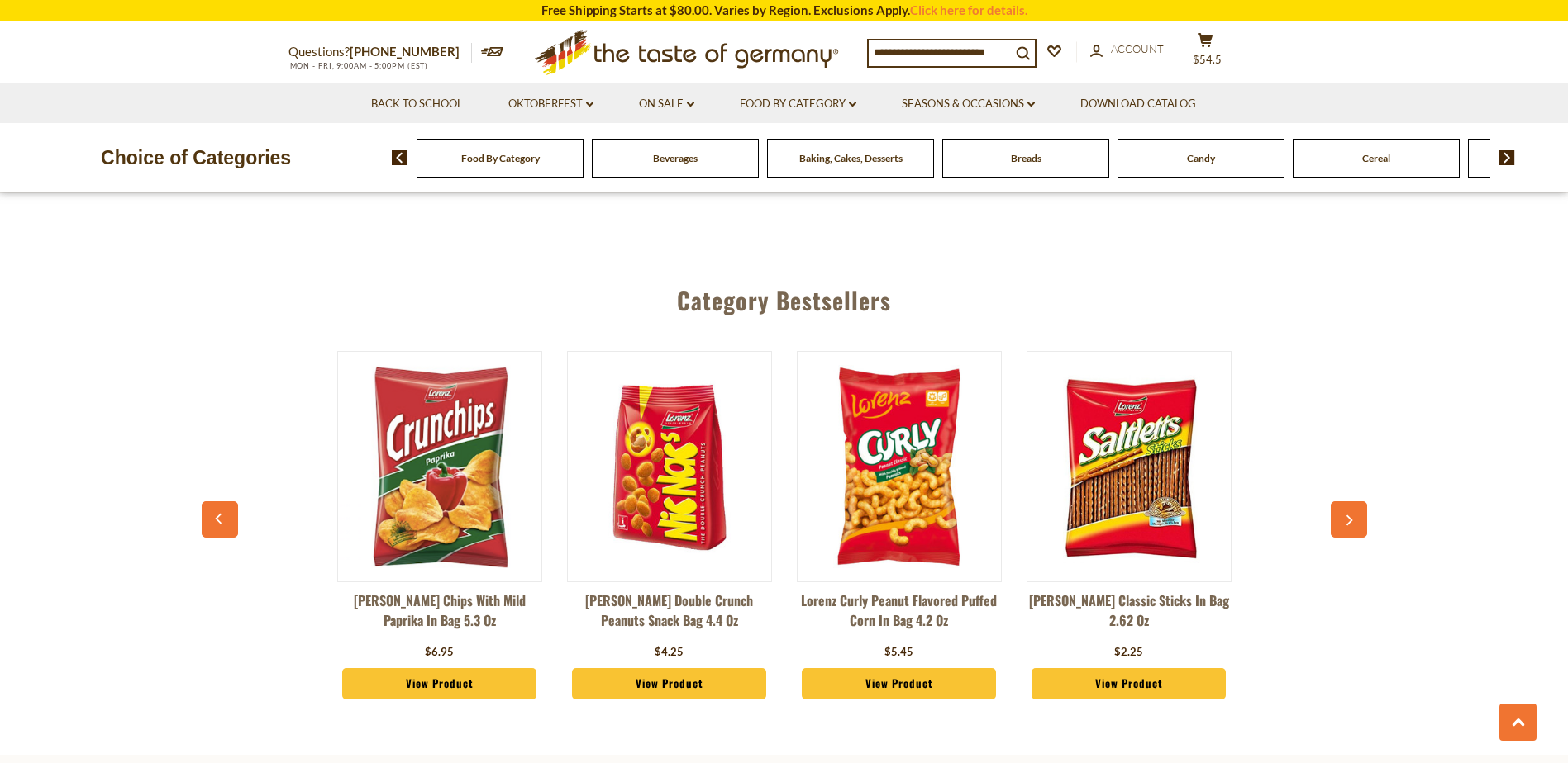
click at [1349, 515] on icon "button" at bounding box center [1348, 521] width 11 height 11
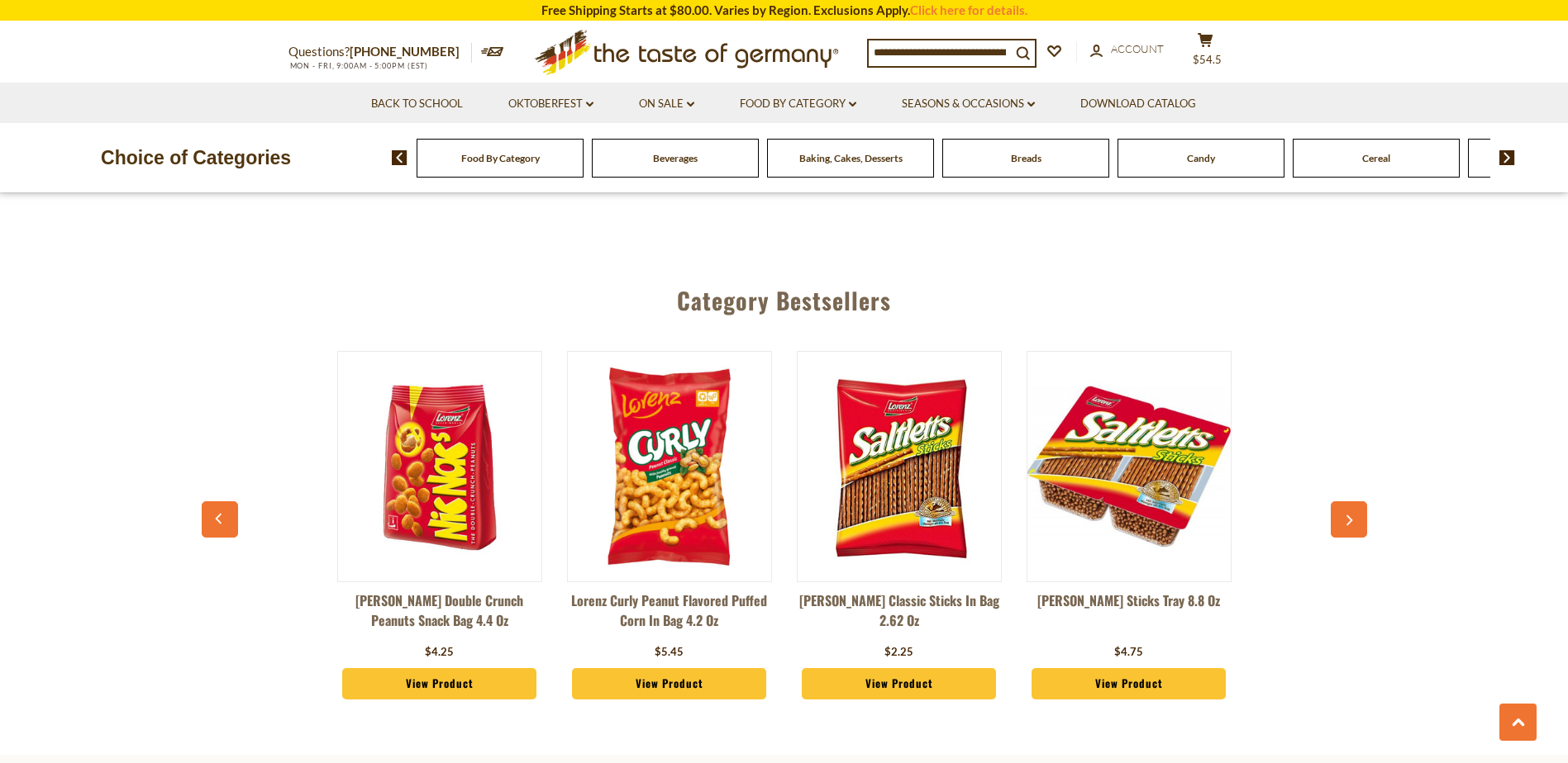
click at [1349, 515] on icon "button" at bounding box center [1348, 521] width 11 height 11
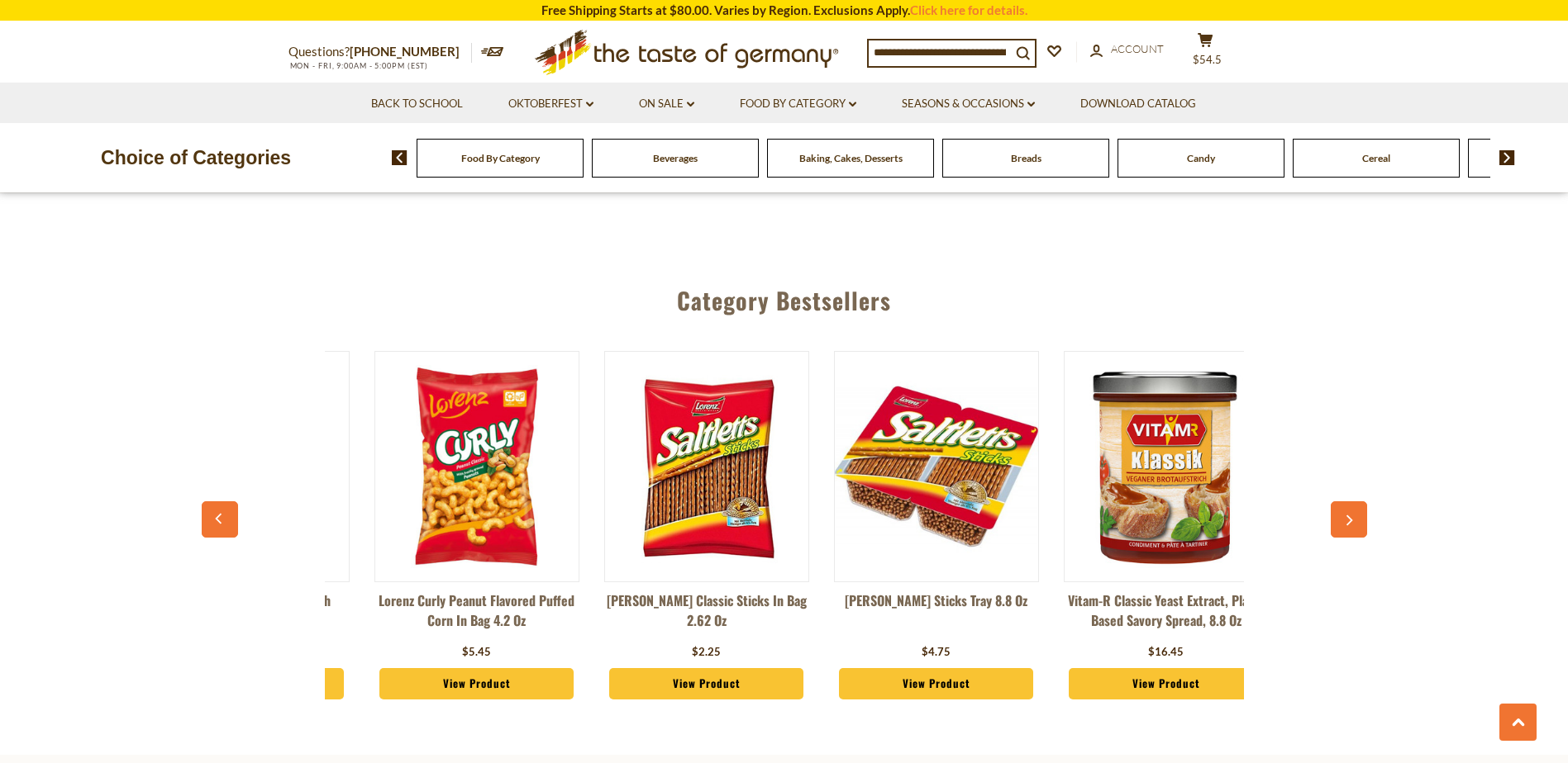
scroll to position [0, 460]
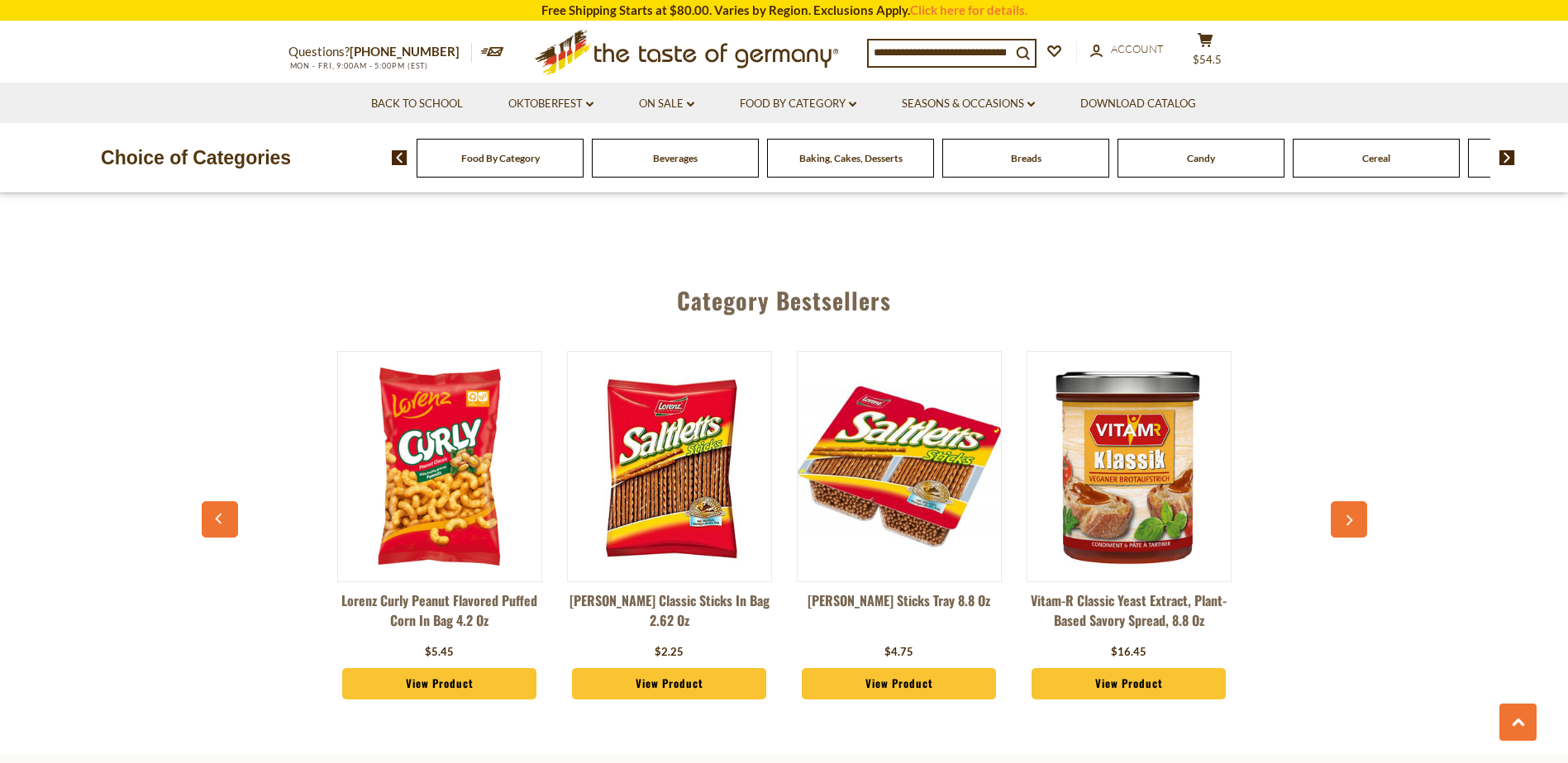
click at [1352, 515] on icon "button" at bounding box center [1348, 521] width 11 height 11
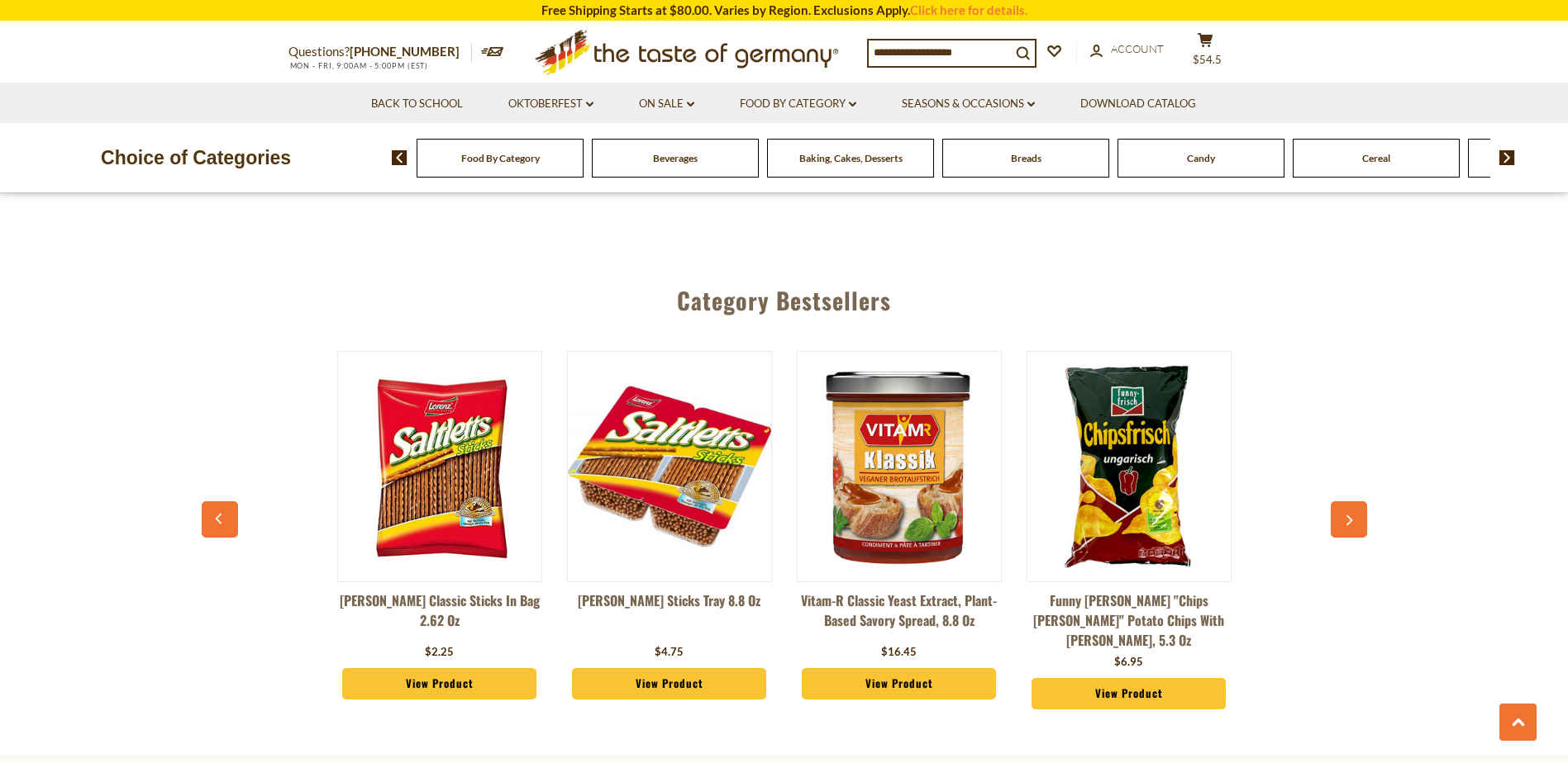
click at [1352, 515] on icon "button" at bounding box center [1348, 521] width 11 height 11
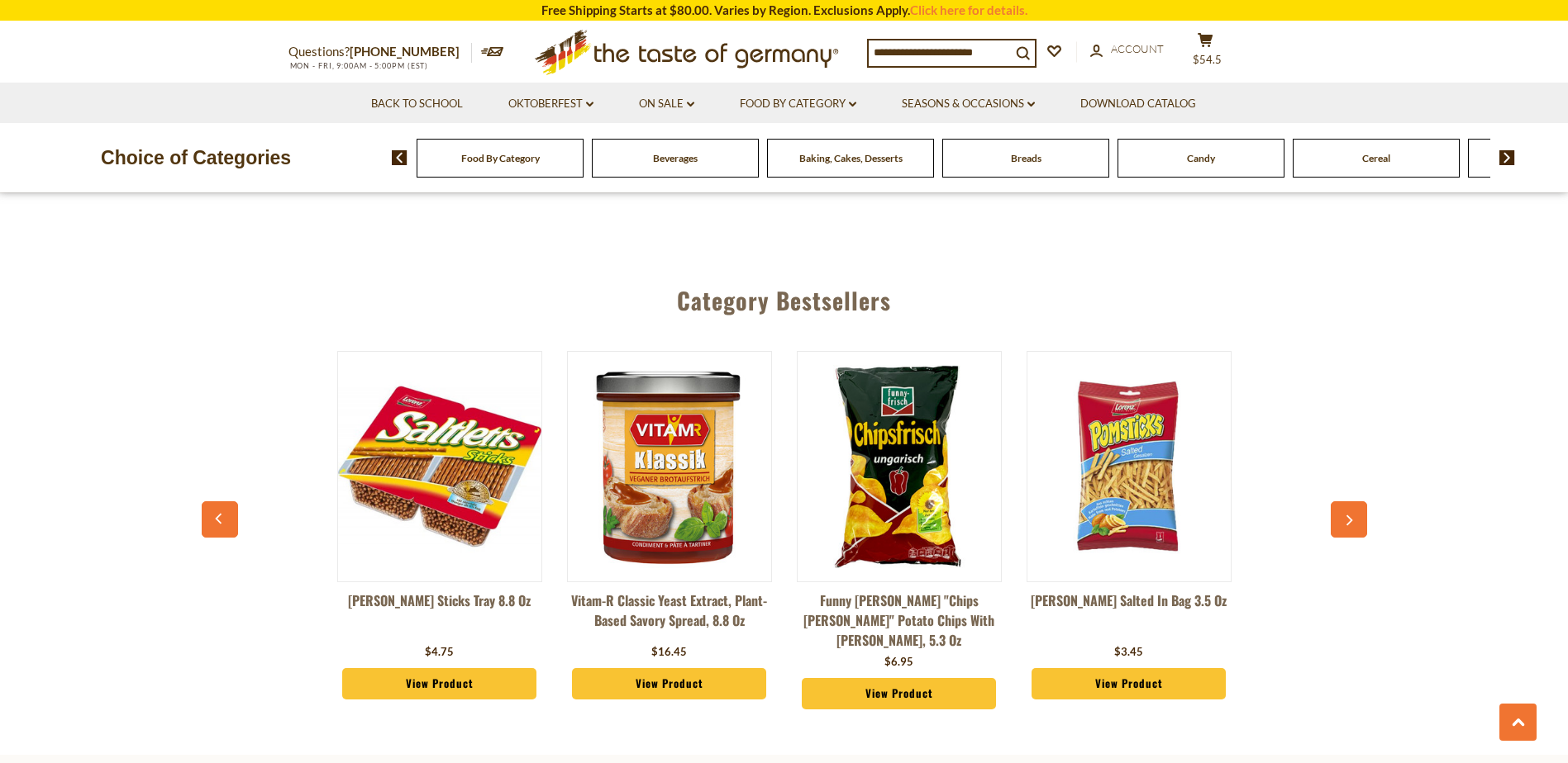
click at [1352, 515] on icon "button" at bounding box center [1348, 521] width 11 height 11
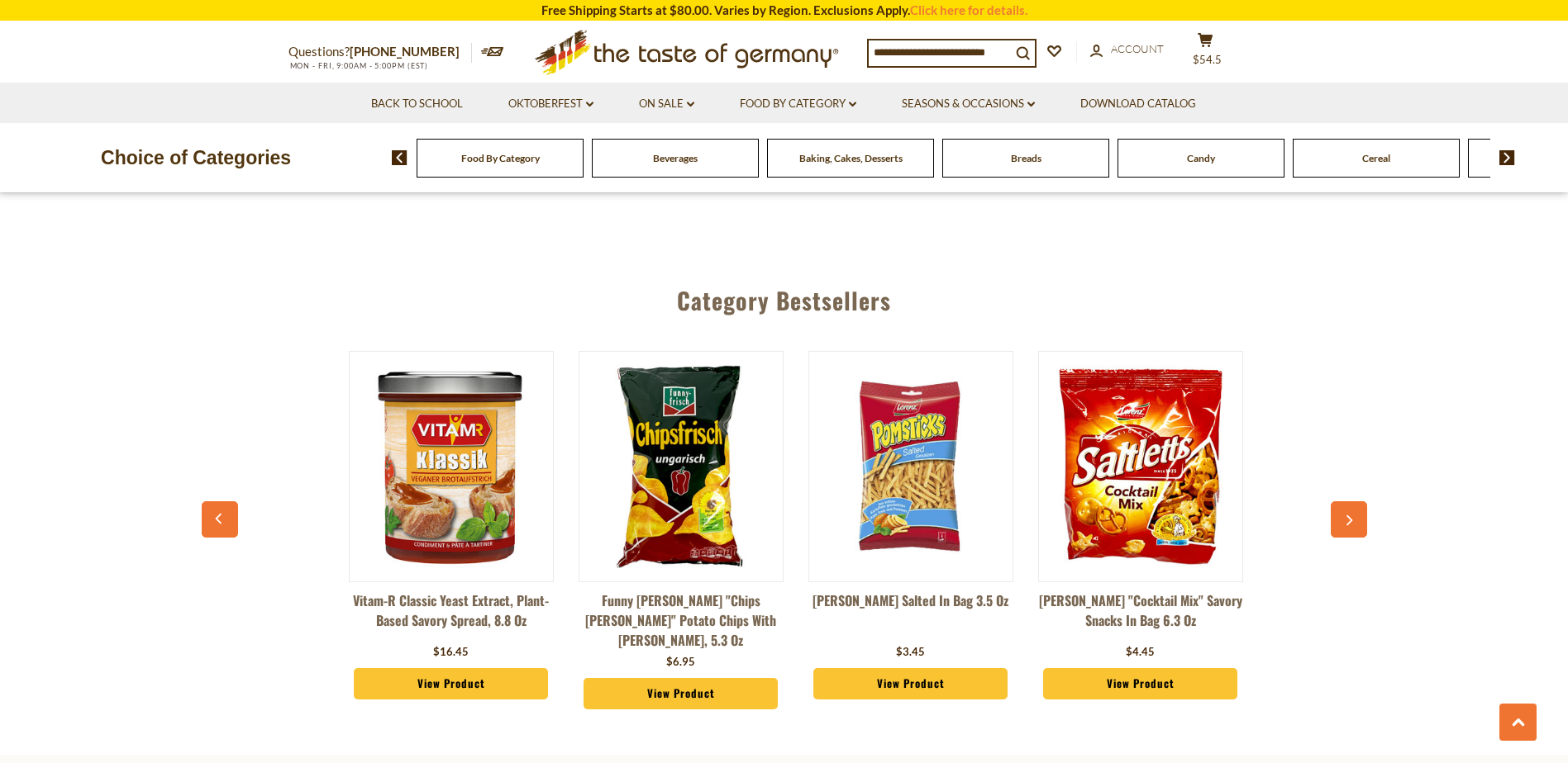
scroll to position [0, 1149]
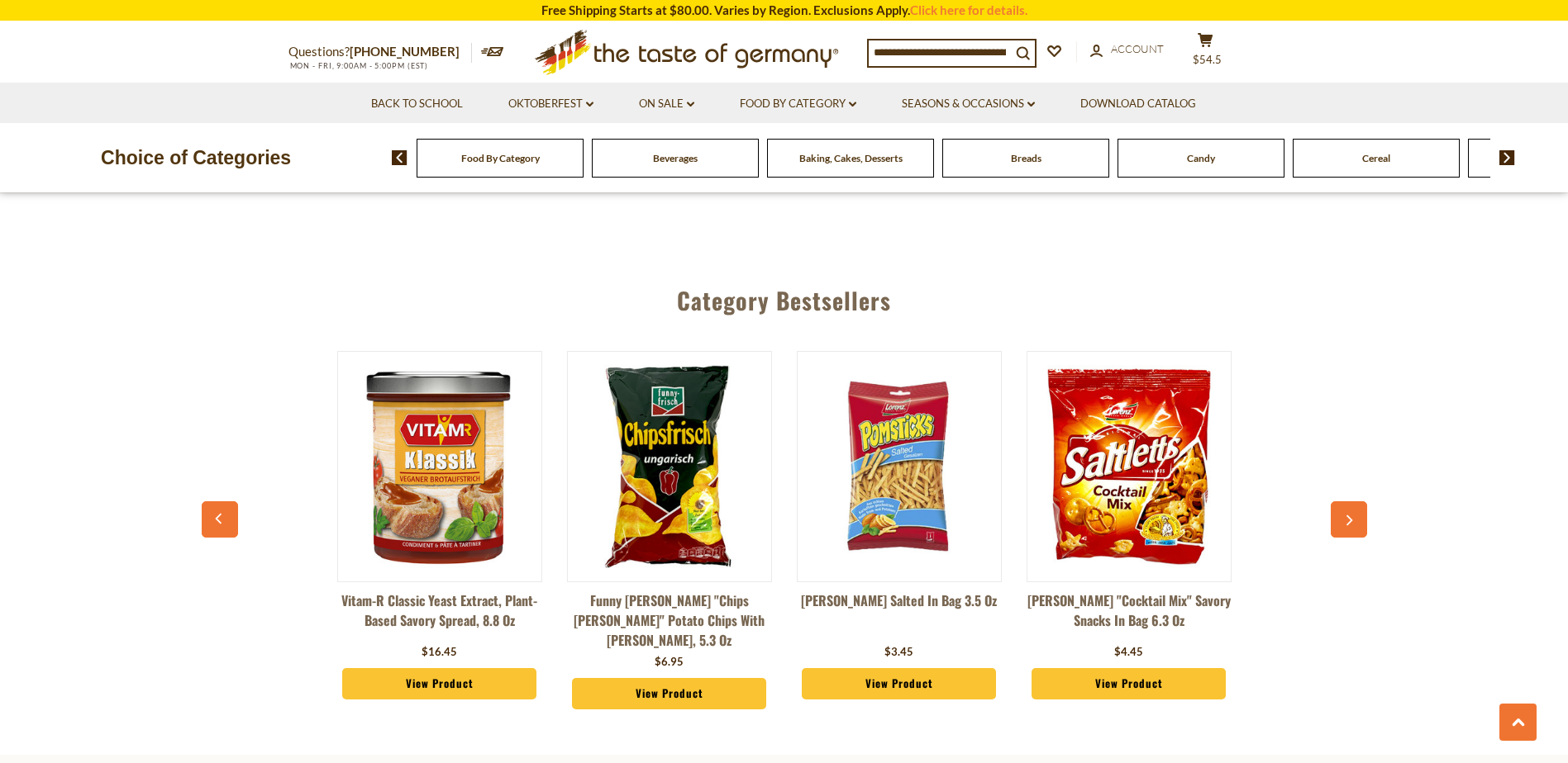
click at [1352, 515] on icon "button" at bounding box center [1348, 521] width 11 height 11
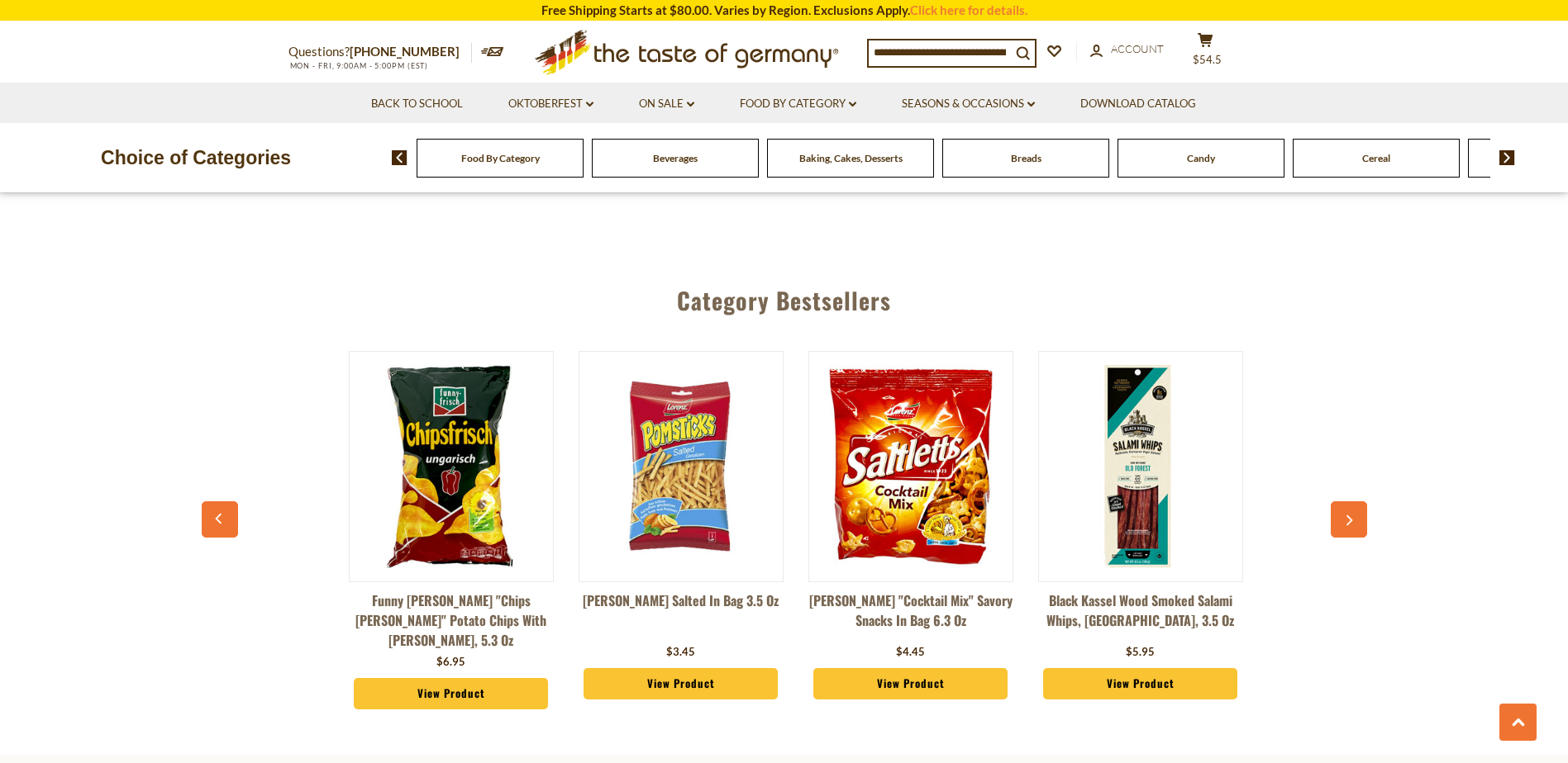
scroll to position [0, 1379]
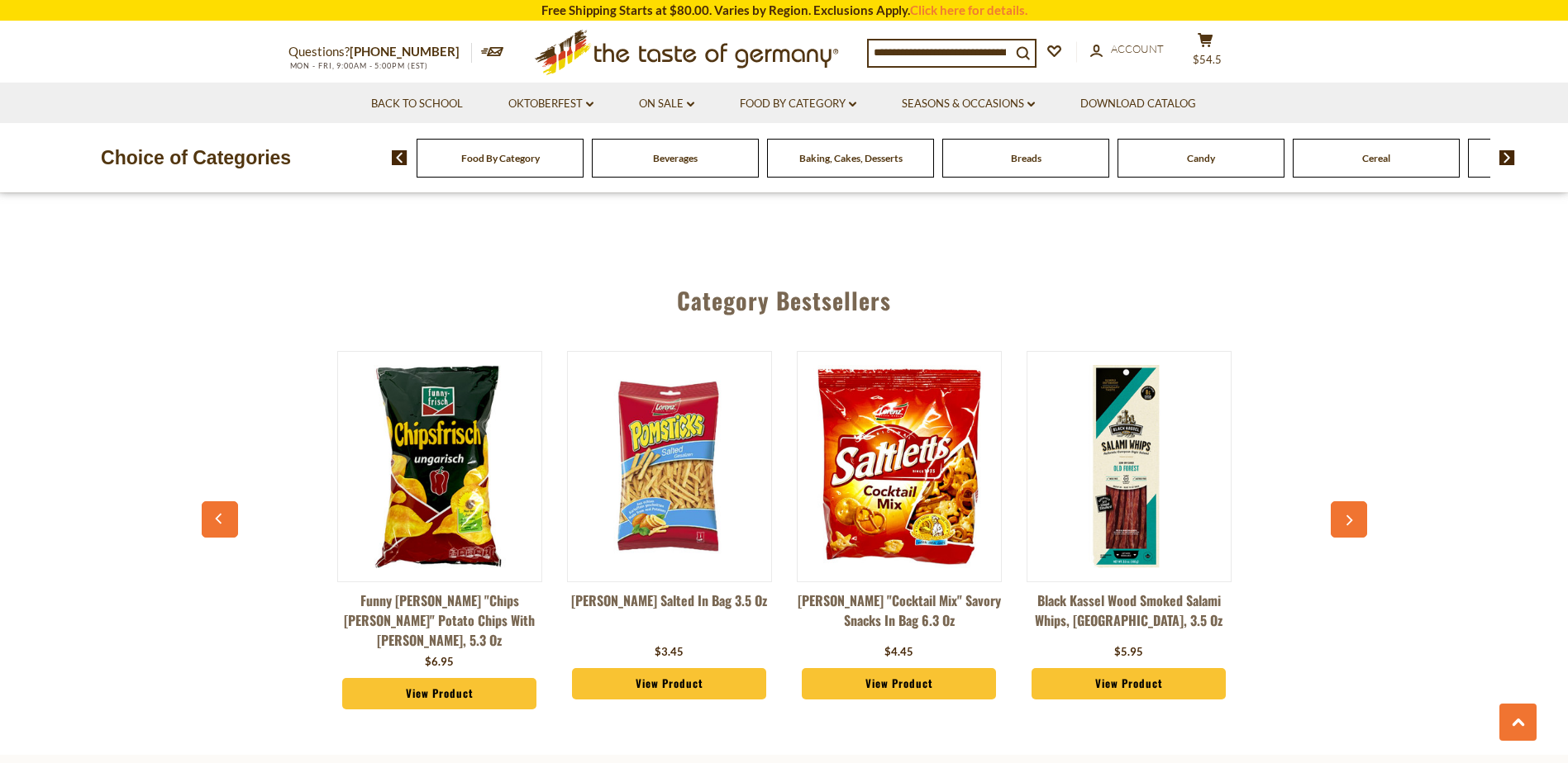
click at [1352, 515] on icon "button" at bounding box center [1348, 521] width 11 height 11
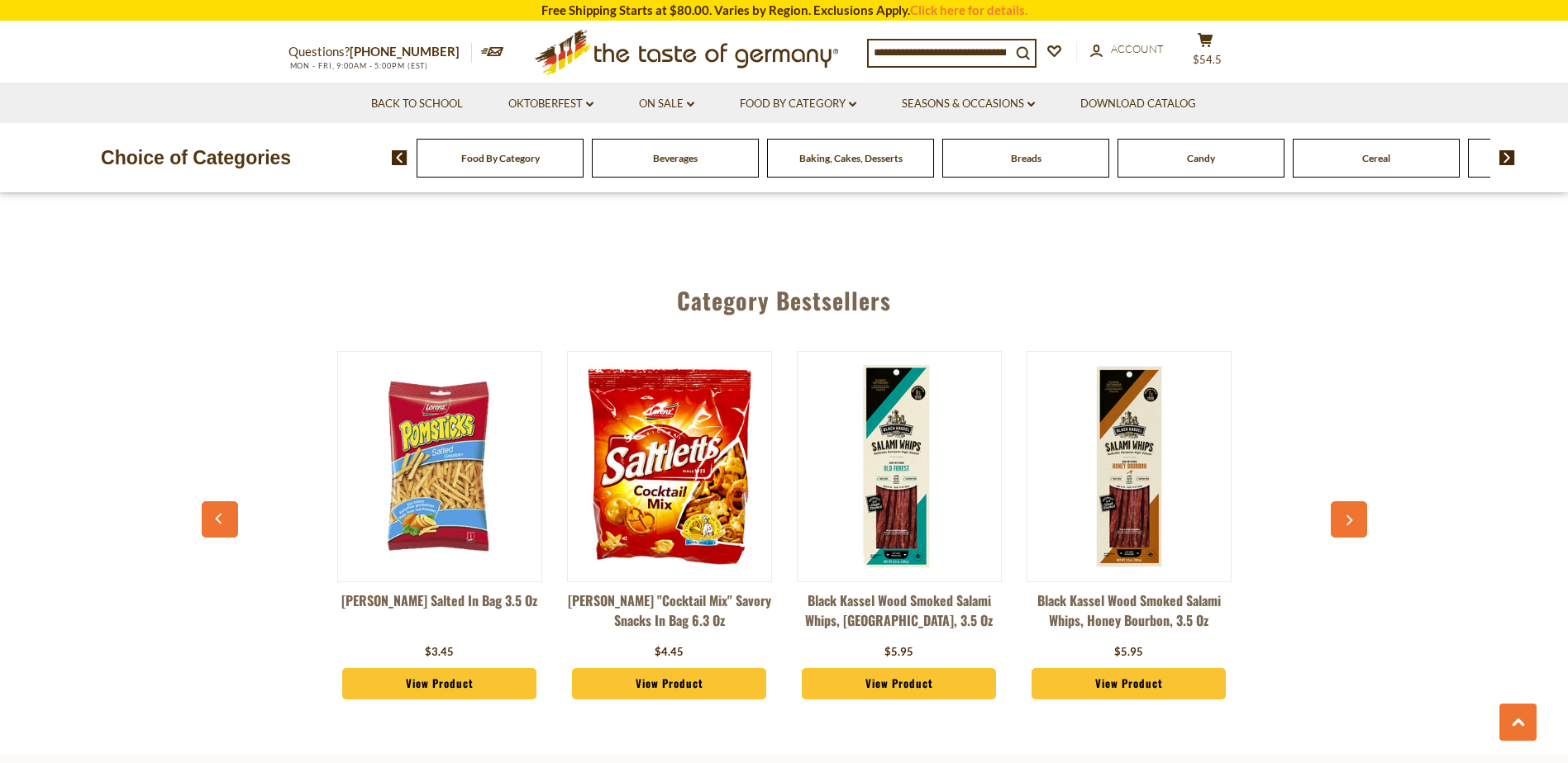
click at [1352, 515] on icon "button" at bounding box center [1348, 521] width 11 height 11
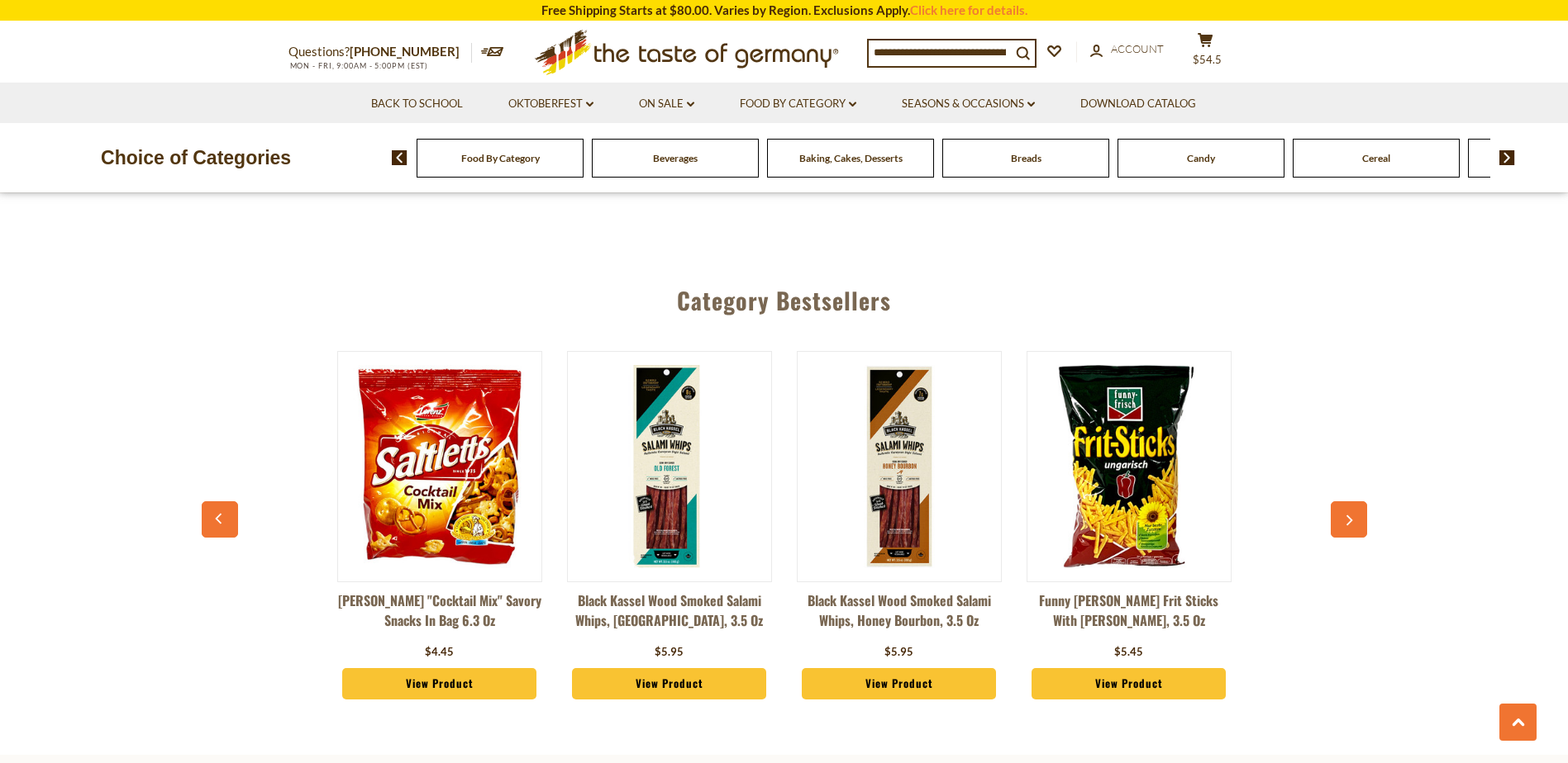
click at [1352, 515] on icon "button" at bounding box center [1348, 521] width 11 height 11
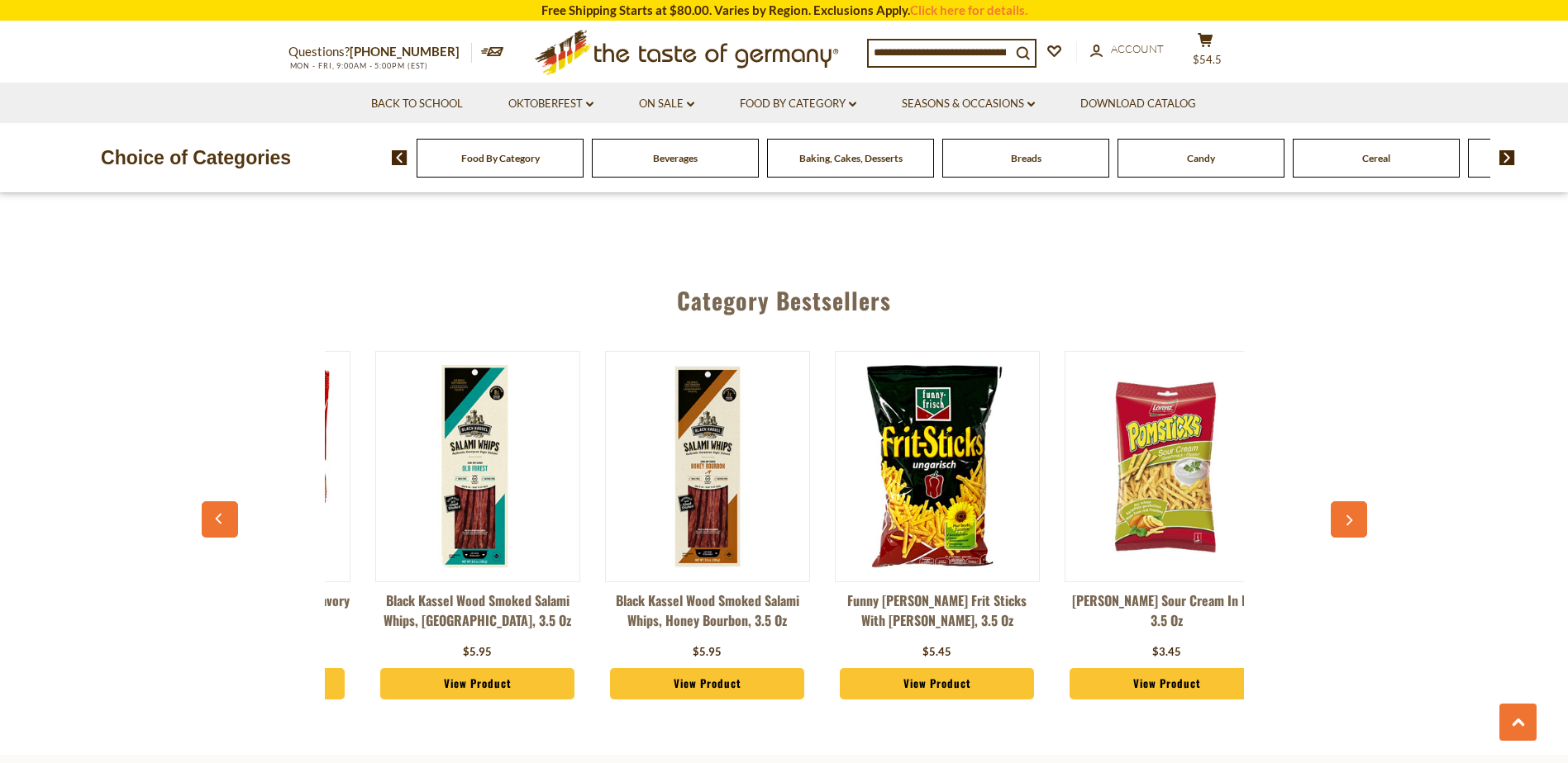
scroll to position [0, 2068]
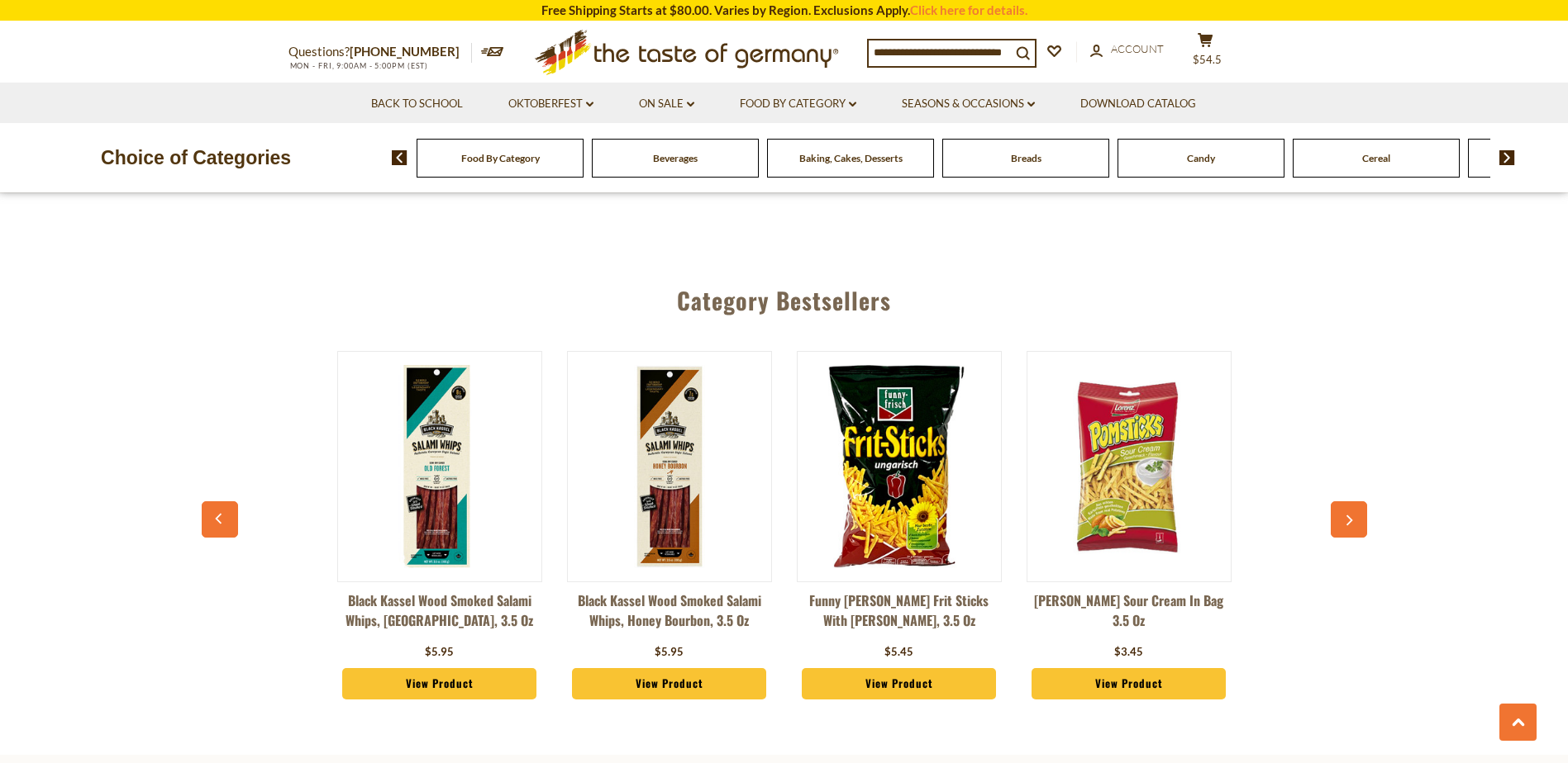
click at [1352, 515] on icon "button" at bounding box center [1348, 521] width 11 height 11
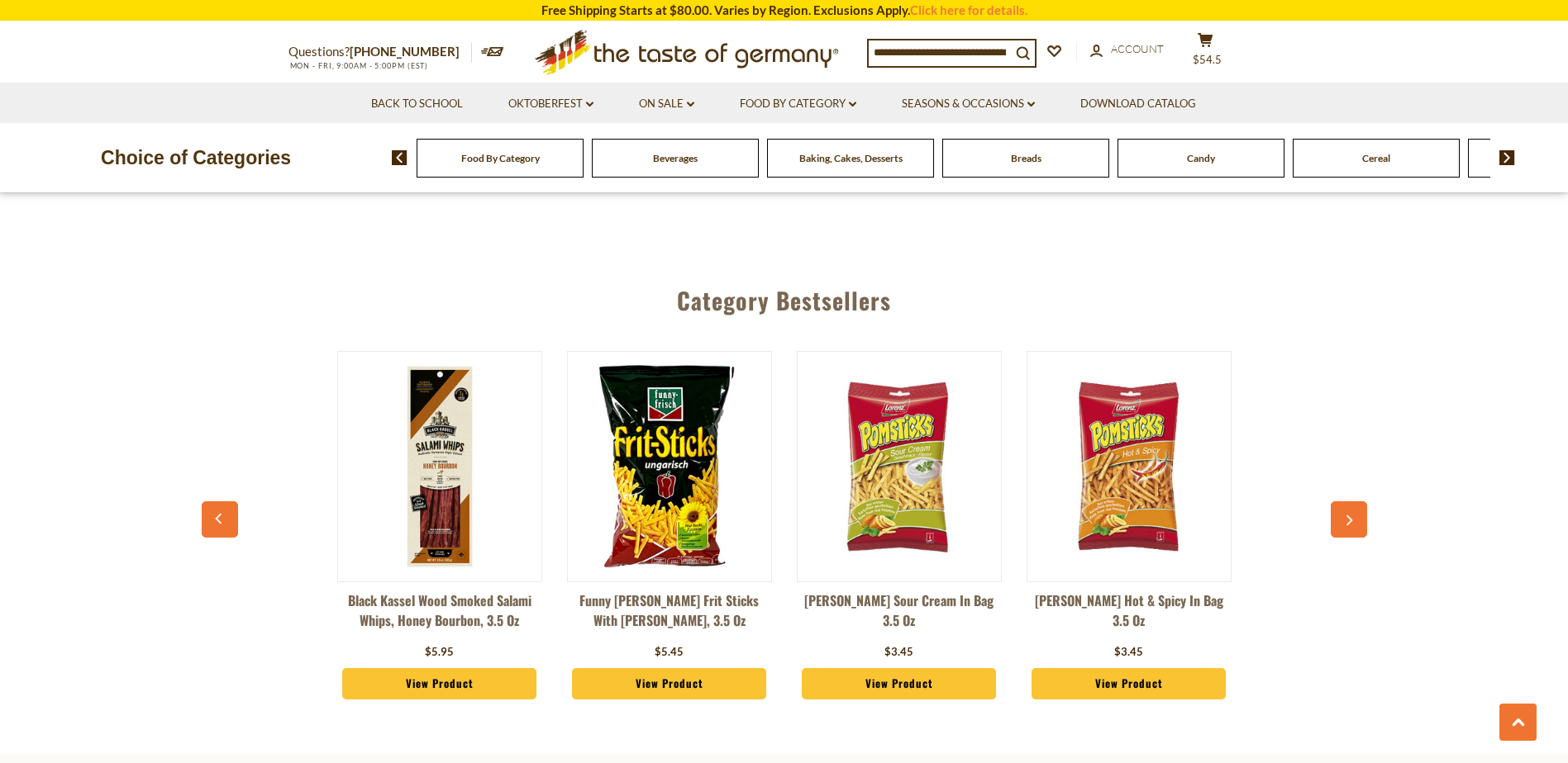
click at [1352, 515] on icon "button" at bounding box center [1348, 521] width 11 height 11
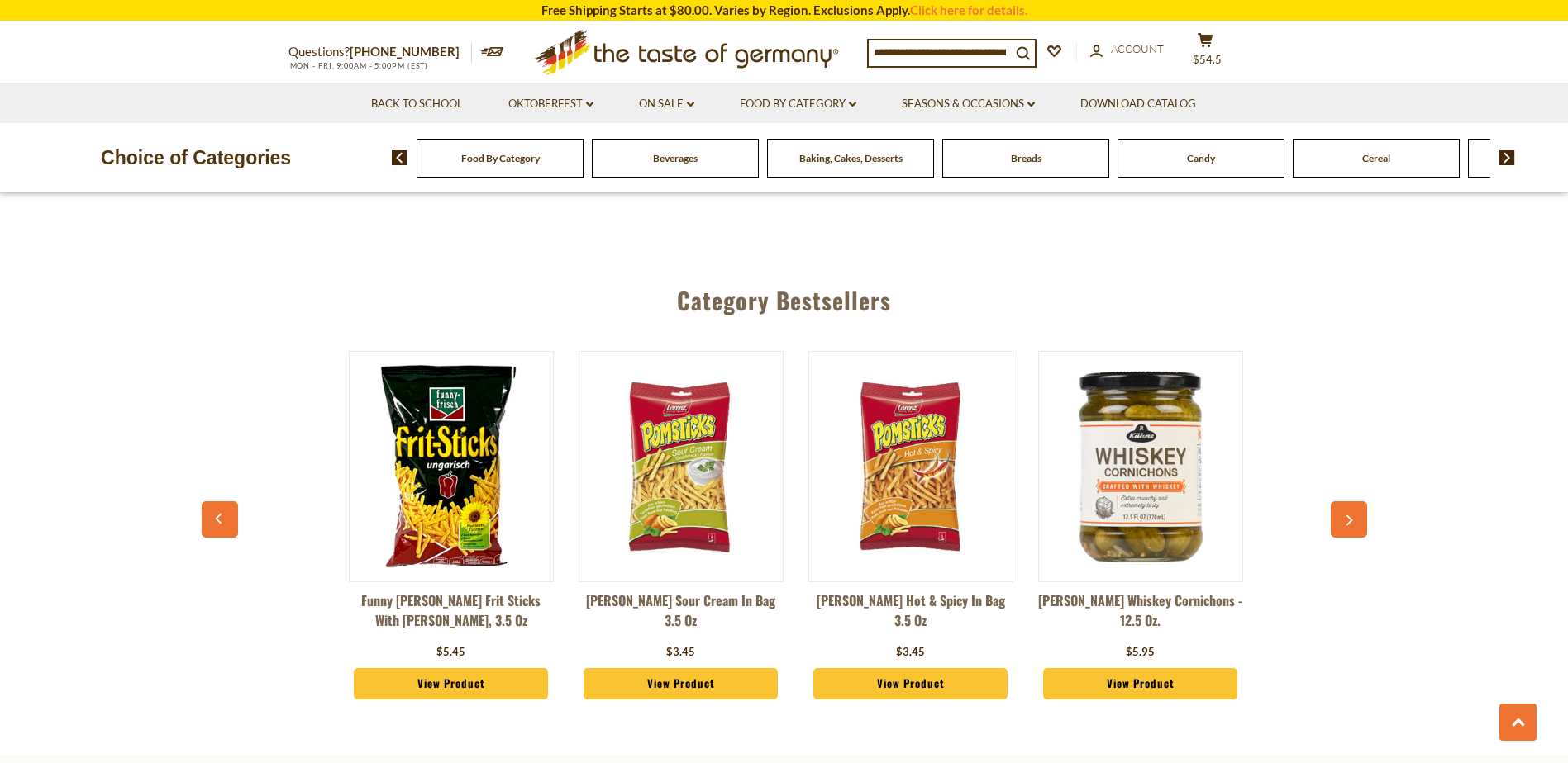
scroll to position [0, 2528]
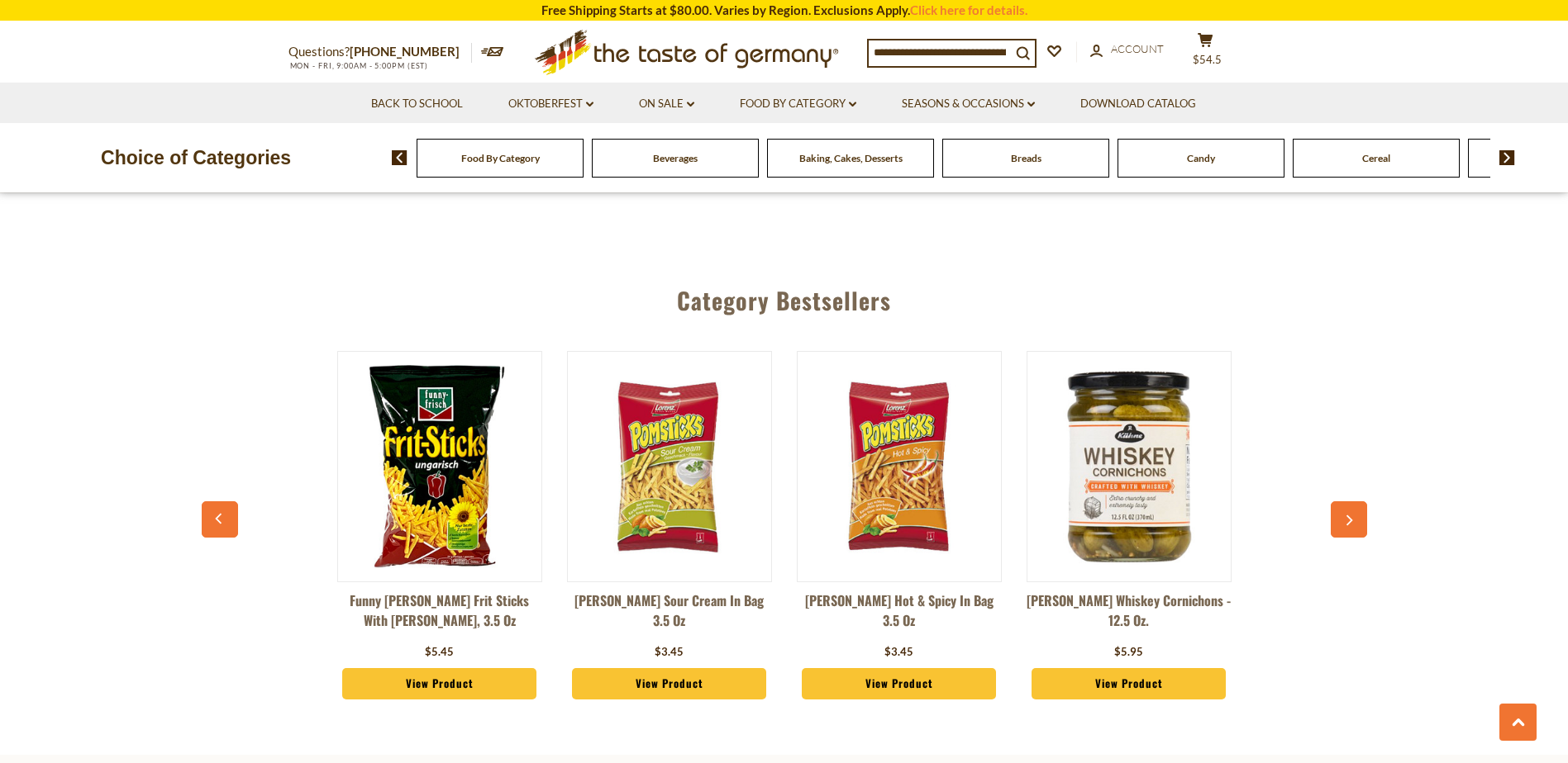
click at [1352, 515] on icon "button" at bounding box center [1348, 521] width 11 height 11
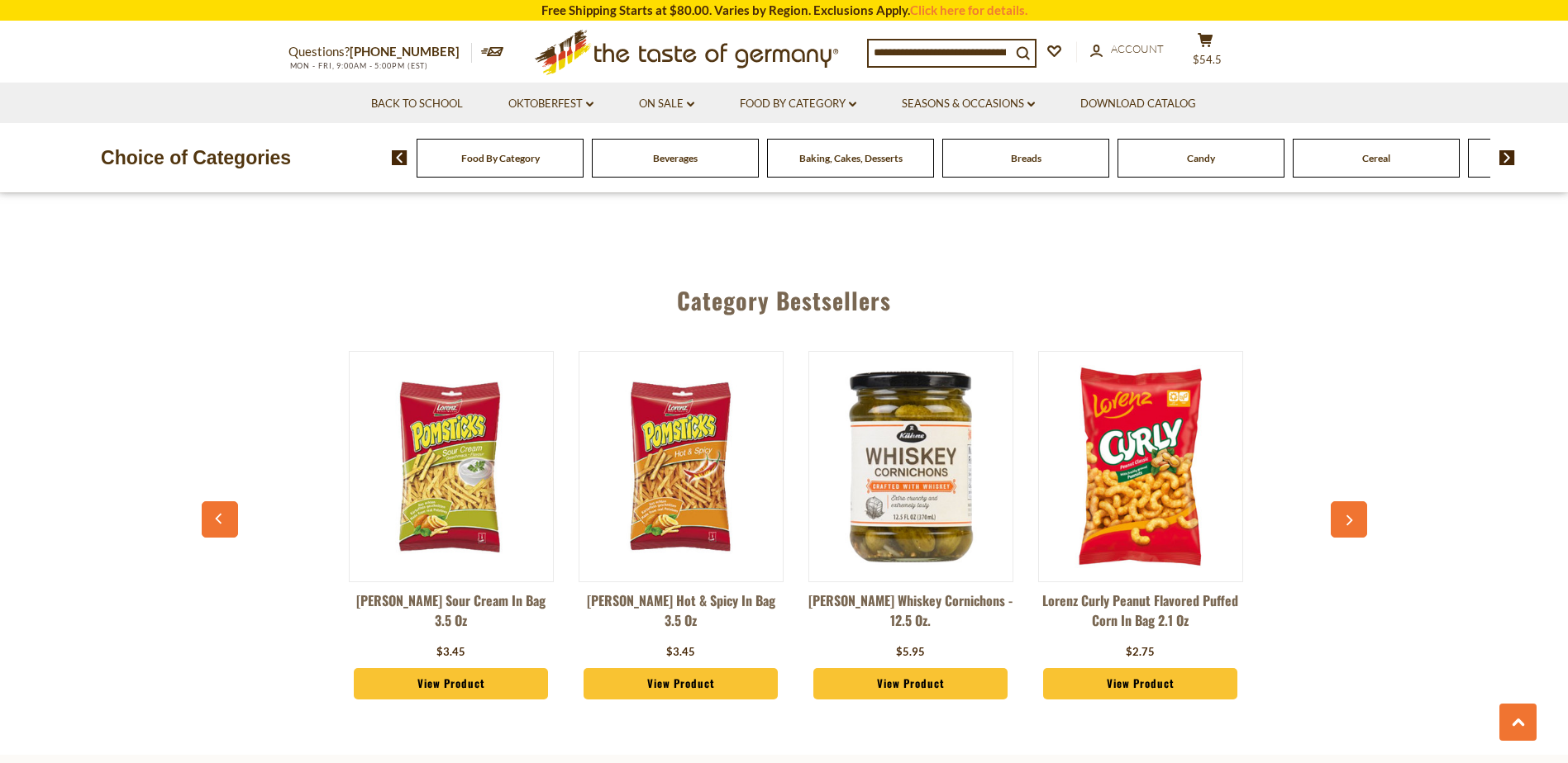
scroll to position [0, 2758]
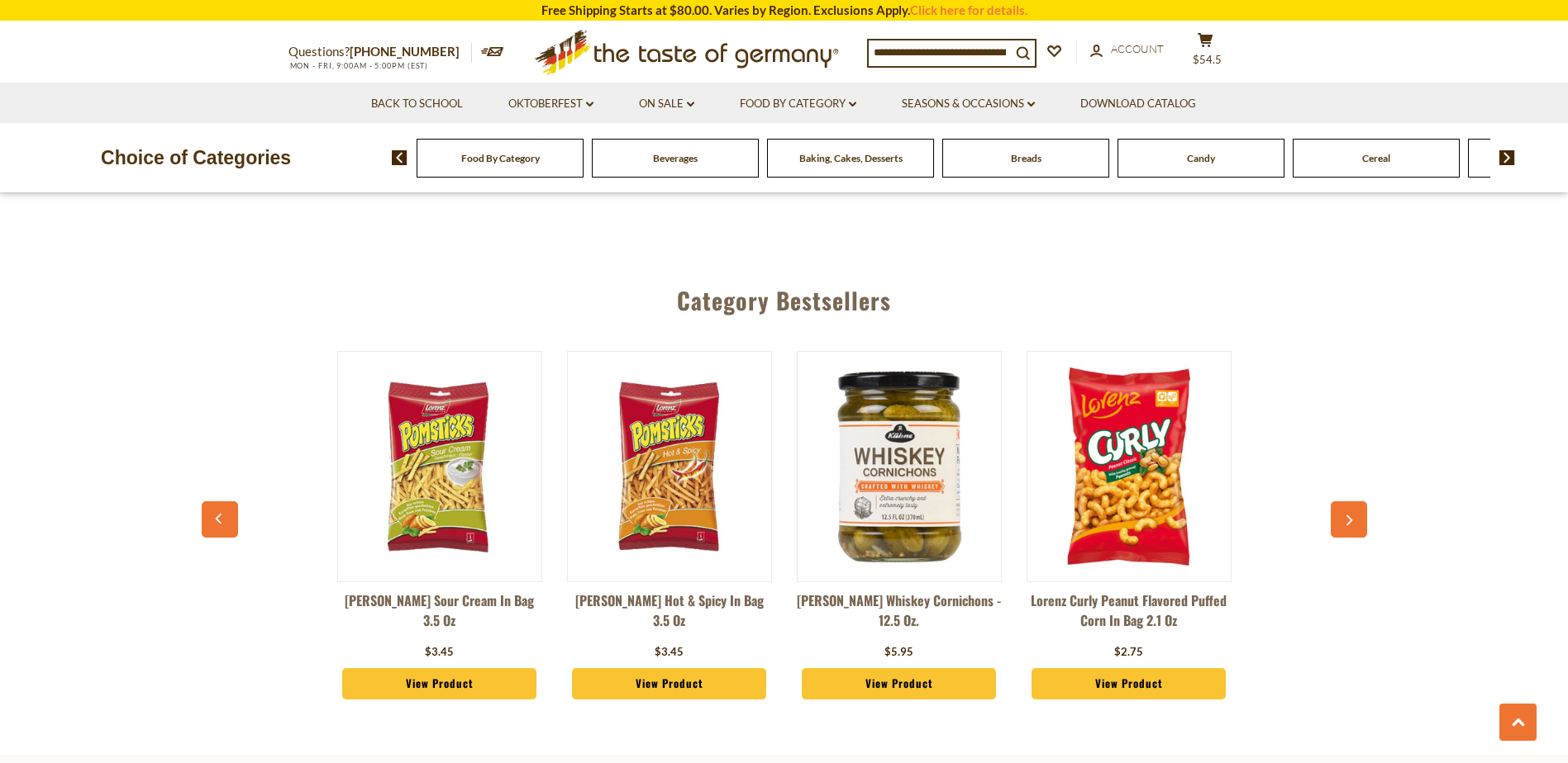
click at [1352, 515] on icon "button" at bounding box center [1348, 521] width 11 height 11
click at [1353, 501] on button "button" at bounding box center [1349, 520] width 37 height 37
click at [1348, 515] on icon "button" at bounding box center [1348, 521] width 11 height 11
click at [1347, 515] on icon "button" at bounding box center [1348, 521] width 11 height 11
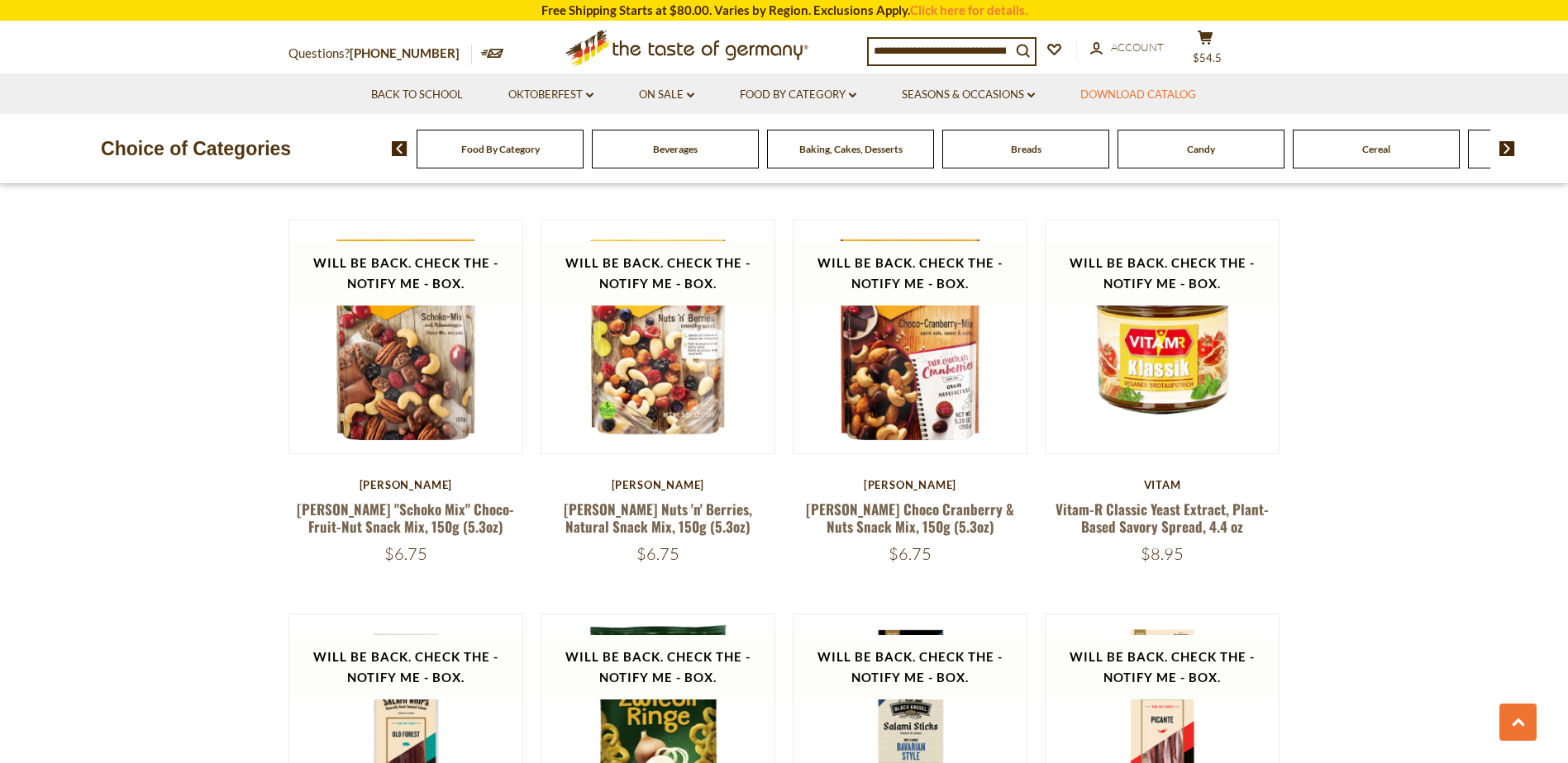
scroll to position [3387, 0]
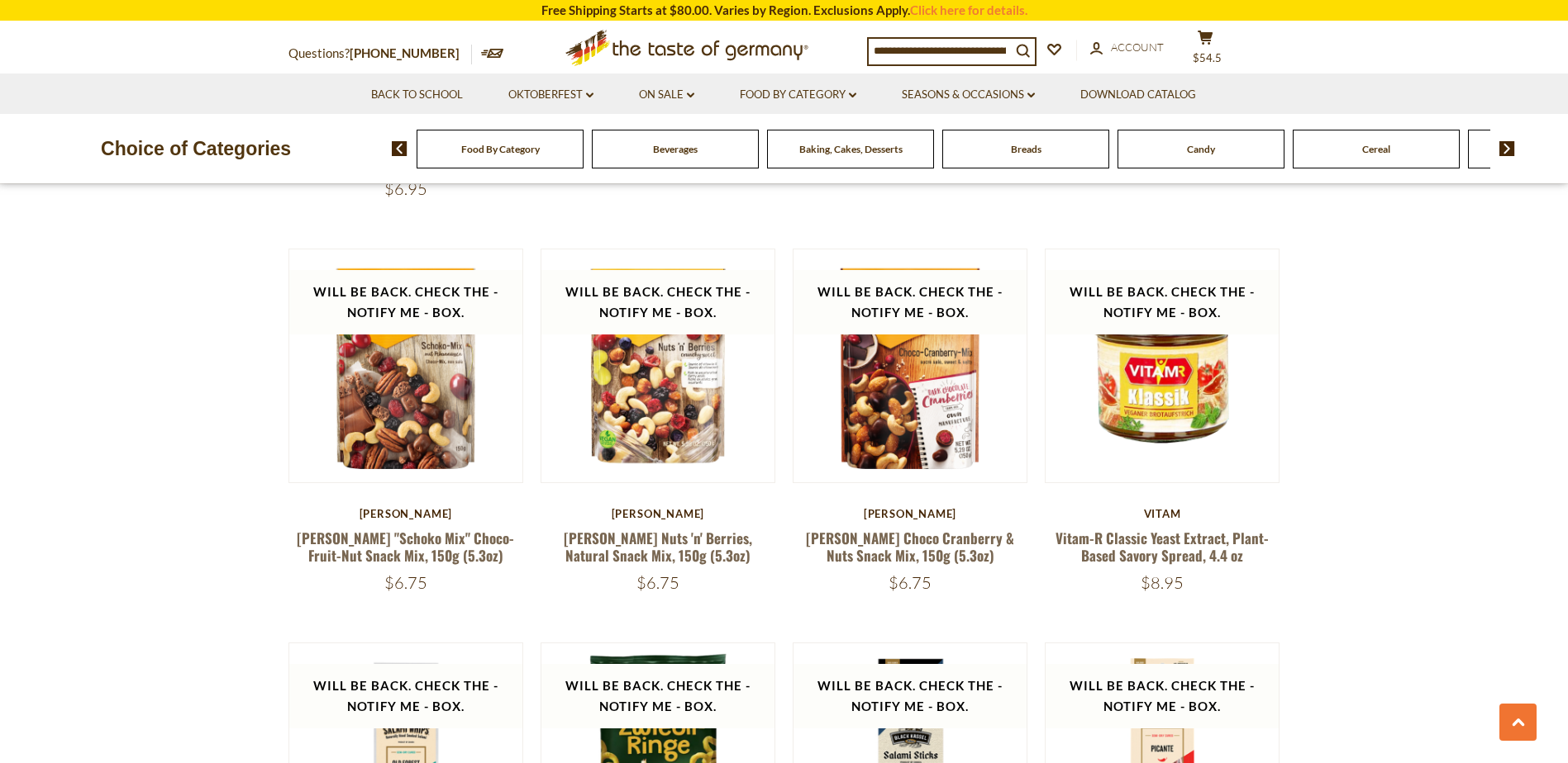
click at [1505, 145] on img at bounding box center [1508, 148] width 16 height 15
click at [1506, 145] on img at bounding box center [1508, 148] width 16 height 15
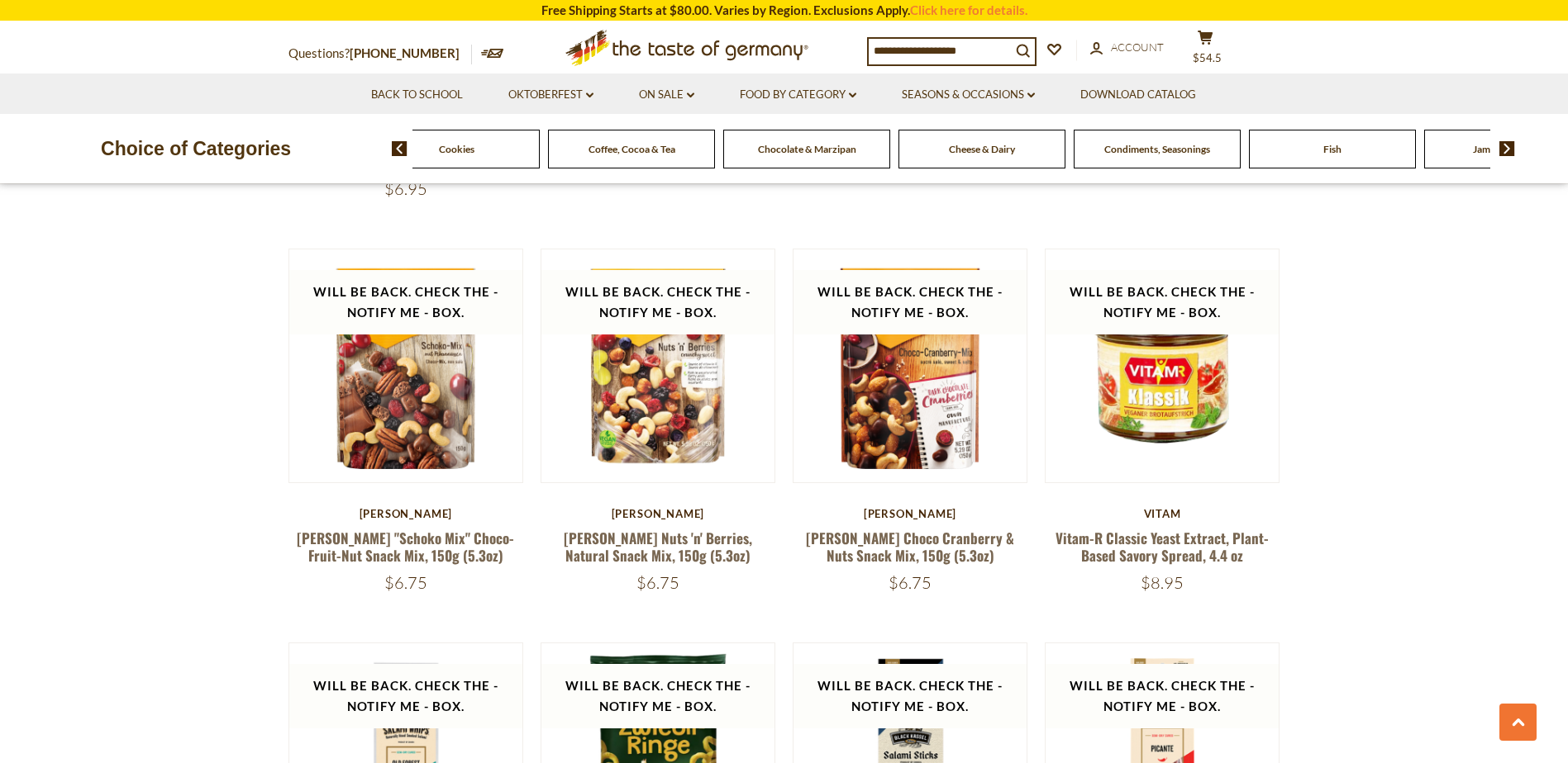
click at [1506, 145] on img at bounding box center [1508, 148] width 16 height 15
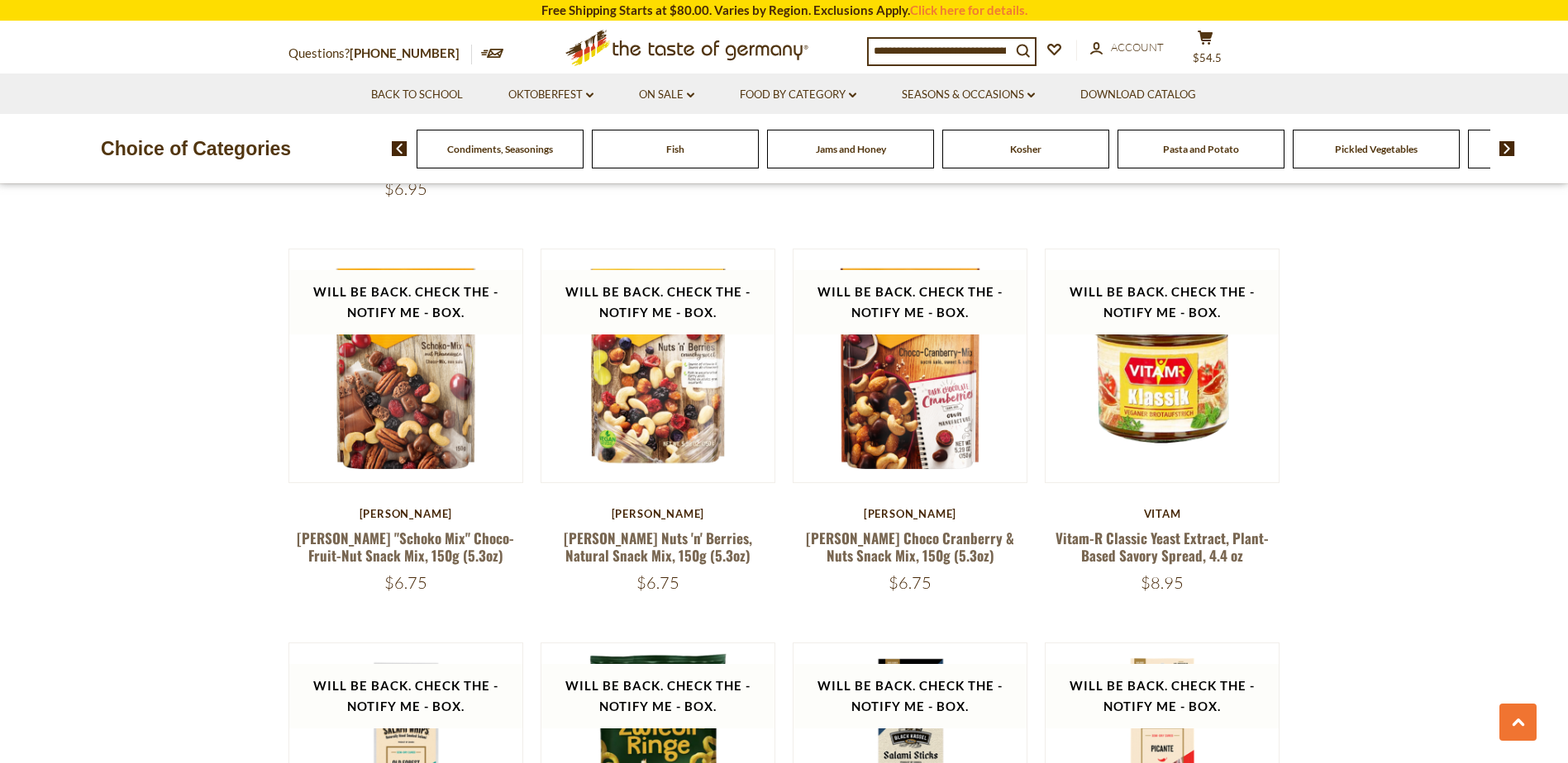
click at [1506, 145] on img at bounding box center [1508, 148] width 16 height 15
click at [1507, 145] on img at bounding box center [1508, 148] width 16 height 15
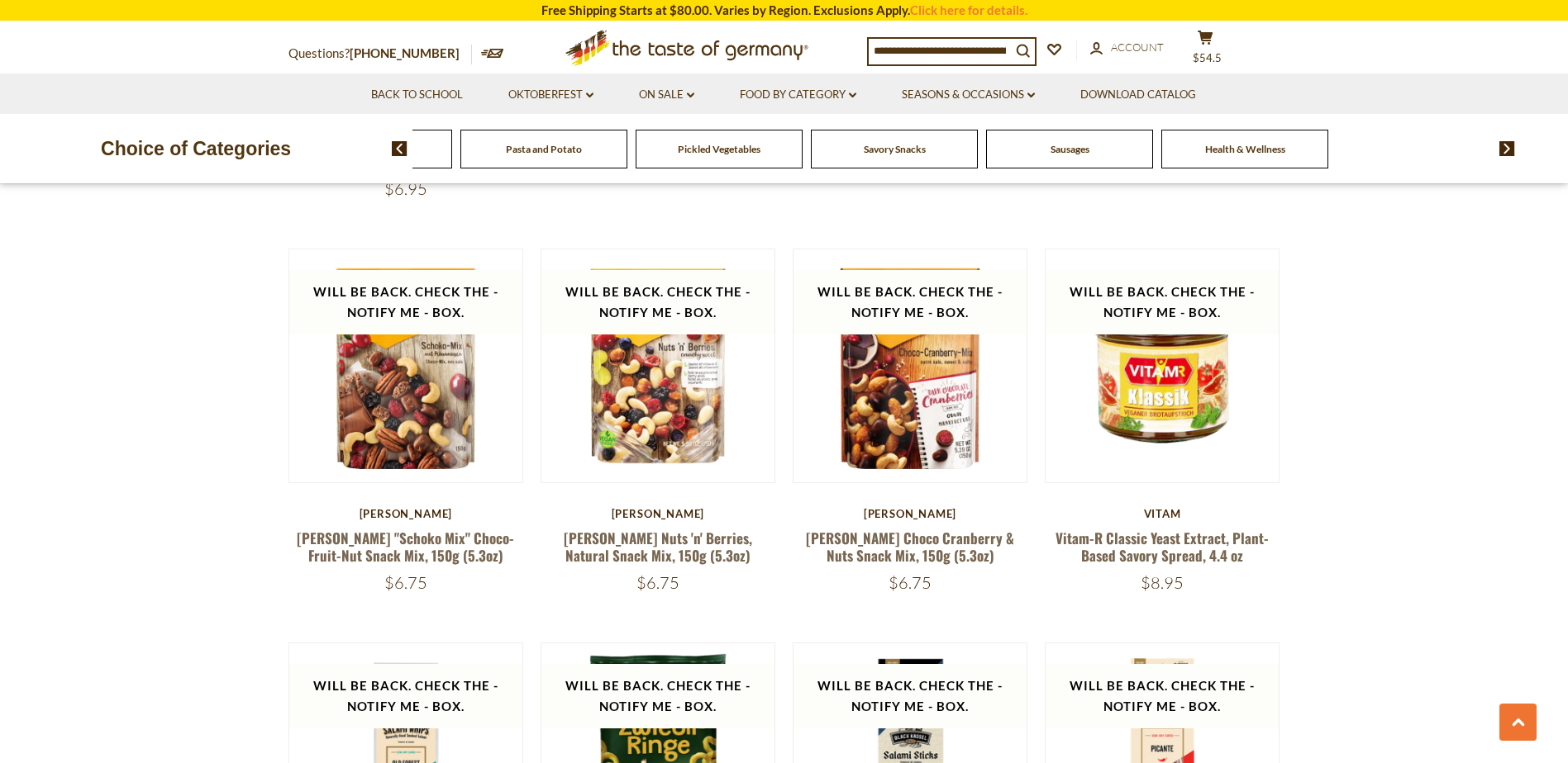
click at [1508, 145] on img at bounding box center [1508, 148] width 16 height 15
click at [1223, 147] on span "Sausages" at bounding box center [1236, 149] width 39 height 12
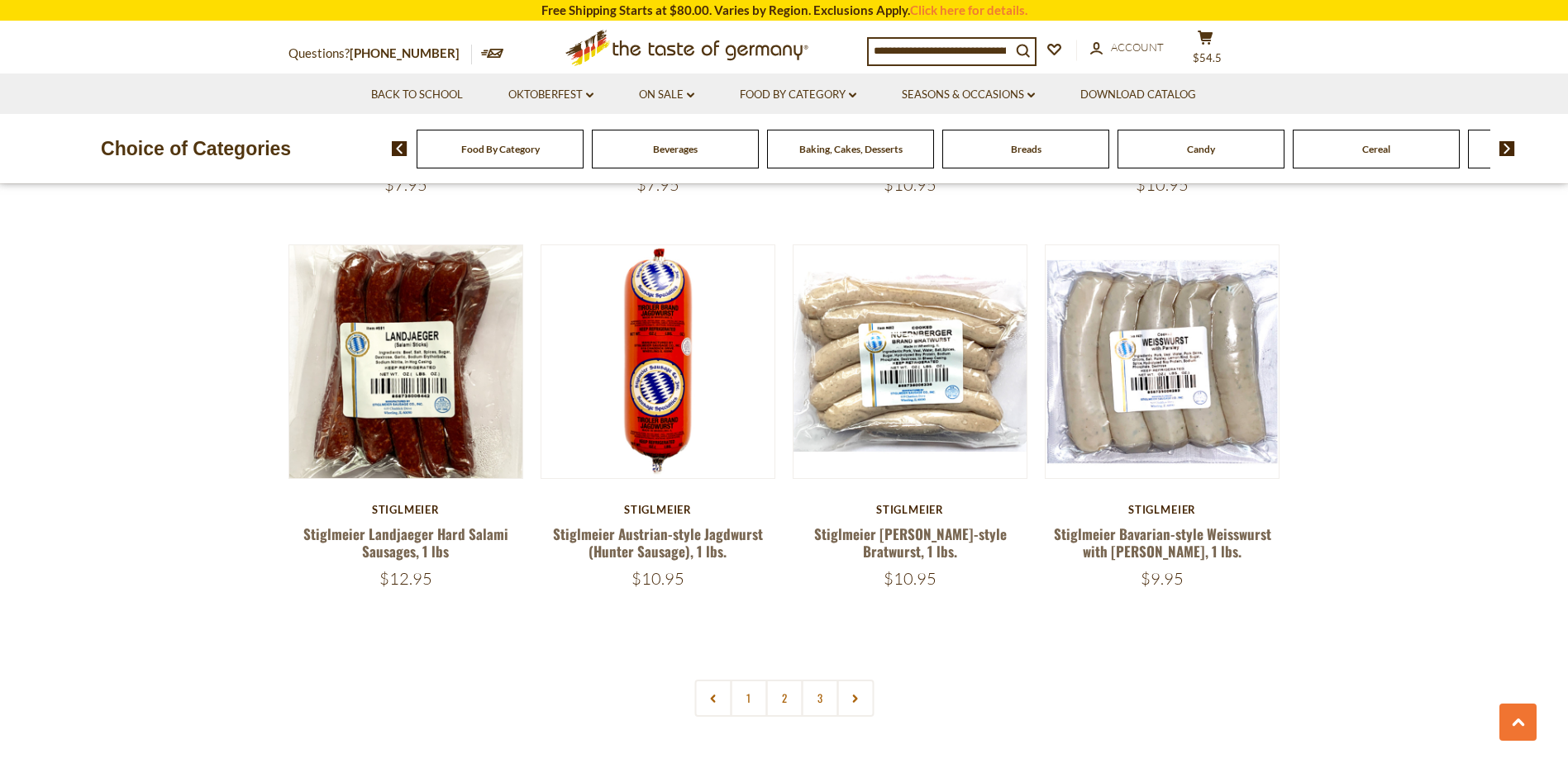
scroll to position [3800, 0]
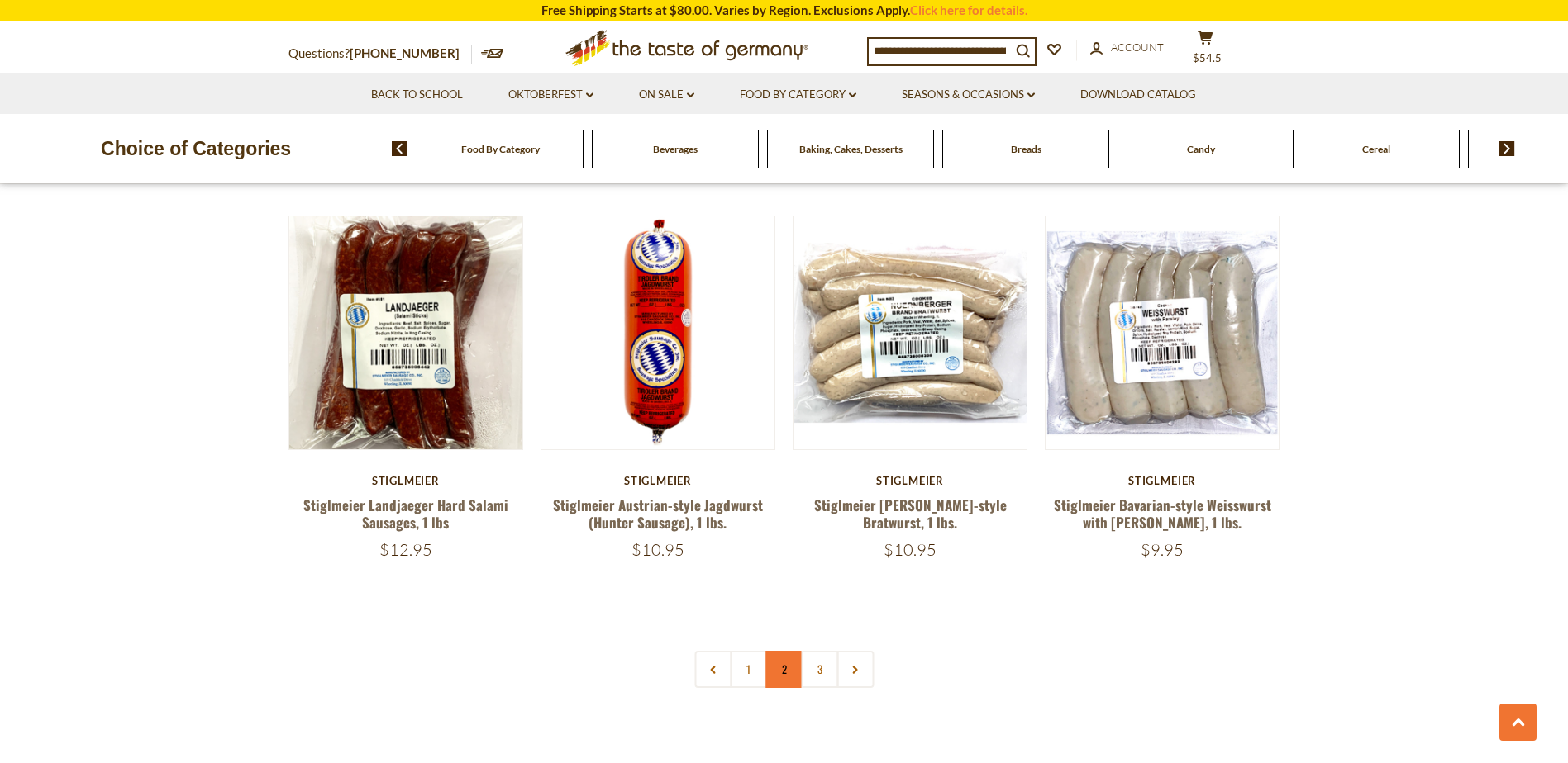
click at [778, 651] on link "2" at bounding box center [784, 669] width 37 height 37
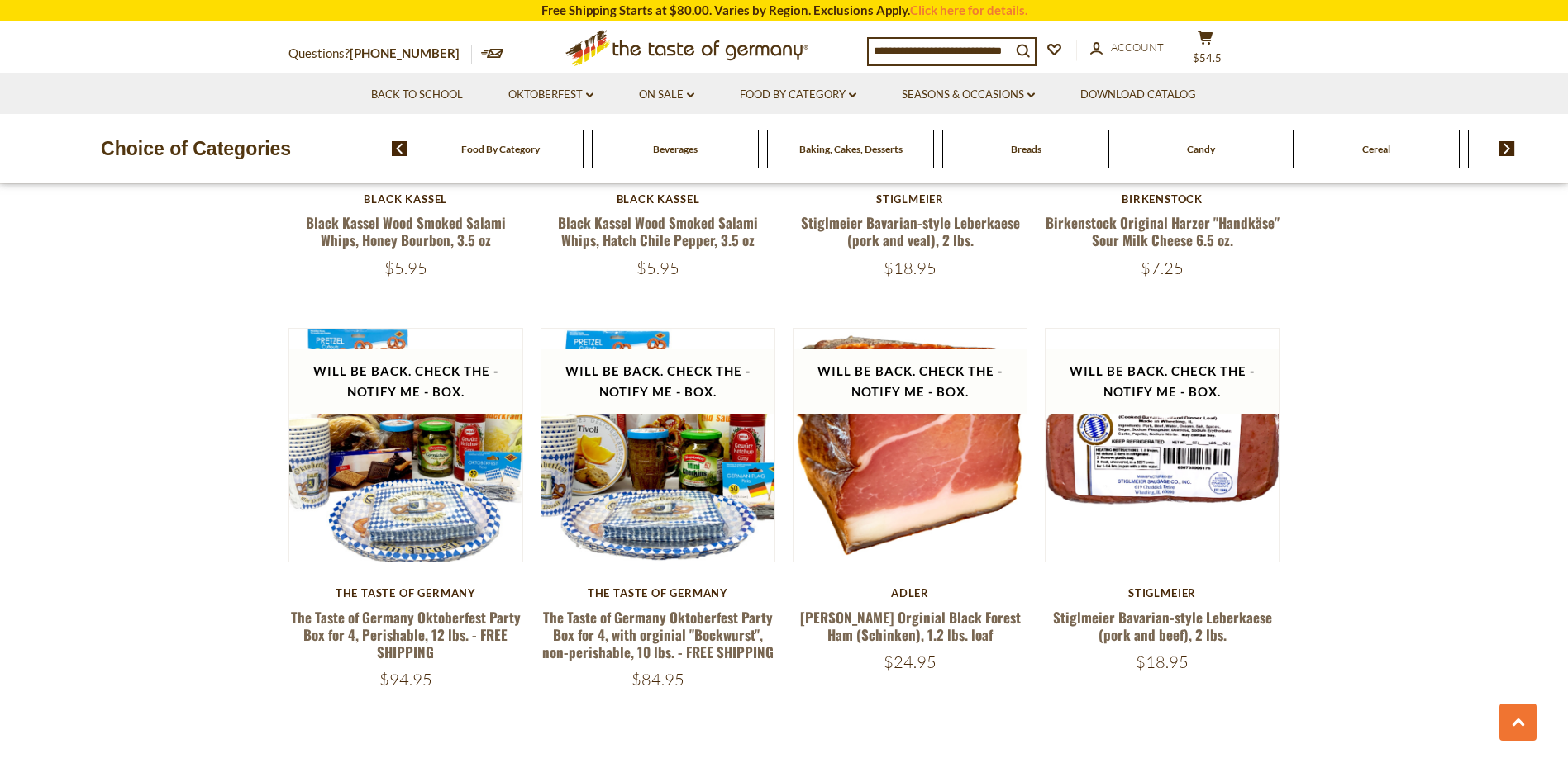
scroll to position [3749, 0]
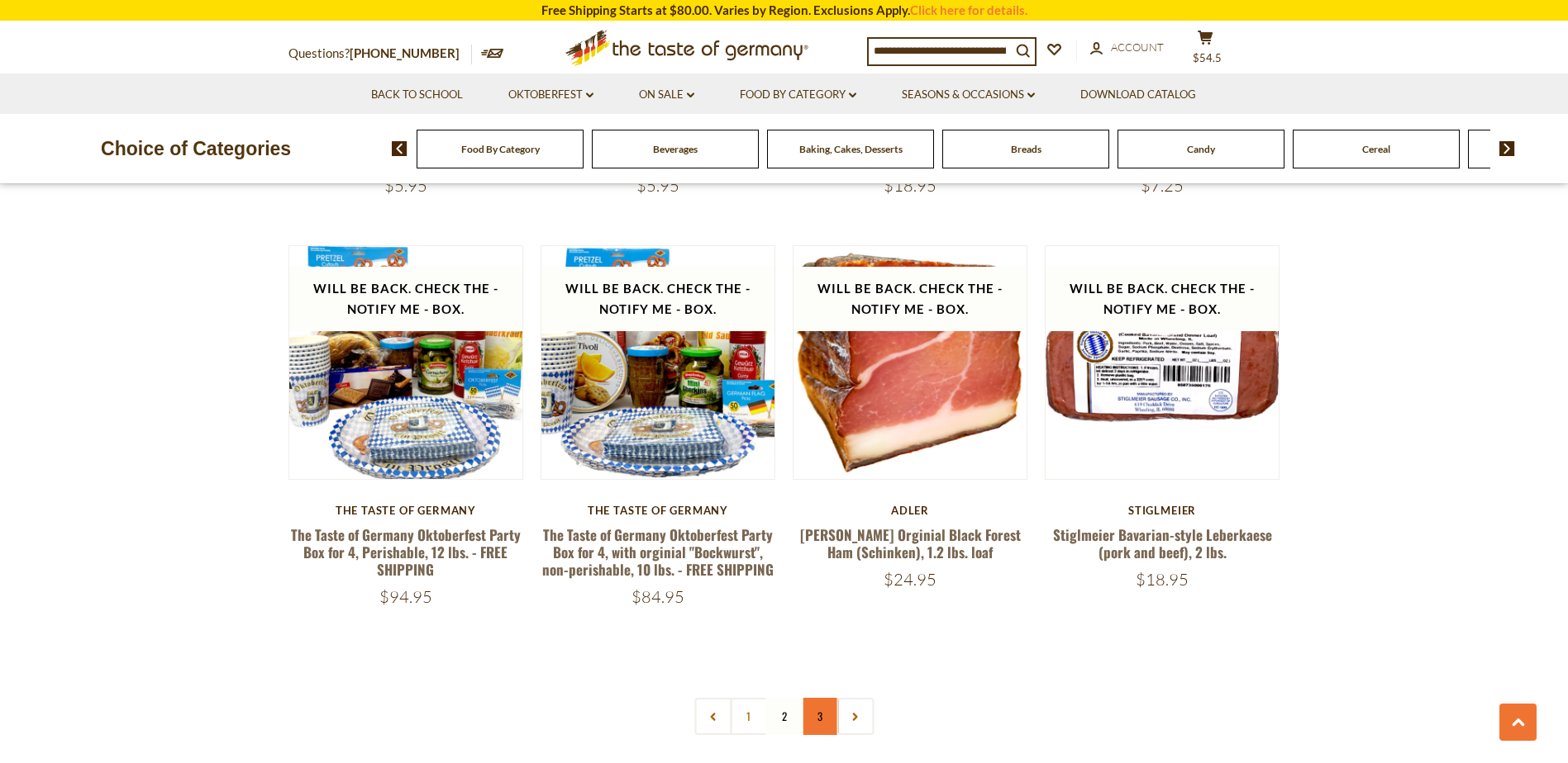
click at [812, 698] on link "3" at bounding box center [819, 717] width 37 height 37
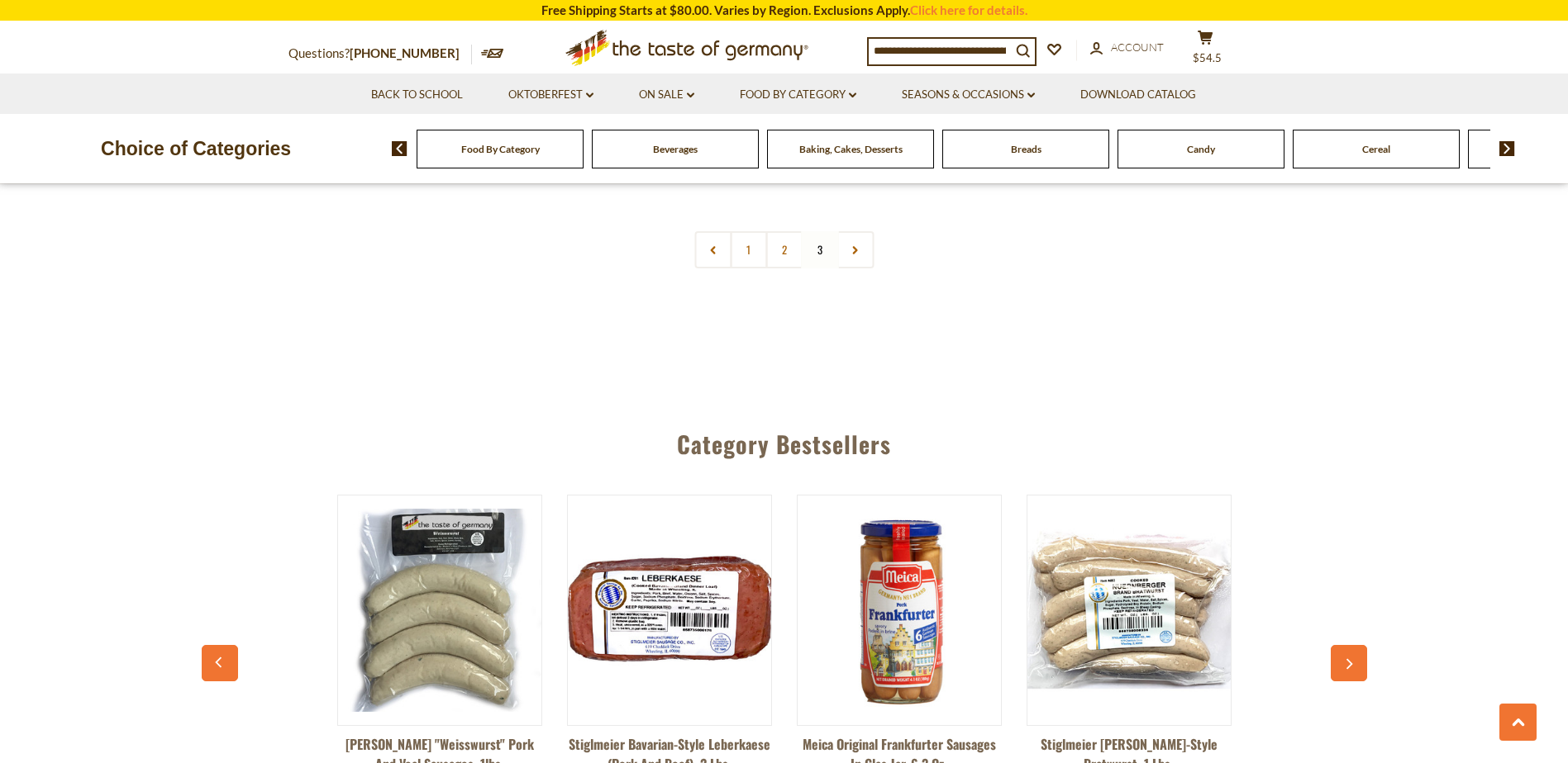
scroll to position [1106, 0]
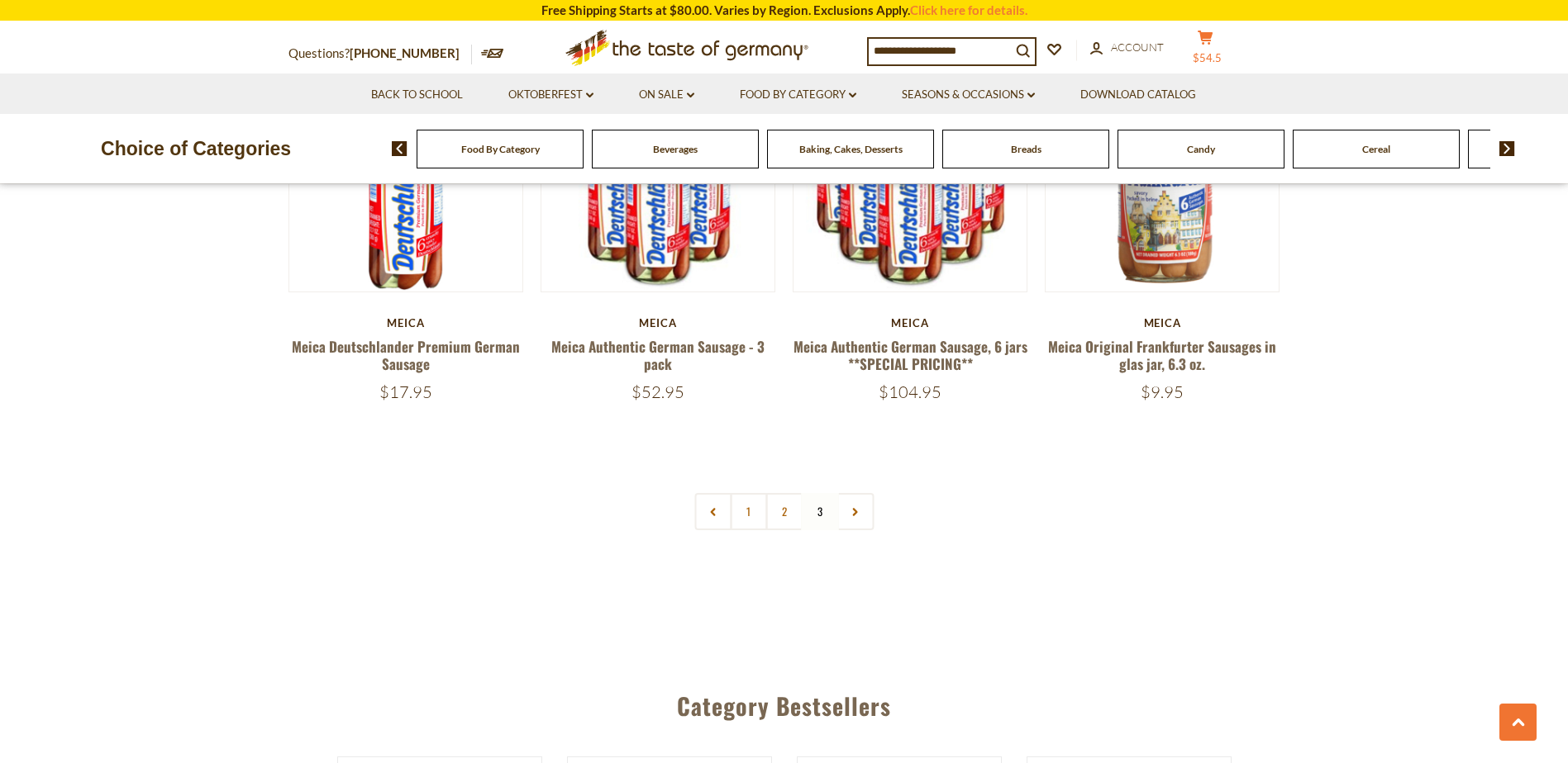
click at [1206, 45] on icon "cart" at bounding box center [1206, 38] width 16 height 14
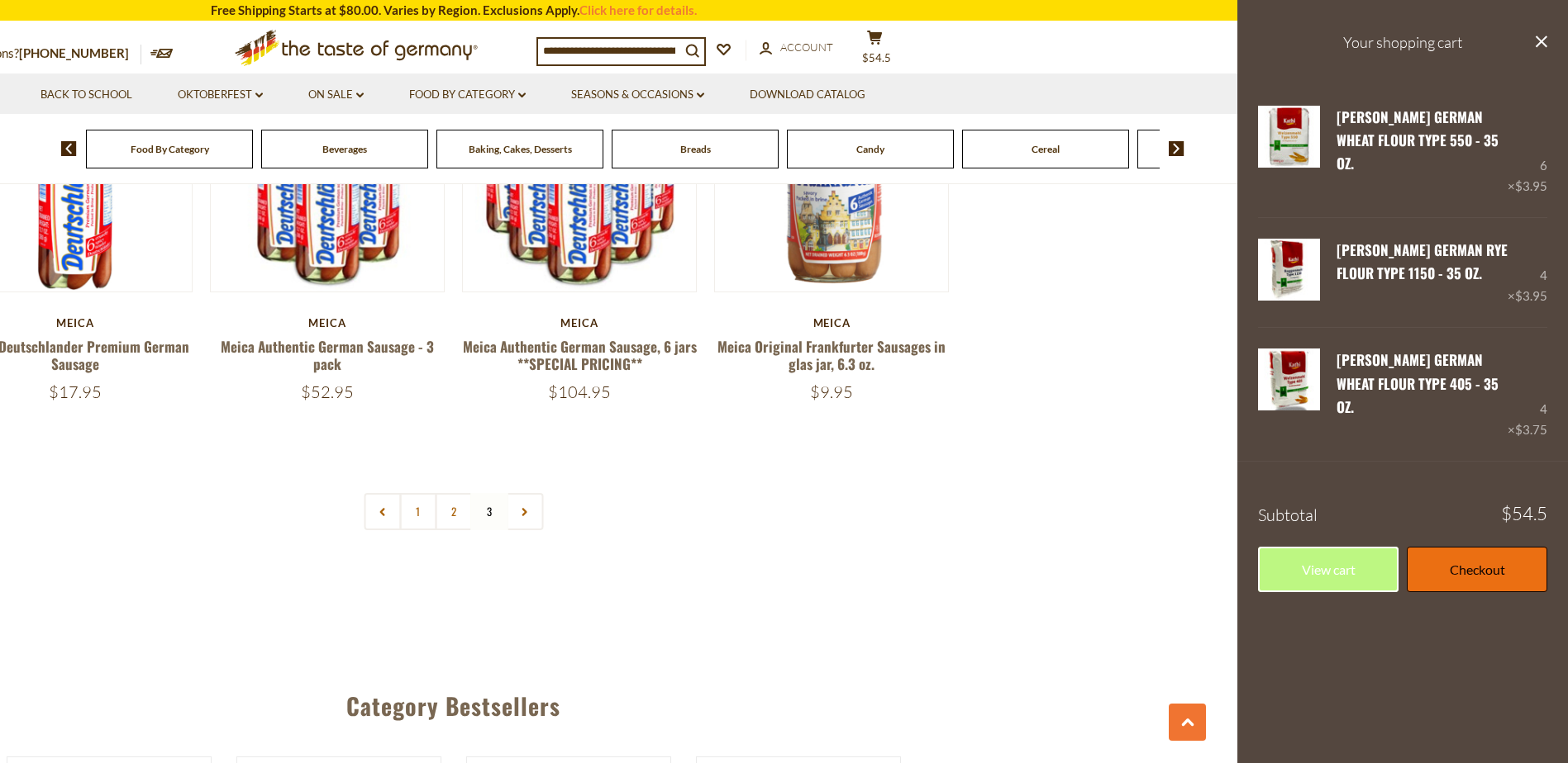
click at [1482, 547] on link "Checkout" at bounding box center [1477, 570] width 140 height 46
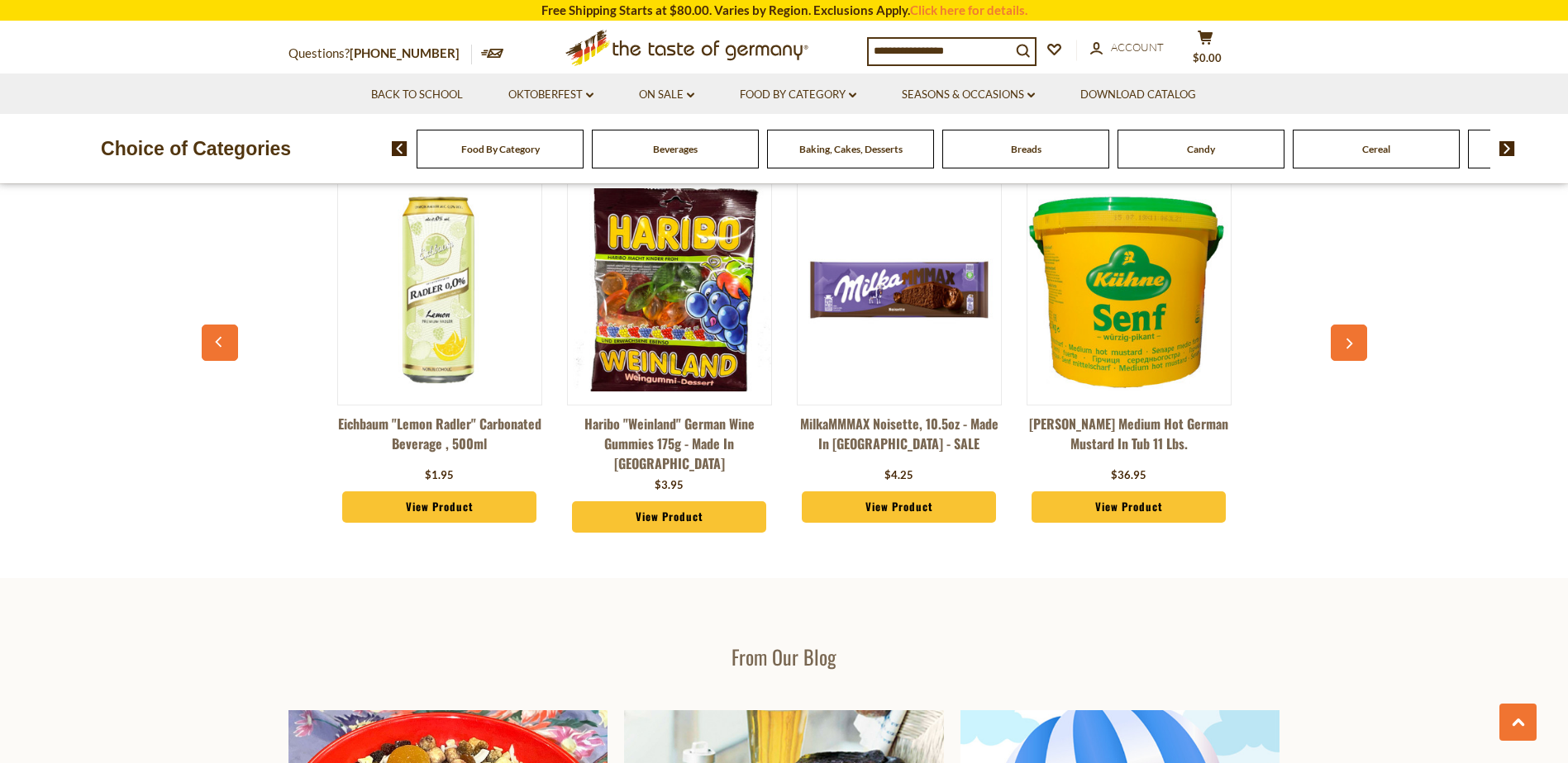
scroll to position [2022, 0]
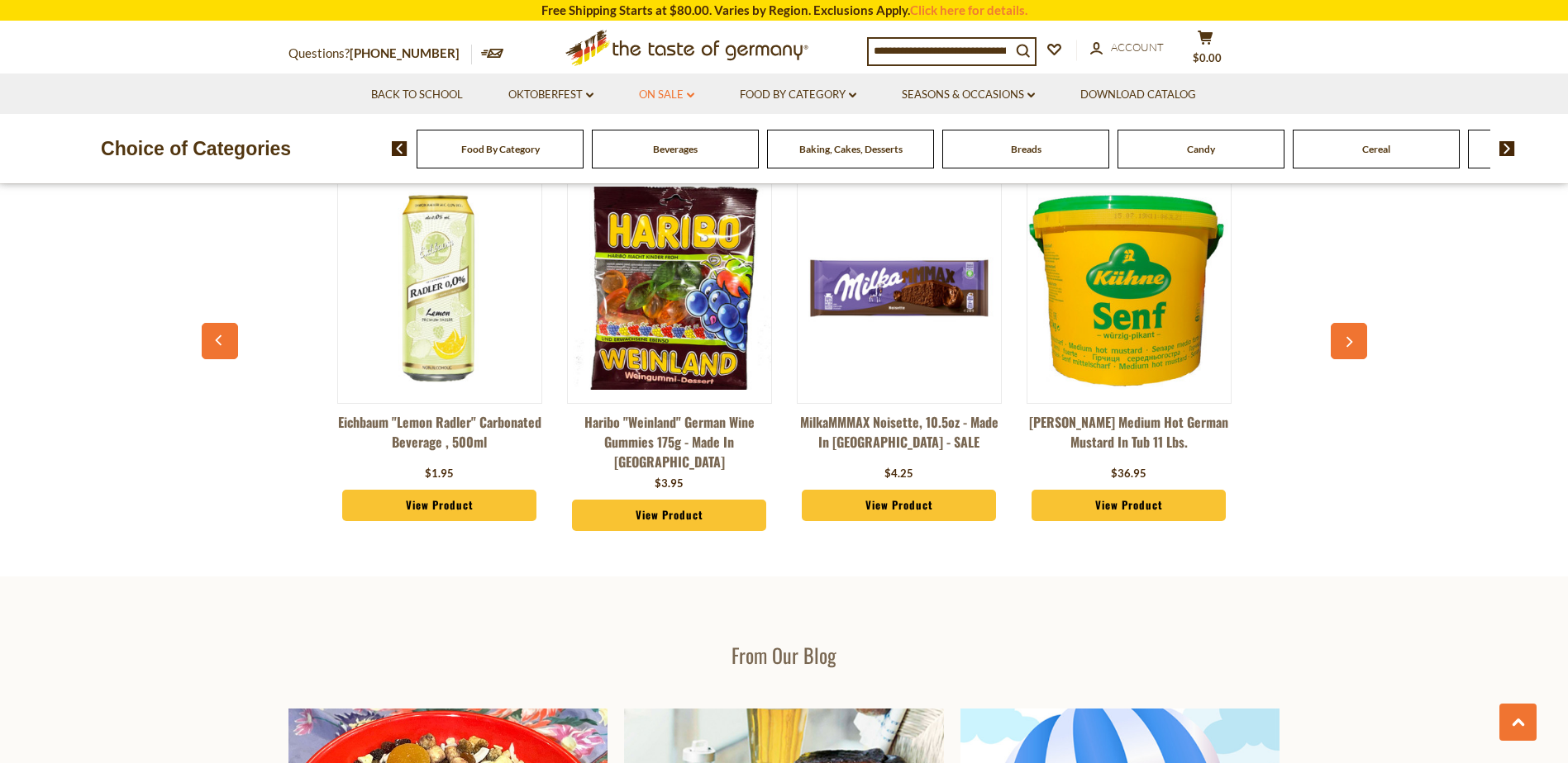
click at [674, 95] on link "On Sale dropdown_arrow" at bounding box center [666, 94] width 55 height 18
click at [666, 138] on link "All On Sale" at bounding box center [659, 137] width 60 height 15
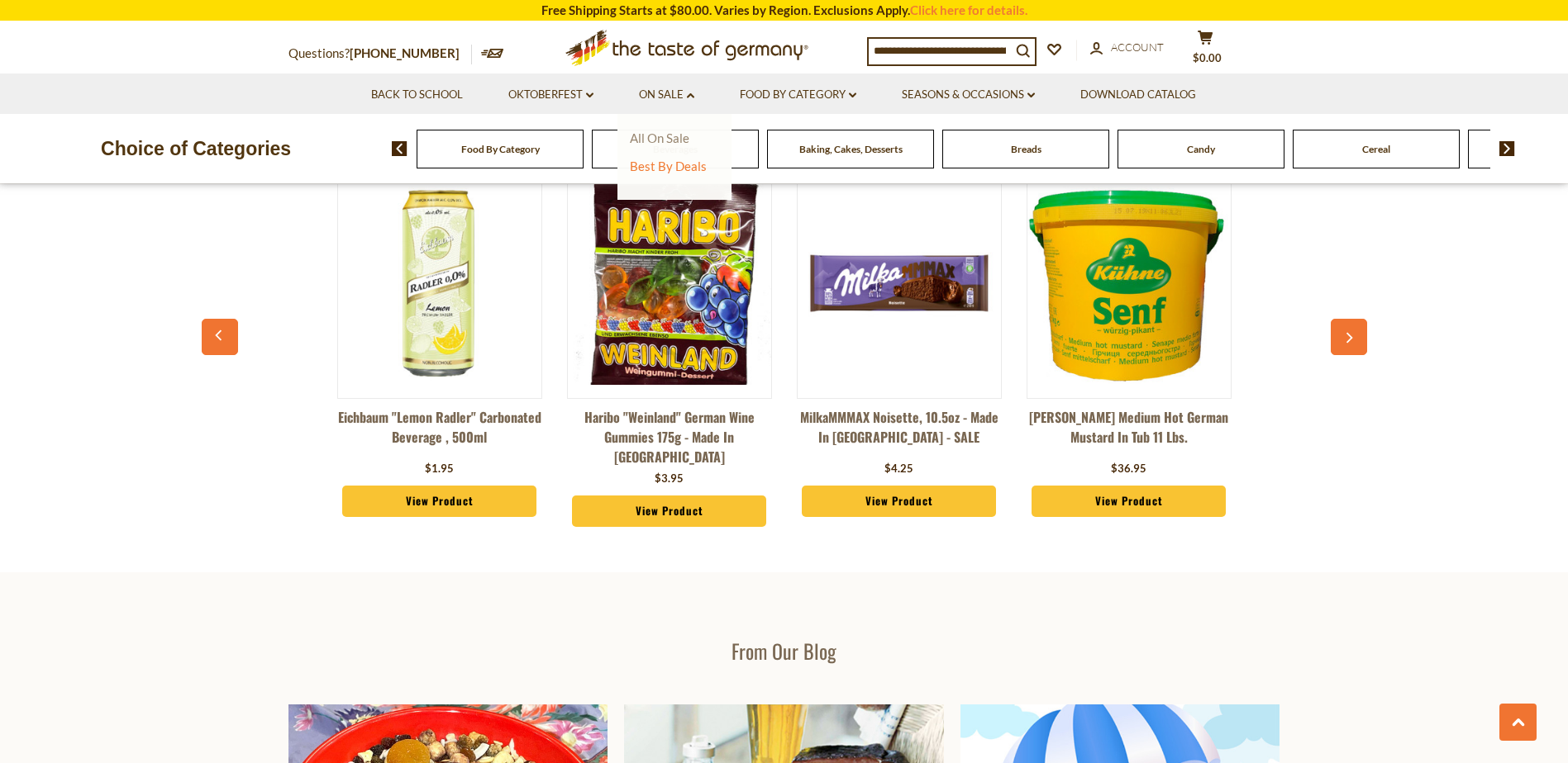
scroll to position [1983, 0]
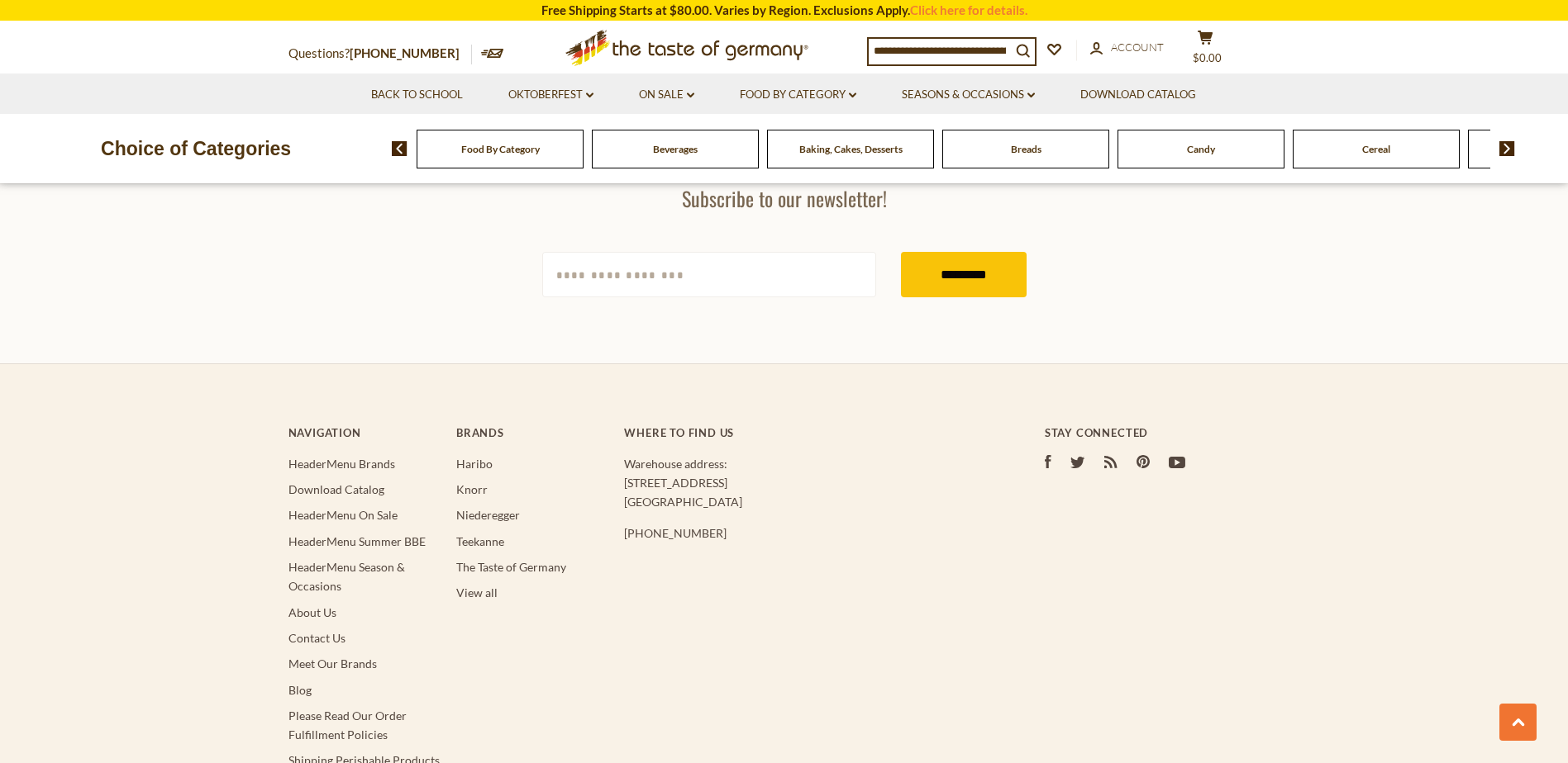
scroll to position [4874, 0]
